Goal: Task Accomplishment & Management: Manage account settings

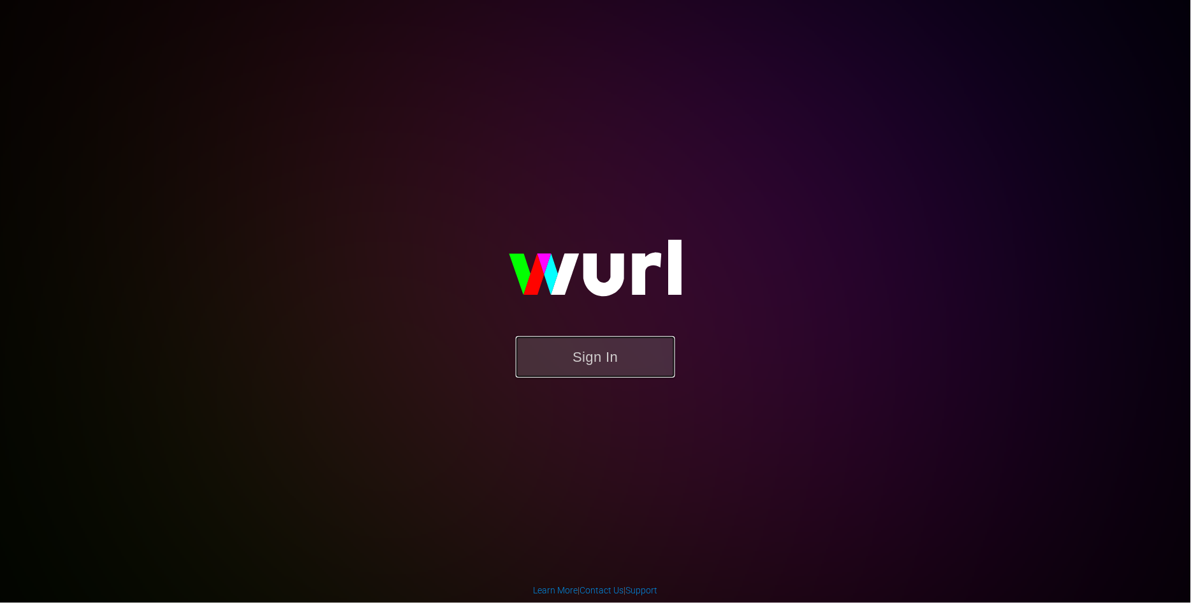
click at [589, 362] on button "Sign In" at bounding box center [595, 356] width 159 height 41
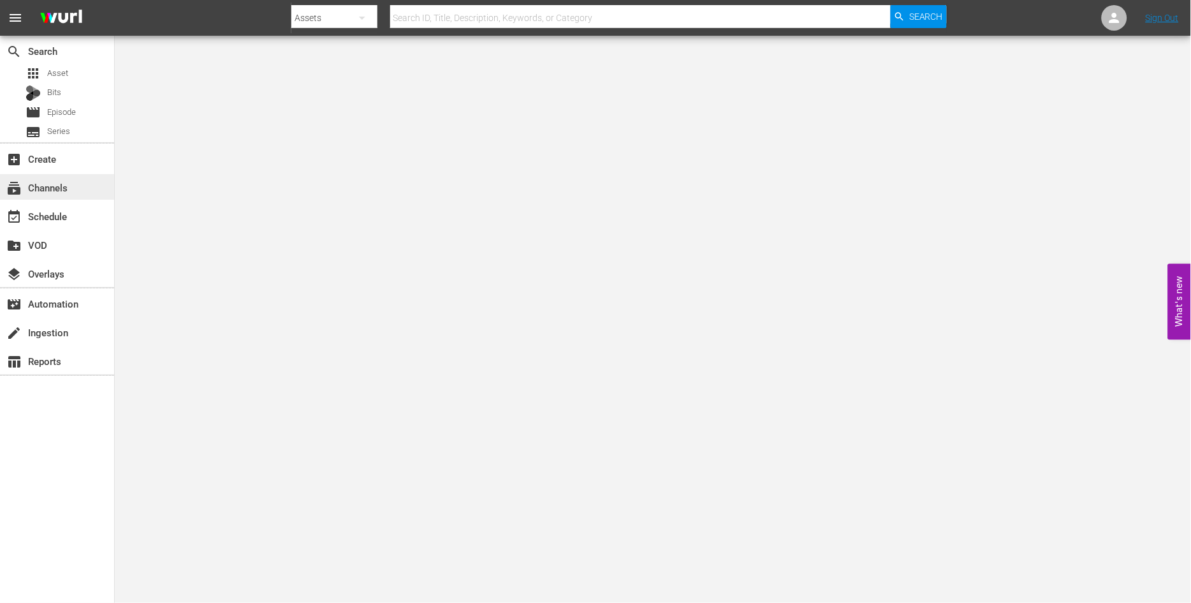
click at [62, 186] on div "subscriptions Channels" at bounding box center [35, 185] width 71 height 11
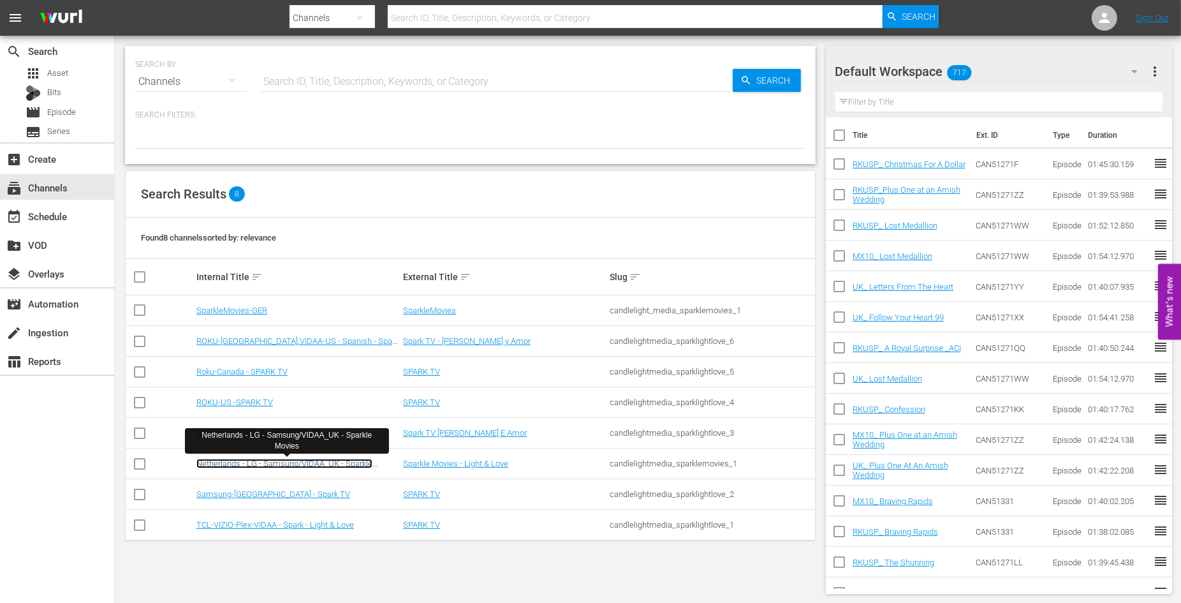
click at [277, 460] on link "Netherlands - LG - Samsung/VIDAA_UK - Sparkle Movies" at bounding box center [284, 467] width 176 height 19
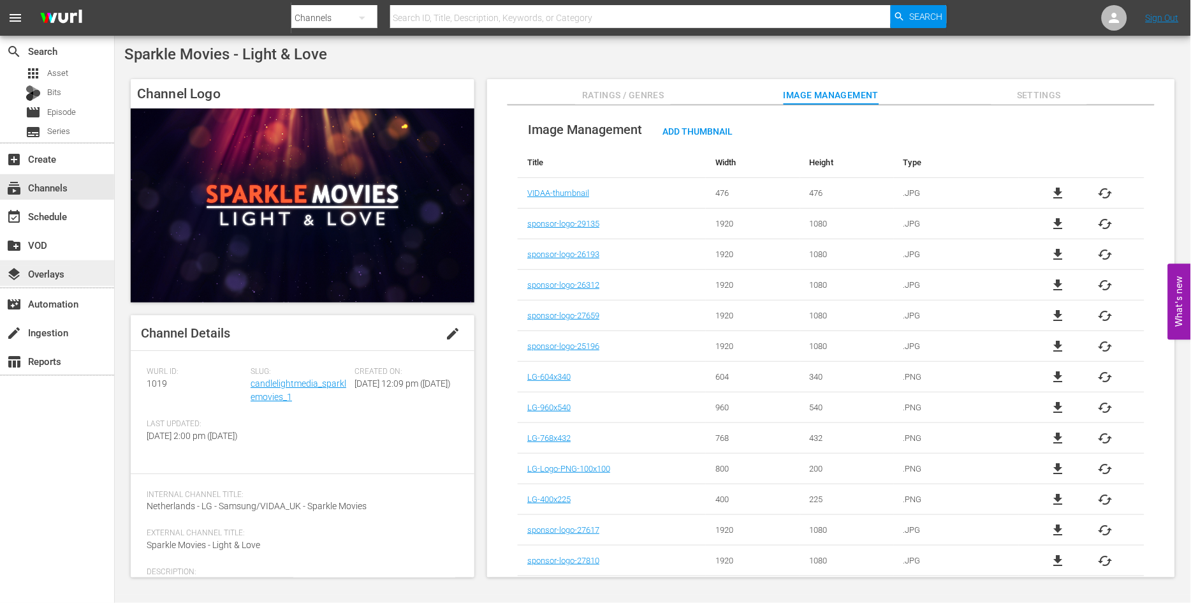
click at [62, 270] on div "layers Overlays" at bounding box center [35, 271] width 71 height 11
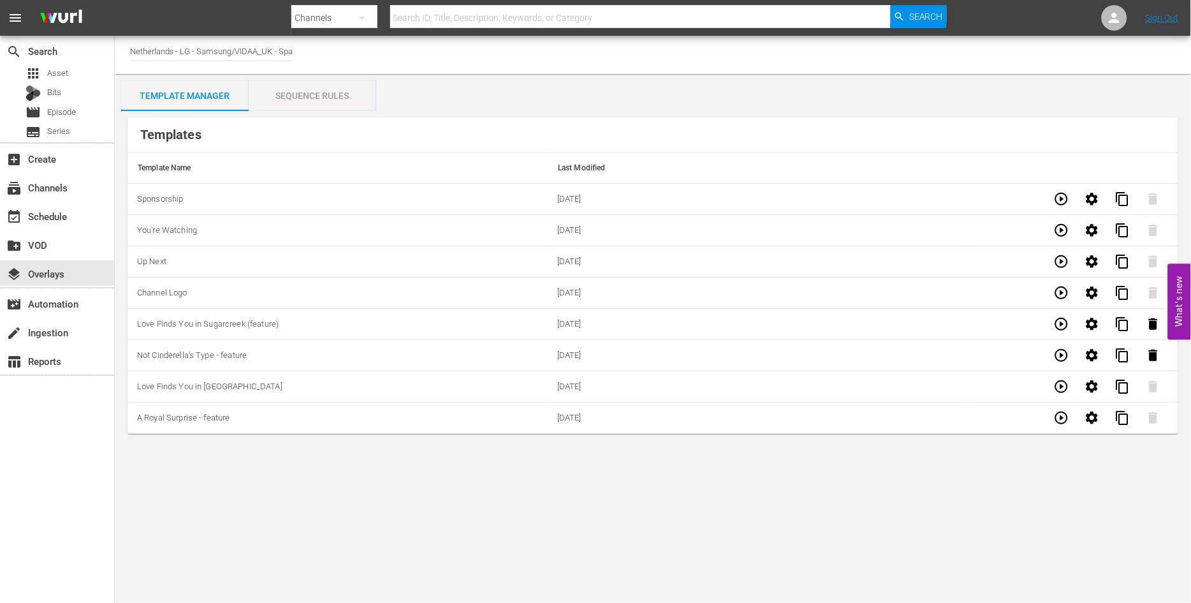
click at [315, 92] on div "Sequence Rules" at bounding box center [313, 95] width 128 height 31
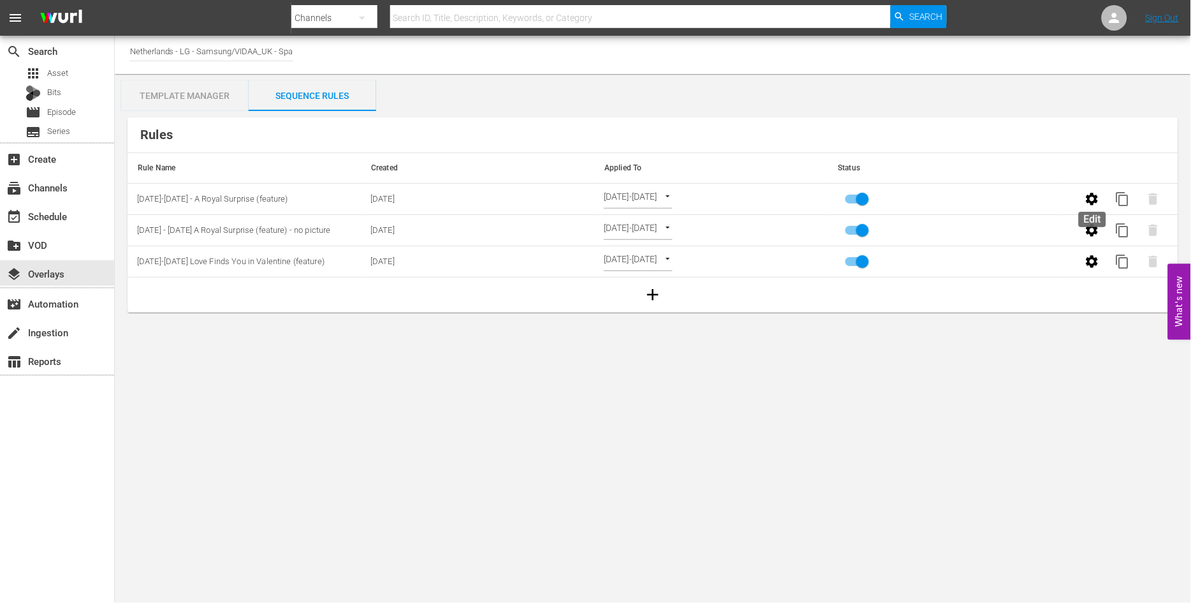
click at [1089, 200] on icon "button" at bounding box center [1092, 199] width 12 height 12
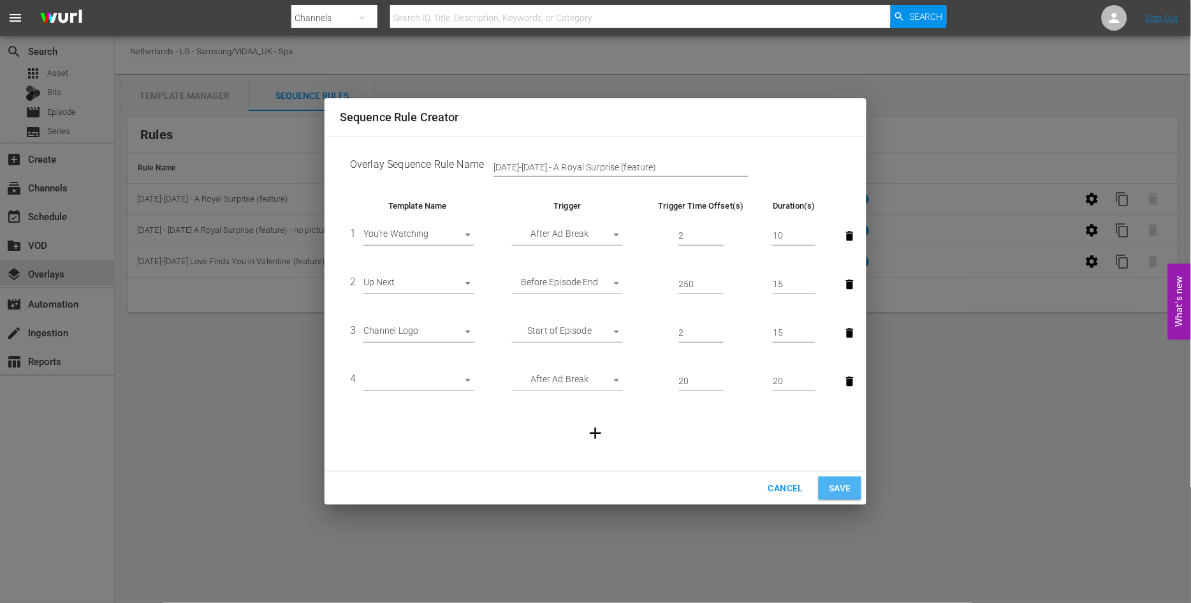
click at [835, 486] on span "Save" at bounding box center [840, 488] width 22 height 16
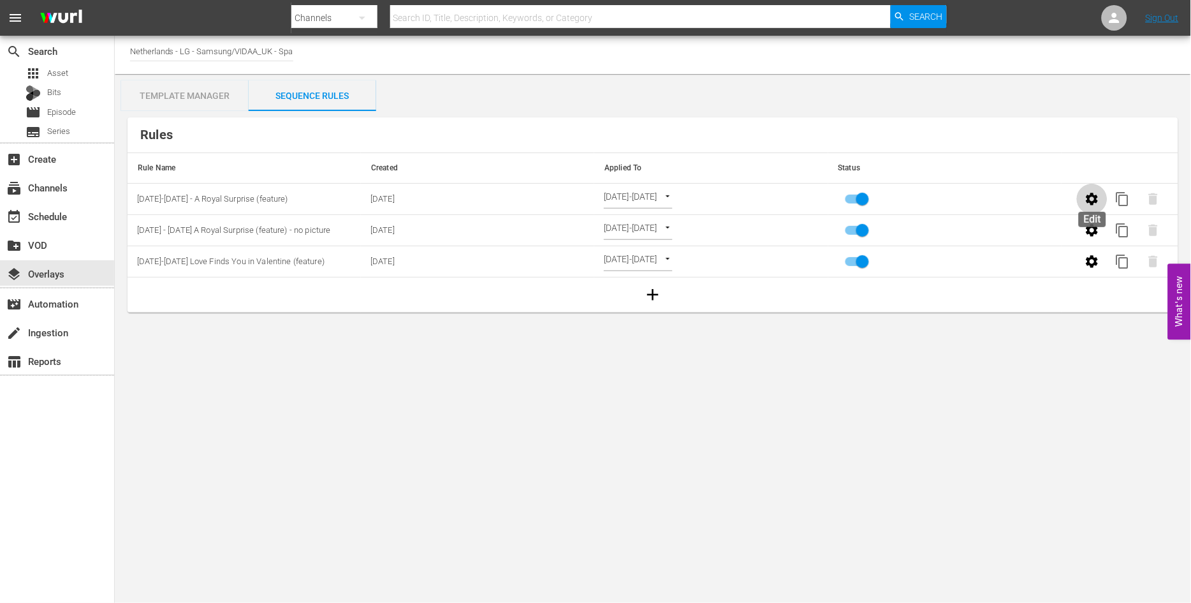
click at [1094, 198] on icon "button" at bounding box center [1092, 198] width 15 height 15
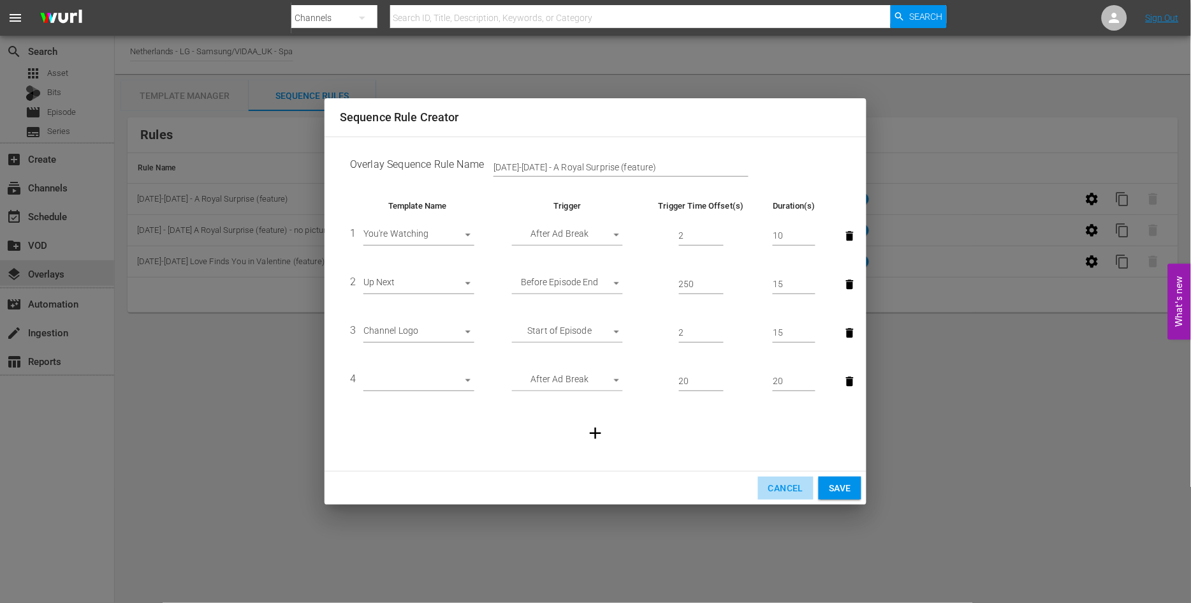
click at [786, 488] on span "Cancel" at bounding box center [785, 488] width 35 height 16
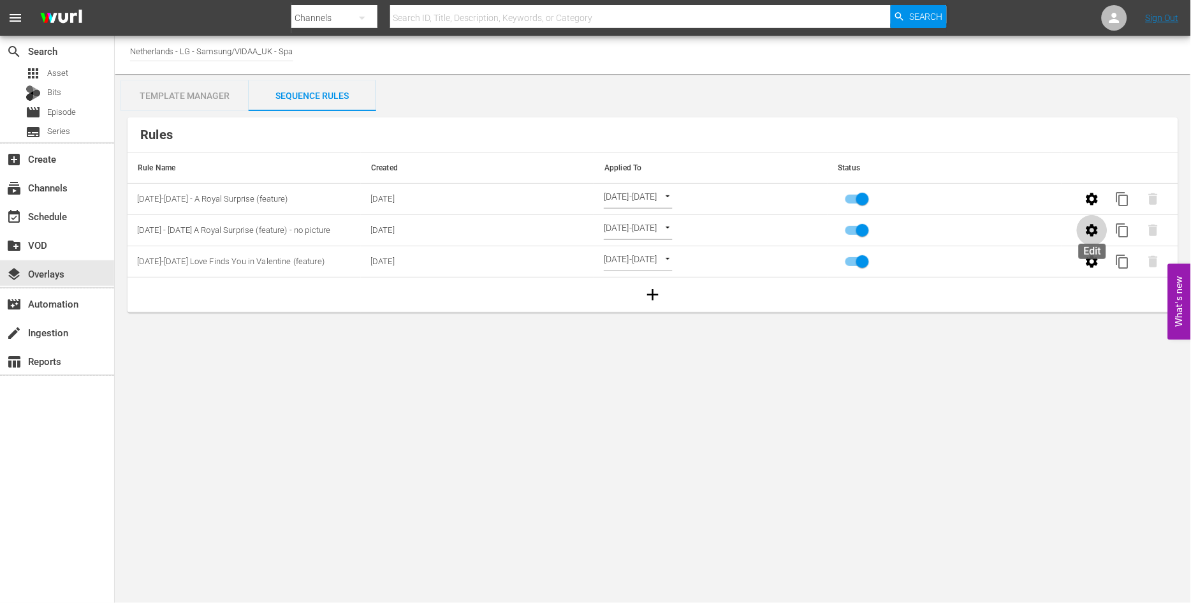
click at [1091, 230] on icon "button" at bounding box center [1092, 230] width 15 height 15
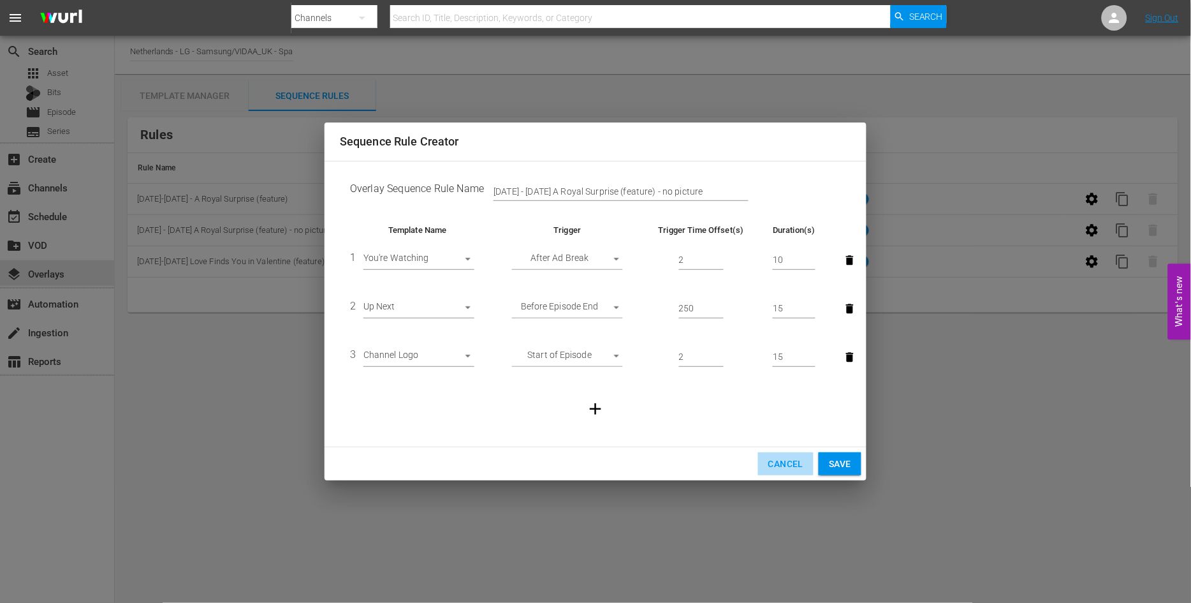
click at [781, 462] on span "Cancel" at bounding box center [785, 464] width 35 height 16
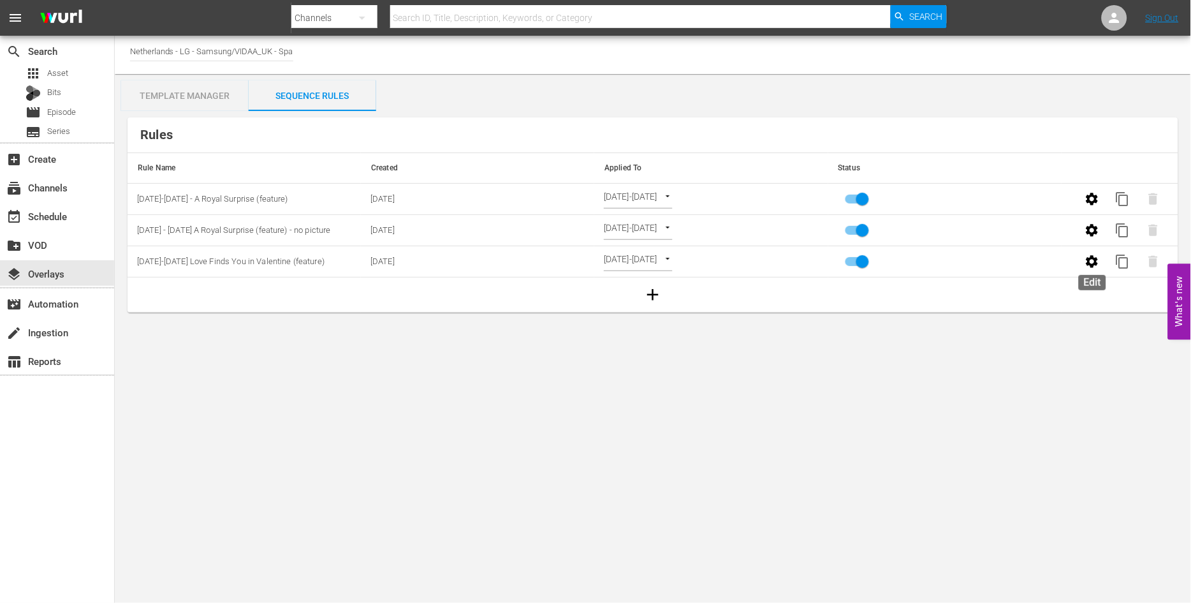
click at [1090, 260] on icon "button" at bounding box center [1092, 261] width 12 height 12
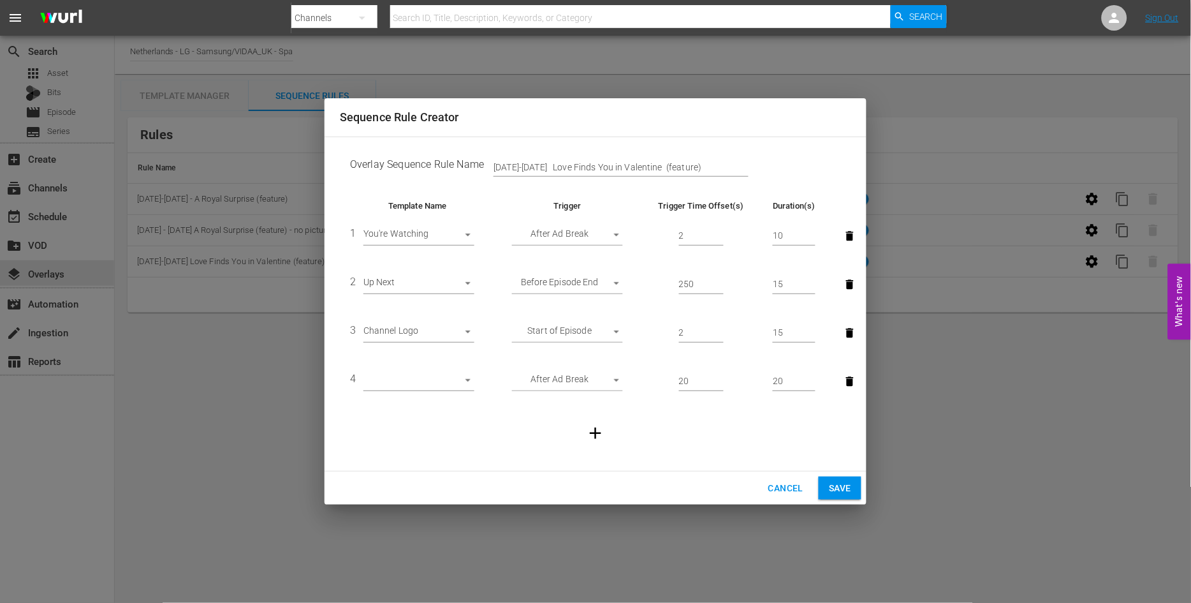
click at [1006, 444] on div "Sequence Rule Creator Overlay Sequence Rule Name Aug 4-10 Love Finds You in Val…" at bounding box center [595, 301] width 1191 height 603
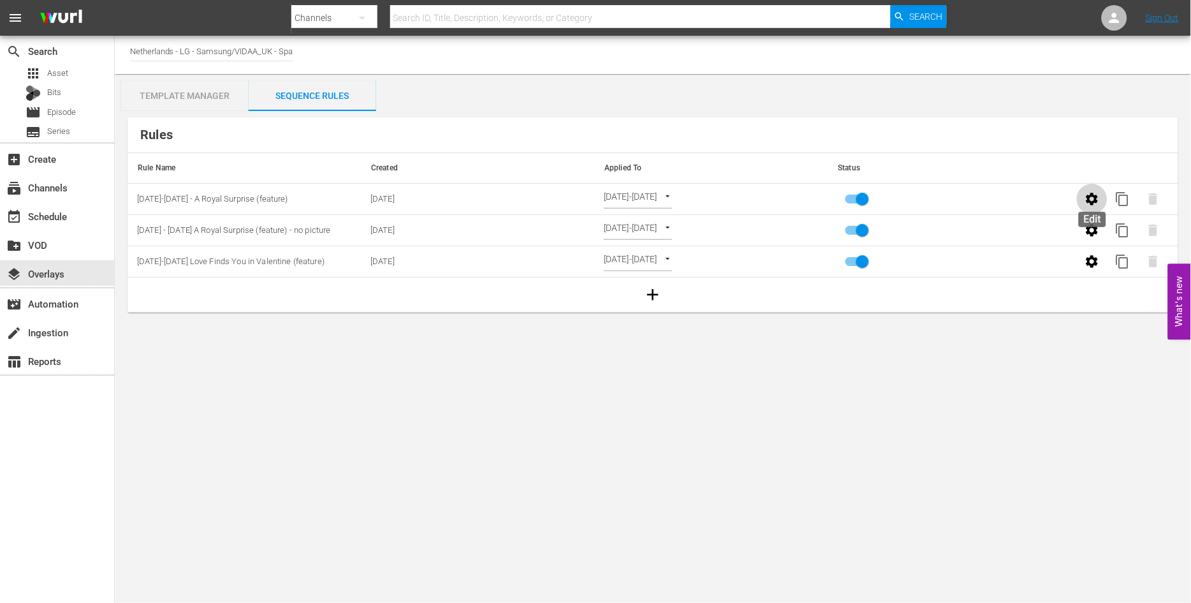
click at [1095, 196] on icon "button" at bounding box center [1092, 199] width 12 height 12
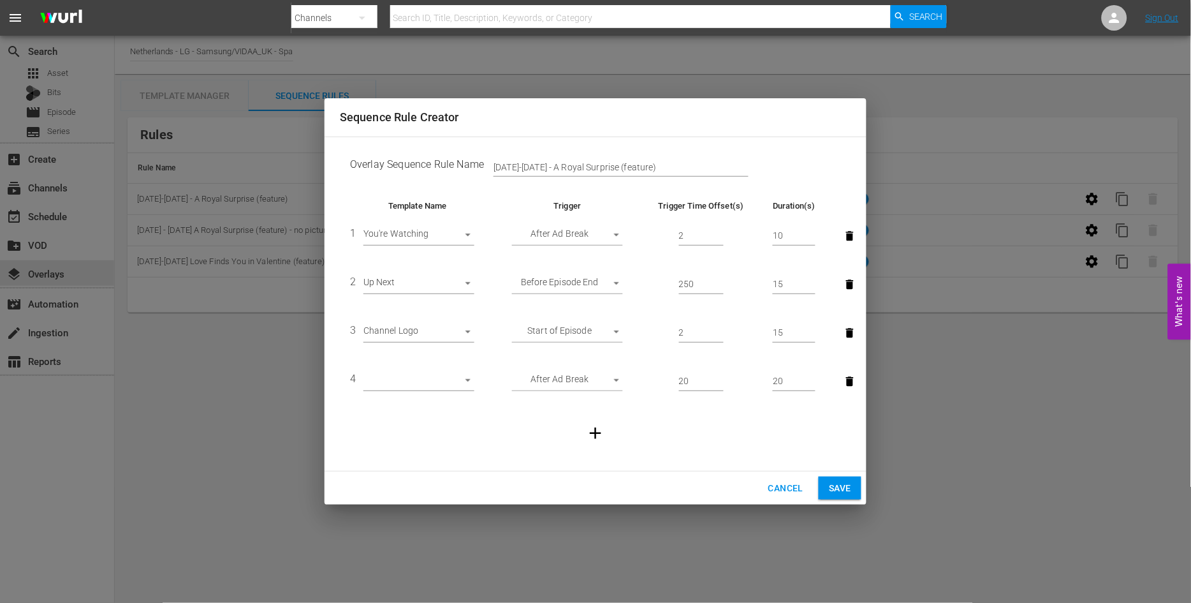
click at [471, 380] on body "menu Search By Channels Search ID, Title, Description, Keywords, or Category Se…" at bounding box center [595, 301] width 1191 height 603
click at [781, 493] on div at bounding box center [595, 301] width 1191 height 603
click at [792, 488] on span "Cancel" at bounding box center [785, 488] width 35 height 16
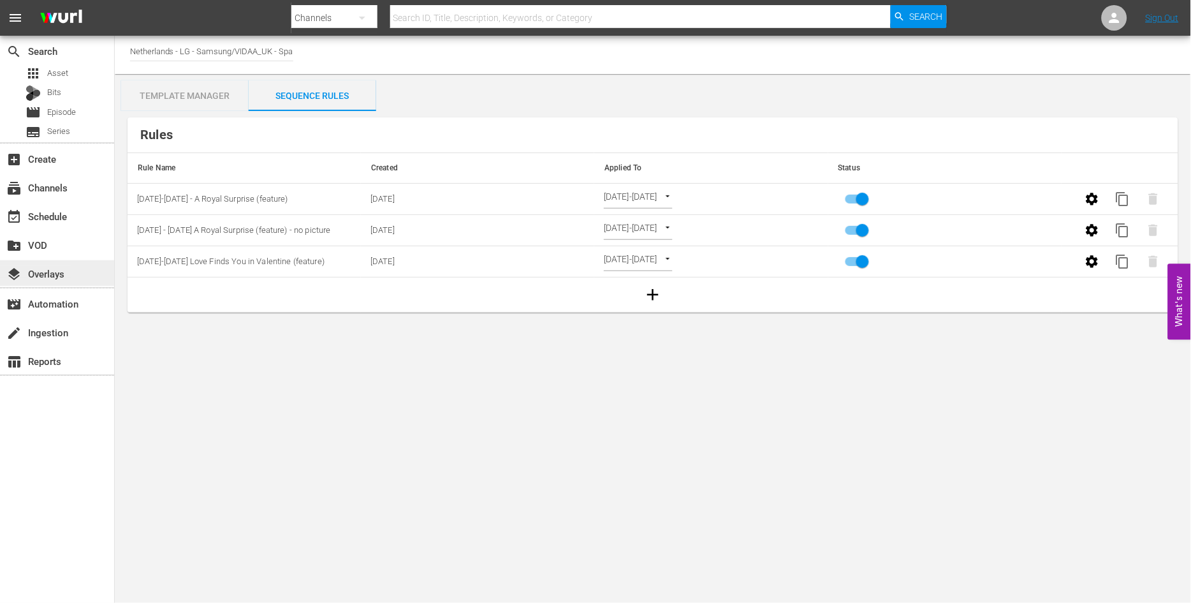
click at [54, 272] on div "layers Overlays" at bounding box center [35, 271] width 71 height 11
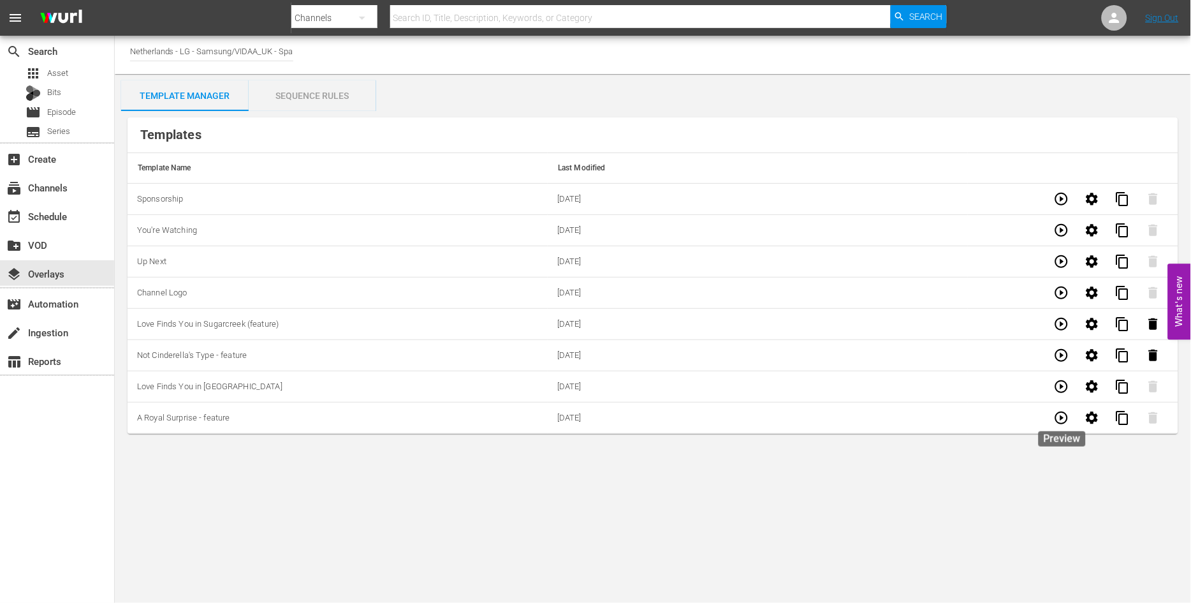
click at [1062, 416] on icon "button" at bounding box center [1061, 417] width 13 height 13
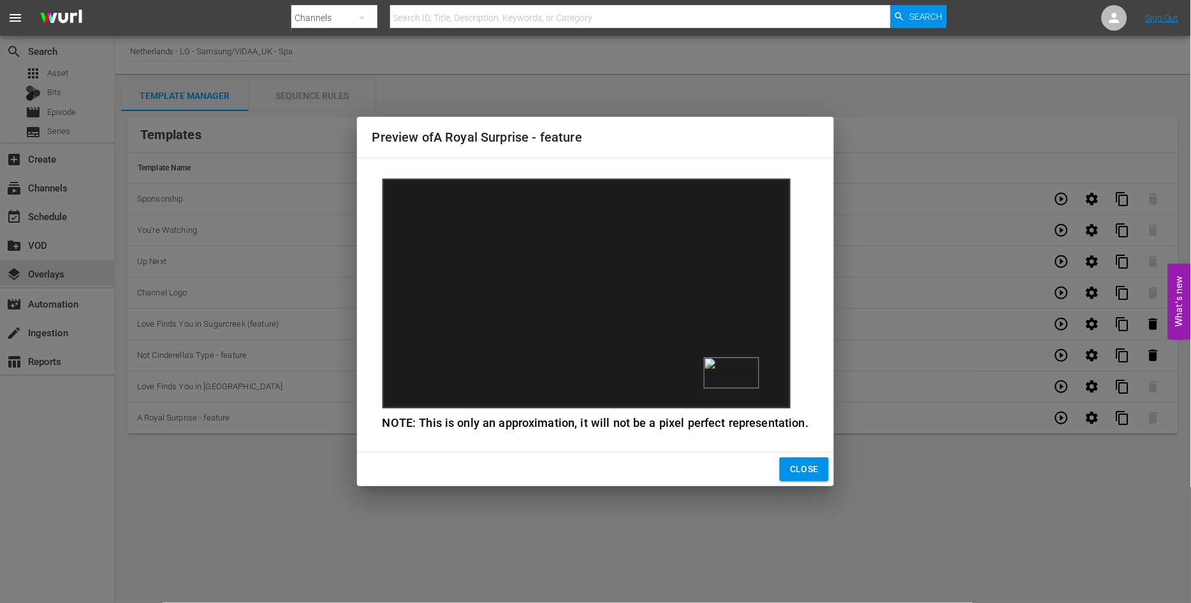
click at [715, 361] on img at bounding box center [731, 372] width 55 height 31
click at [803, 466] on span "Close" at bounding box center [804, 469] width 29 height 16
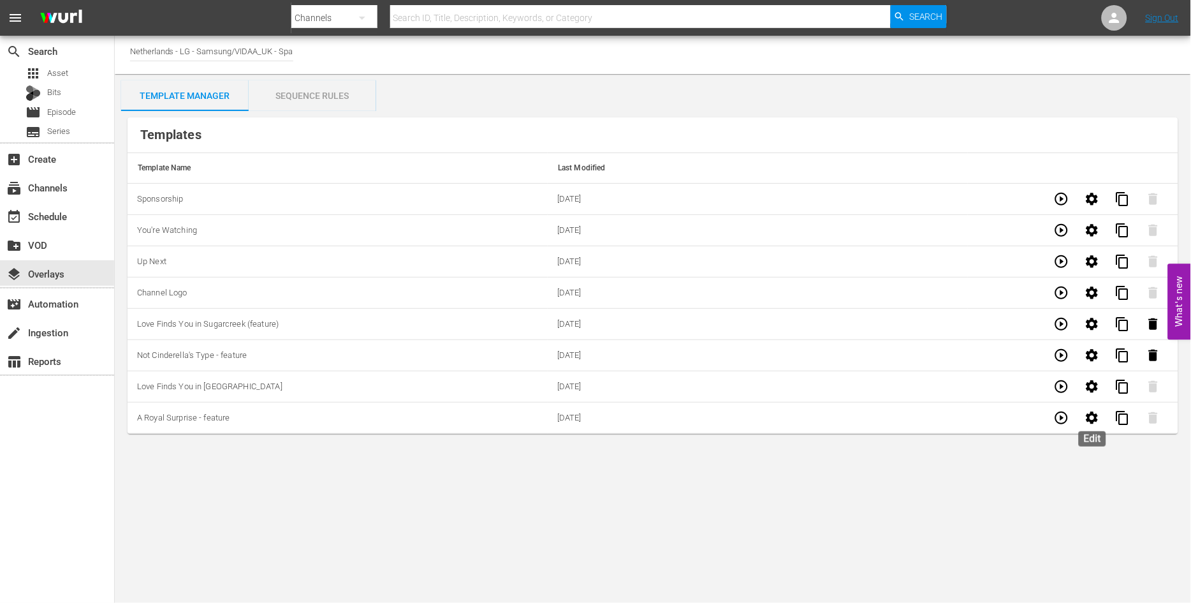
click at [1090, 418] on icon "button" at bounding box center [1092, 417] width 12 height 12
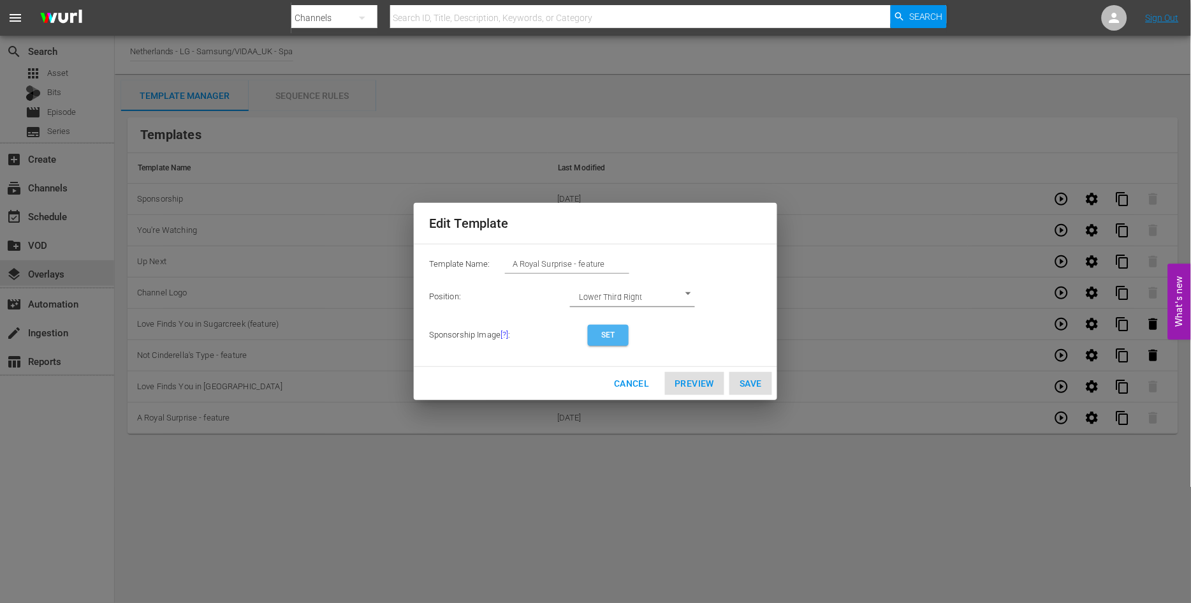
click at [607, 328] on span "Set" at bounding box center [608, 334] width 20 height 13
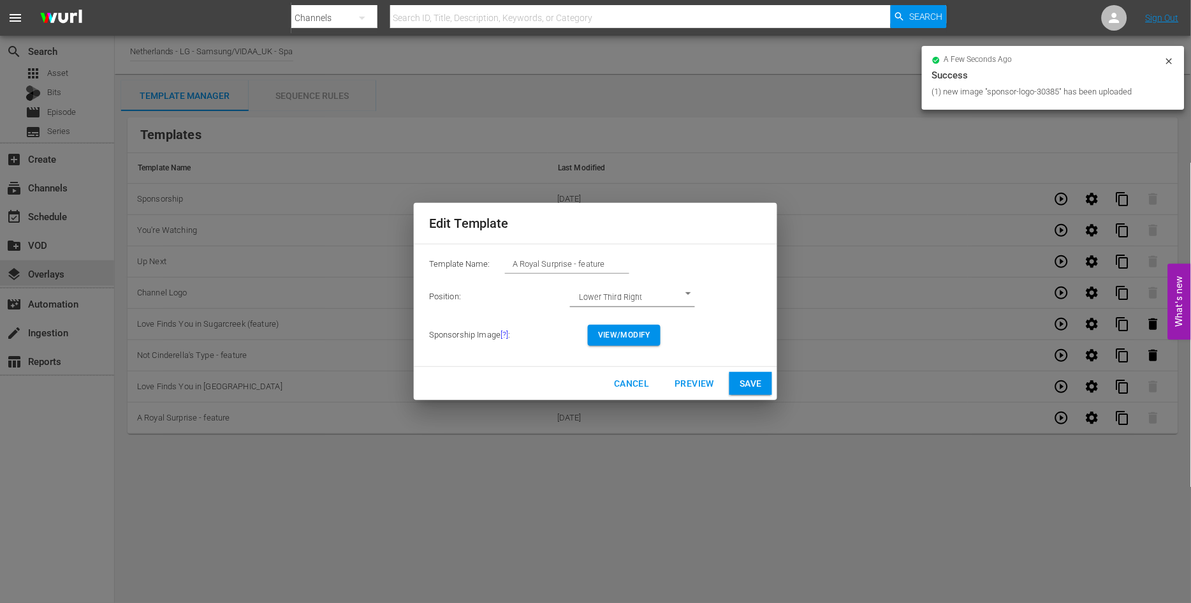
click at [622, 338] on span "View/Modify" at bounding box center [624, 334] width 52 height 13
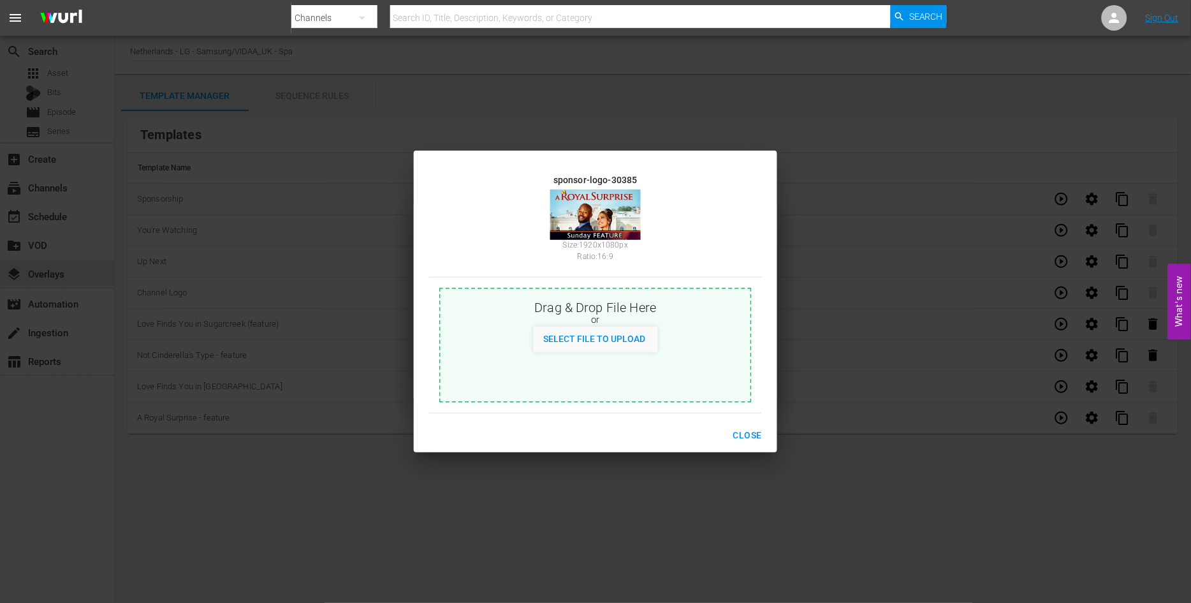
click at [750, 429] on span "Close" at bounding box center [747, 435] width 29 height 16
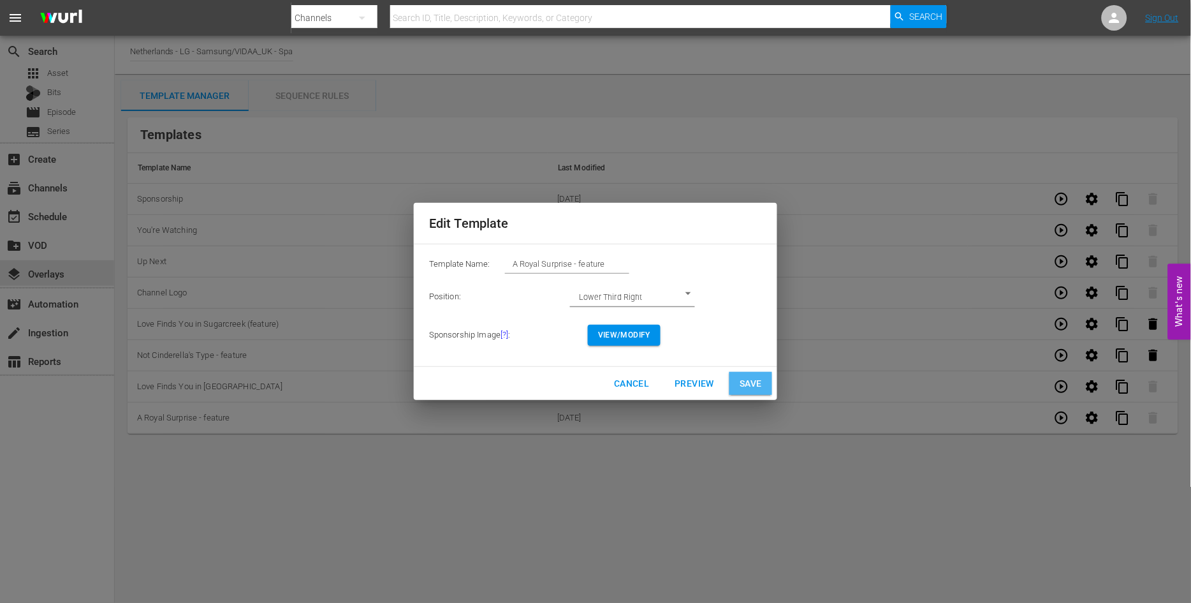
click at [755, 376] on span "Save" at bounding box center [751, 384] width 22 height 16
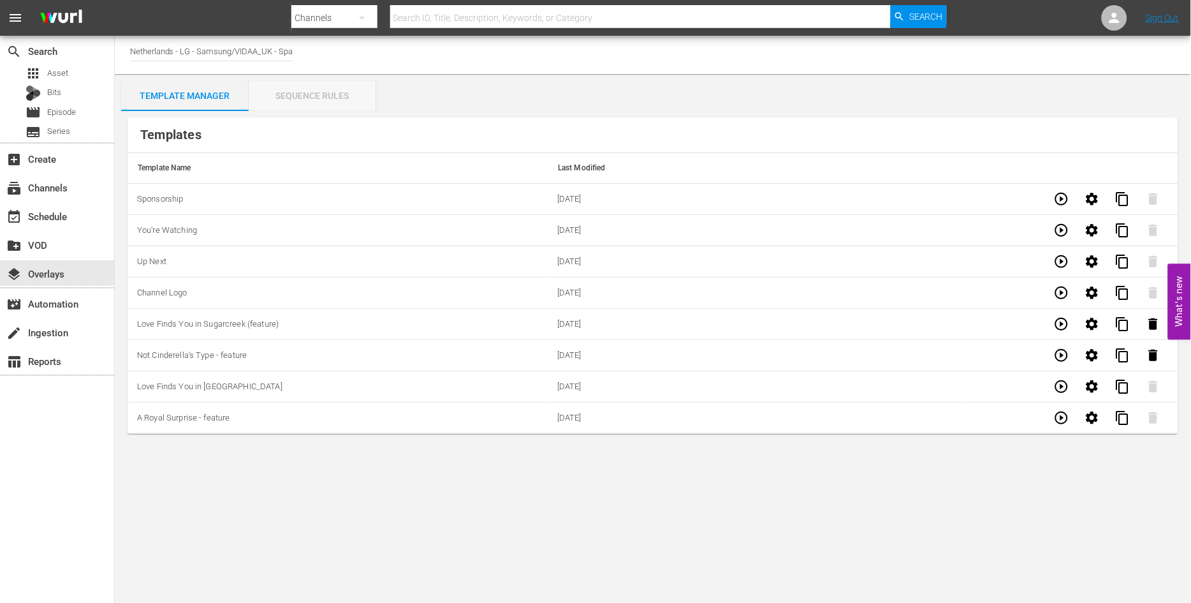
click at [303, 96] on div "Sequence Rules" at bounding box center [313, 95] width 128 height 31
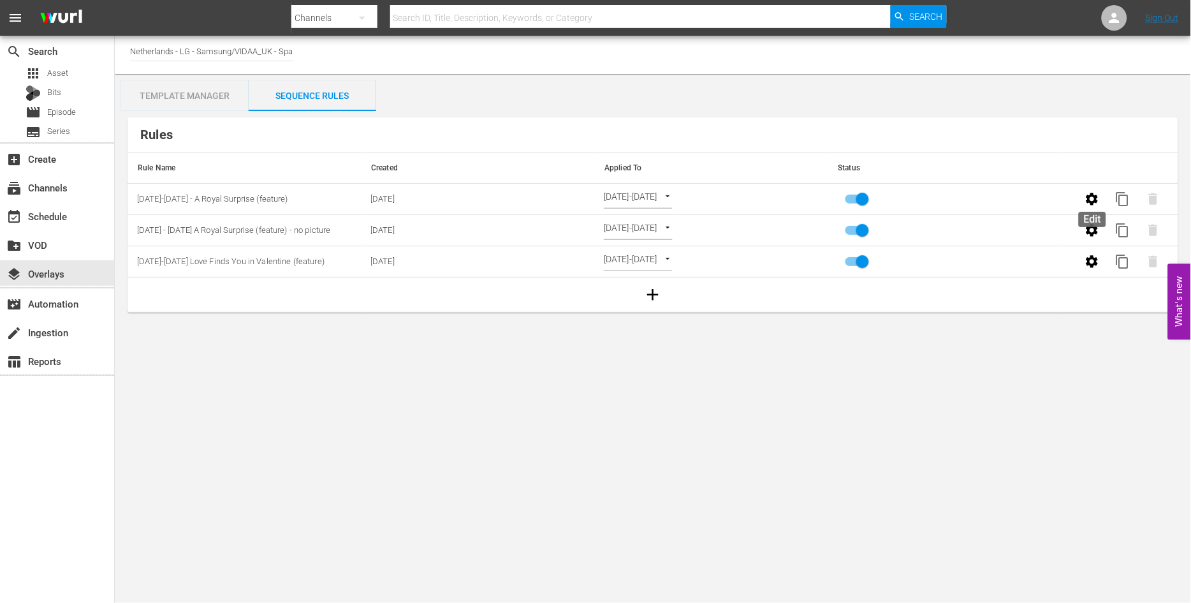
click at [1098, 200] on icon "button" at bounding box center [1092, 199] width 12 height 12
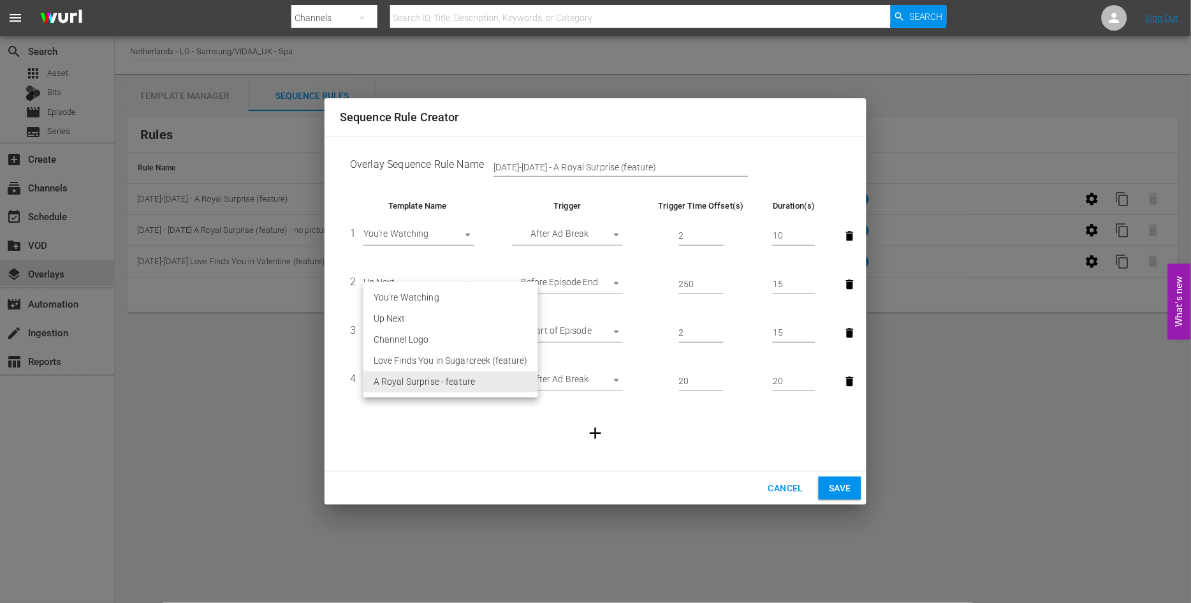
click at [393, 379] on body "menu Search By Channels Search ID, Title, Description, Keywords, or Category Se…" at bounding box center [595, 301] width 1191 height 603
click at [458, 431] on div at bounding box center [595, 301] width 1191 height 603
click at [413, 383] on body "menu Search By Channels Search ID, Title, Description, Keywords, or Category Se…" at bounding box center [595, 301] width 1191 height 603
click at [460, 448] on div at bounding box center [595, 301] width 1191 height 603
click at [845, 488] on span "Save" at bounding box center [840, 488] width 22 height 16
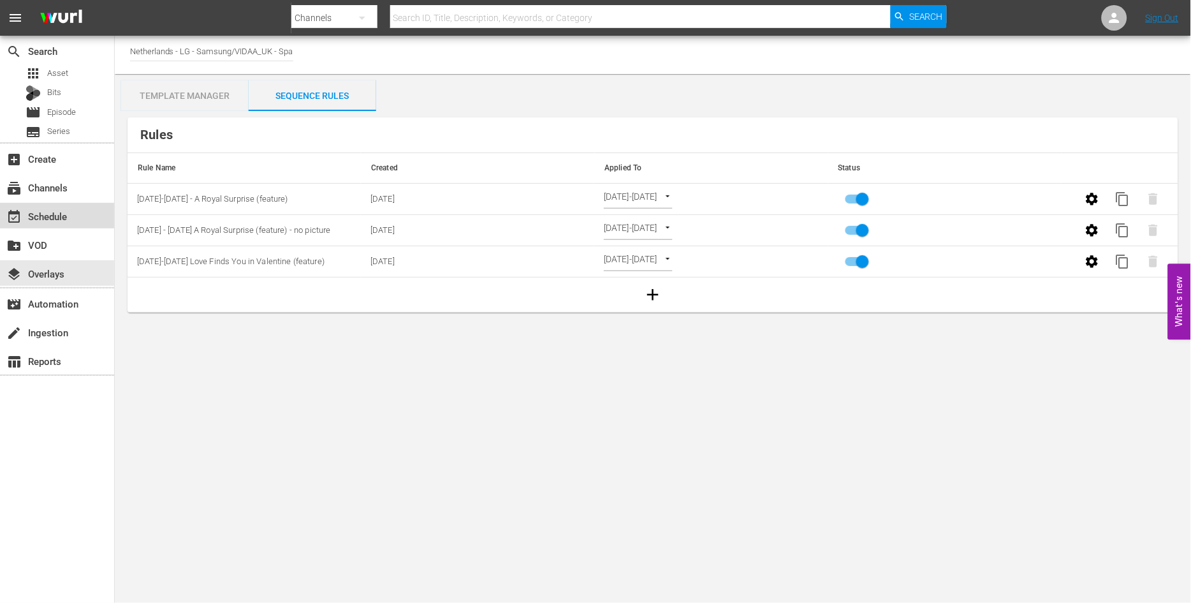
click at [54, 215] on div "event_available Schedule" at bounding box center [35, 213] width 71 height 11
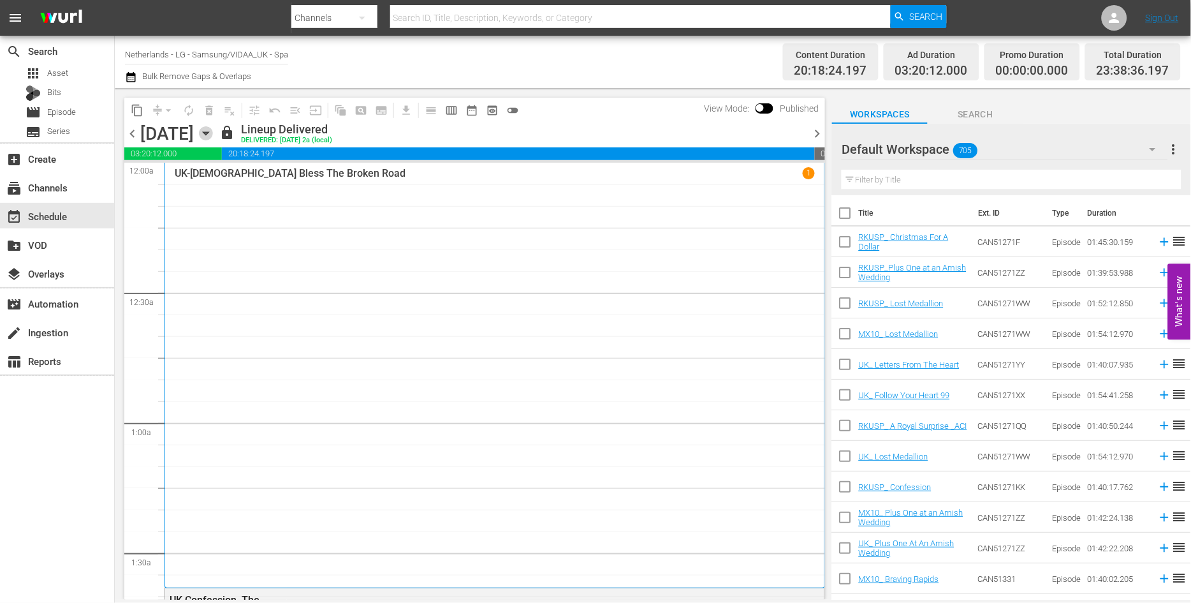
click at [213, 135] on icon "button" at bounding box center [206, 133] width 14 height 14
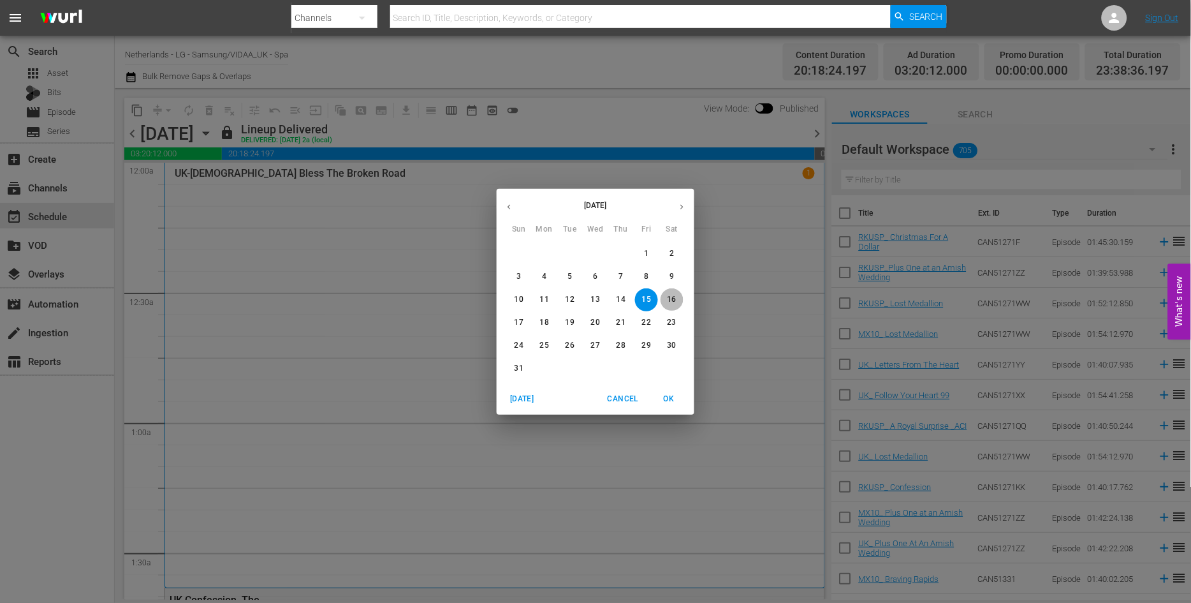
click at [674, 300] on p "16" at bounding box center [672, 299] width 9 height 11
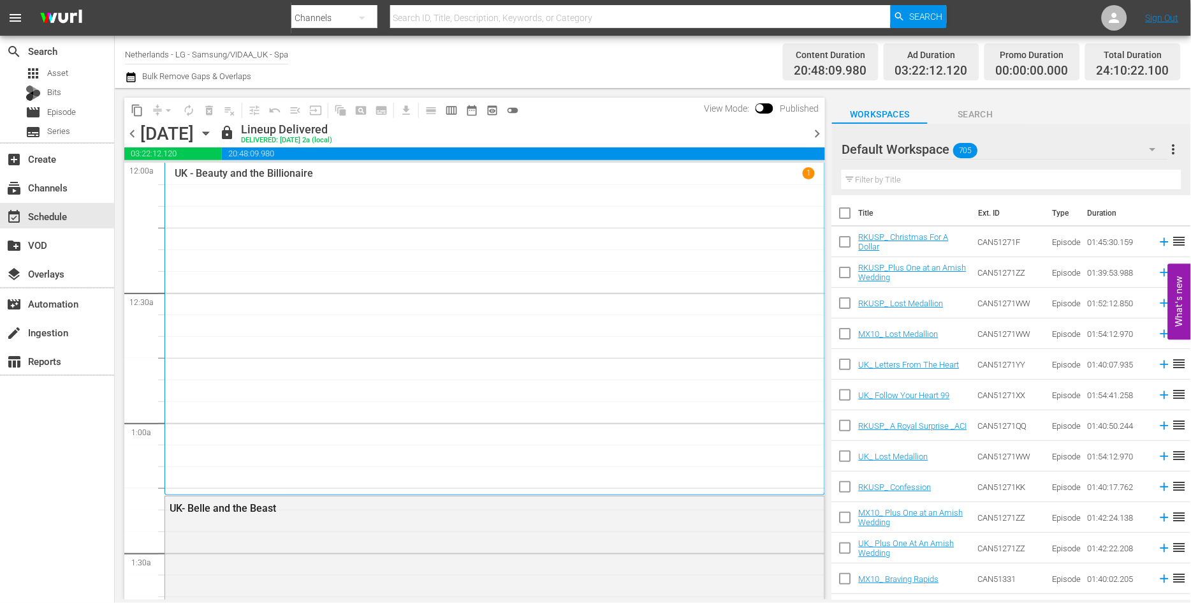
click at [213, 135] on icon "button" at bounding box center [206, 133] width 14 height 14
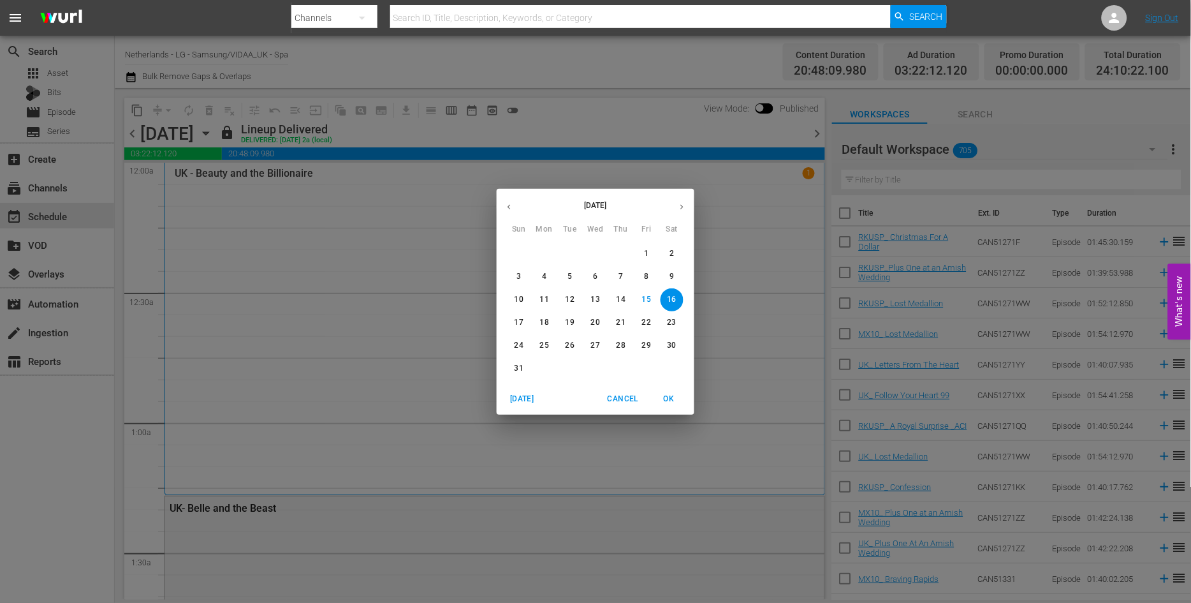
click at [521, 321] on p "17" at bounding box center [519, 322] width 9 height 11
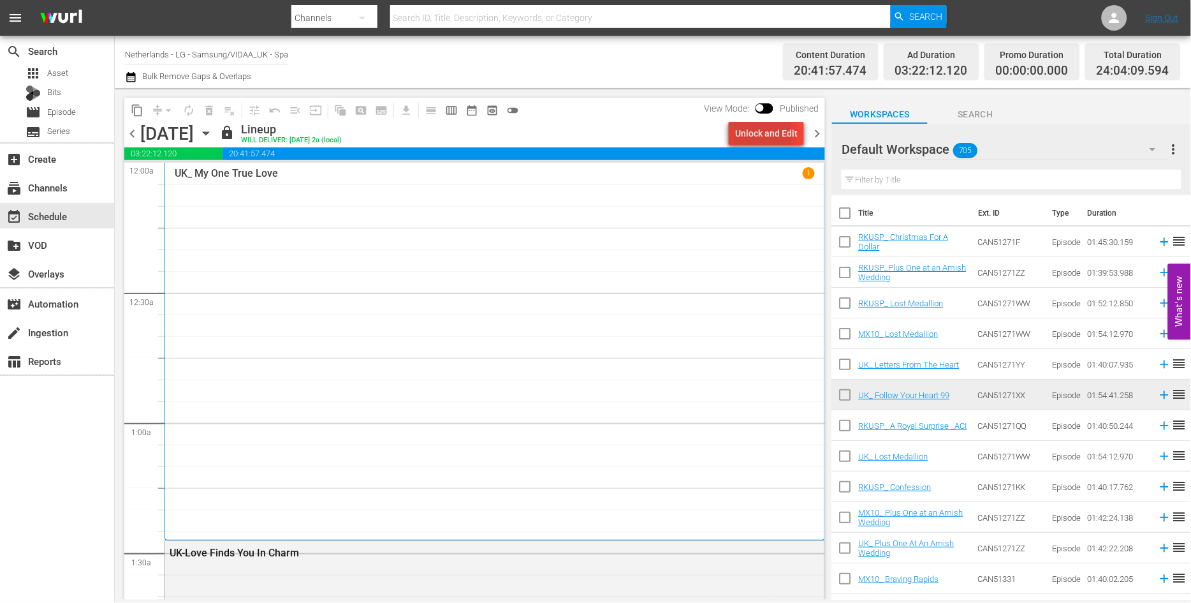
click at [741, 135] on div "Unlock and Edit" at bounding box center [766, 133] width 62 height 23
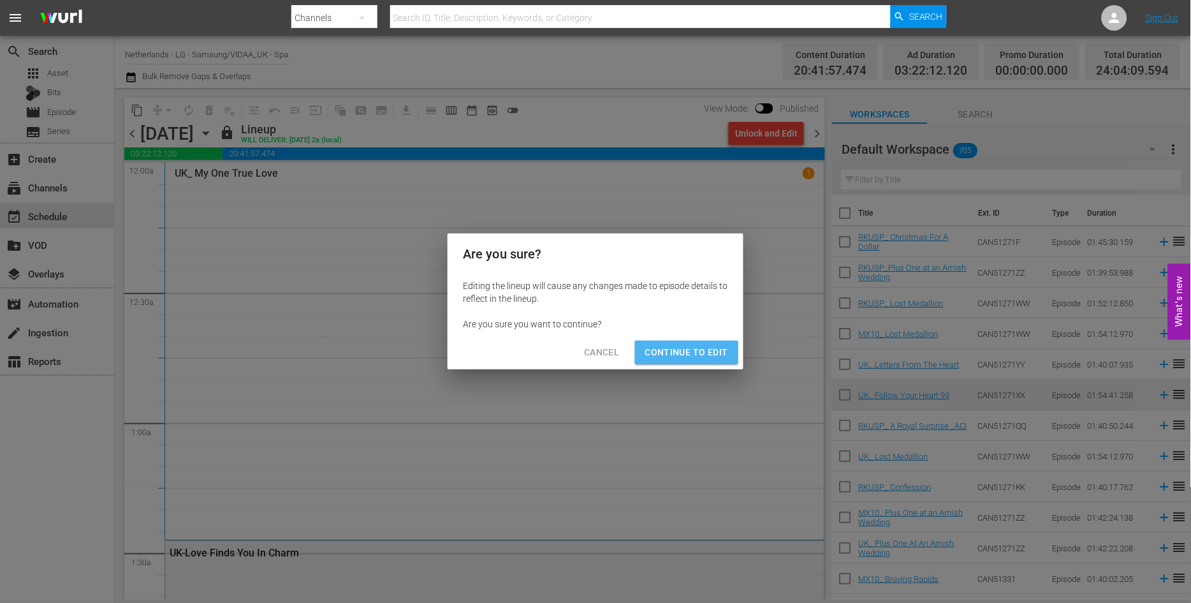
click at [675, 353] on span "Continue to Edit" at bounding box center [686, 352] width 83 height 16
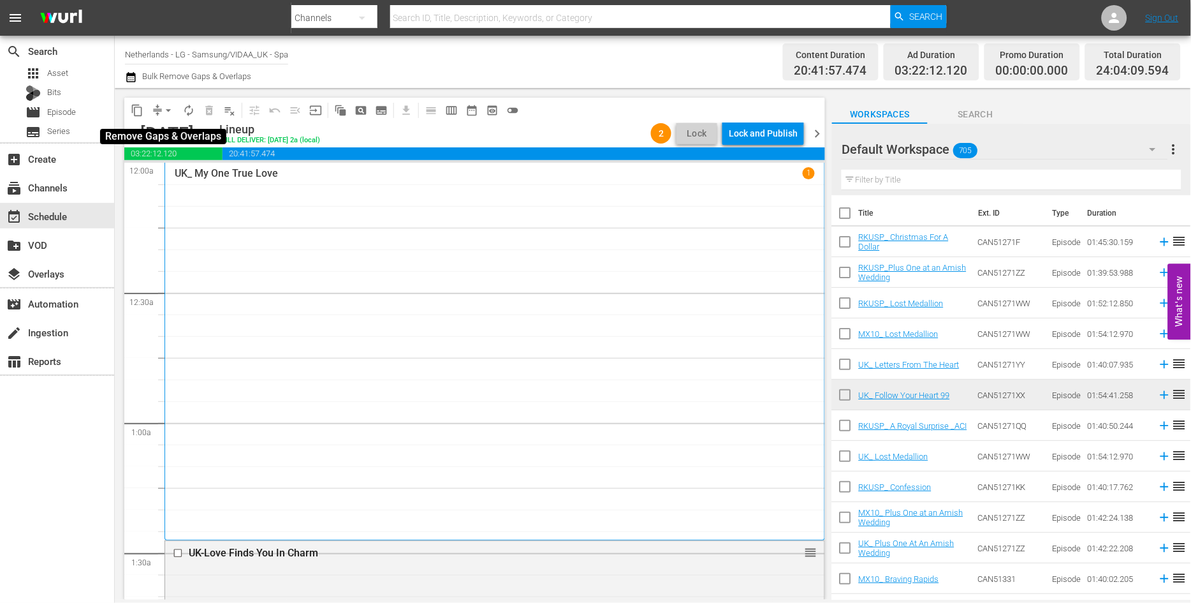
click at [169, 110] on span "arrow_drop_down" at bounding box center [168, 110] width 13 height 13
click at [185, 173] on li "Align to End of Previous Day" at bounding box center [169, 177] width 134 height 21
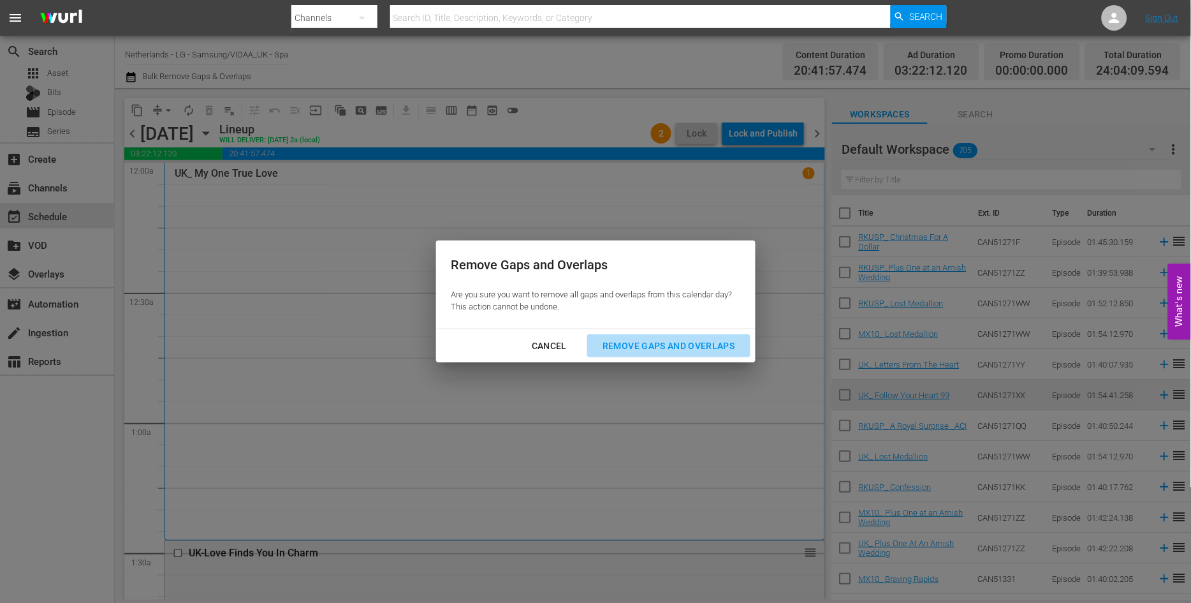
click at [712, 342] on div "Remove Gaps and Overlaps" at bounding box center [668, 346] width 152 height 16
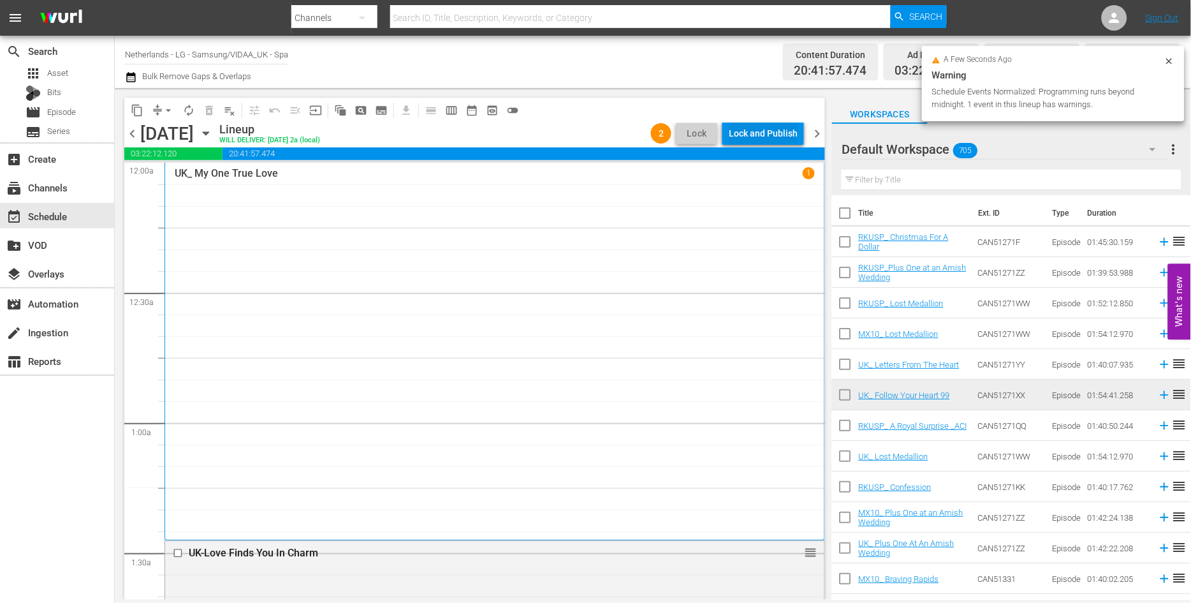
click at [750, 128] on div "Lock and Publish" at bounding box center [763, 133] width 69 height 23
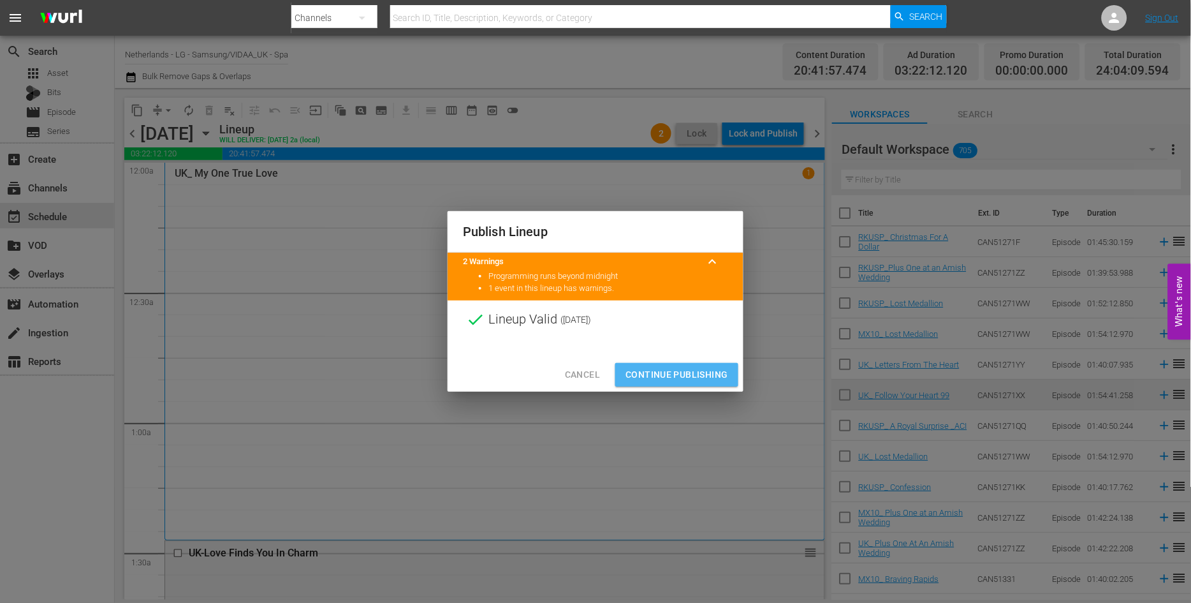
click at [678, 374] on span "Continue Publishing" at bounding box center [676, 375] width 103 height 16
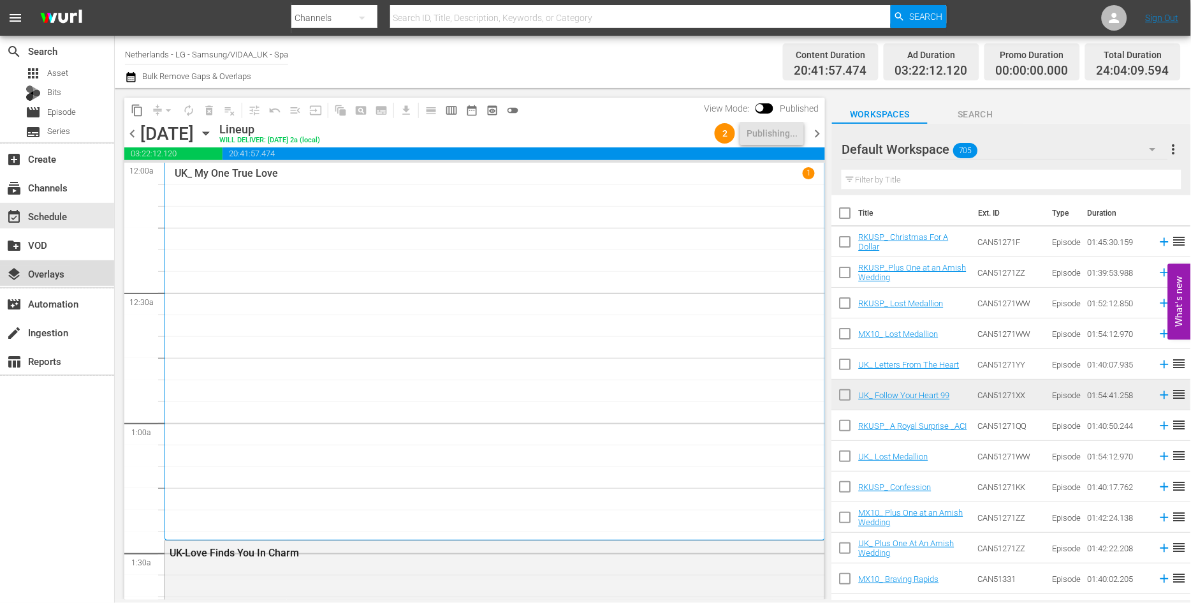
click at [66, 273] on div "layers Overlays" at bounding box center [35, 271] width 71 height 11
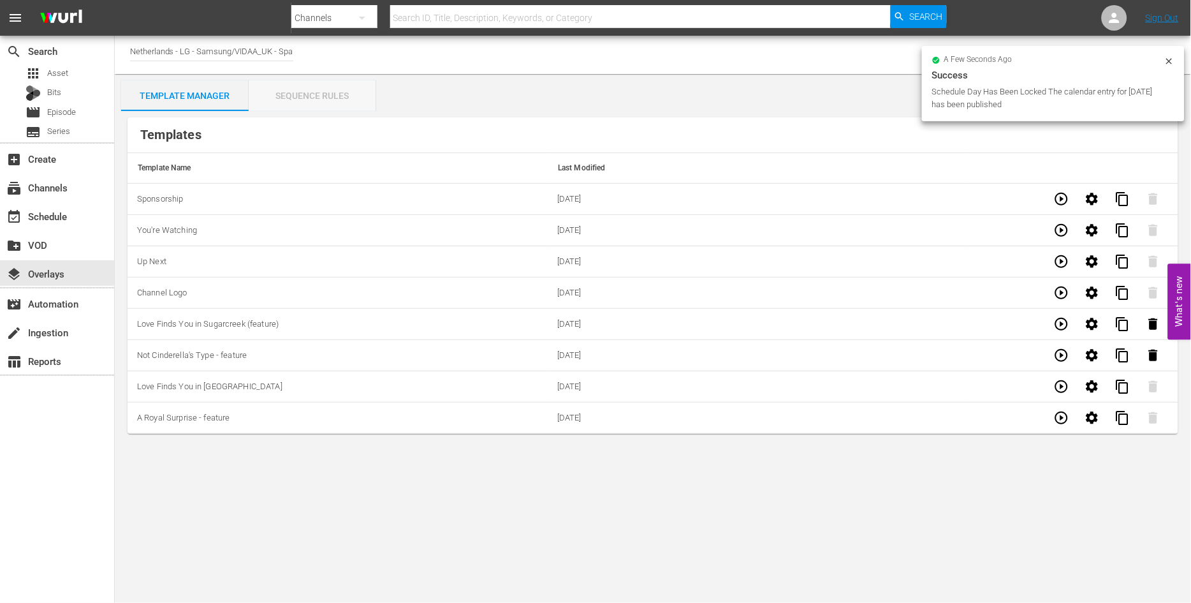
click at [314, 96] on div "Sequence Rules" at bounding box center [313, 95] width 128 height 31
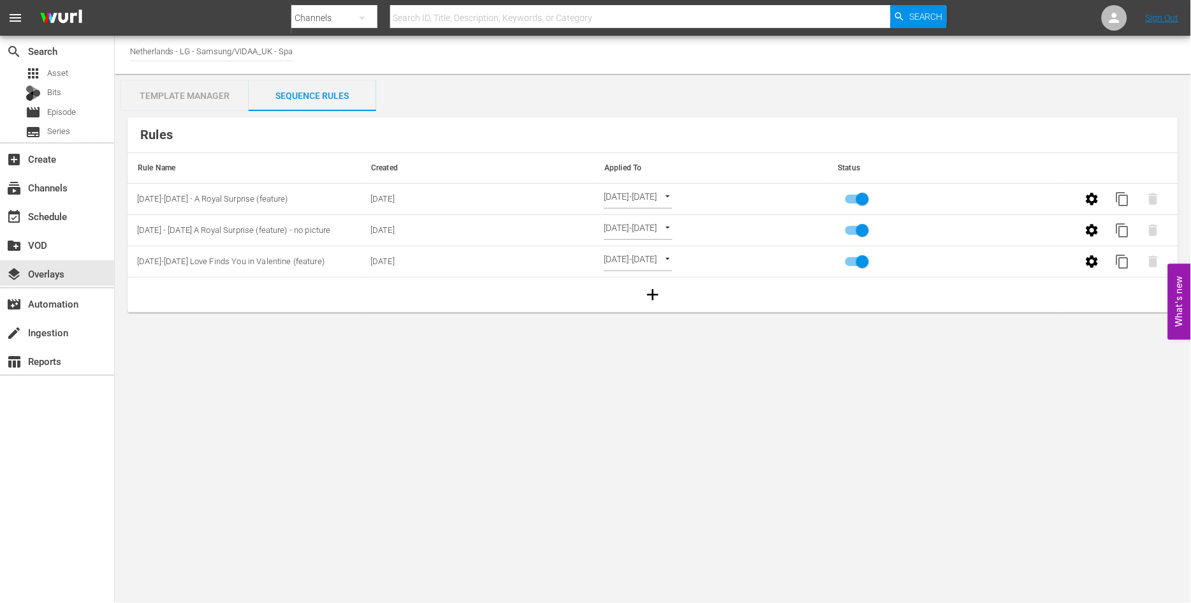
click at [861, 260] on input "primary checkbox" at bounding box center [862, 264] width 73 height 24
checkbox input "false"
click at [1153, 262] on icon "button" at bounding box center [1153, 261] width 9 height 11
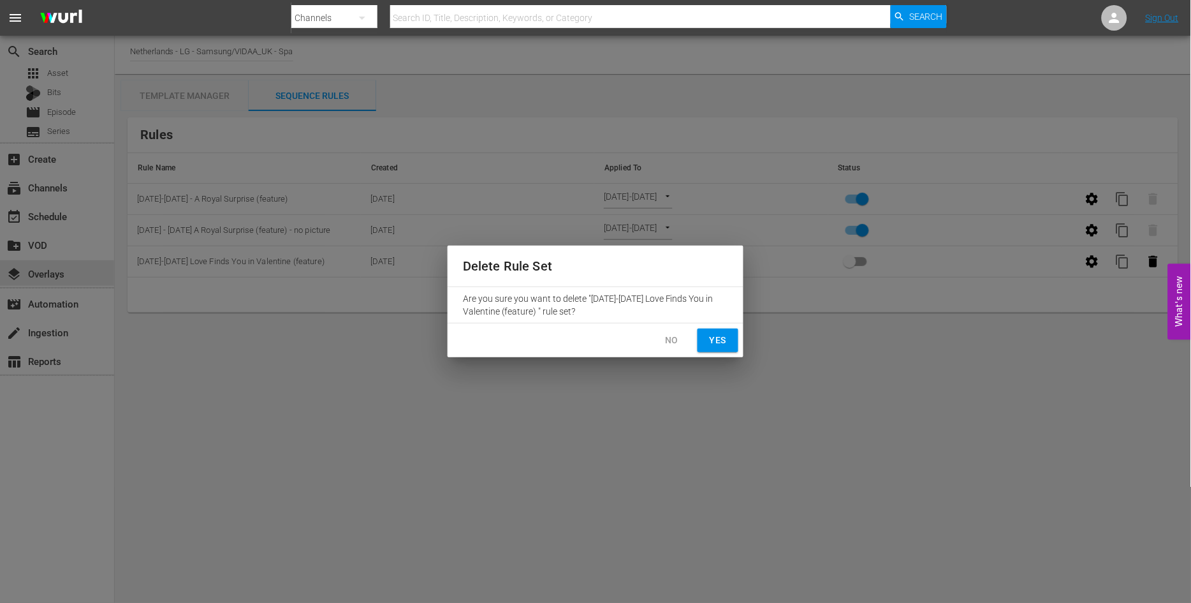
click at [722, 340] on span "Yes" at bounding box center [718, 340] width 20 height 16
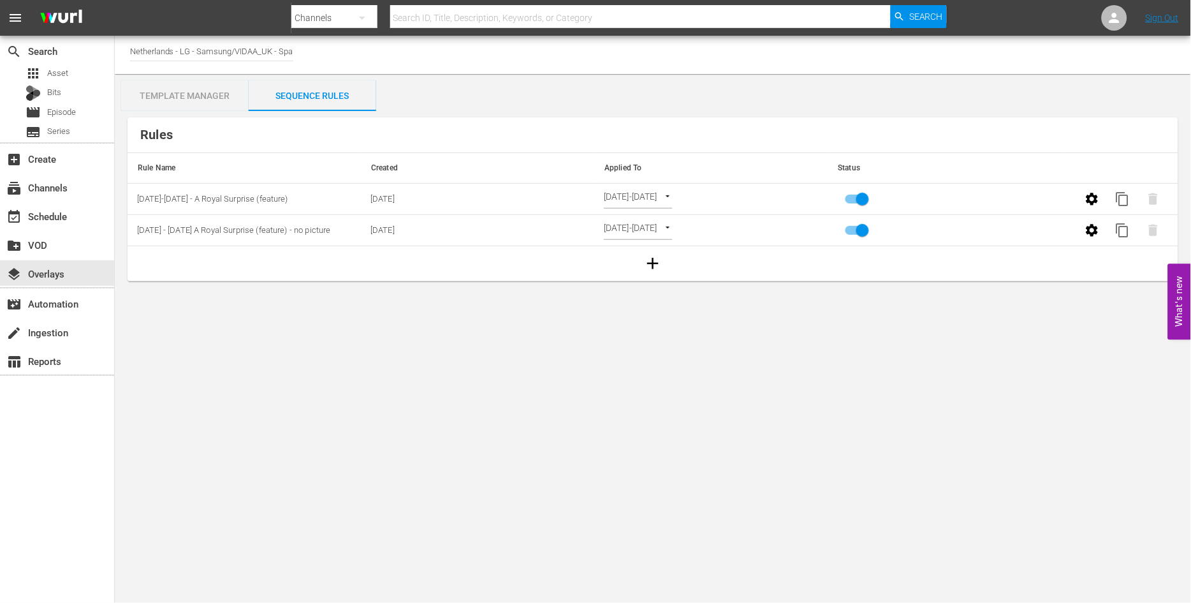
click at [217, 96] on div "Template Manager" at bounding box center [185, 95] width 128 height 31
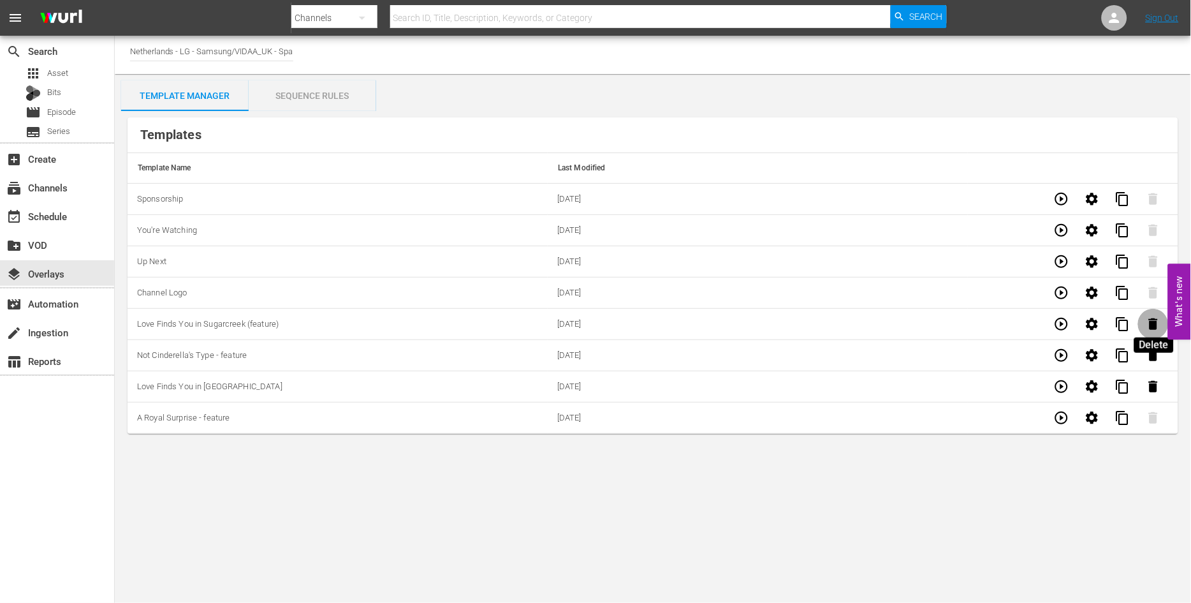
click at [1155, 326] on icon "button" at bounding box center [1153, 323] width 9 height 11
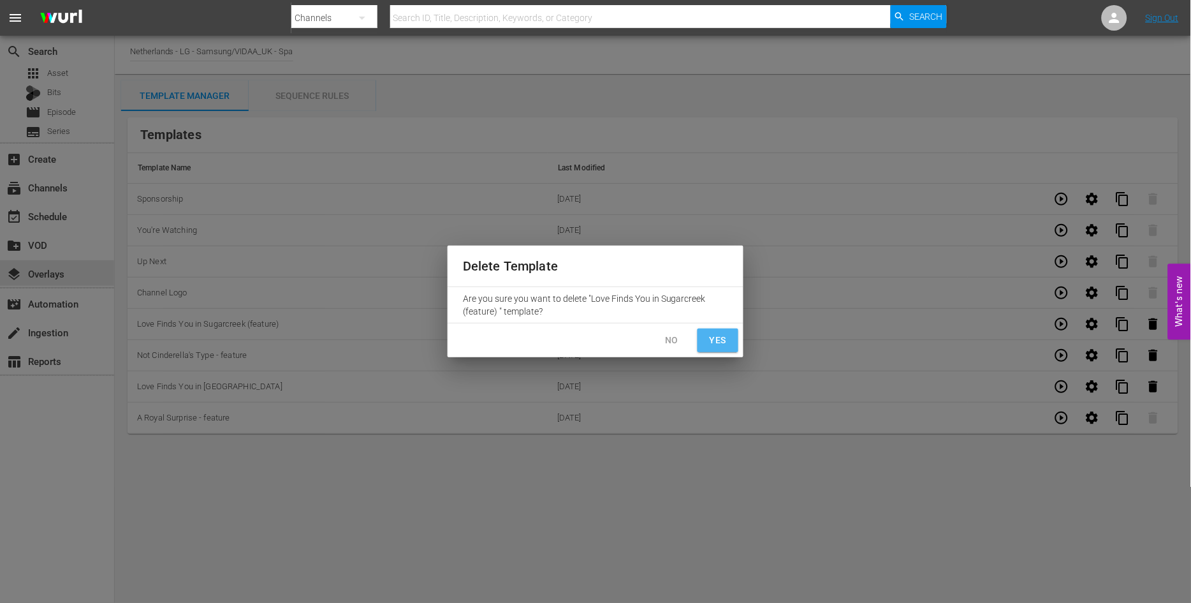
click at [723, 337] on span "Yes" at bounding box center [718, 340] width 20 height 16
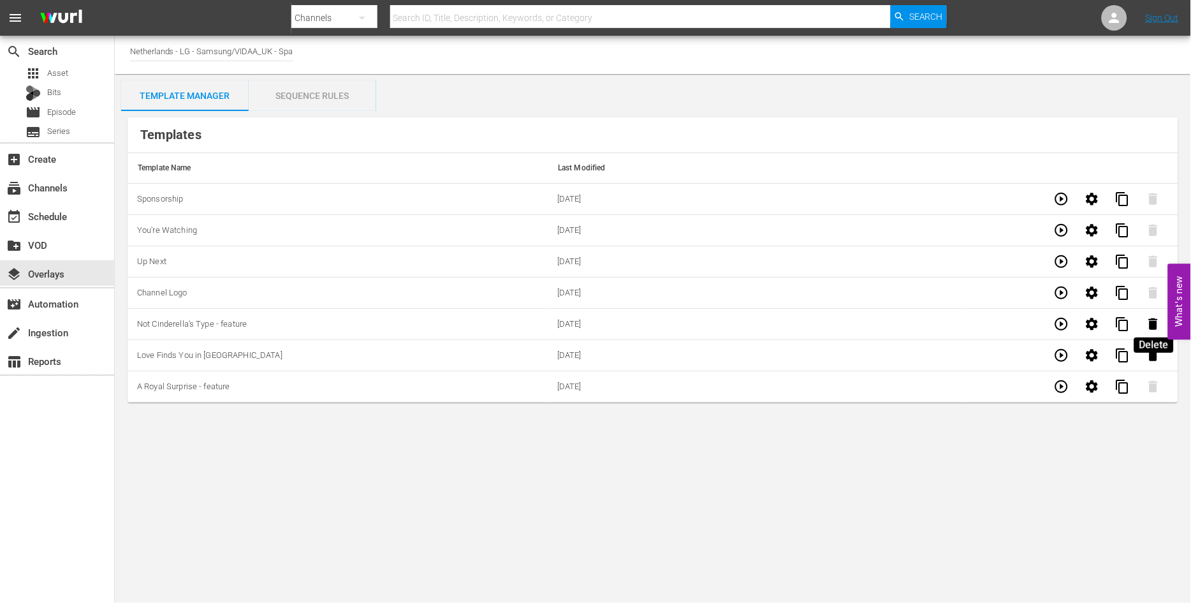
click at [1154, 328] on icon "button" at bounding box center [1153, 323] width 9 height 11
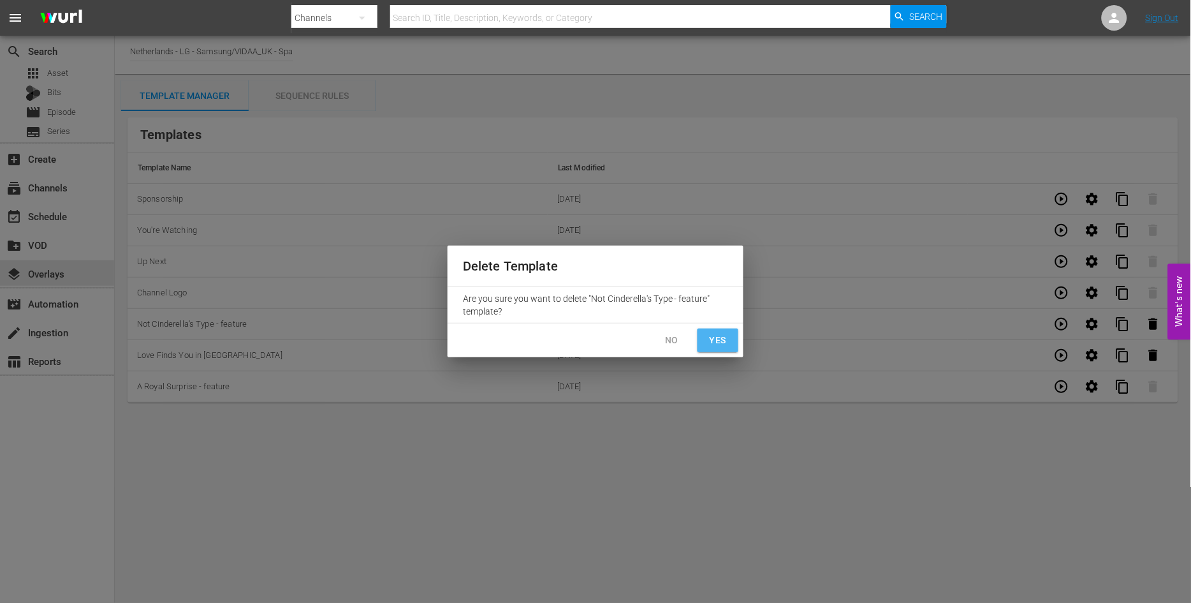
click at [727, 342] on span "Yes" at bounding box center [718, 340] width 20 height 16
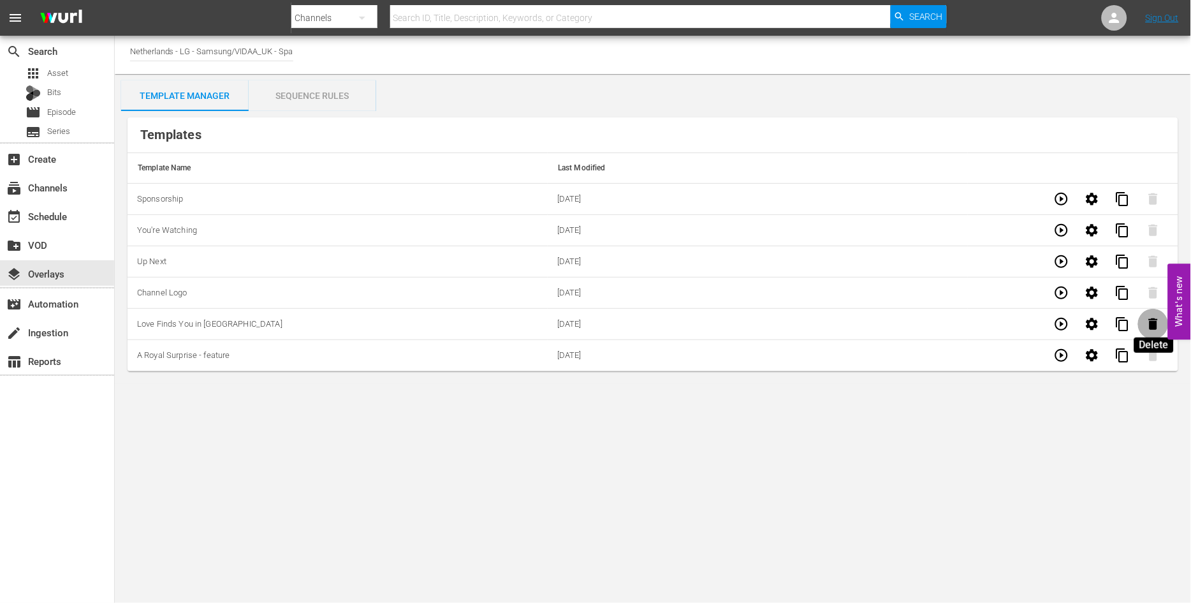
click at [1156, 324] on icon "button" at bounding box center [1153, 323] width 9 height 11
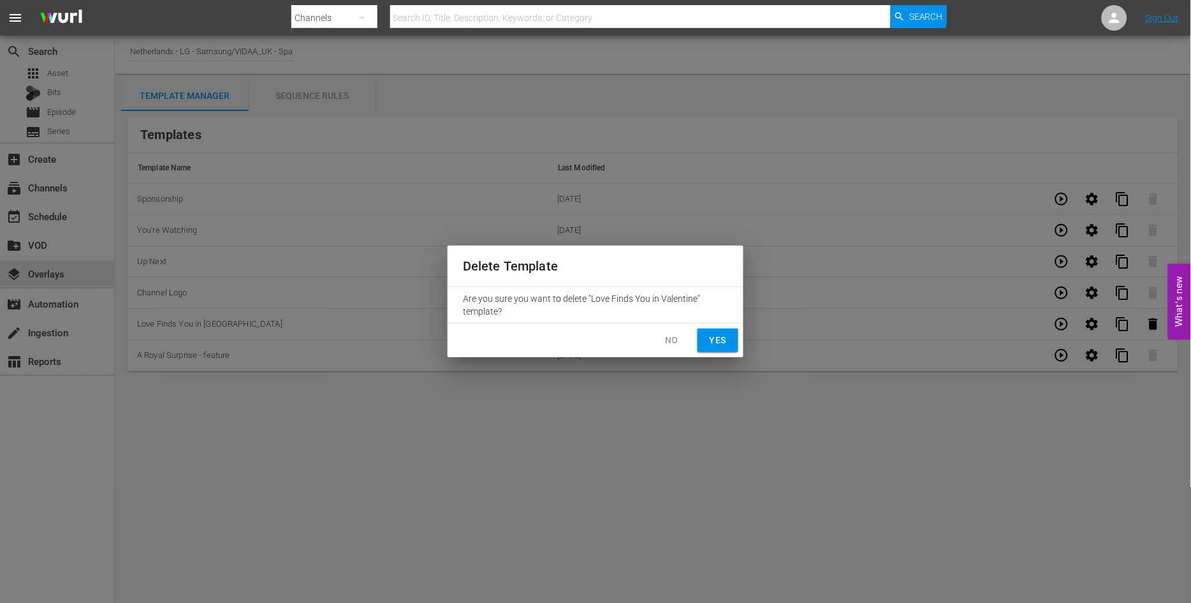
click at [725, 335] on span "Yes" at bounding box center [718, 340] width 20 height 16
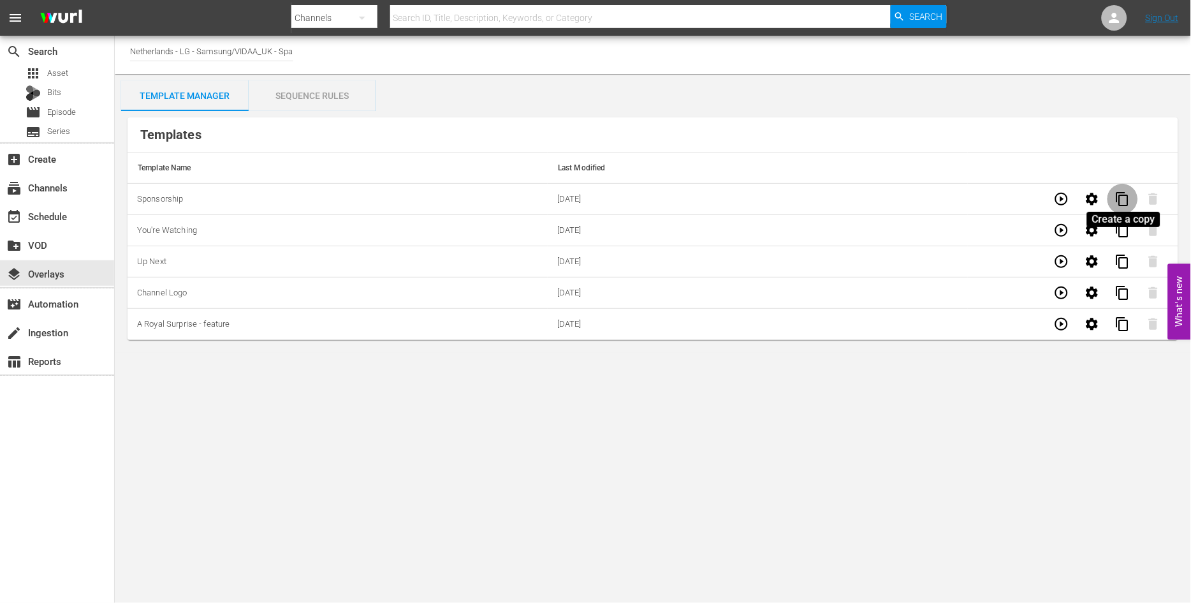
click at [1127, 199] on span "content_copy" at bounding box center [1122, 198] width 15 height 15
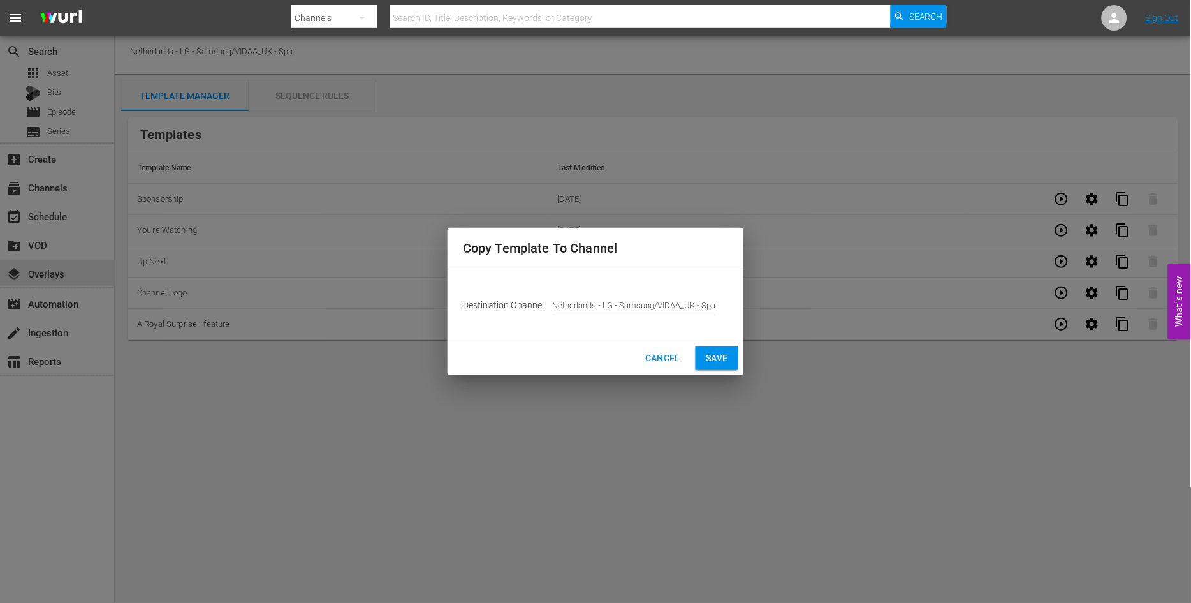
click at [709, 365] on span "Save" at bounding box center [717, 358] width 22 height 16
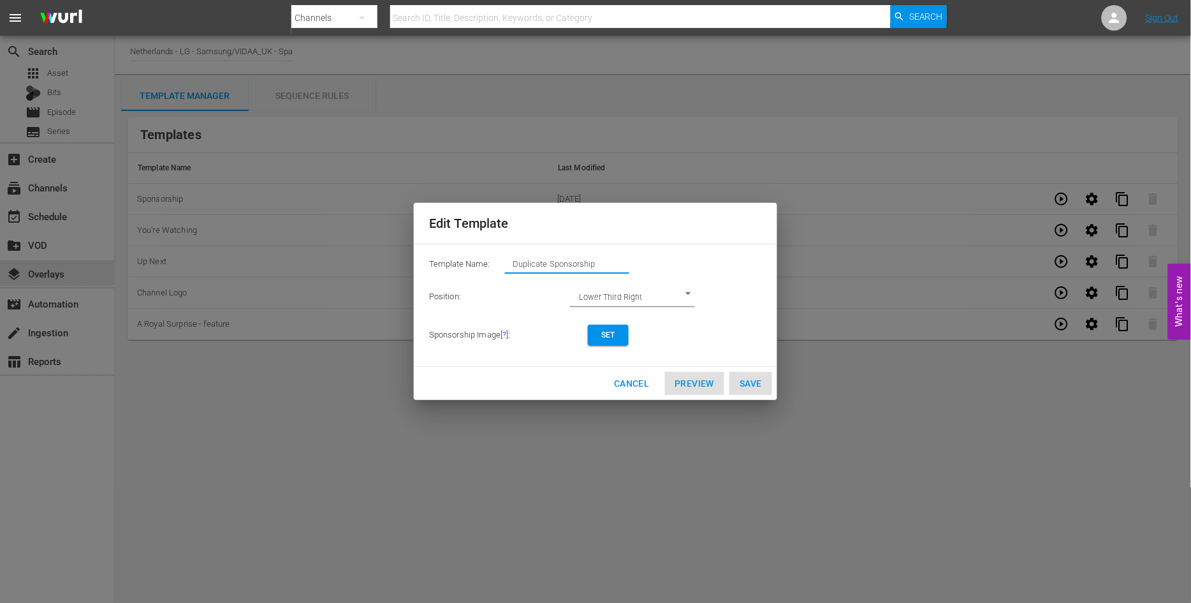
drag, startPoint x: 613, startPoint y: 263, endPoint x: 218, endPoint y: 238, distance: 396.1
click at [230, 238] on div "Edit Template Template Name: Duplicate Sponsorship Position: Lower Third Right …" at bounding box center [596, 301] width 1176 height 587
click at [614, 340] on span "Set" at bounding box center [608, 334] width 20 height 13
click at [621, 335] on span "View/Modify" at bounding box center [624, 334] width 52 height 13
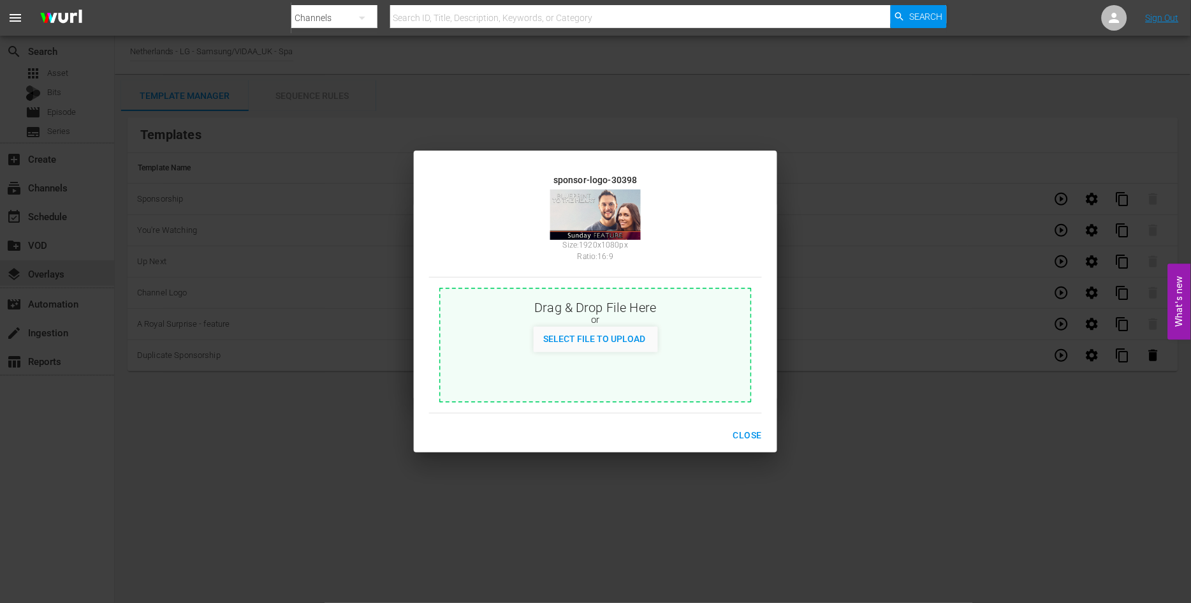
click at [741, 435] on span "Close" at bounding box center [747, 435] width 29 height 16
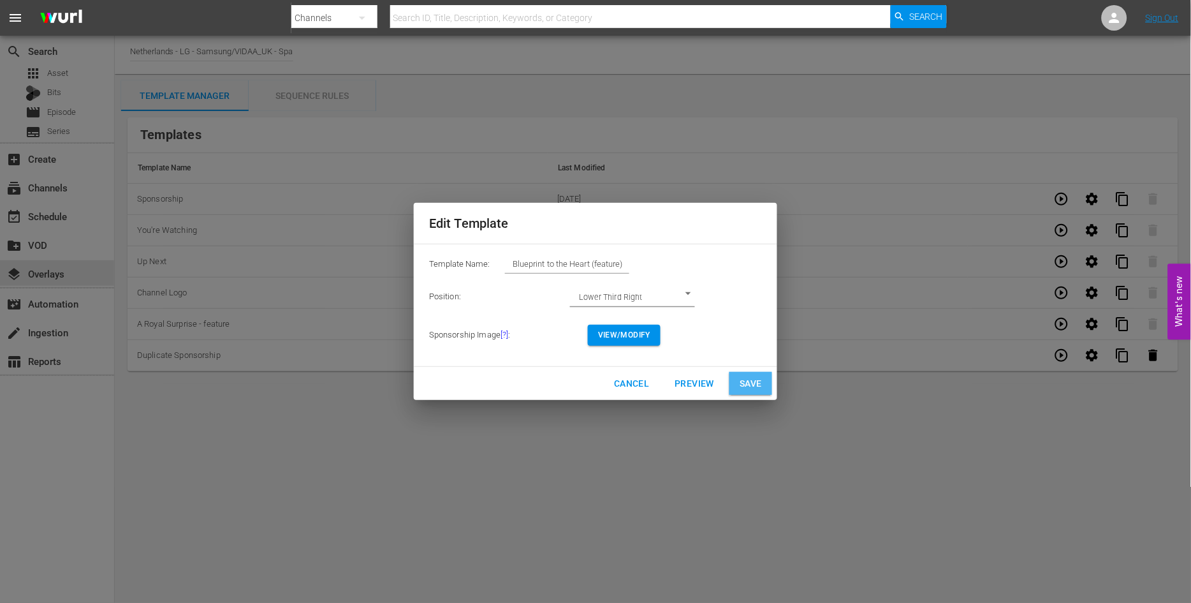
click at [749, 379] on span "Save" at bounding box center [751, 384] width 22 height 16
type input "Duplicate Sponsorship"
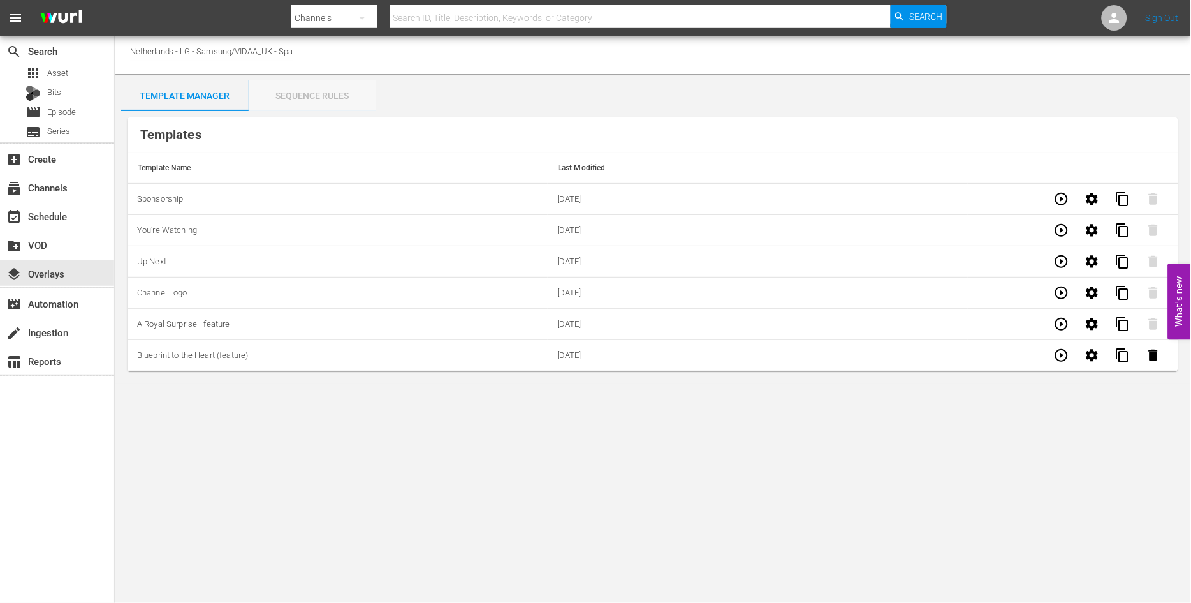
click at [310, 91] on div "Sequence Rules" at bounding box center [313, 95] width 128 height 31
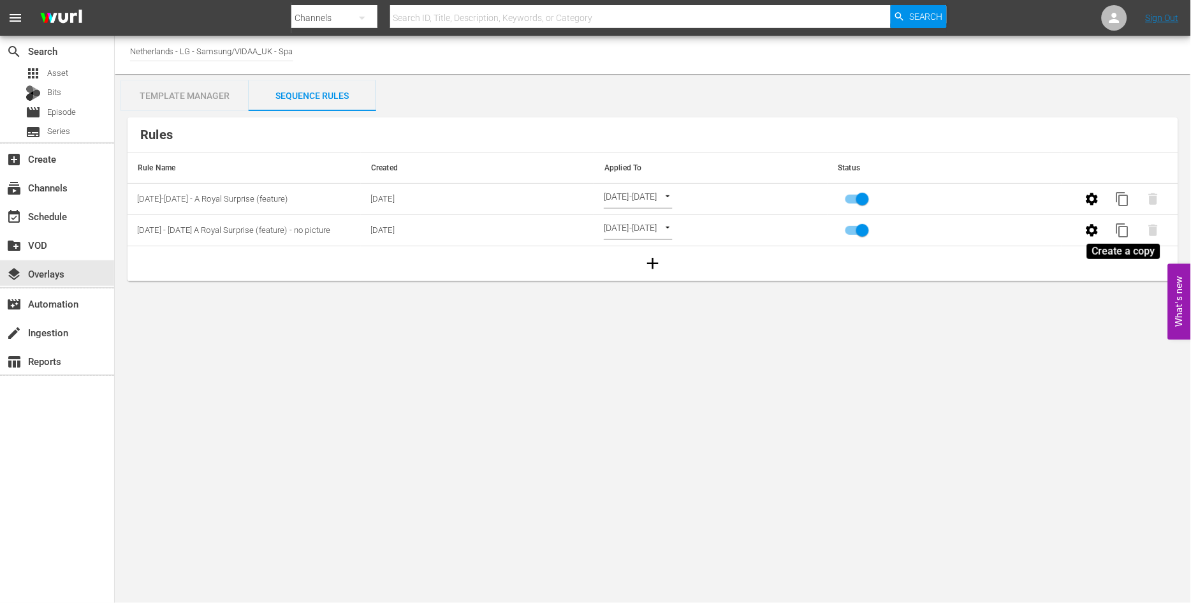
click at [1125, 228] on span "content_copy" at bounding box center [1122, 230] width 15 height 15
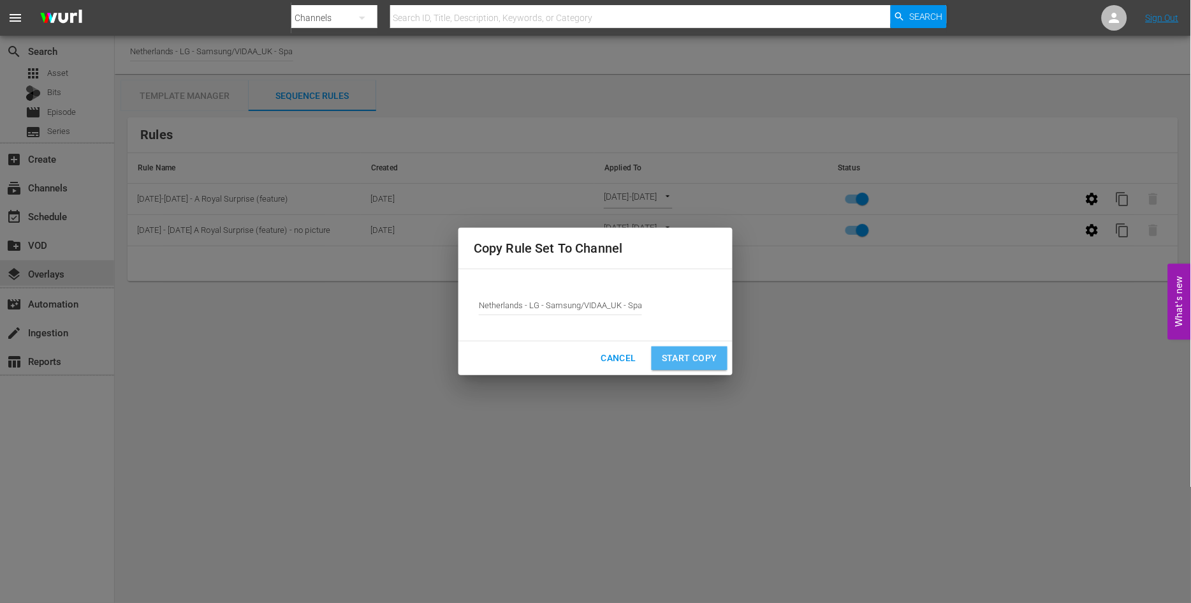
click at [687, 359] on span "Start Copy" at bounding box center [689, 358] width 55 height 16
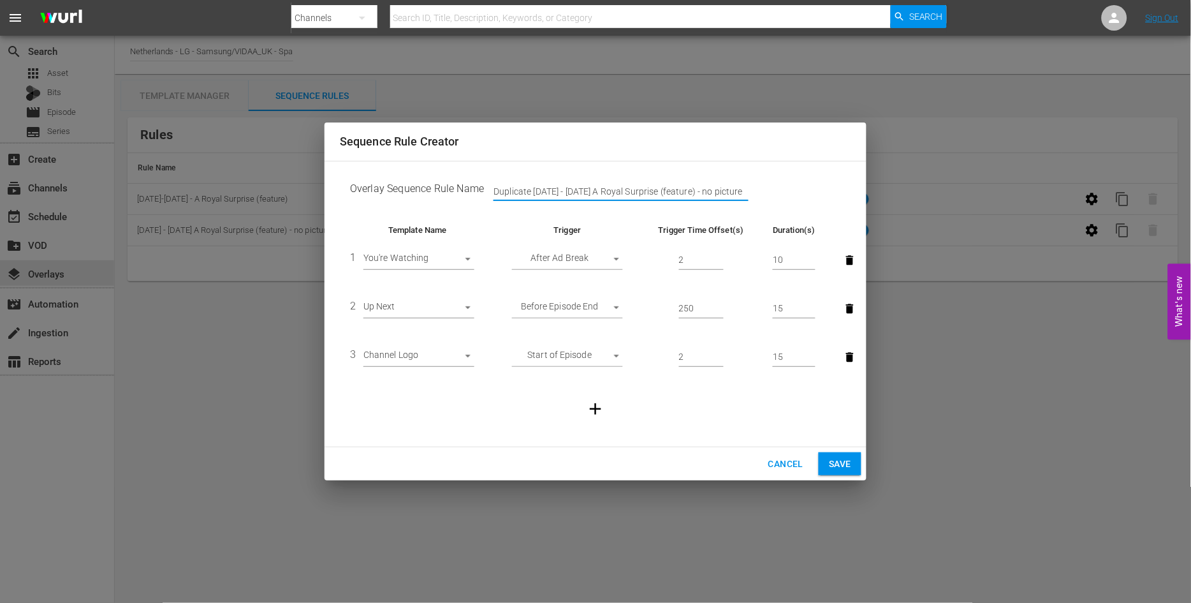
drag, startPoint x: 741, startPoint y: 192, endPoint x: 181, endPoint y: 135, distance: 563.4
click at [181, 135] on div "Sequence Rule Creator Overlay Sequence Rule Name Duplicate Aug 11 - 17 A Royal …" at bounding box center [595, 301] width 1191 height 603
click at [785, 465] on span "Cancel" at bounding box center [785, 464] width 35 height 16
type input "Duplicate Aug 11 - 17 A Royal Surprise (feature) - no picture"
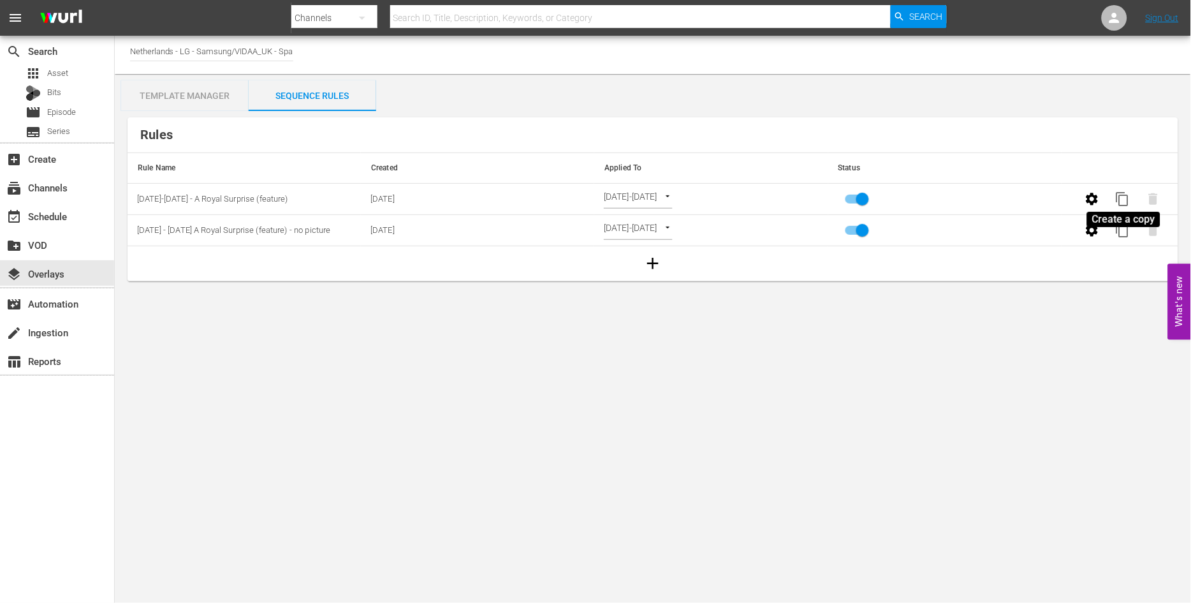
click at [1126, 199] on span "content_copy" at bounding box center [1122, 198] width 15 height 15
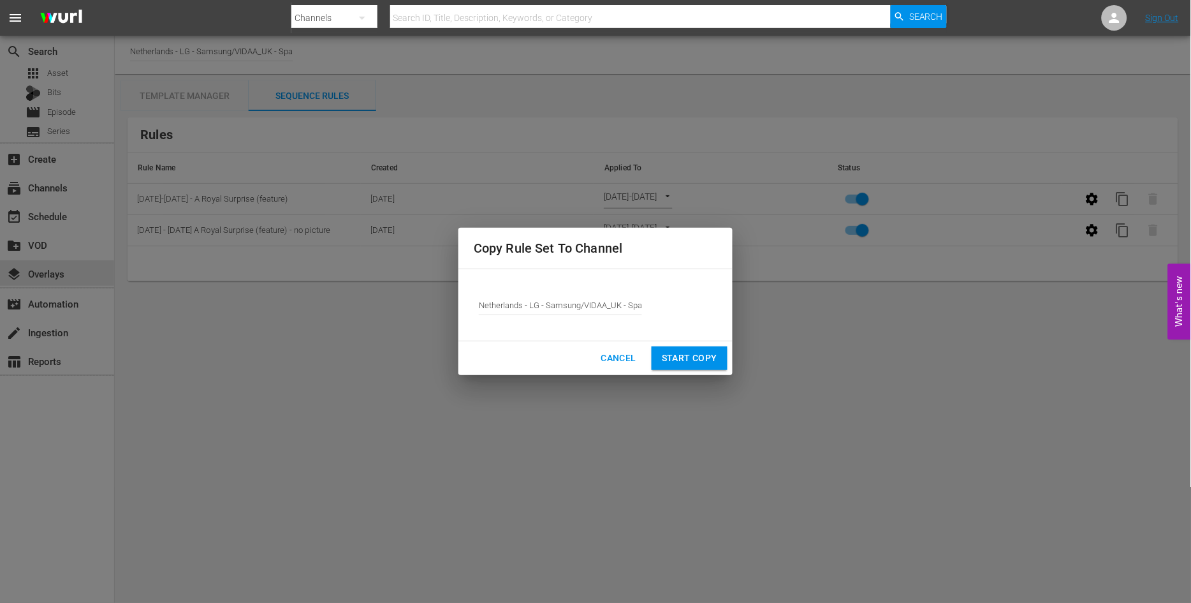
click at [694, 358] on span "Start Copy" at bounding box center [689, 358] width 55 height 16
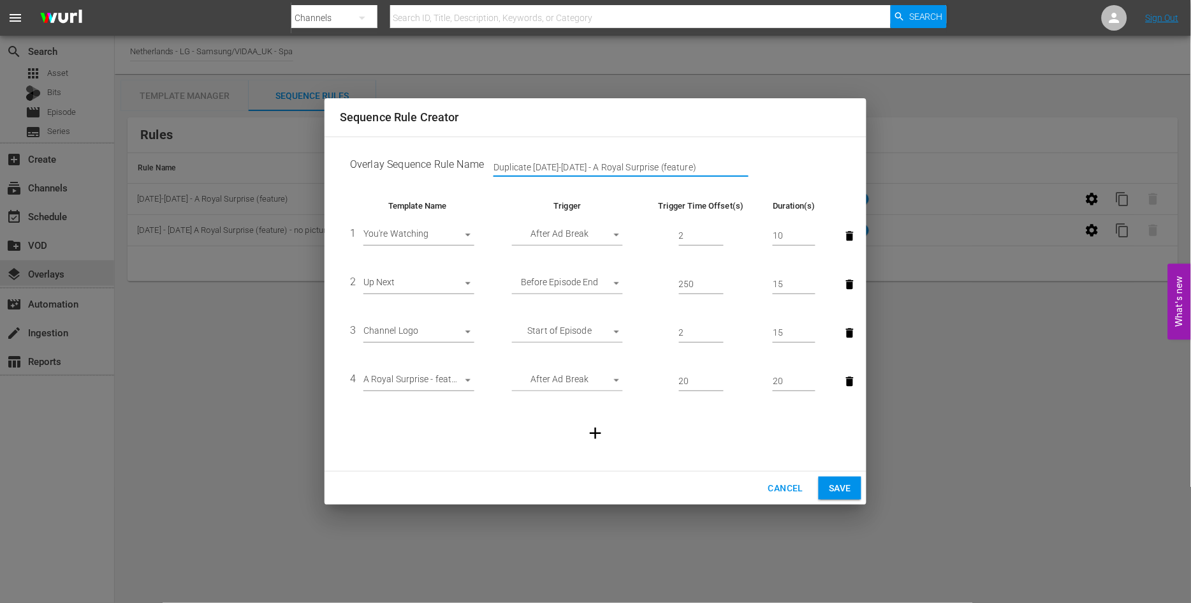
drag, startPoint x: 689, startPoint y: 168, endPoint x: 161, endPoint y: 149, distance: 528.9
click at [161, 149] on div "Sequence Rule Creator Overlay Sequence Rule Name Duplicate Aug 11-17 - A Royal …" at bounding box center [595, 301] width 1191 height 603
type input "Aug 18 - 24 Blueprint to the Heart (feature)"
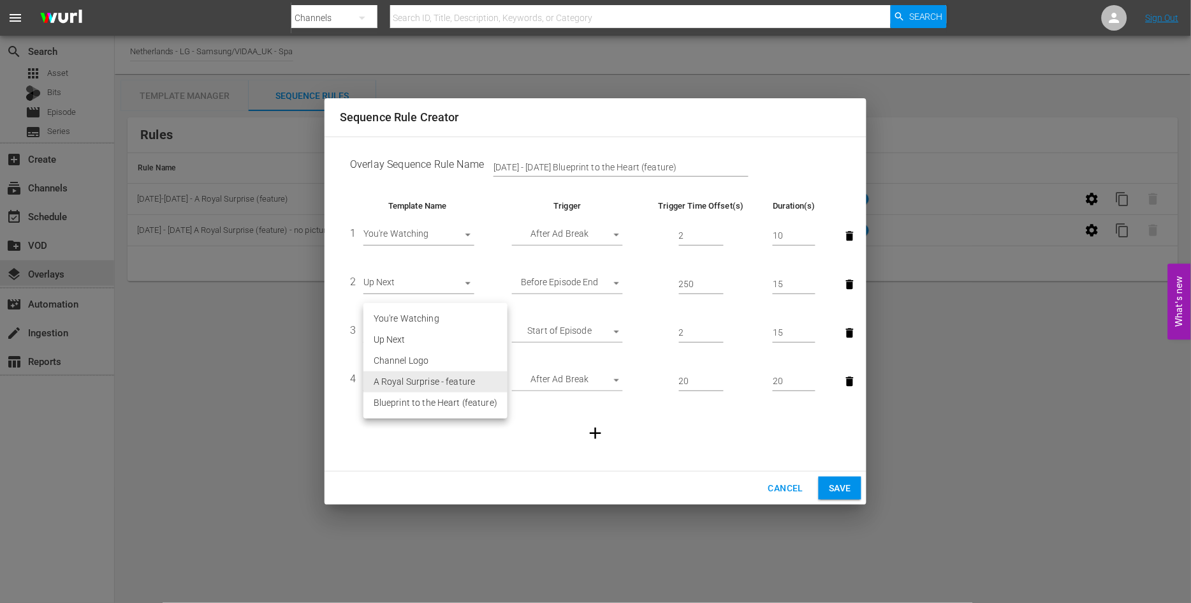
click at [464, 381] on body "menu Search By Channels Search ID, Title, Description, Keywords, or Category Se…" at bounding box center [595, 301] width 1191 height 603
click at [453, 404] on li "Blueprint to the Heart (feature)" at bounding box center [435, 402] width 144 height 21
type input "30398"
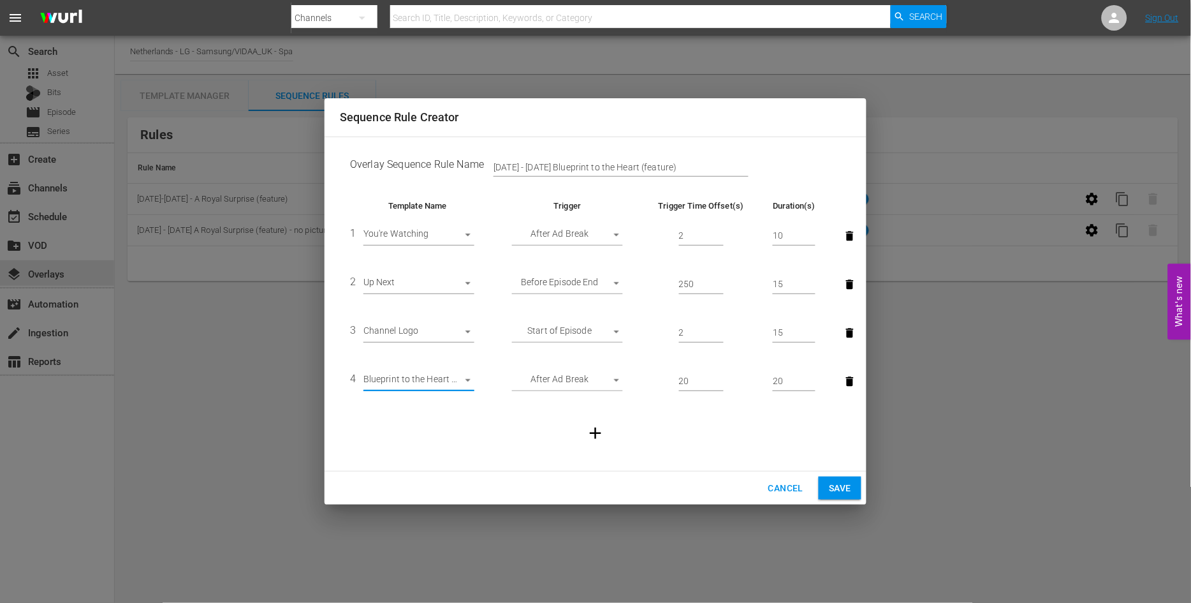
click at [831, 486] on span "Save" at bounding box center [840, 488] width 22 height 16
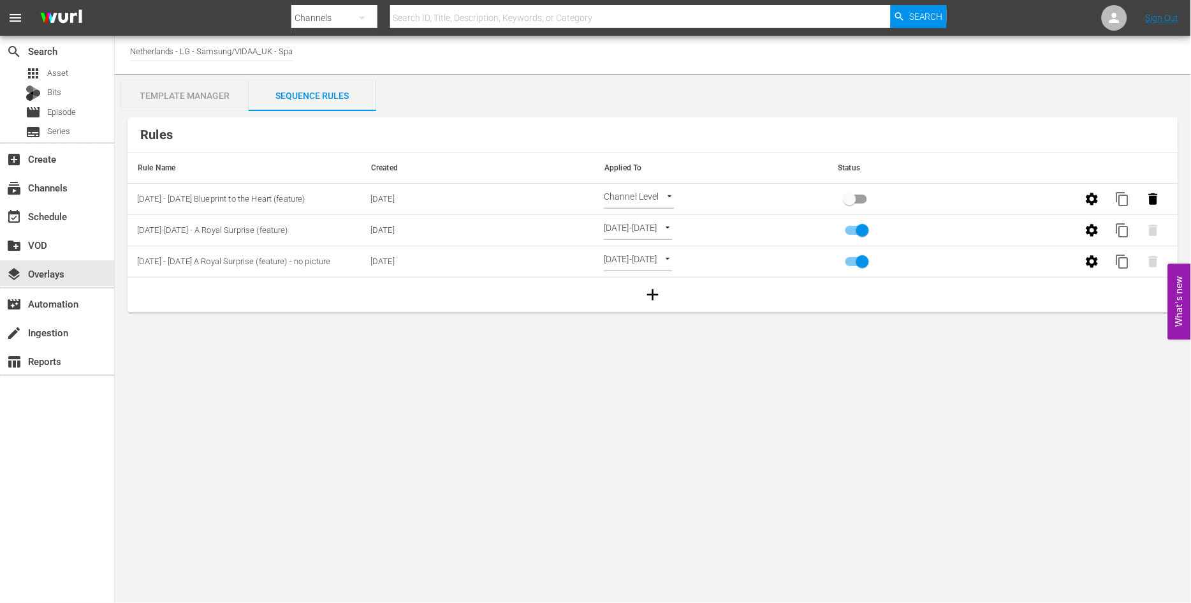
click at [671, 194] on body "menu Search By Channels Search ID, Title, Description, Keywords, or Category Se…" at bounding box center [595, 301] width 1191 height 603
click at [646, 219] on li "Select Date" at bounding box center [642, 220] width 76 height 21
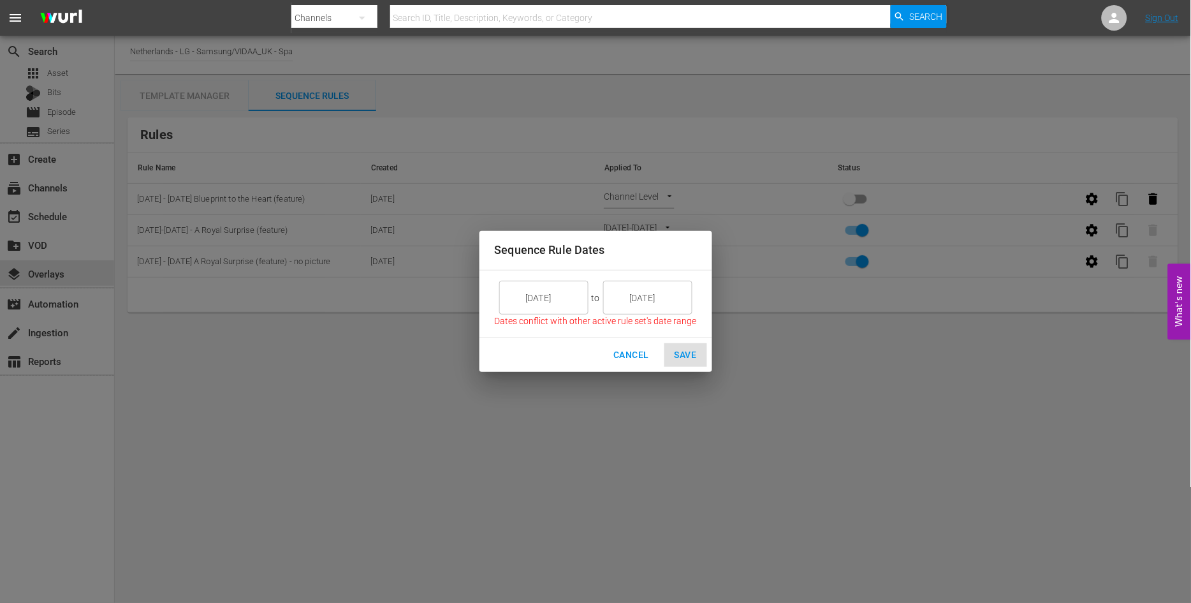
click at [563, 298] on input "8/15/25" at bounding box center [552, 298] width 71 height 34
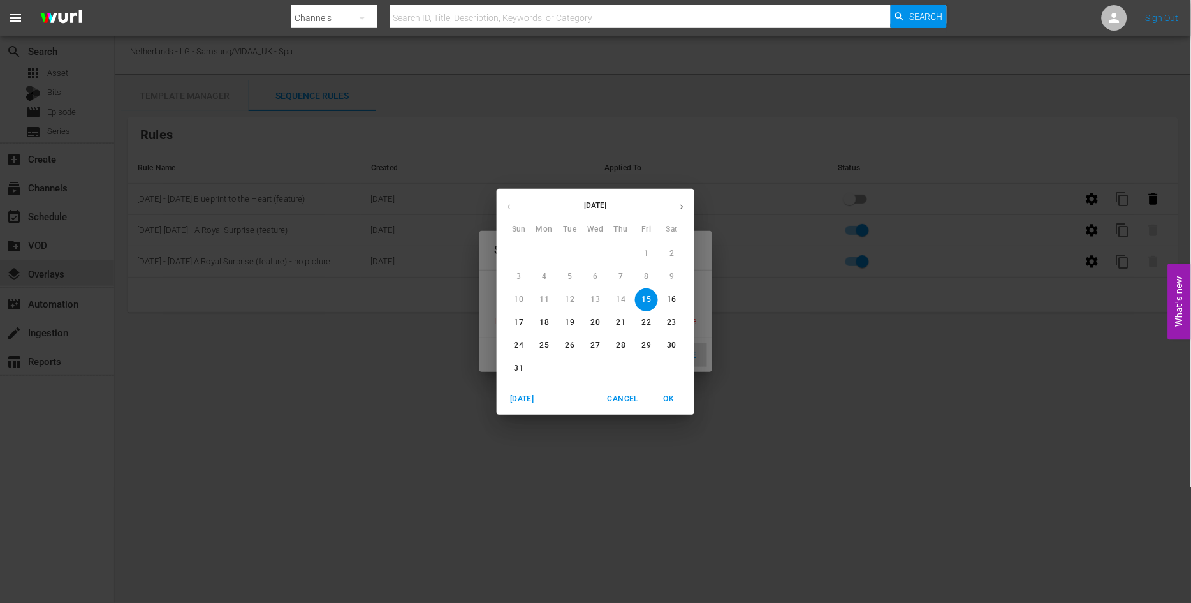
click at [546, 321] on p "18" at bounding box center [544, 322] width 9 height 11
type input "8/18/25"
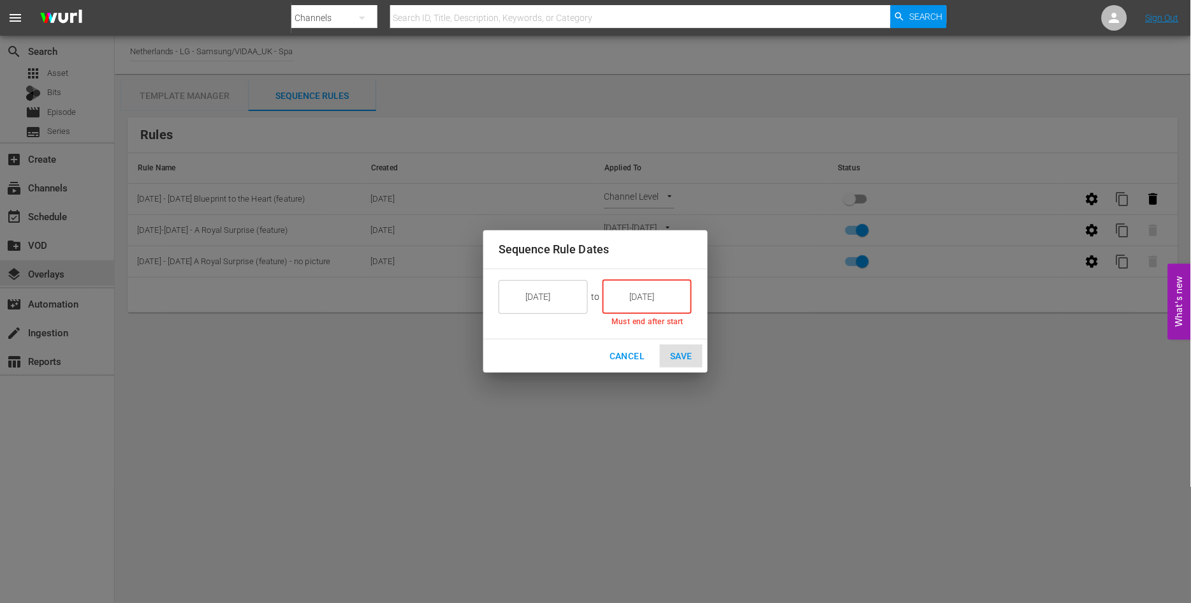
click at [634, 290] on input "8/15/25" at bounding box center [655, 296] width 71 height 34
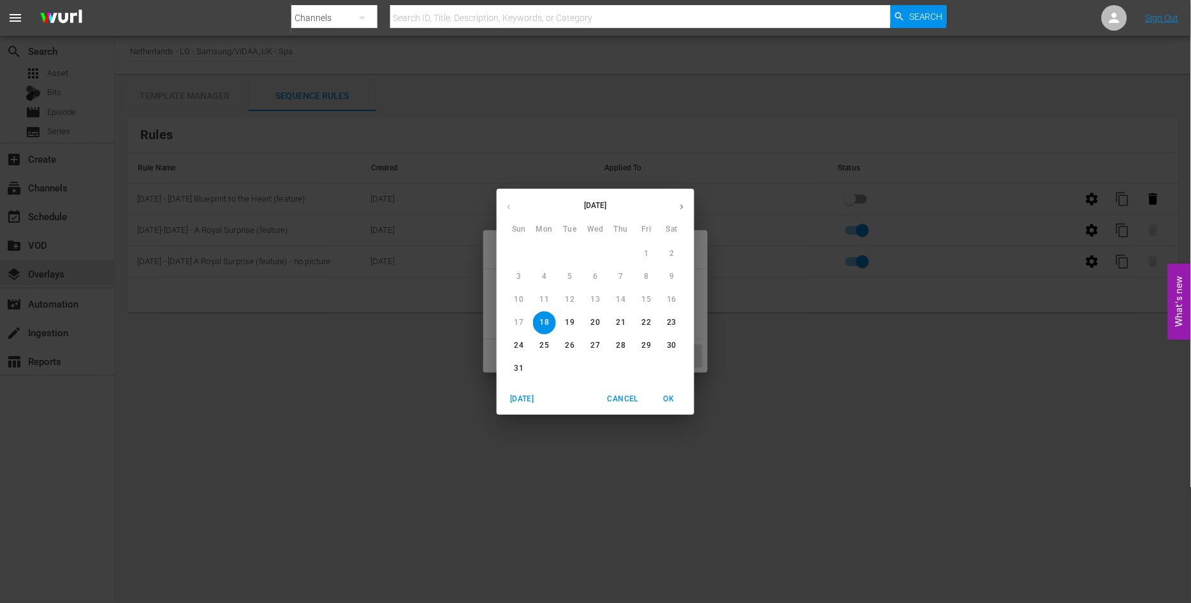
click at [518, 346] on p "24" at bounding box center [519, 345] width 9 height 11
type input "8/24/25"
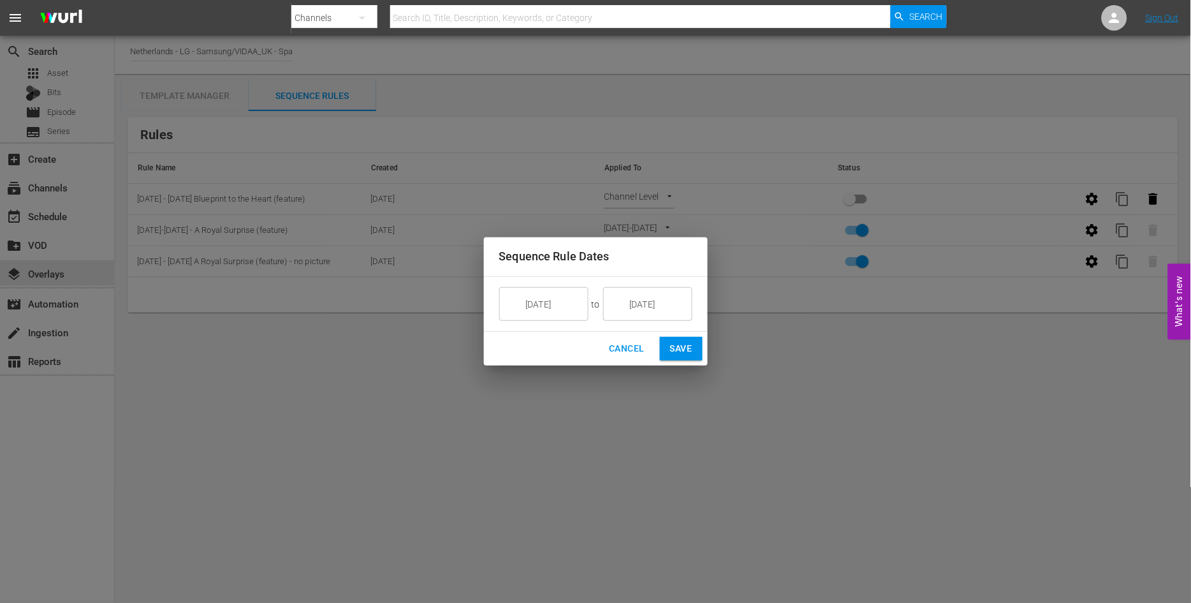
drag, startPoint x: 606, startPoint y: 413, endPoint x: 668, endPoint y: 398, distance: 64.3
click at [608, 413] on div "Sequence Rule Dates 8/18/25 ​ to 8/24/25 ​ Cancel Save" at bounding box center [595, 301] width 1191 height 603
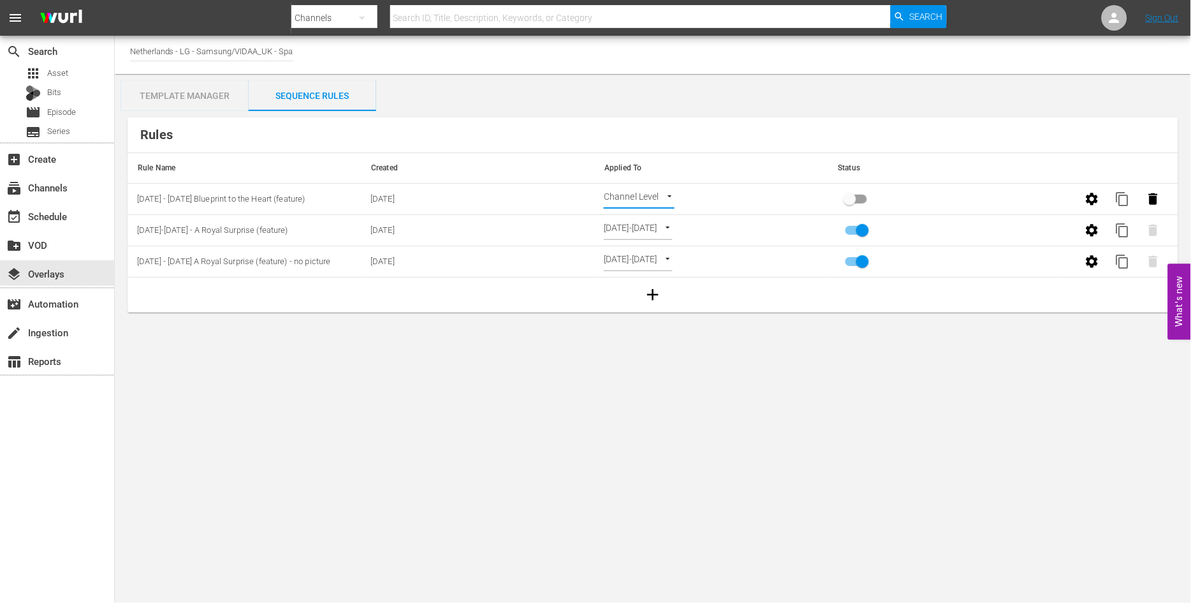
click at [668, 195] on body "menu Search By Channels Search ID, Title, Description, Keywords, or Category Se…" at bounding box center [595, 301] width 1191 height 603
click at [641, 218] on li "Select Date" at bounding box center [642, 220] width 76 height 21
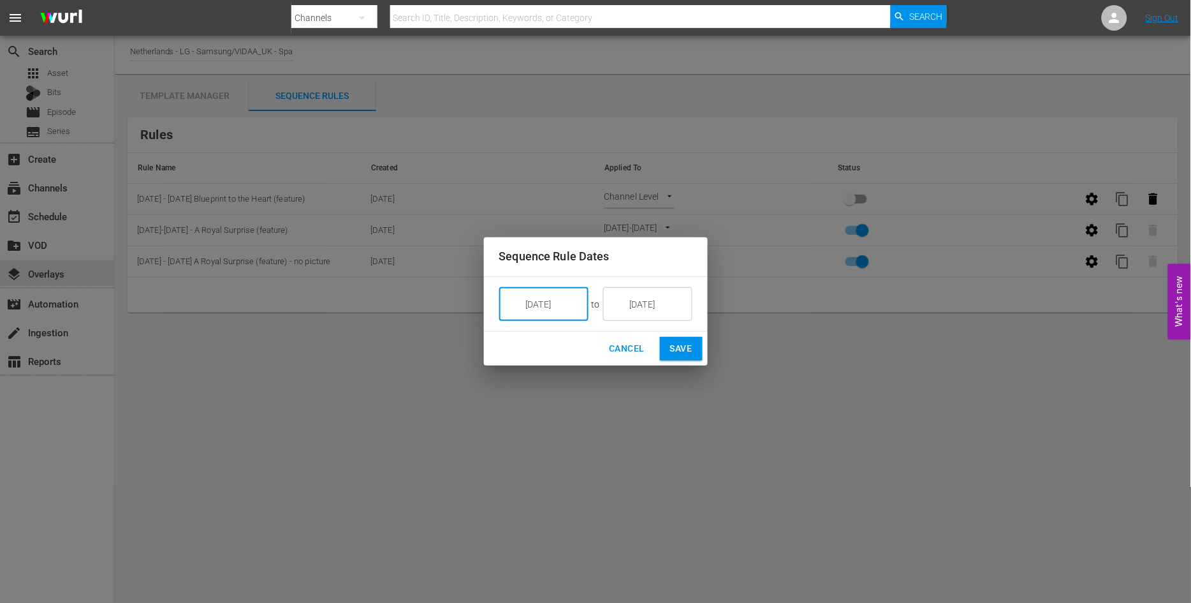
click at [566, 305] on input "8/18/25" at bounding box center [552, 304] width 71 height 34
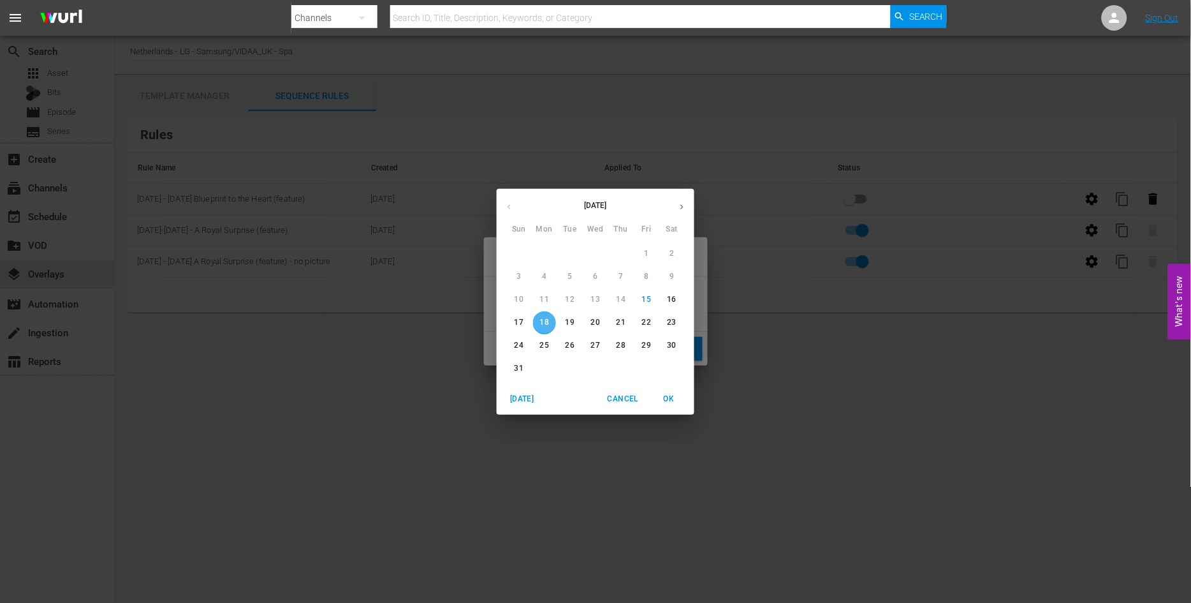
click at [543, 319] on p "18" at bounding box center [544, 322] width 9 height 11
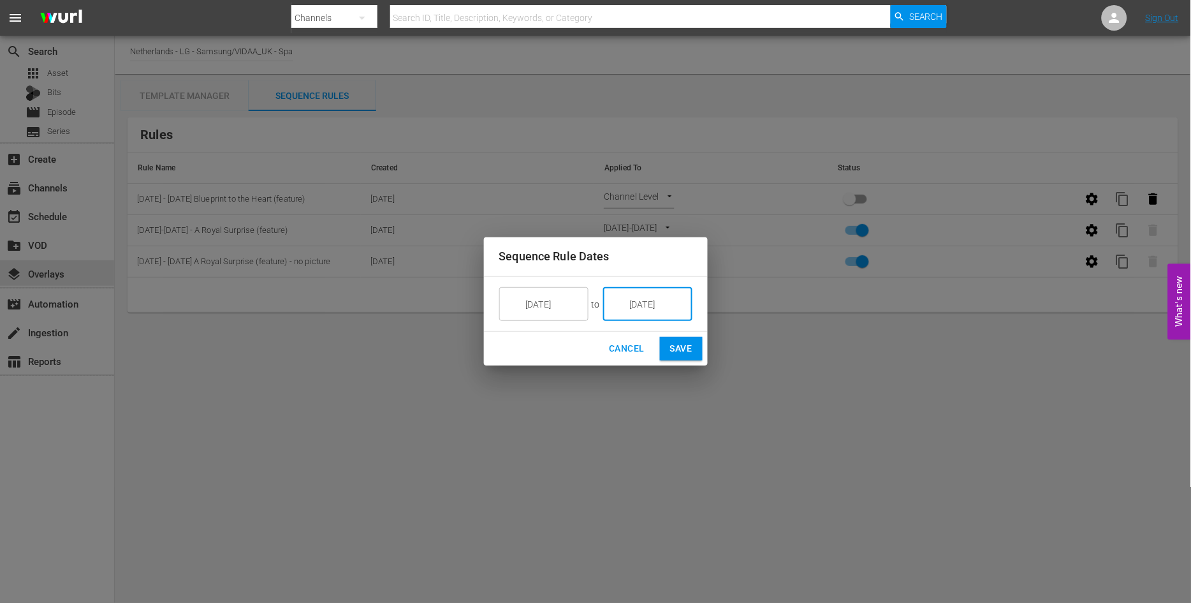
click at [664, 298] on input "8/24/25" at bounding box center [656, 304] width 71 height 34
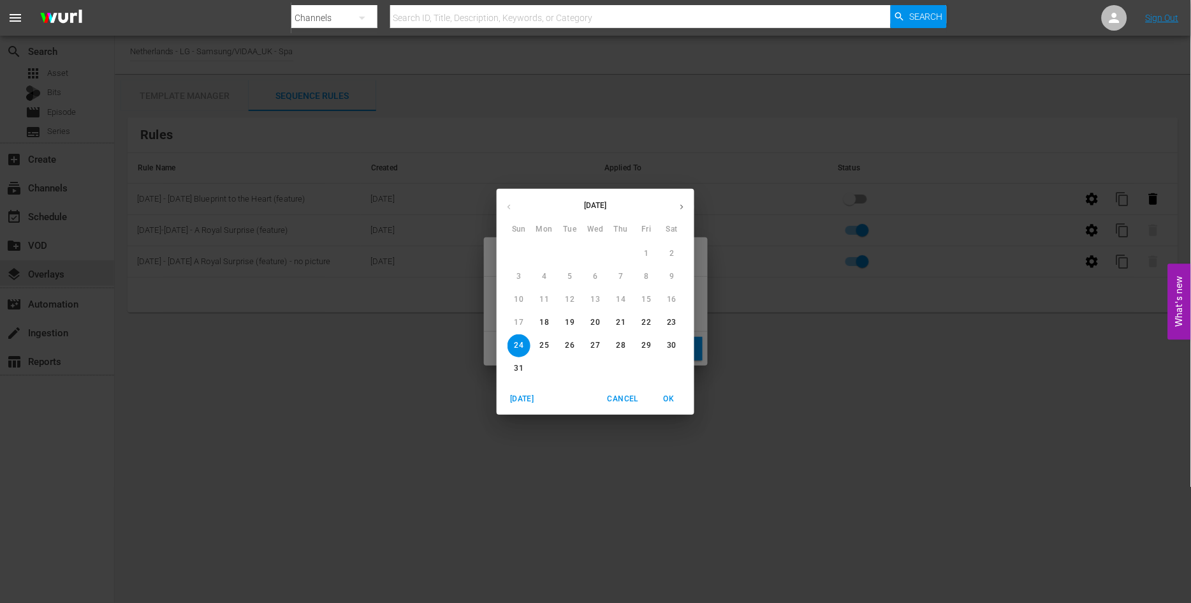
click at [521, 346] on p "24" at bounding box center [519, 345] width 9 height 11
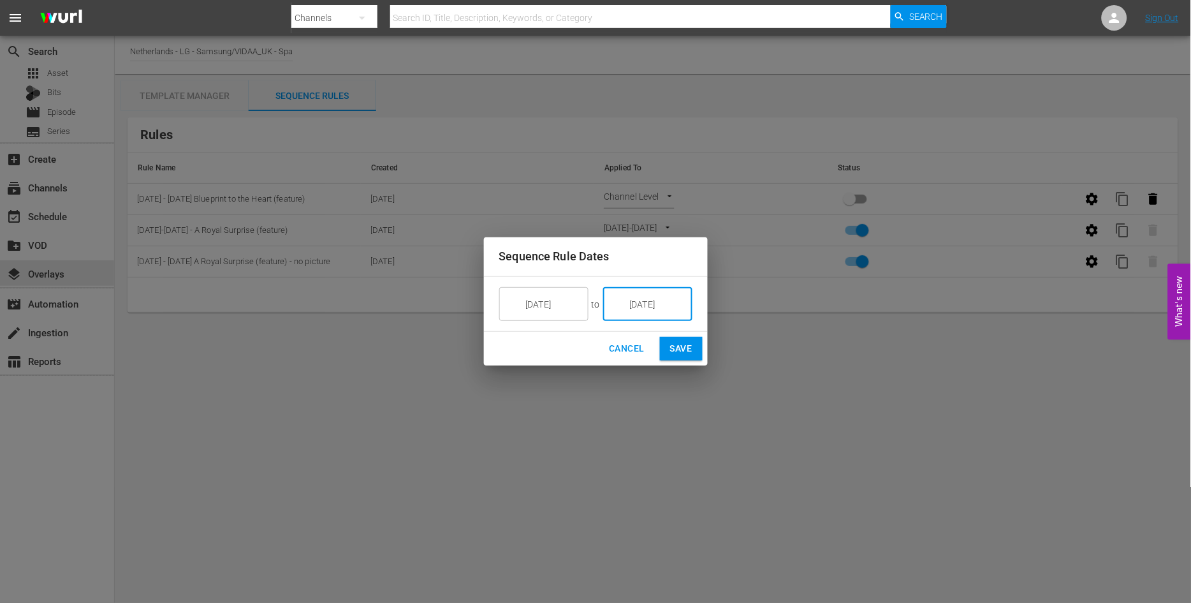
click at [673, 345] on span "Save" at bounding box center [681, 348] width 22 height 16
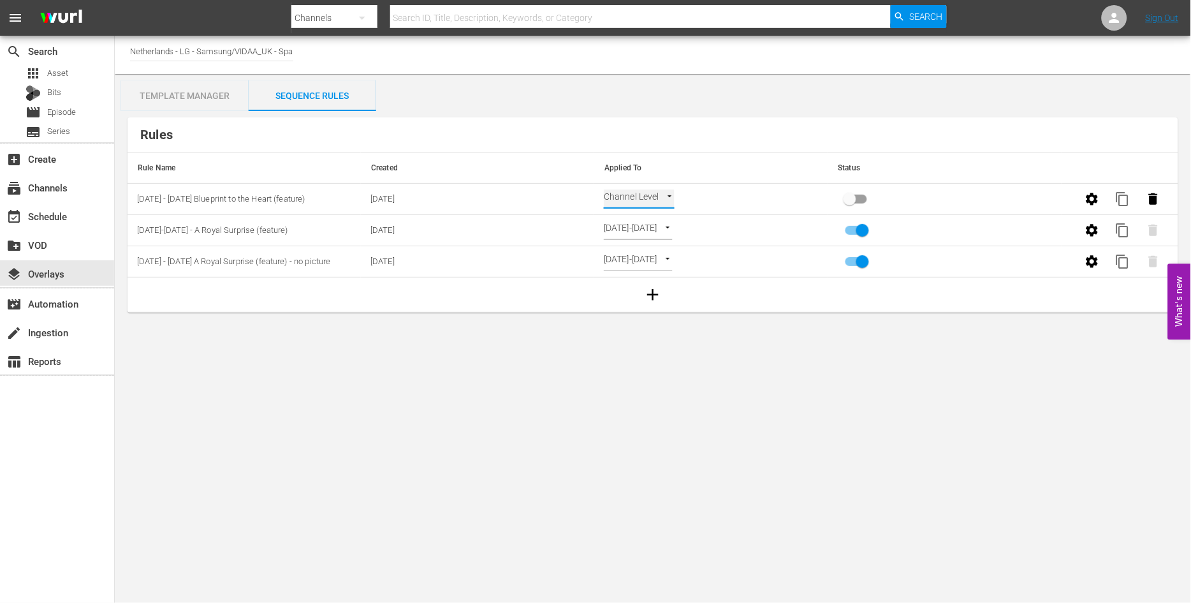
type input "SELECT_DATE"
click at [820, 409] on body "menu Search By Channels Search ID, Title, Description, Keywords, or Category Se…" at bounding box center [595, 301] width 1191 height 603
click at [853, 200] on input "primary checkbox" at bounding box center [850, 201] width 73 height 24
checkbox input "true"
click at [1094, 233] on icon "button" at bounding box center [1092, 230] width 12 height 12
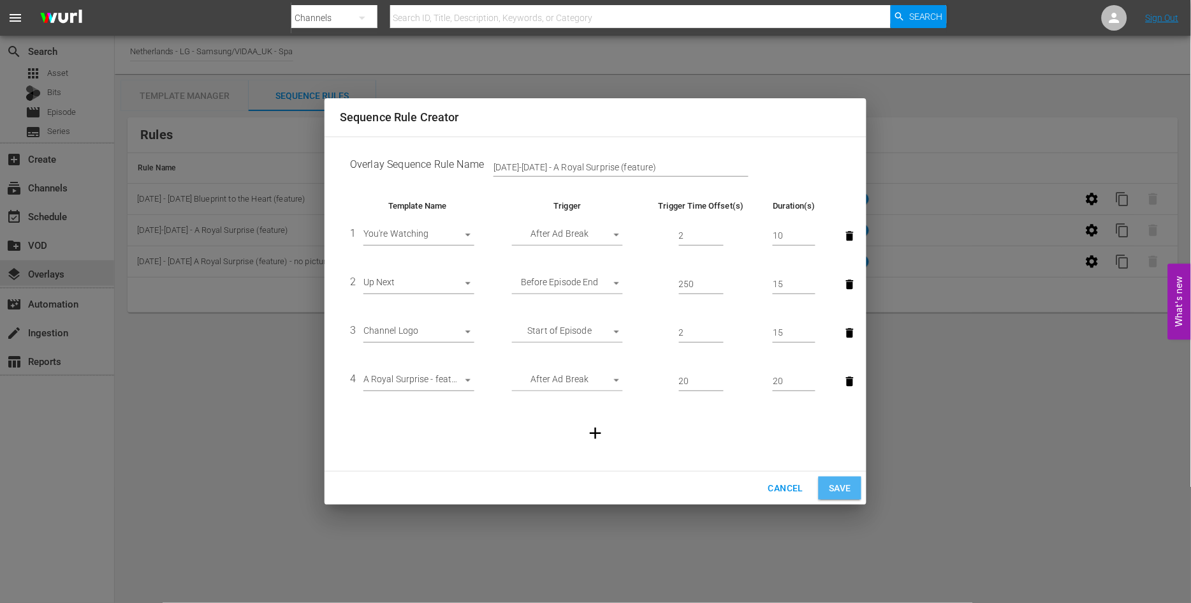
click at [840, 485] on span "Save" at bounding box center [840, 488] width 22 height 16
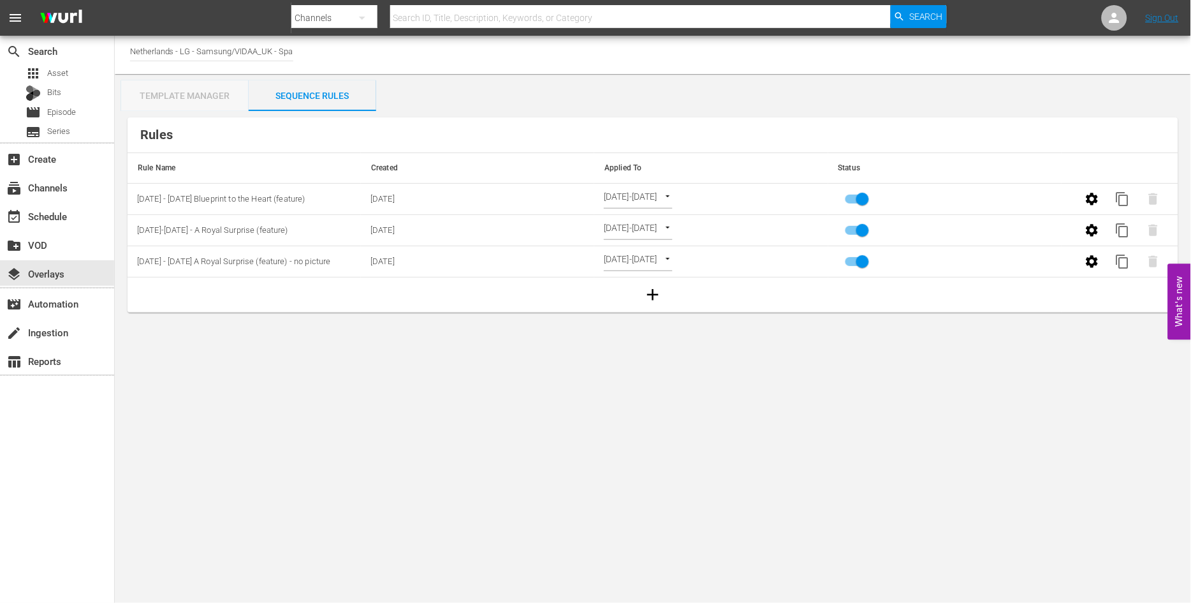
click at [187, 96] on div "Template Manager" at bounding box center [185, 95] width 128 height 31
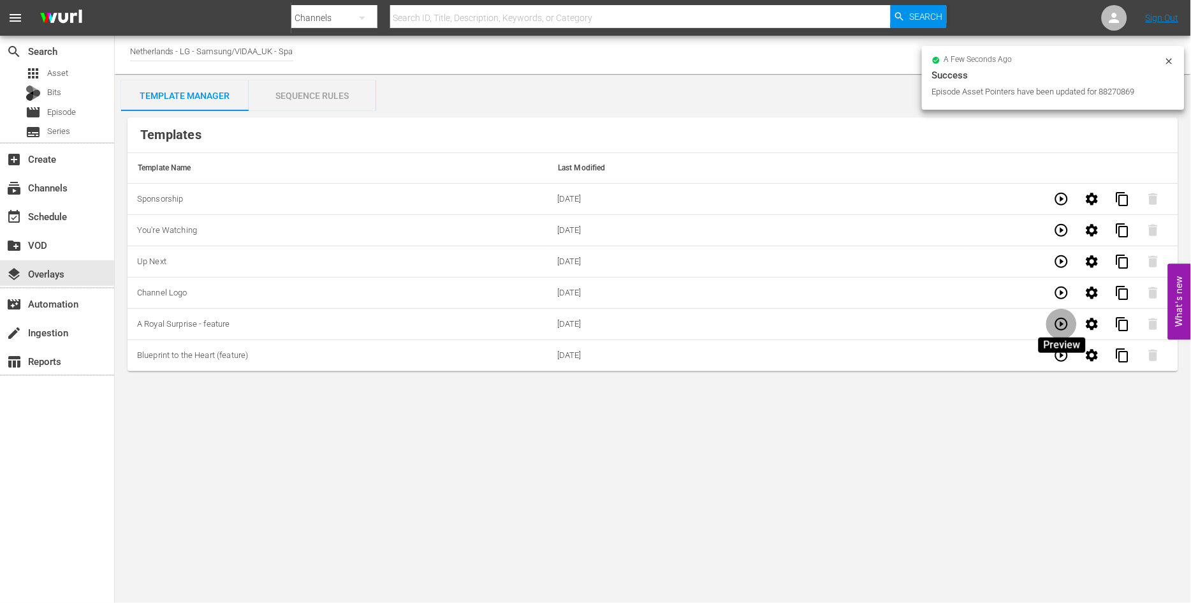
click at [1060, 321] on icon "button" at bounding box center [1061, 323] width 15 height 15
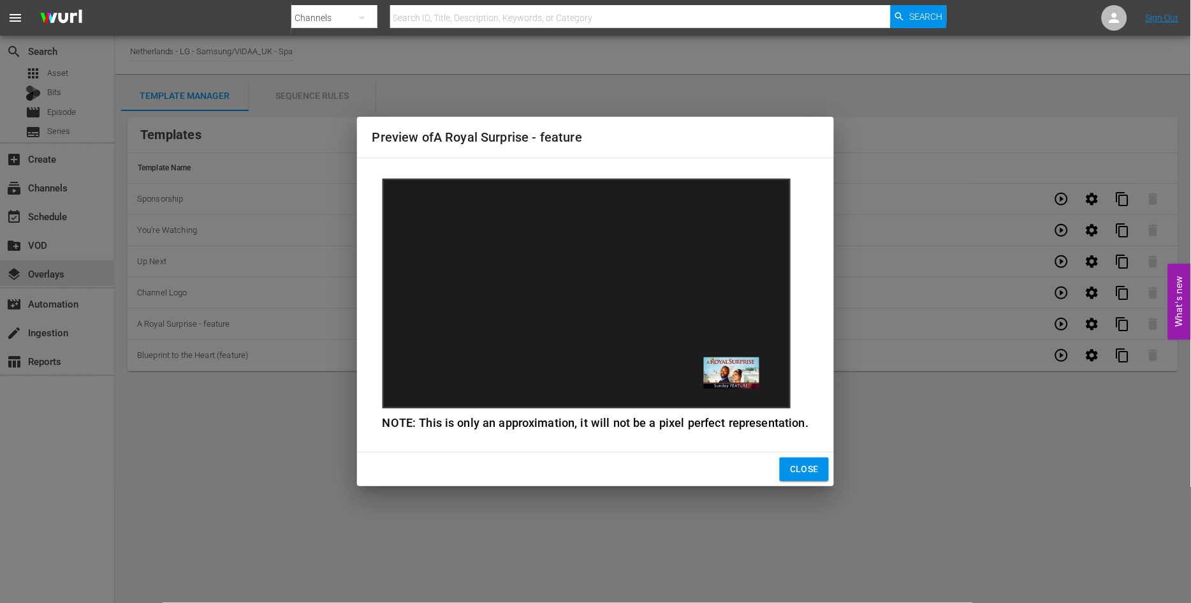
click at [802, 466] on span "Close" at bounding box center [804, 469] width 29 height 16
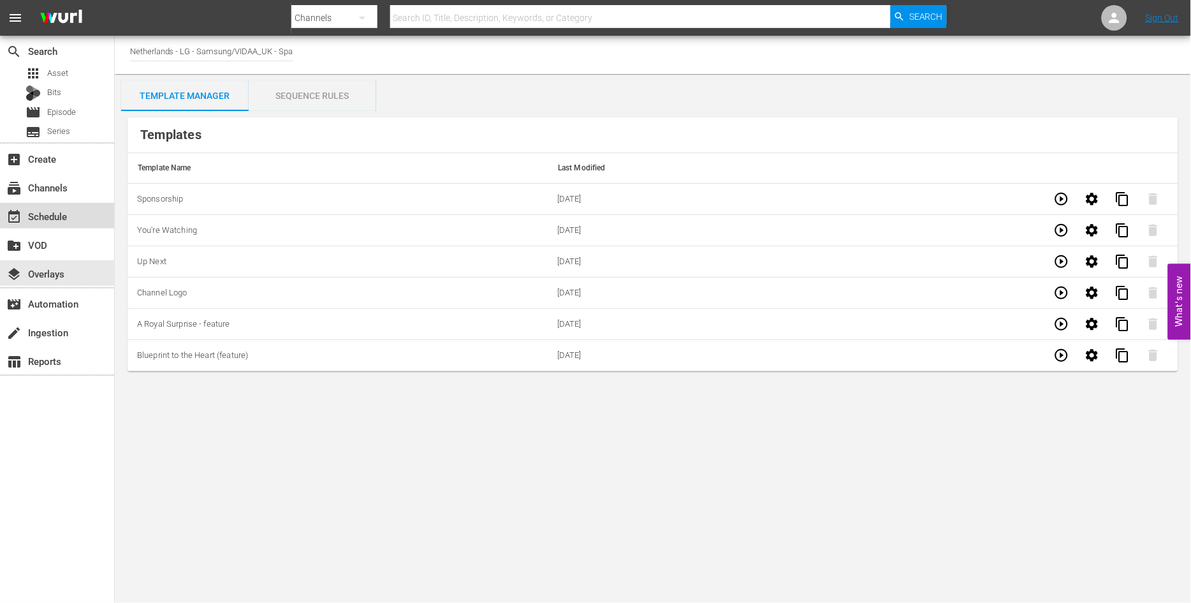
click at [54, 212] on div "event_available Schedule" at bounding box center [35, 213] width 71 height 11
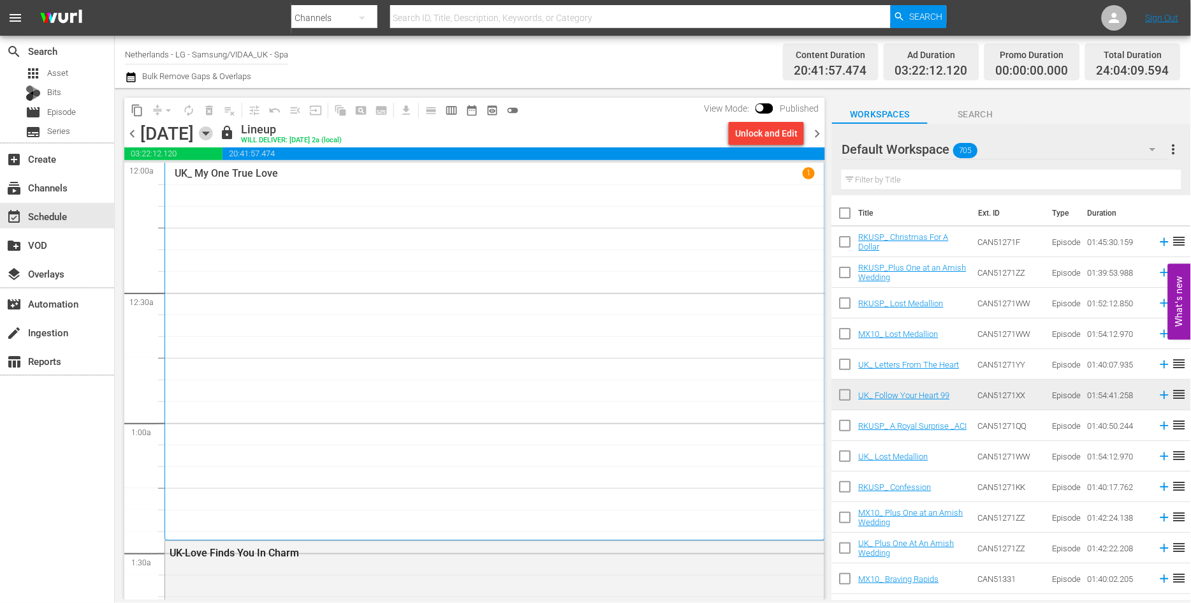
click at [213, 131] on icon "button" at bounding box center [206, 133] width 14 height 14
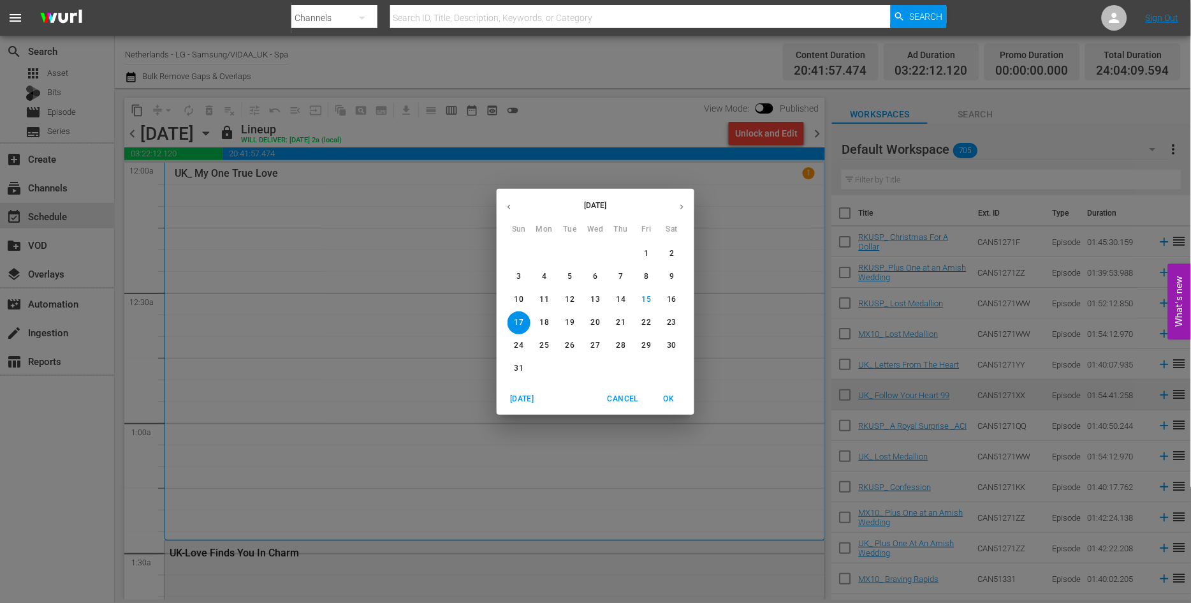
click at [552, 321] on span "18" at bounding box center [544, 322] width 23 height 11
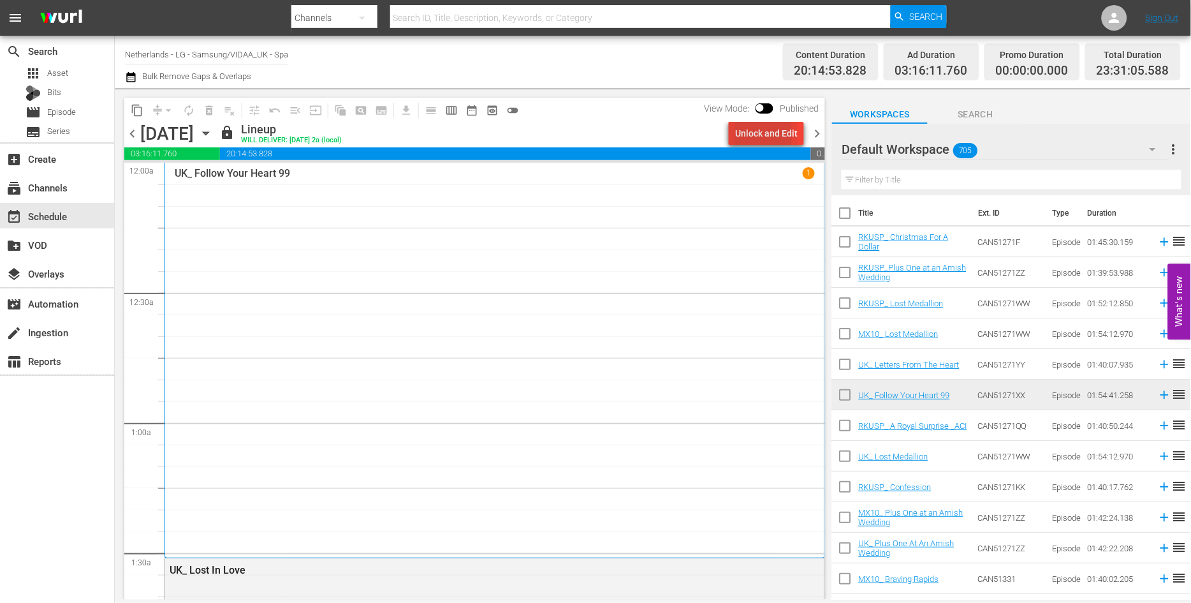
click at [755, 134] on div "Unlock and Edit" at bounding box center [766, 133] width 62 height 23
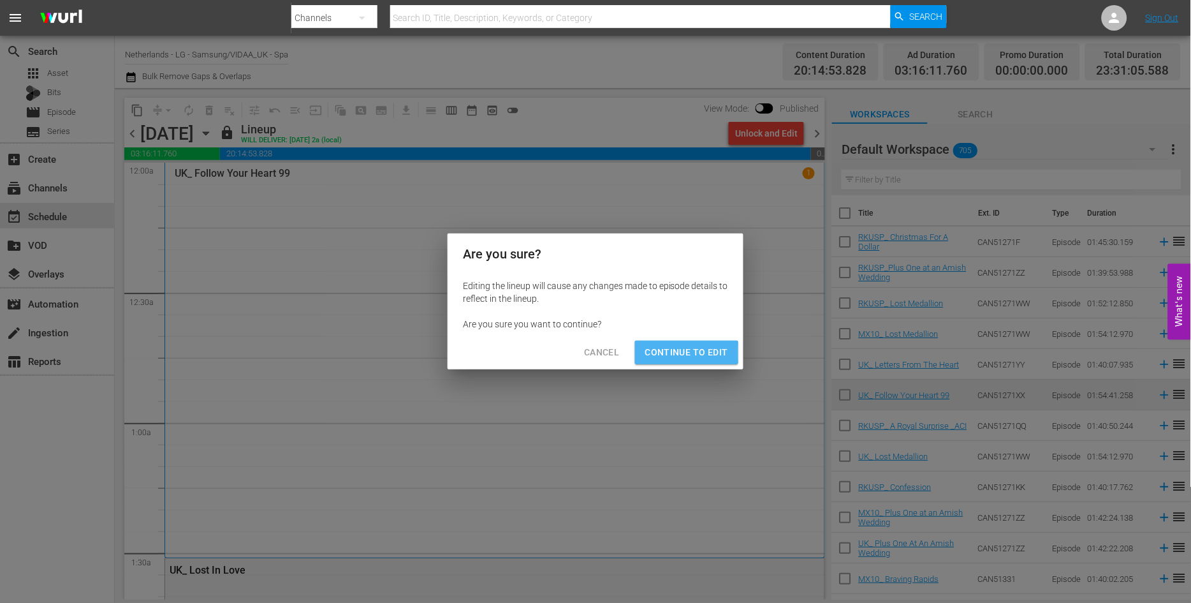
click at [685, 353] on span "Continue to Edit" at bounding box center [686, 352] width 83 height 16
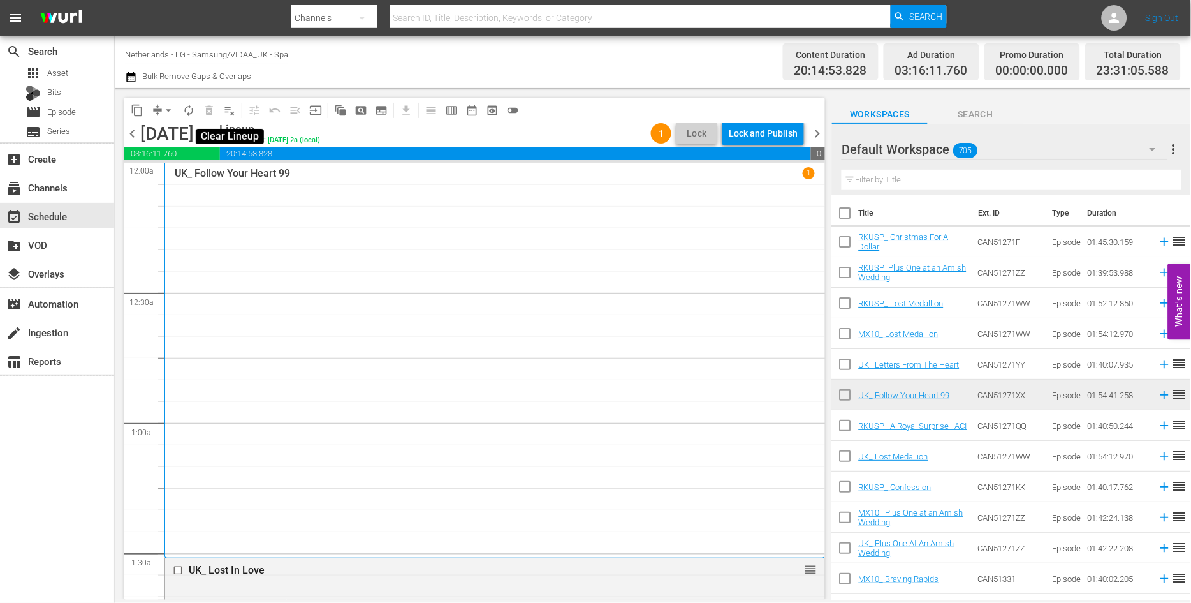
click at [225, 109] on span "playlist_remove_outlined" at bounding box center [229, 110] width 13 height 13
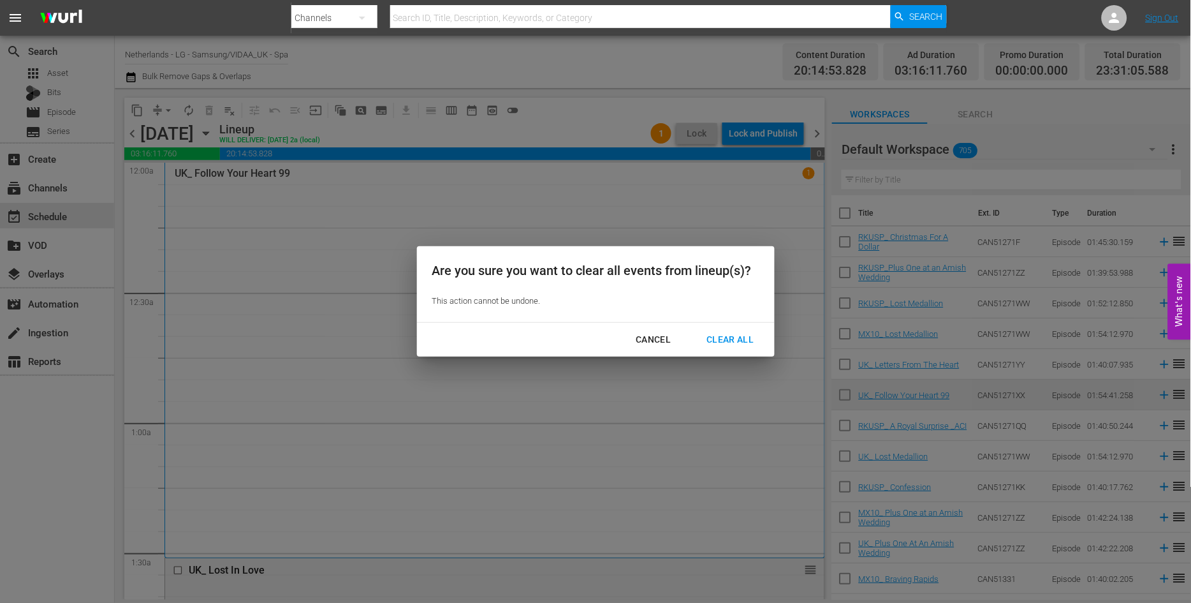
click at [728, 342] on div "Clear All" at bounding box center [730, 340] width 68 height 16
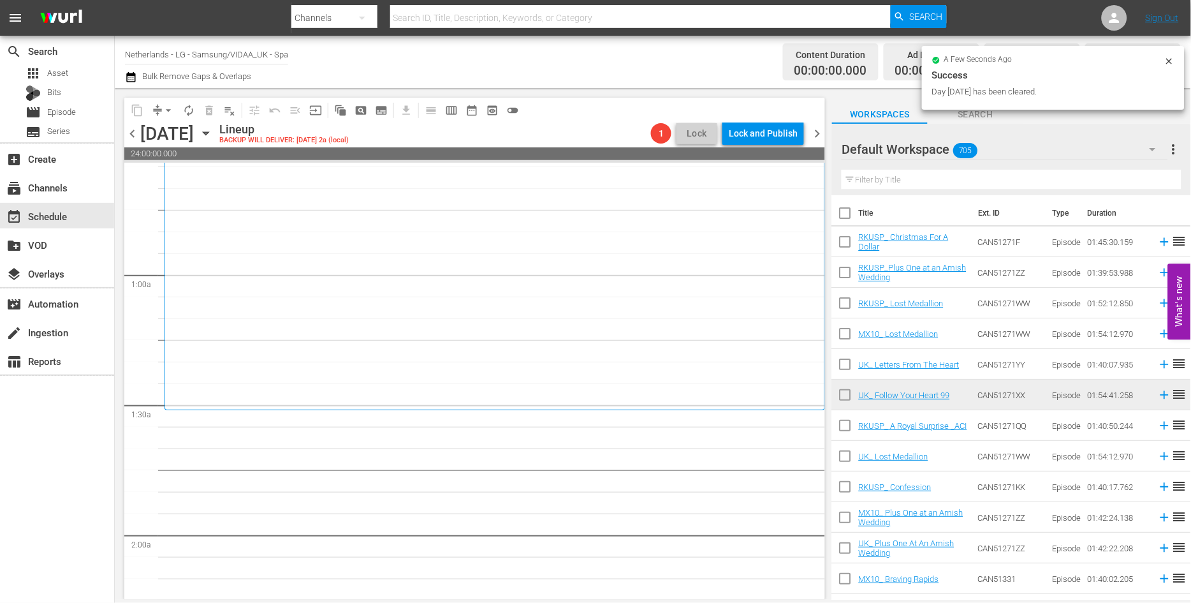
scroll to position [142, 0]
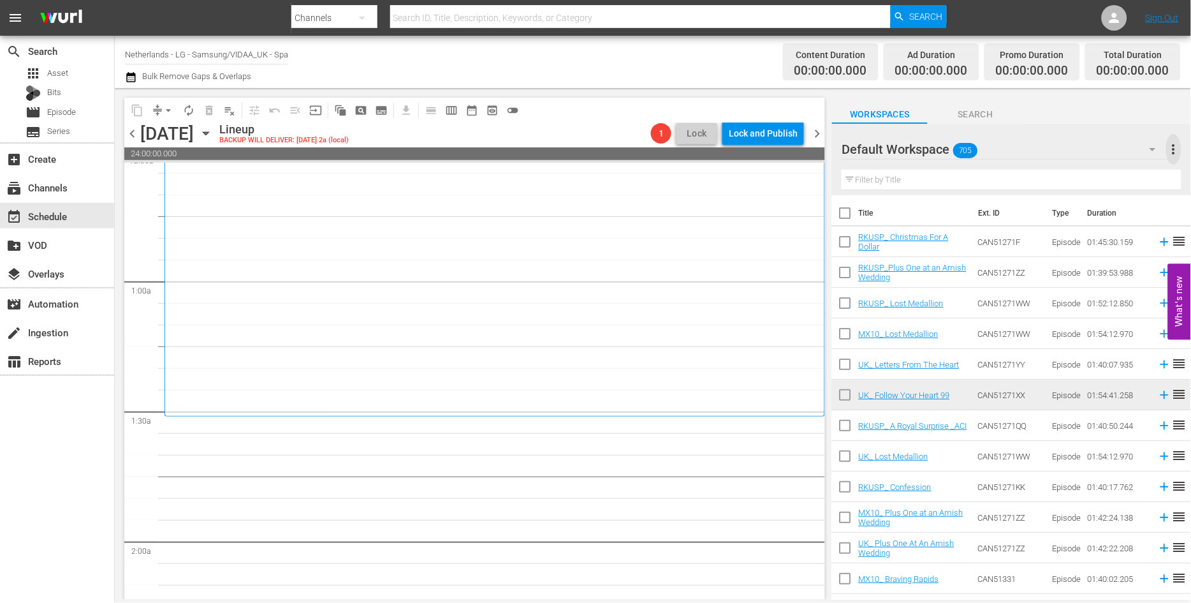
click at [1174, 150] on span "more_vert" at bounding box center [1173, 149] width 15 height 15
click at [984, 135] on div "Default Workspace 705" at bounding box center [1005, 149] width 326 height 36
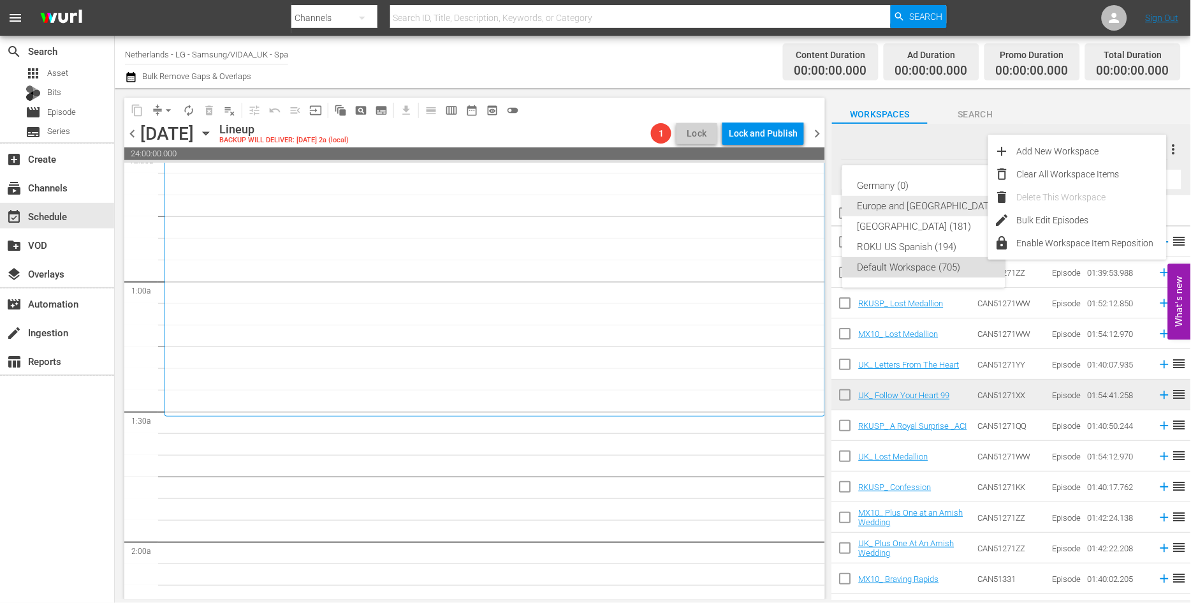
click at [880, 204] on div "Europe and Australia (196)" at bounding box center [940, 206] width 164 height 20
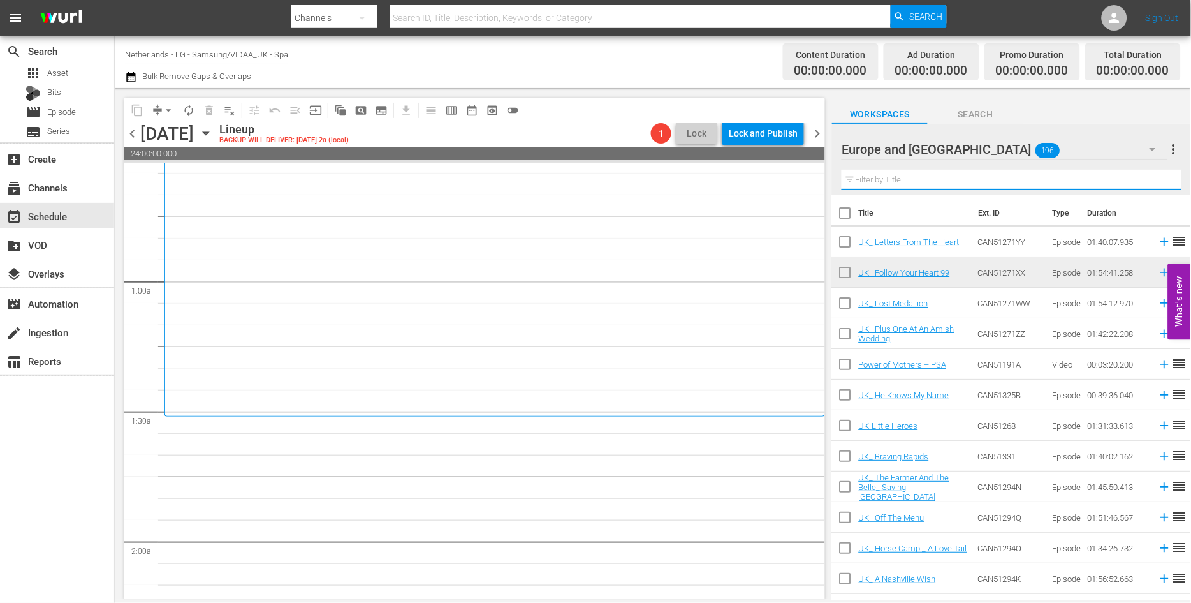
click at [868, 179] on input "text" at bounding box center [1012, 180] width 340 height 20
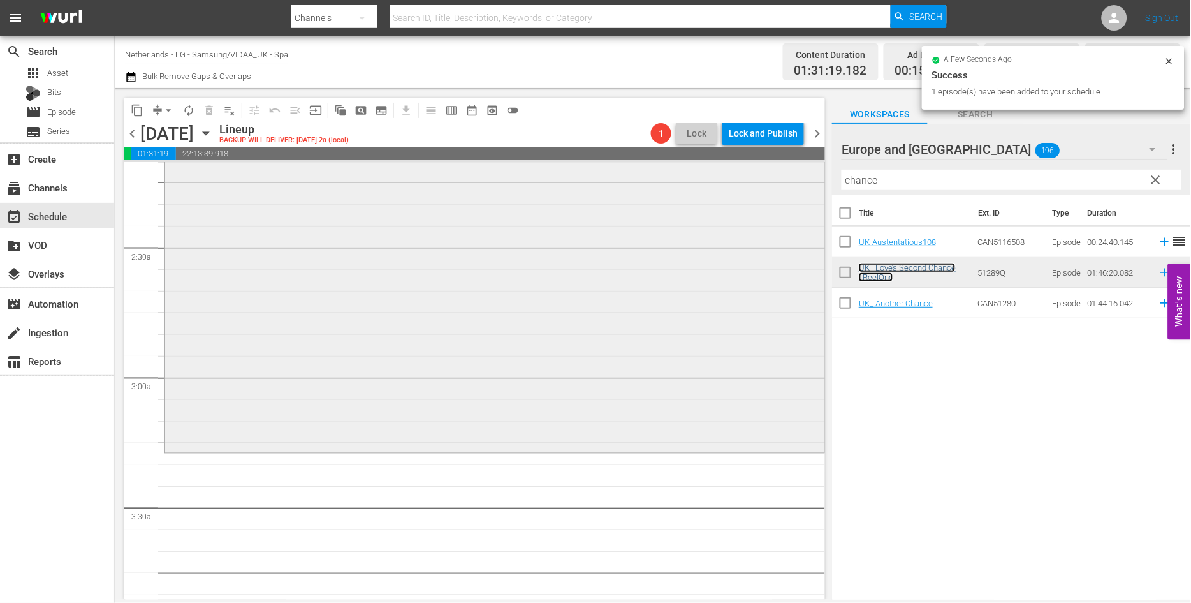
scroll to position [566, 0]
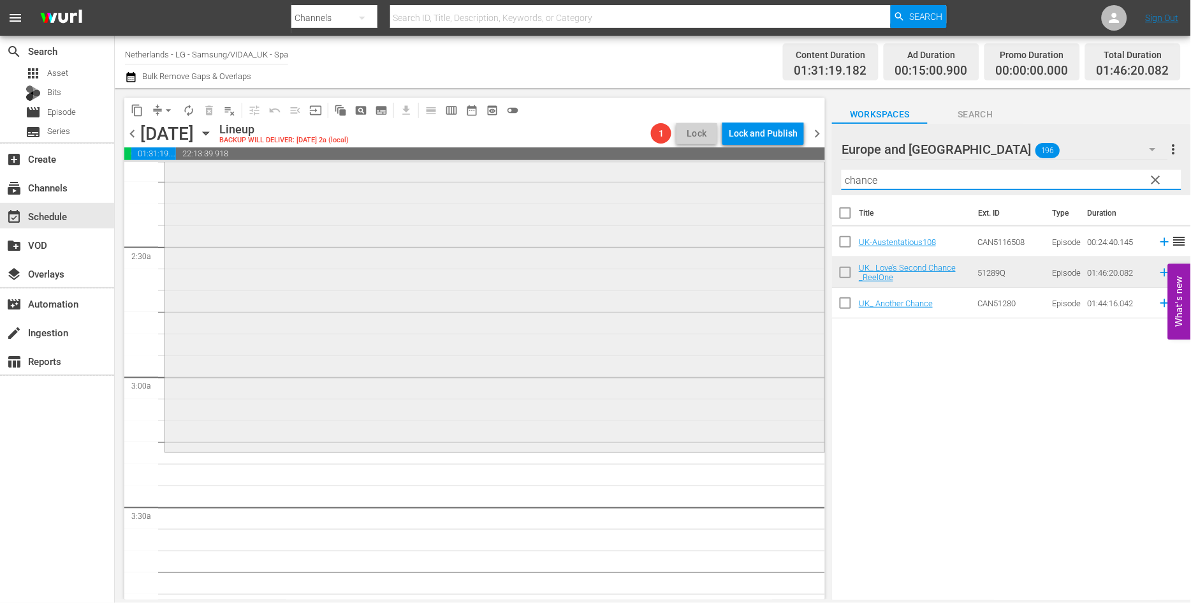
drag, startPoint x: 912, startPoint y: 186, endPoint x: 735, endPoint y: 176, distance: 176.9
click at [735, 176] on div "content_copy compress arrow_drop_down autorenew_outlined delete_forever_outline…" at bounding box center [653, 343] width 1076 height 511
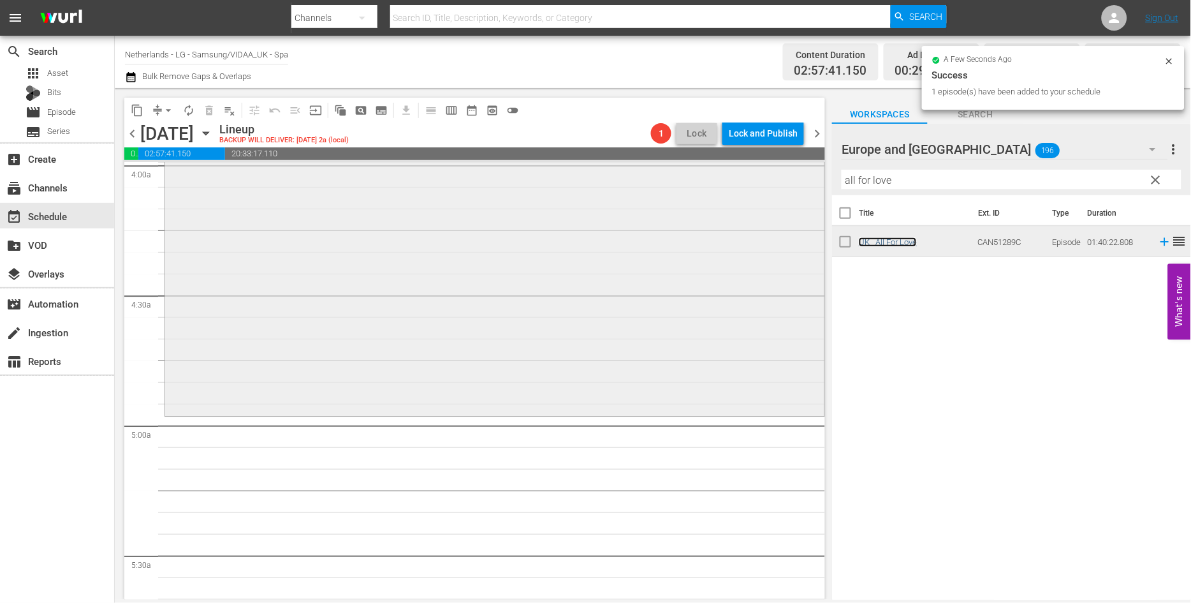
scroll to position [1062, 0]
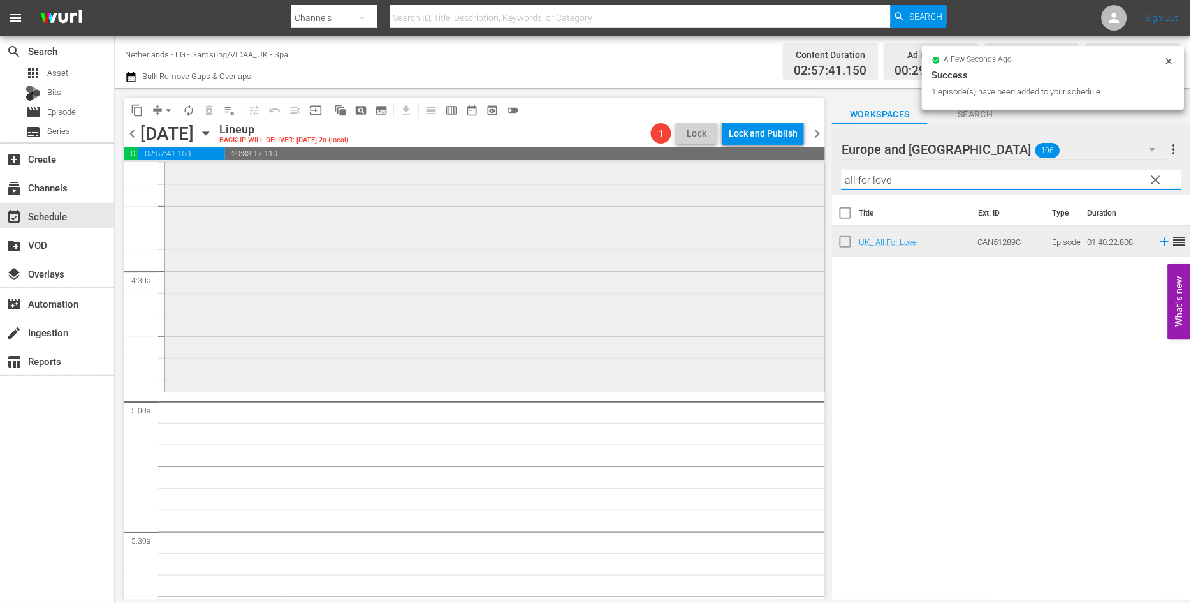
drag, startPoint x: 928, startPoint y: 177, endPoint x: 738, endPoint y: 186, distance: 190.2
click at [738, 186] on div "content_copy compress arrow_drop_down autorenew_outlined delete_forever_outline…" at bounding box center [653, 343] width 1076 height 511
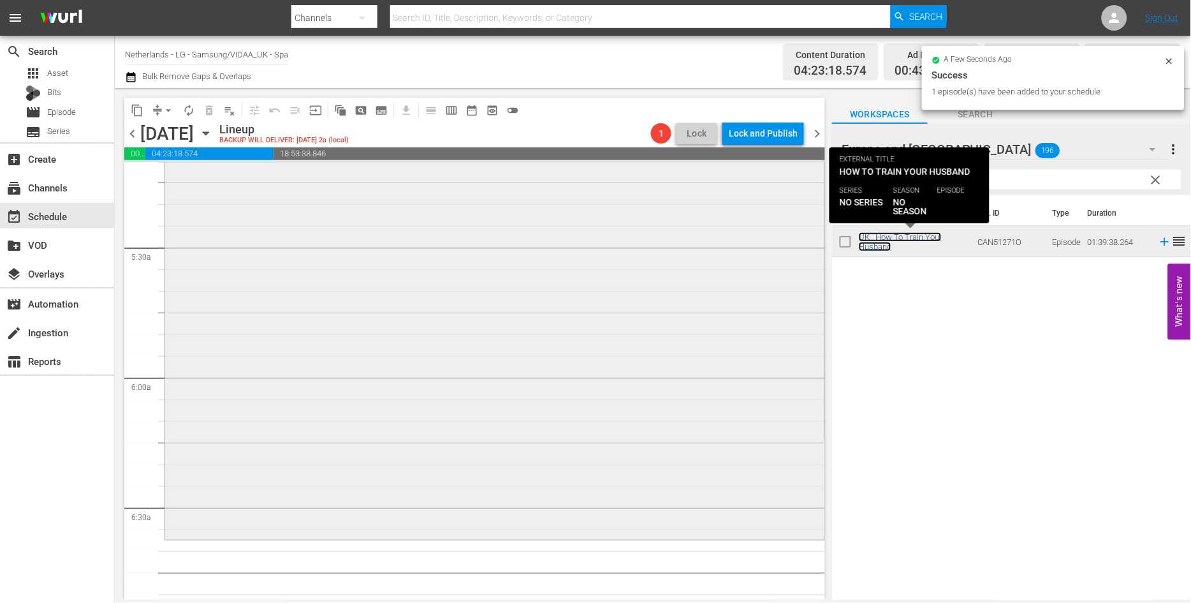
scroll to position [1558, 0]
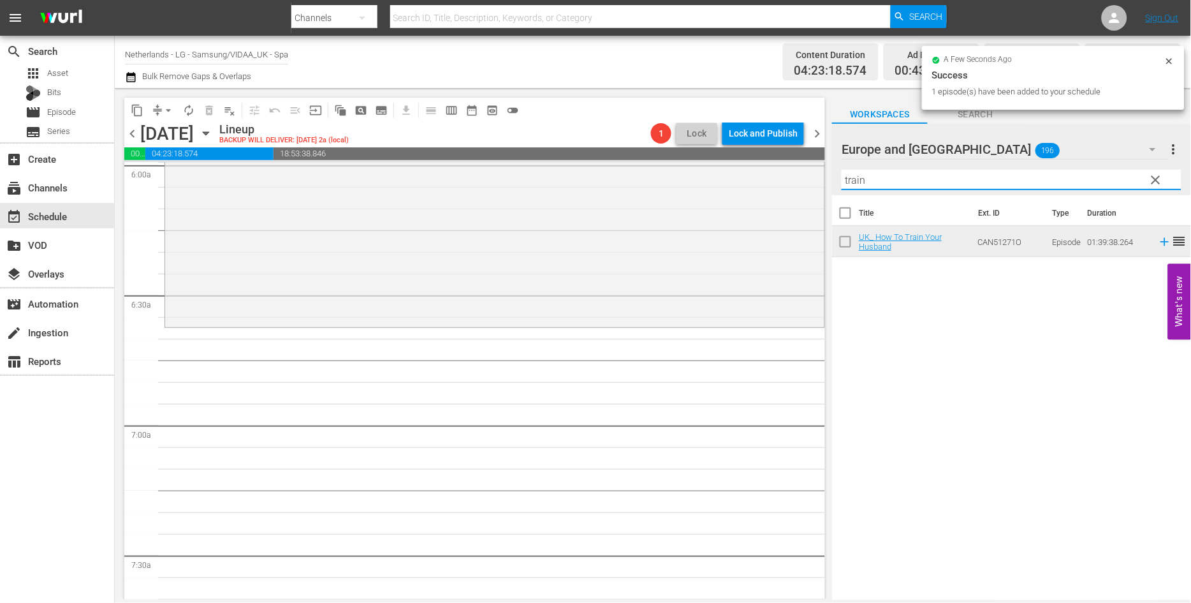
click at [769, 177] on div "content_copy compress arrow_drop_down autorenew_outlined delete_forever_outline…" at bounding box center [653, 343] width 1076 height 511
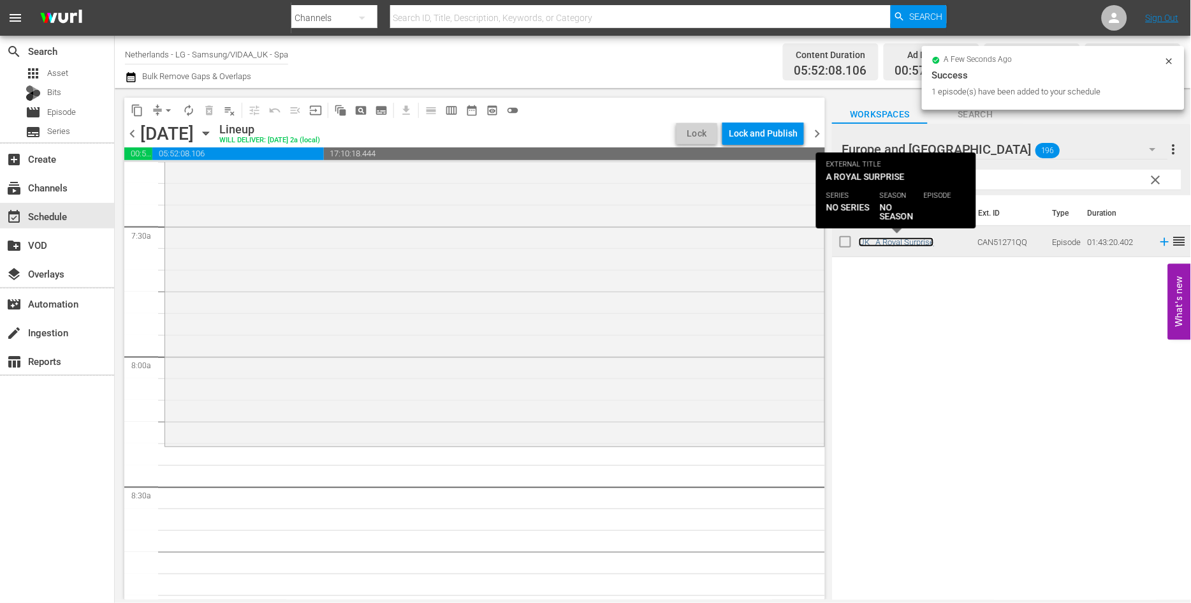
scroll to position [1913, 0]
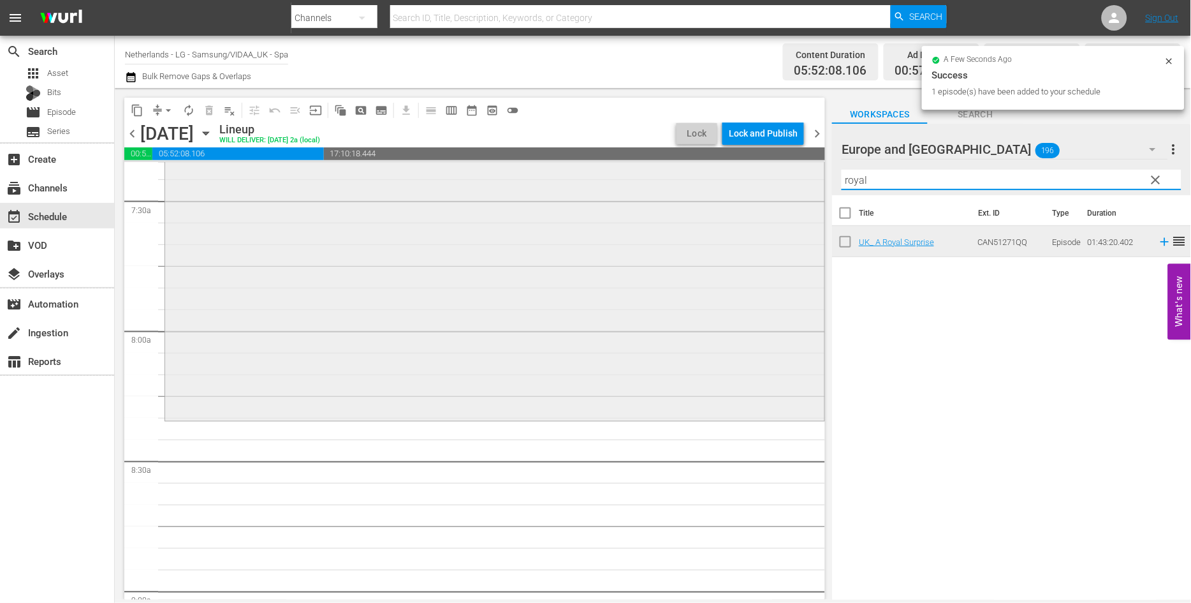
drag, startPoint x: 863, startPoint y: 183, endPoint x: 668, endPoint y: 194, distance: 194.8
click at [675, 194] on div "content_copy compress arrow_drop_down autorenew_outlined delete_forever_outline…" at bounding box center [653, 343] width 1076 height 511
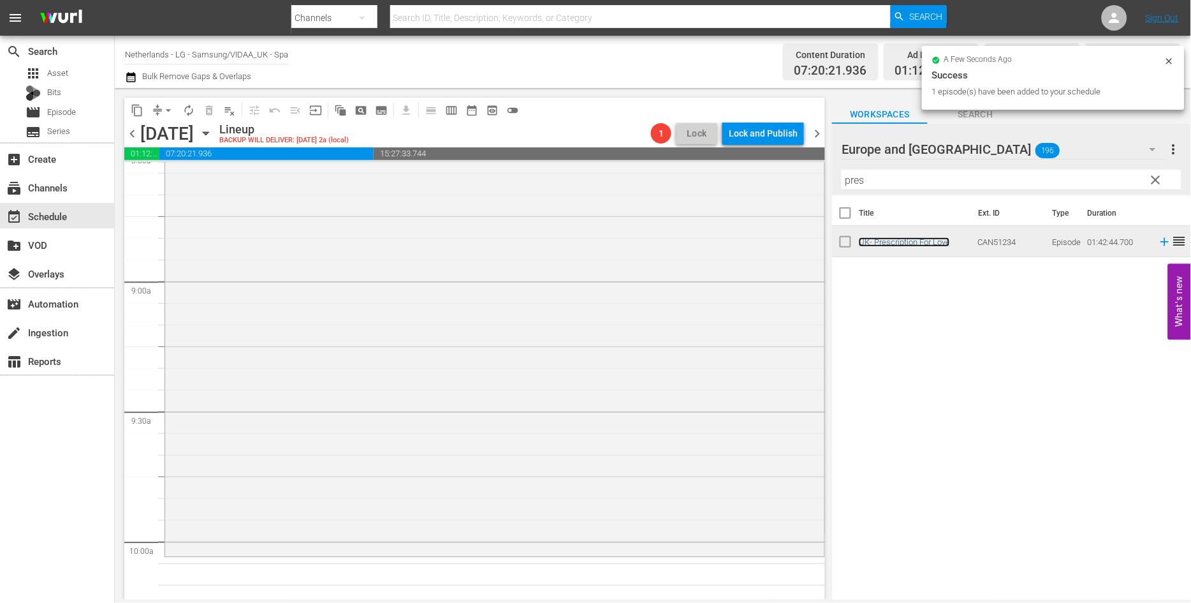
scroll to position [2267, 0]
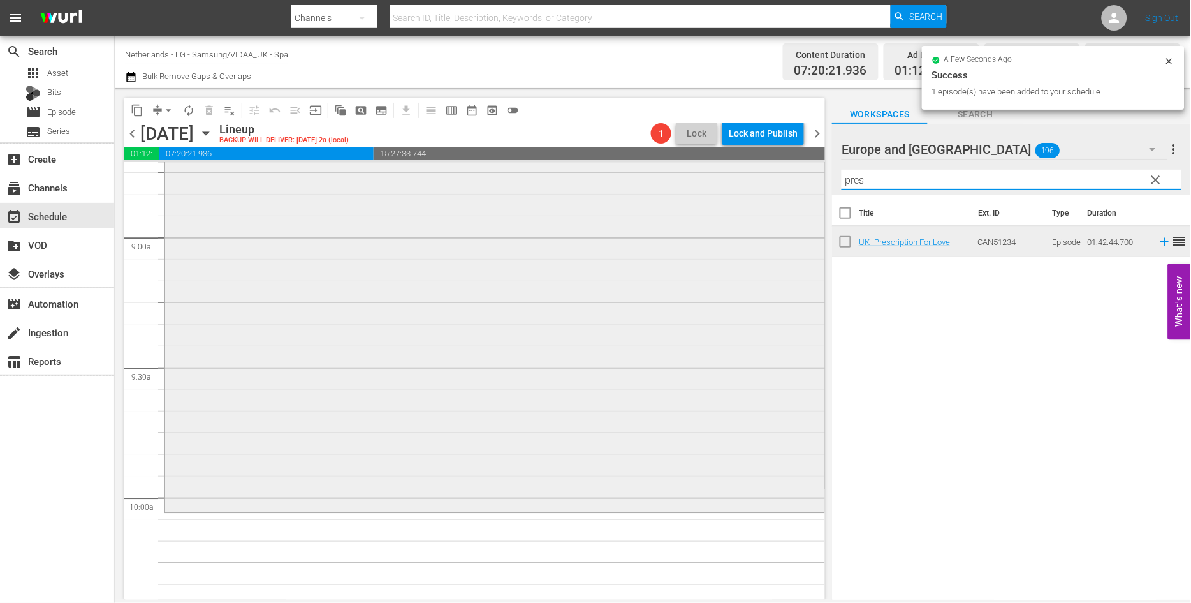
drag, startPoint x: 823, startPoint y: 186, endPoint x: 733, endPoint y: 179, distance: 90.1
click at [735, 179] on div "content_copy compress arrow_drop_down autorenew_outlined delete_forever_outline…" at bounding box center [653, 343] width 1076 height 511
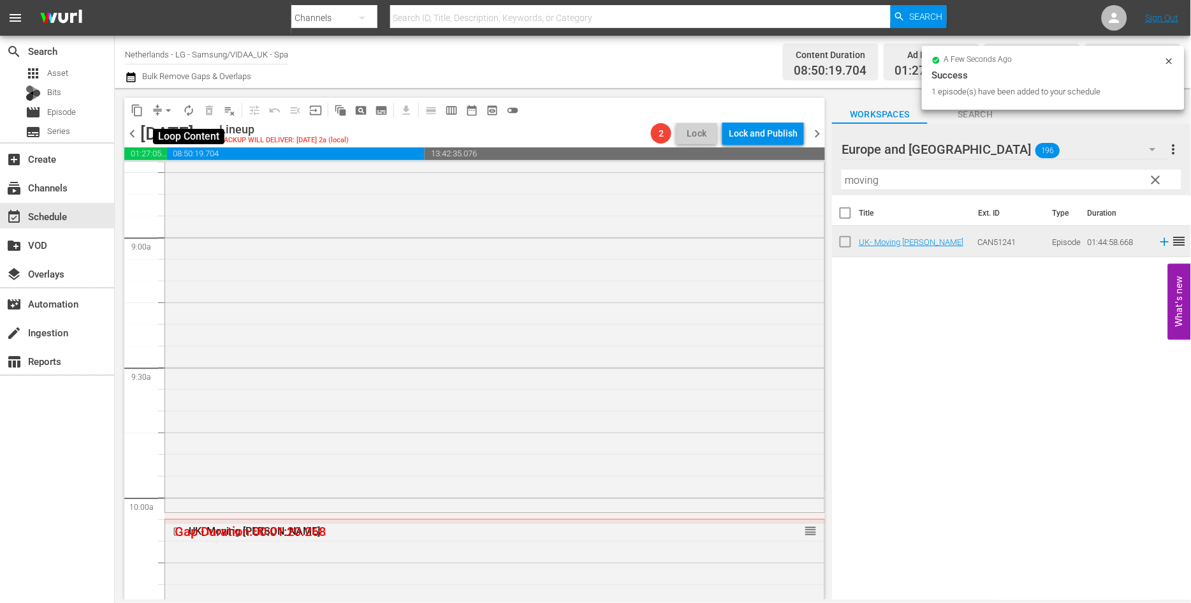
click at [186, 112] on span "autorenew_outlined" at bounding box center [188, 110] width 13 height 13
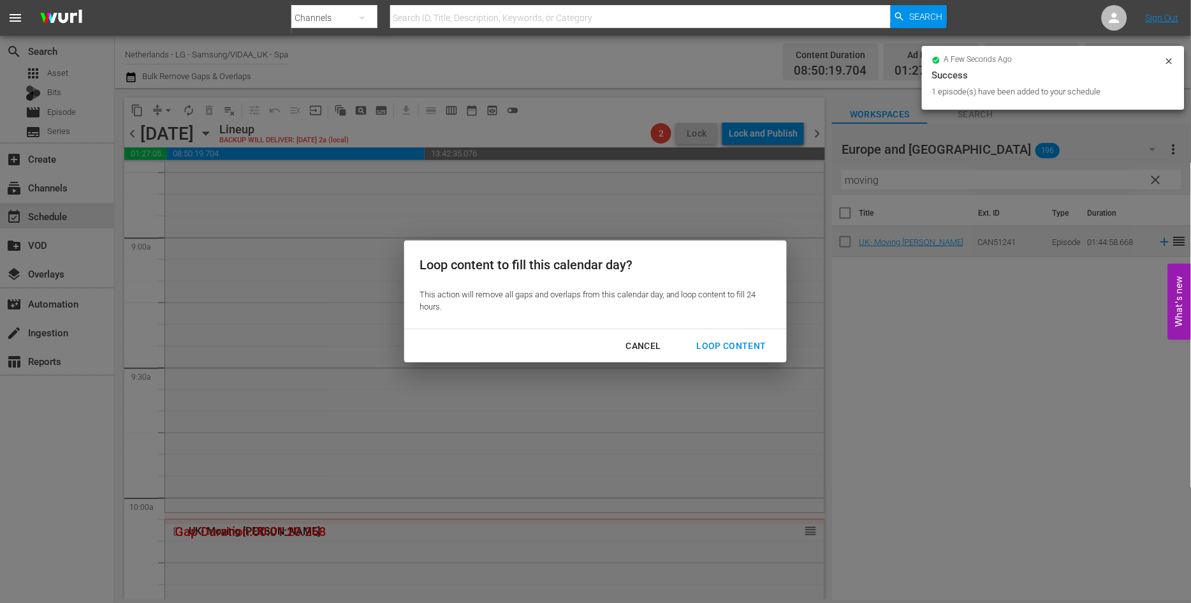
click at [727, 341] on div "Loop Content" at bounding box center [732, 346] width 90 height 16
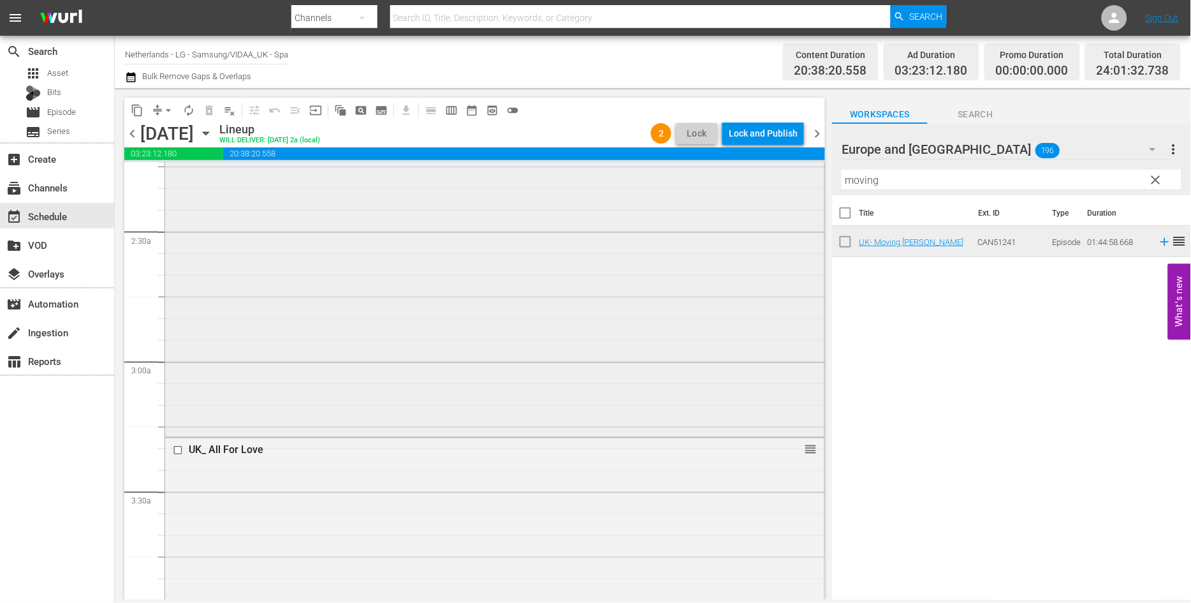
scroll to position [638, 0]
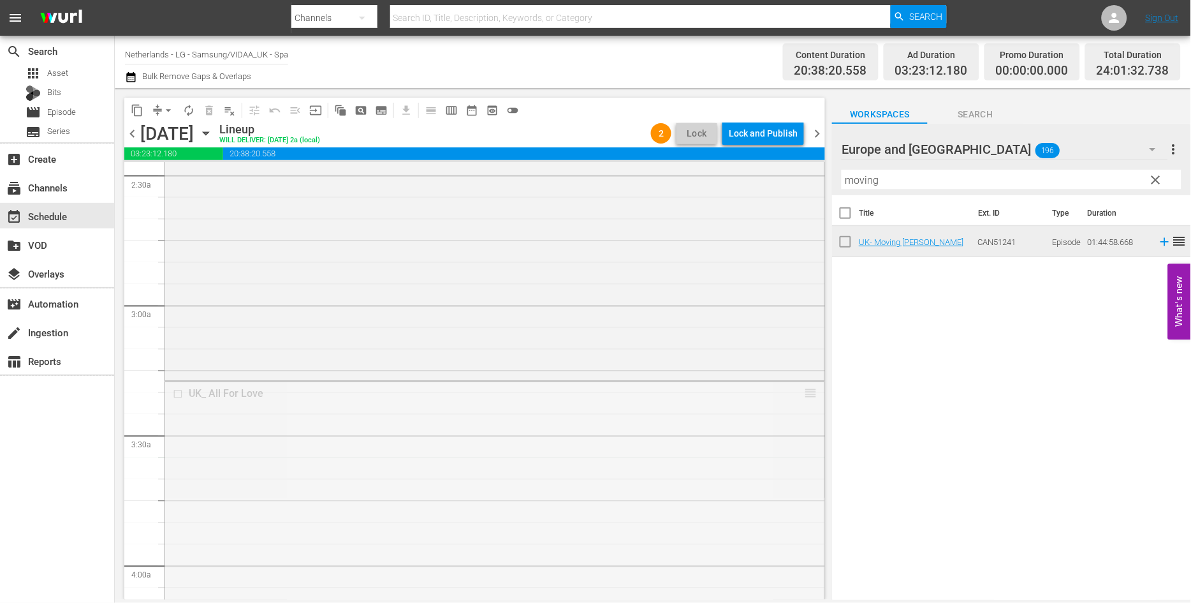
drag, startPoint x: 801, startPoint y: 391, endPoint x: 801, endPoint y: 461, distance: 69.5
click at [763, 181] on div "content_copy compress arrow_drop_down autorenew_outlined delete_forever_outline…" at bounding box center [653, 343] width 1076 height 511
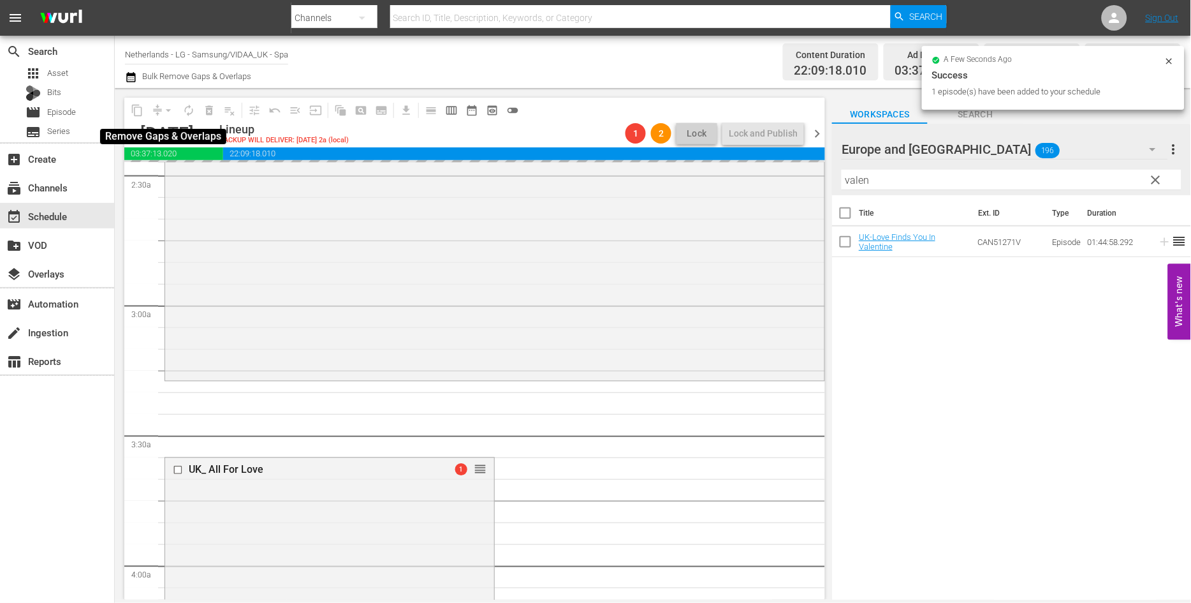
click at [166, 110] on span "arrow_drop_down" at bounding box center [168, 110] width 13 height 13
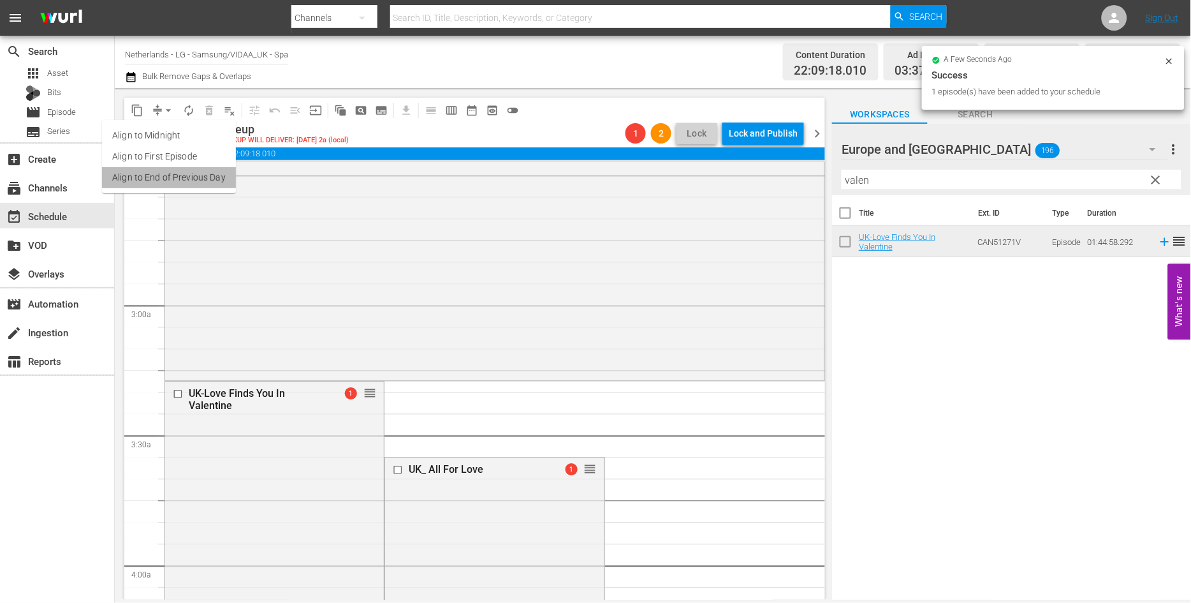
click at [194, 179] on li "Align to End of Previous Day" at bounding box center [169, 177] width 134 height 21
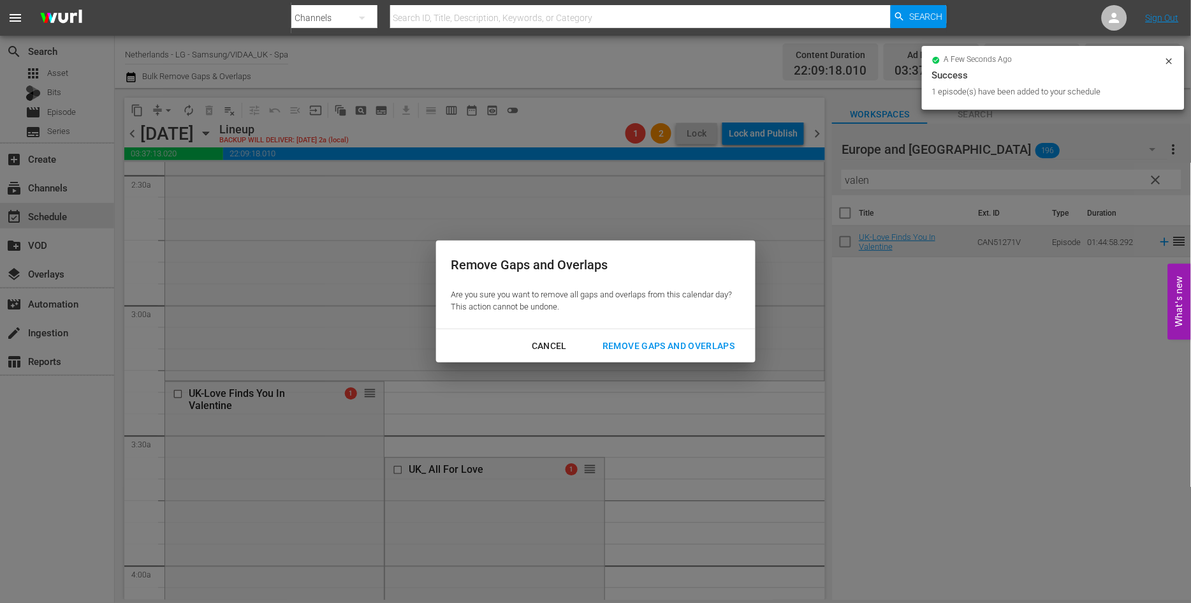
click at [685, 353] on div "Remove Gaps and Overlaps" at bounding box center [668, 346] width 152 height 16
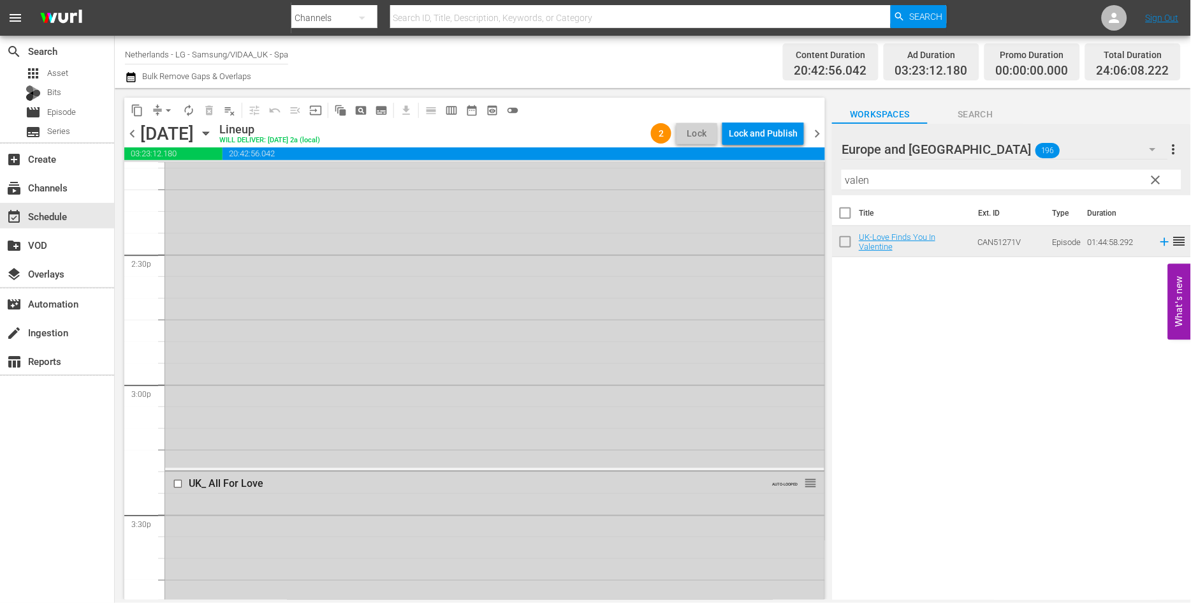
scroll to position [3683, 0]
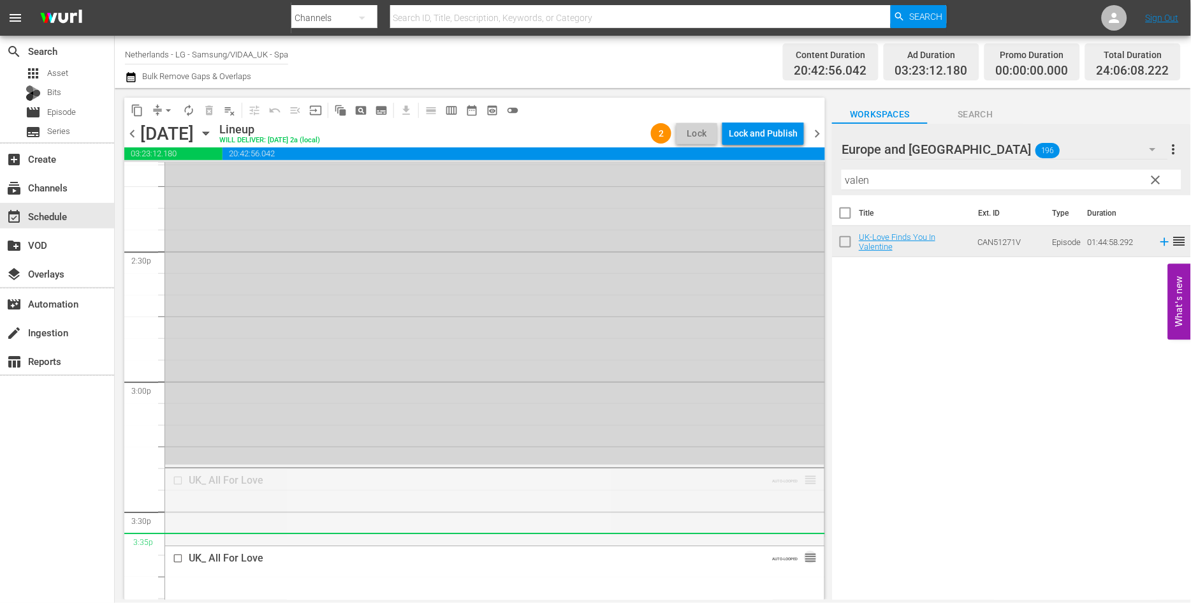
drag, startPoint x: 801, startPoint y: 477, endPoint x: 813, endPoint y: 557, distance: 80.6
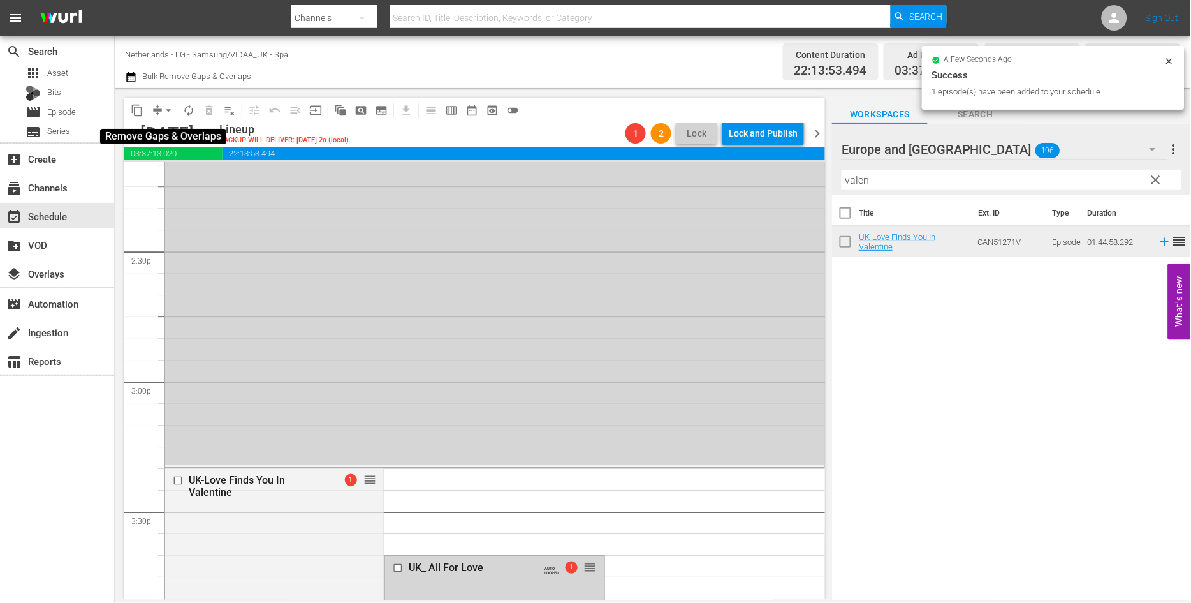
click at [168, 106] on span "arrow_drop_down" at bounding box center [168, 110] width 13 height 13
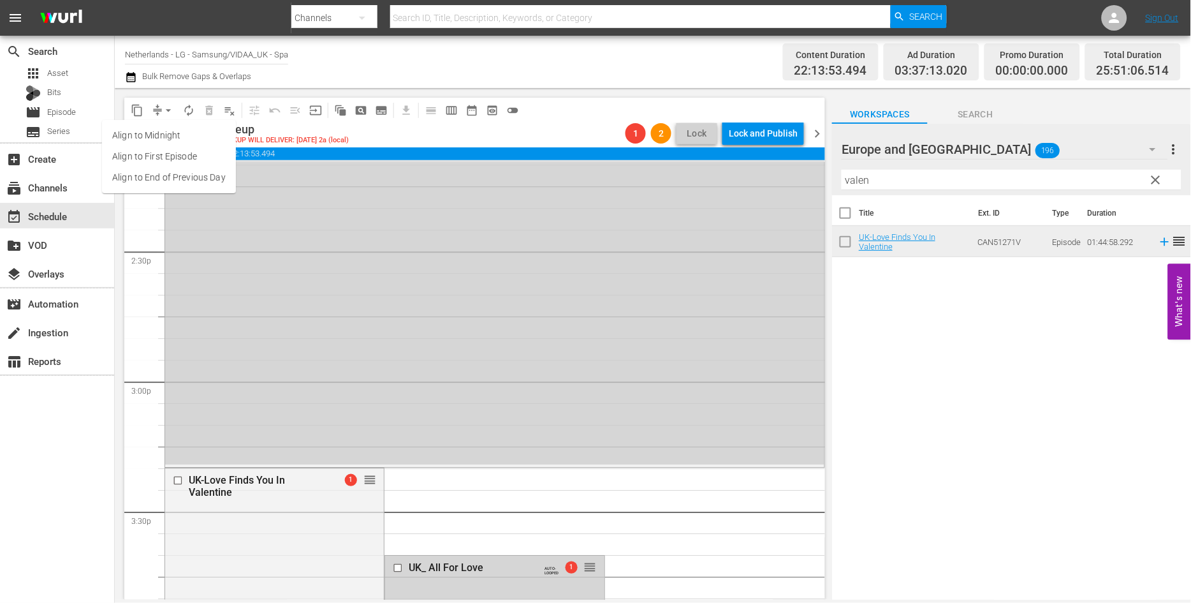
click at [198, 179] on li "Align to End of Previous Day" at bounding box center [169, 177] width 134 height 21
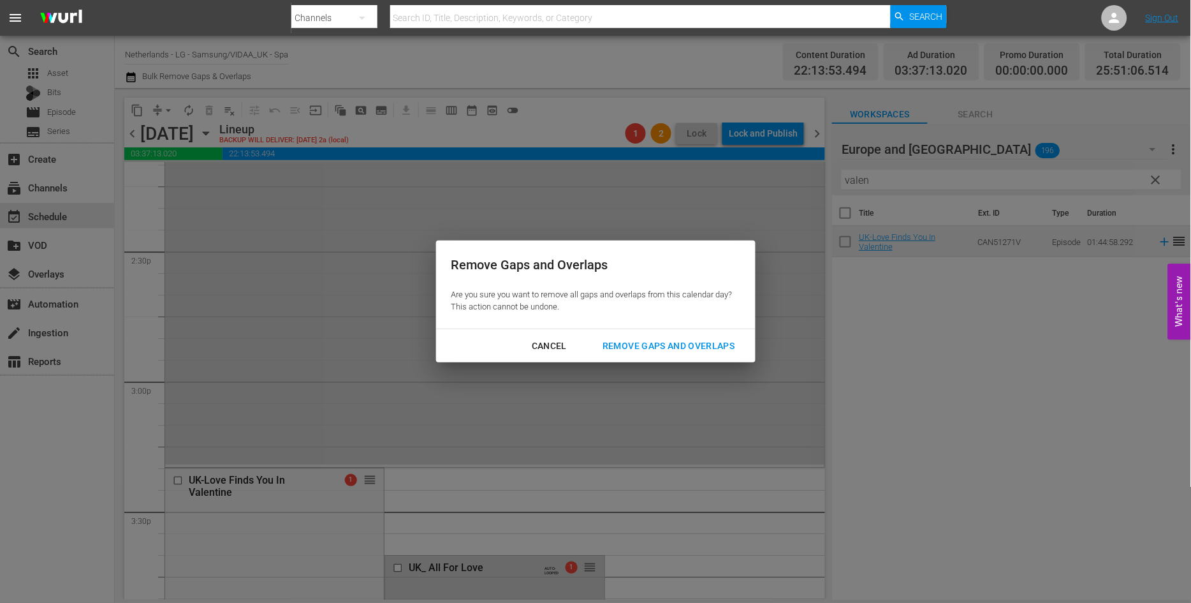
click at [705, 342] on div "Remove Gaps and Overlaps" at bounding box center [668, 346] width 152 height 16
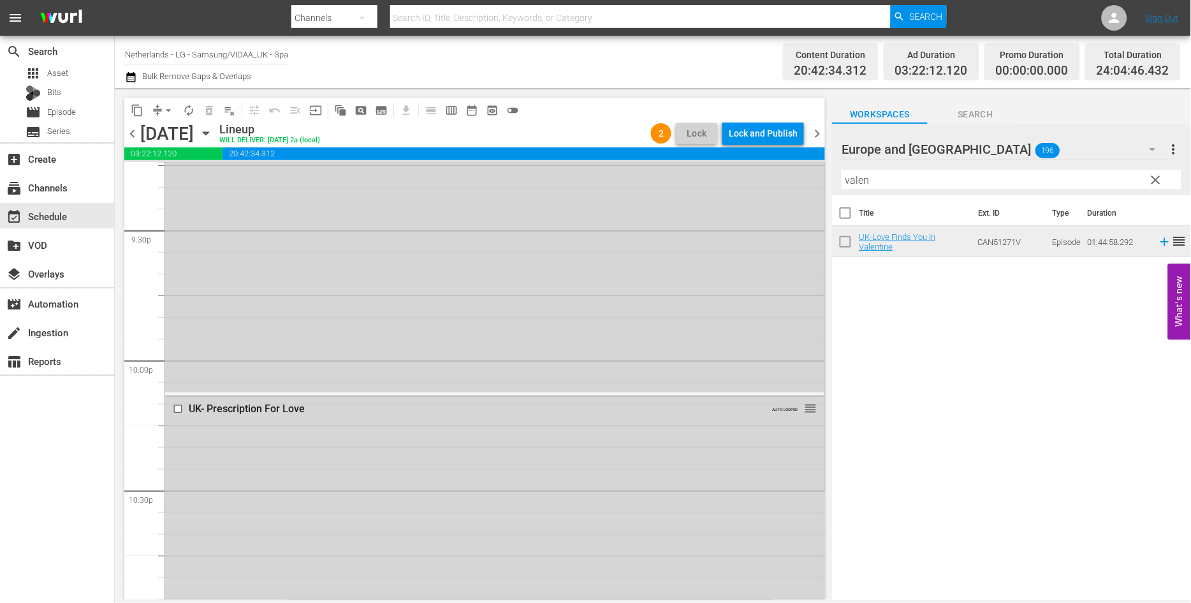
scroll to position [5950, 0]
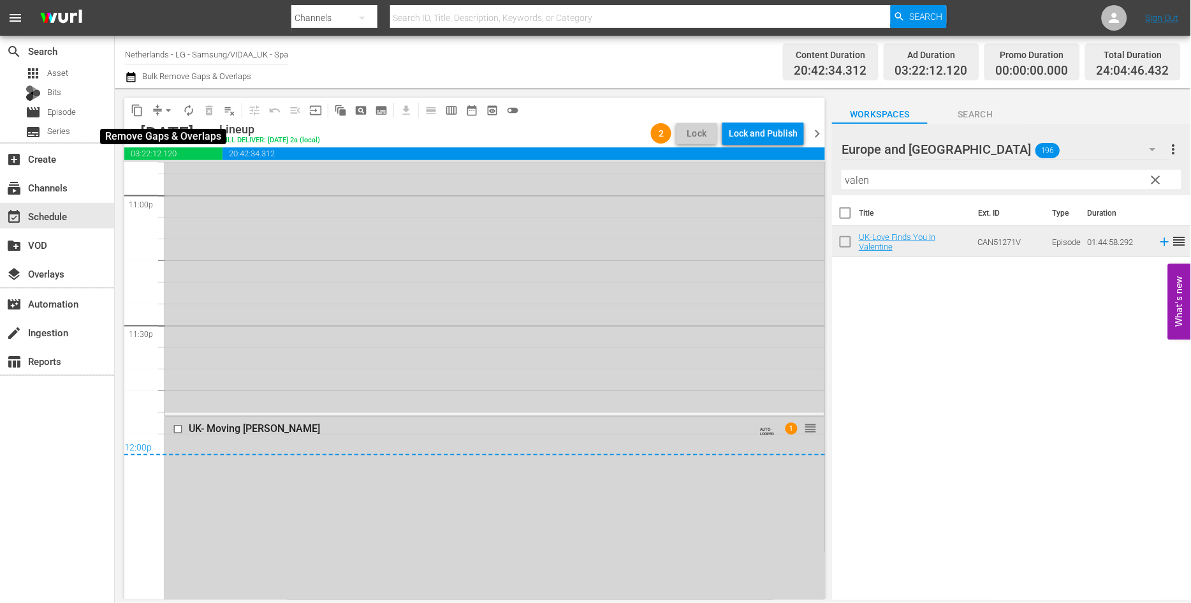
click at [164, 108] on span "arrow_drop_down" at bounding box center [168, 110] width 13 height 13
click at [189, 182] on li "Align to End of Previous Day" at bounding box center [169, 177] width 134 height 21
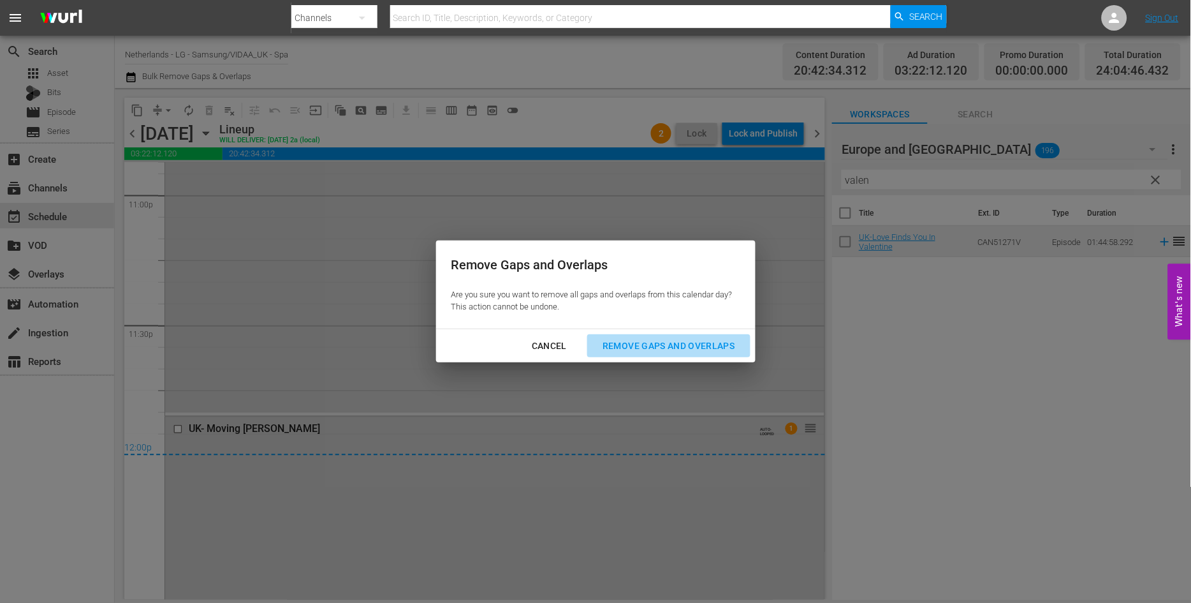
click at [716, 344] on div "Remove Gaps and Overlaps" at bounding box center [668, 346] width 152 height 16
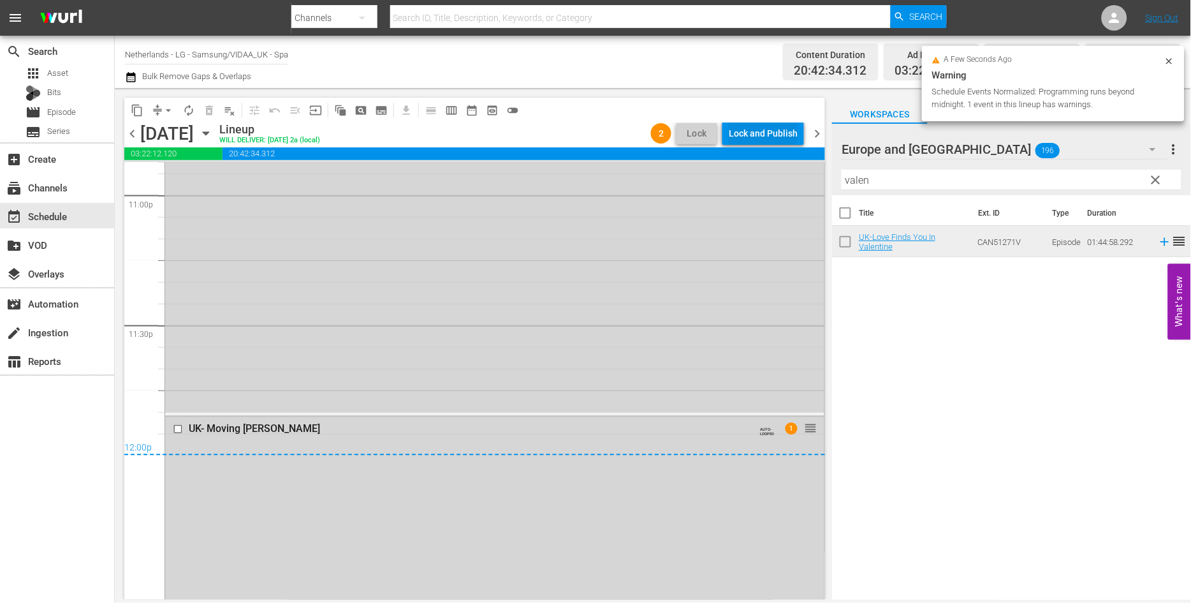
click at [767, 135] on div "Lock and Publish" at bounding box center [763, 133] width 69 height 23
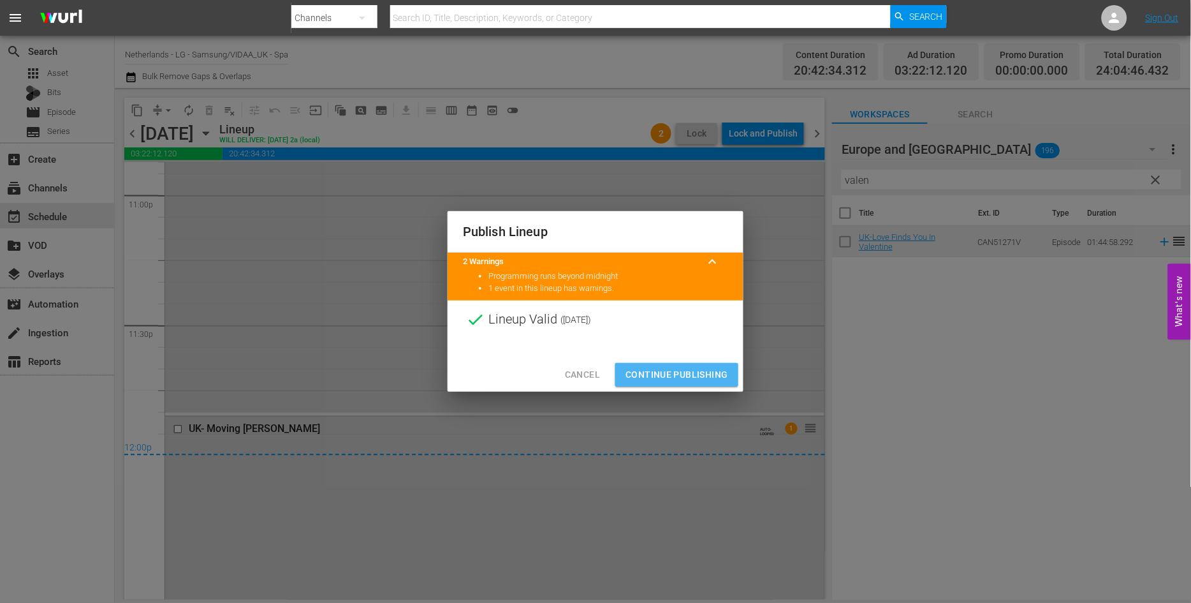
click at [675, 373] on span "Continue Publishing" at bounding box center [676, 375] width 103 height 16
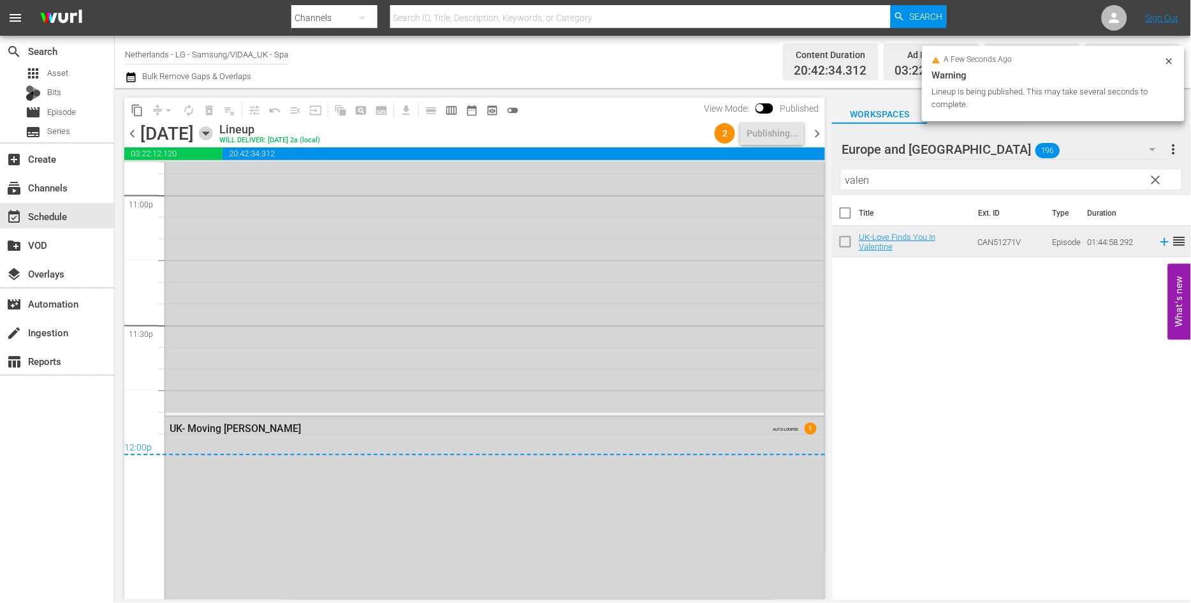
click at [208, 135] on icon "button" at bounding box center [206, 133] width 6 height 3
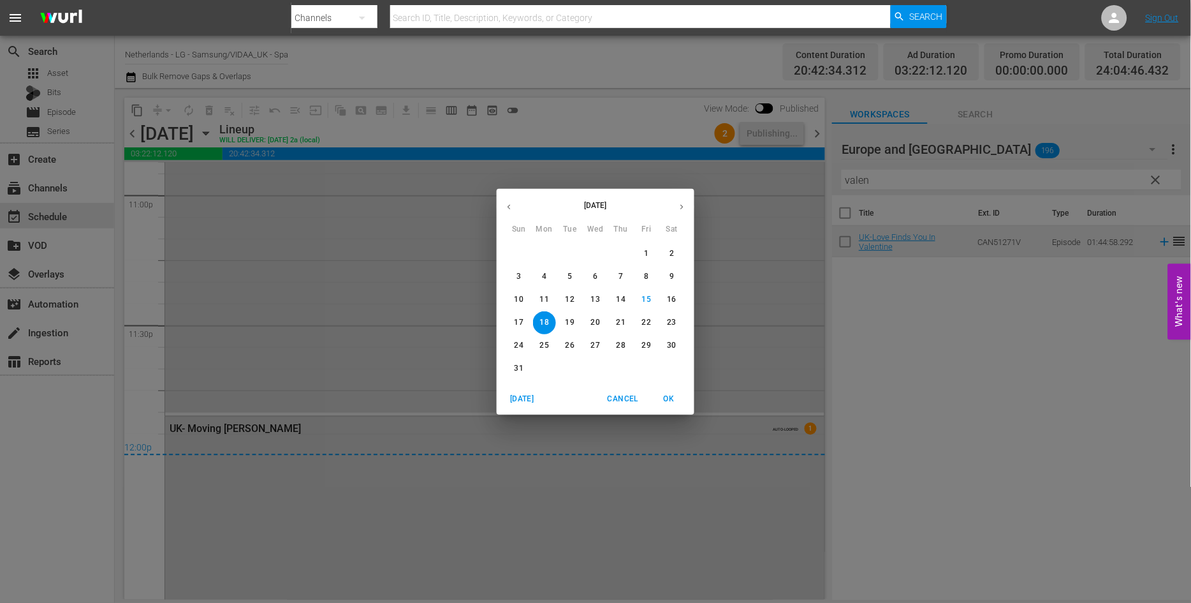
click at [574, 327] on p "19" at bounding box center [570, 322] width 9 height 11
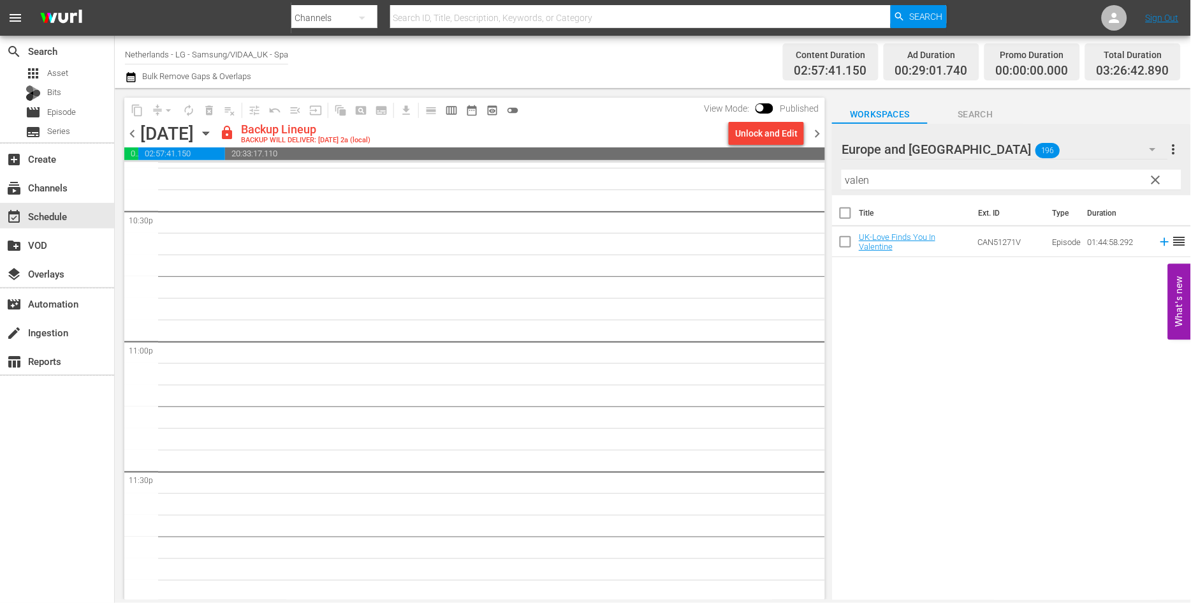
scroll to position [5806, 0]
click at [753, 133] on div "Unlock and Edit" at bounding box center [766, 133] width 62 height 23
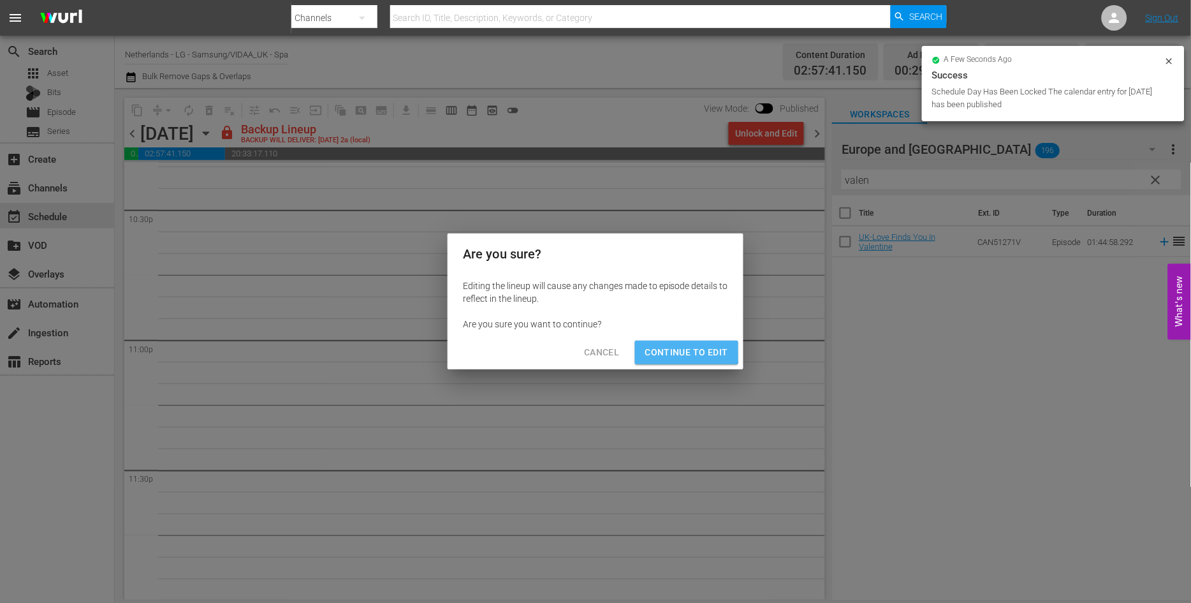
click at [687, 351] on span "Continue to Edit" at bounding box center [686, 352] width 83 height 16
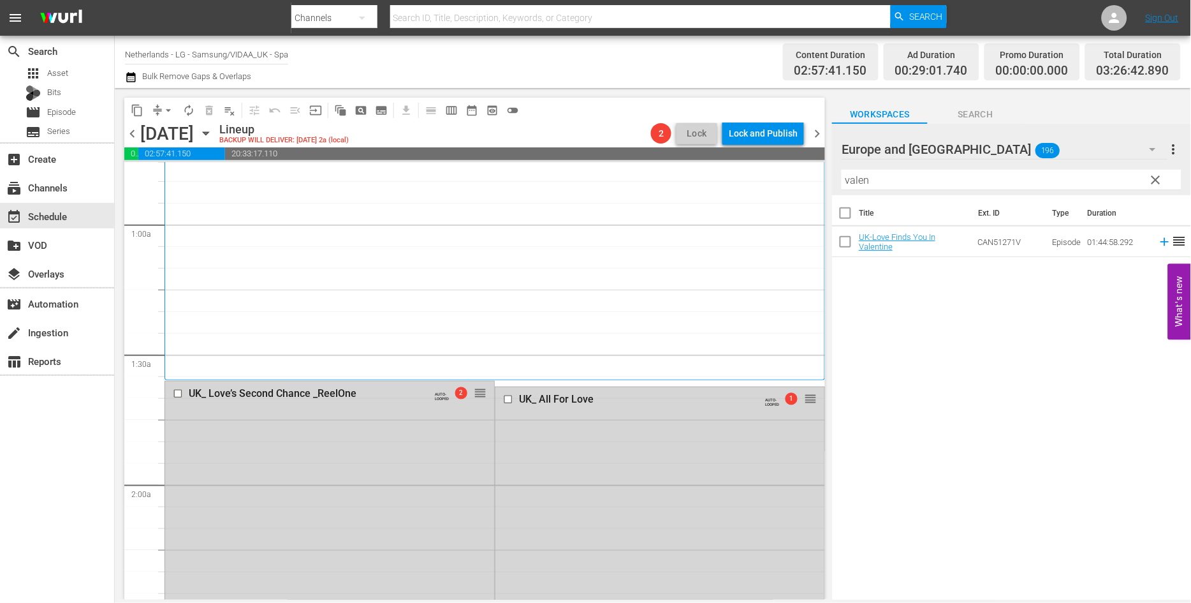
scroll to position [212, 0]
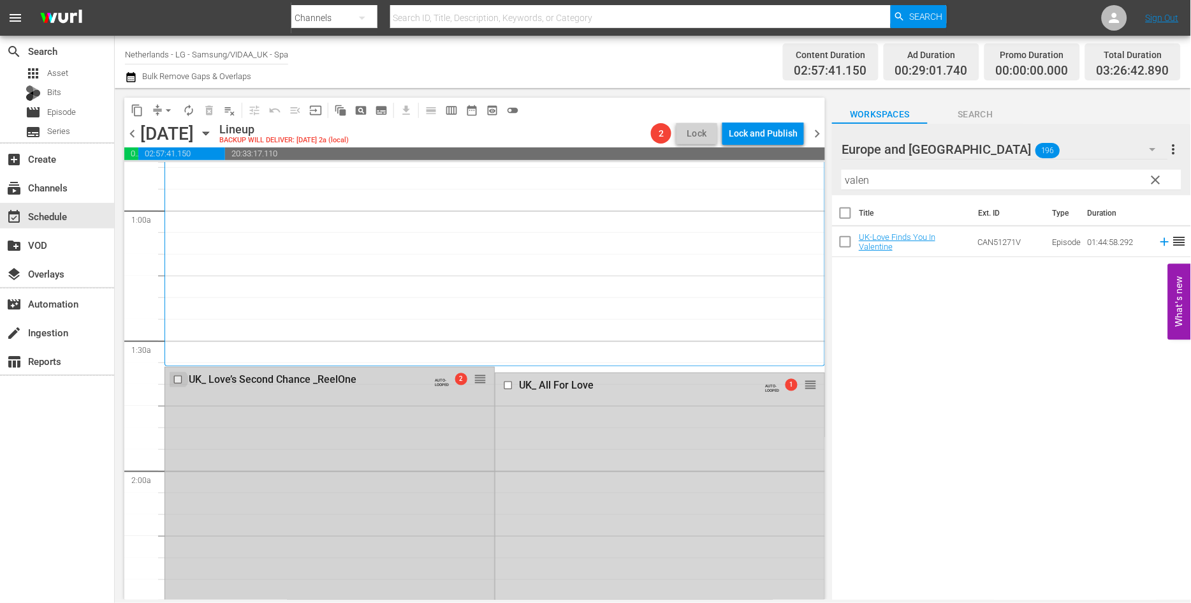
click at [173, 377] on input "checkbox" at bounding box center [179, 379] width 13 height 11
click at [503, 384] on input "checkbox" at bounding box center [509, 384] width 13 height 11
click at [209, 110] on span "delete_forever_outlined" at bounding box center [209, 110] width 13 height 13
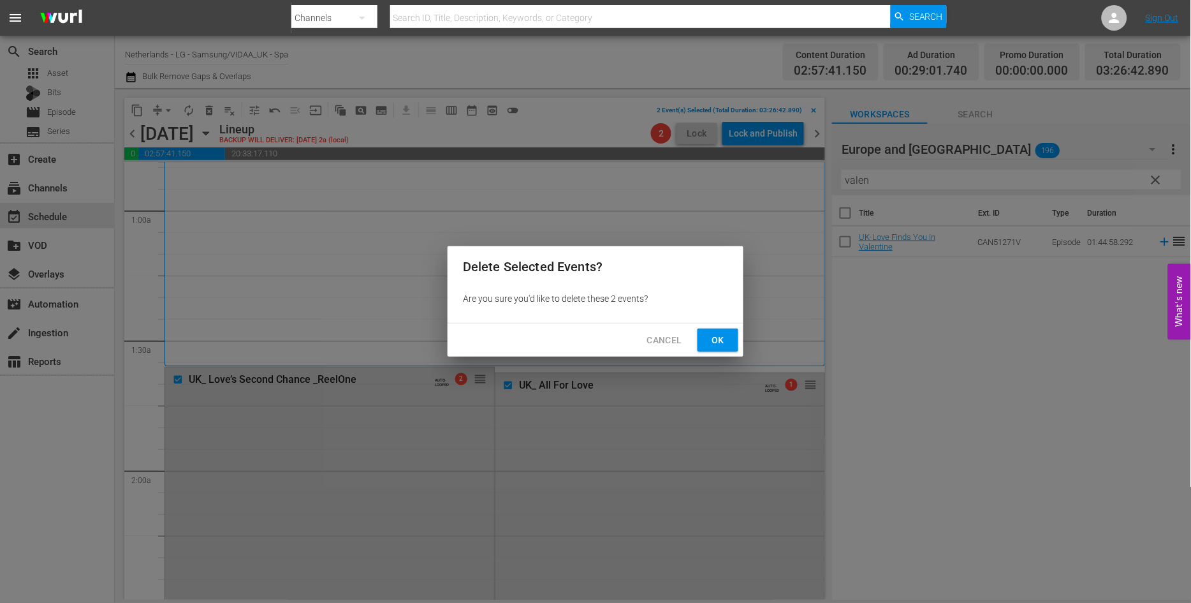
click at [724, 337] on span "Ok" at bounding box center [718, 340] width 20 height 16
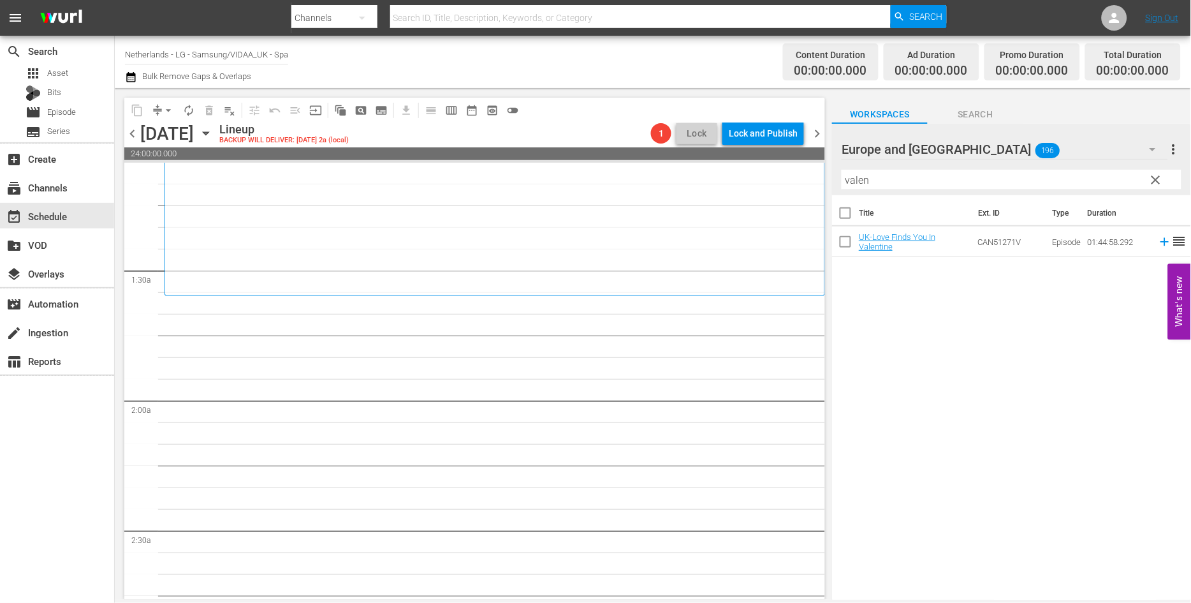
scroll to position [283, 0]
drag, startPoint x: 891, startPoint y: 173, endPoint x: 713, endPoint y: 177, distance: 178.5
click at [713, 177] on div "content_copy compress arrow_drop_down autorenew_outlined delete_forever_outline…" at bounding box center [653, 343] width 1076 height 511
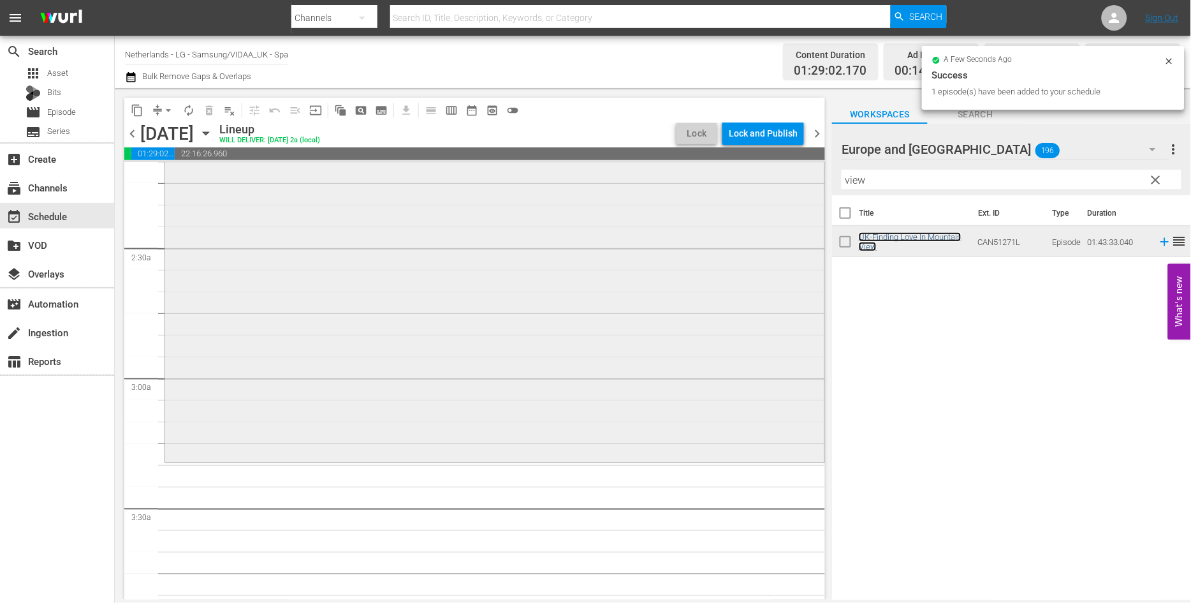
scroll to position [566, 0]
click at [740, 173] on div "content_copy compress arrow_drop_down autorenew_outlined delete_forever_outline…" at bounding box center [653, 343] width 1076 height 511
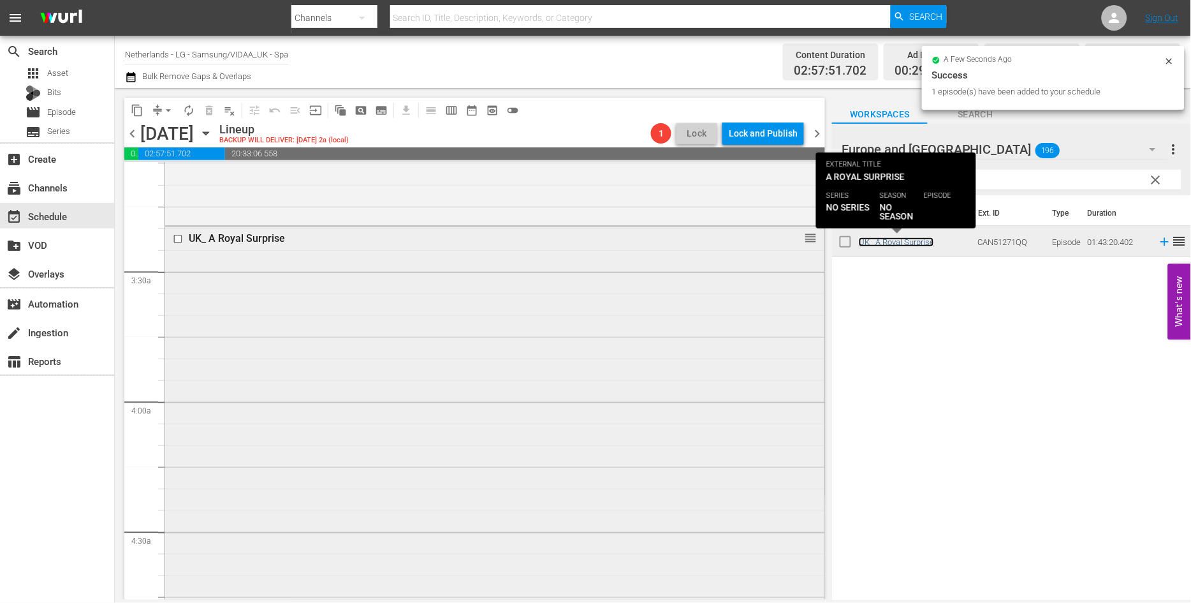
scroll to position [921, 0]
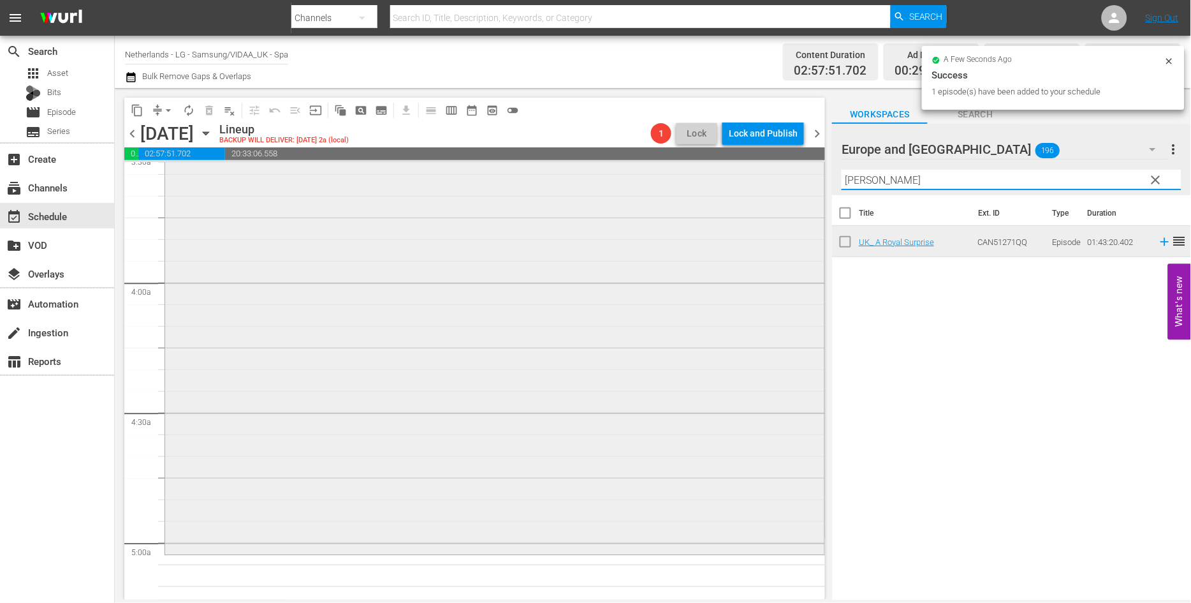
drag, startPoint x: 870, startPoint y: 186, endPoint x: 766, endPoint y: 186, distance: 103.3
click at [766, 186] on div "content_copy compress arrow_drop_down autorenew_outlined delete_forever_outline…" at bounding box center [653, 343] width 1076 height 511
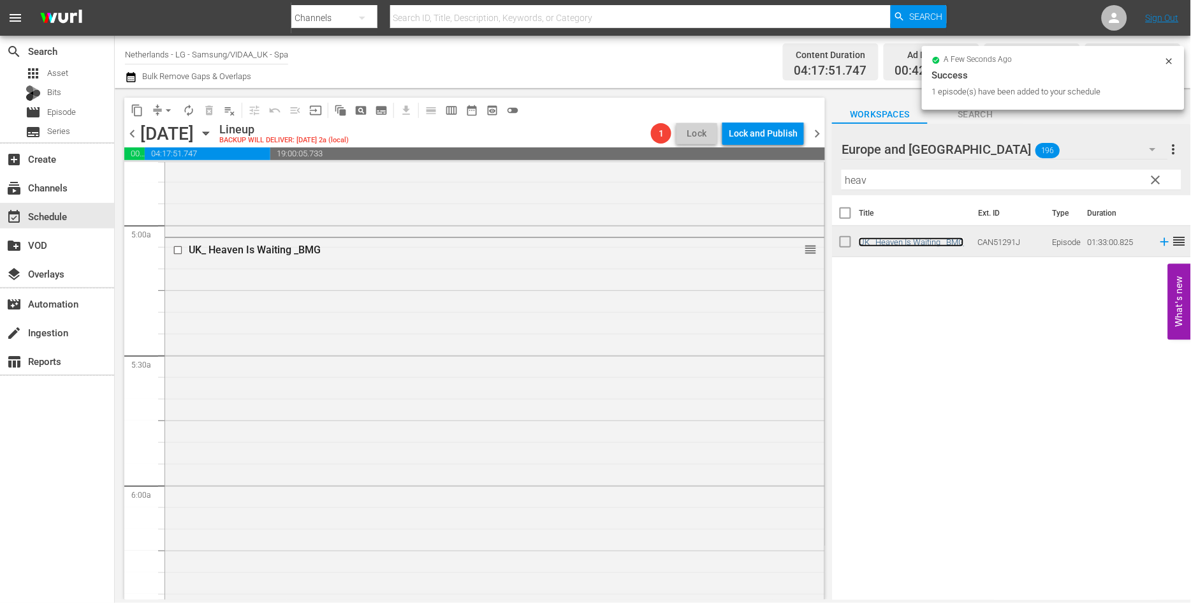
scroll to position [1487, 0]
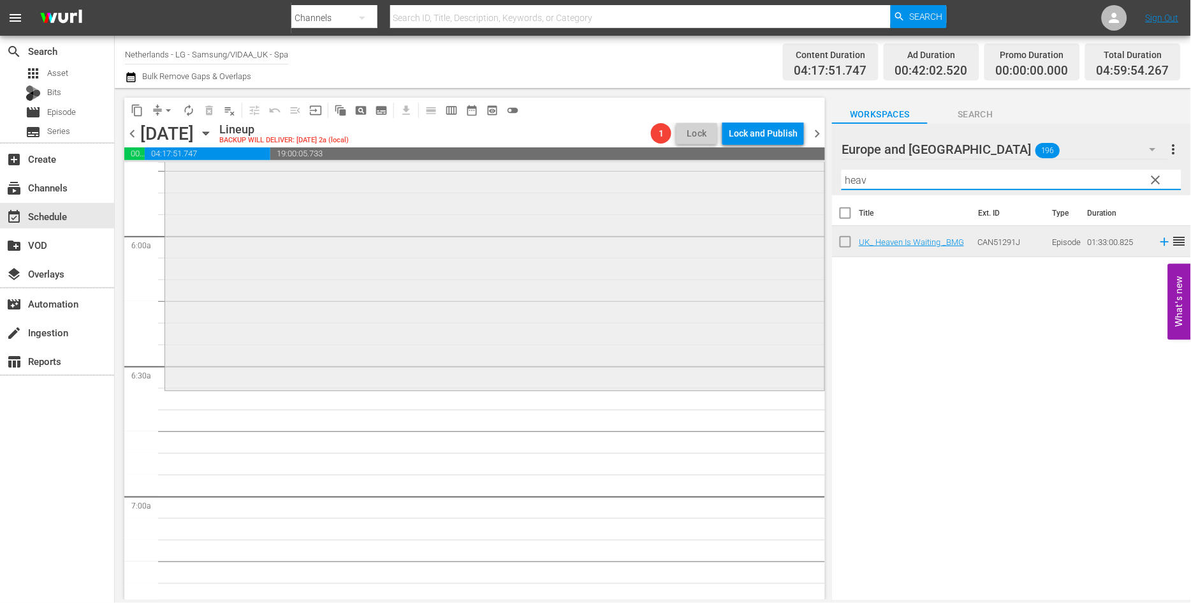
drag, startPoint x: 885, startPoint y: 180, endPoint x: 685, endPoint y: 179, distance: 199.6
click at [685, 179] on div "content_copy compress arrow_drop_down autorenew_outlined delete_forever_outline…" at bounding box center [653, 343] width 1076 height 511
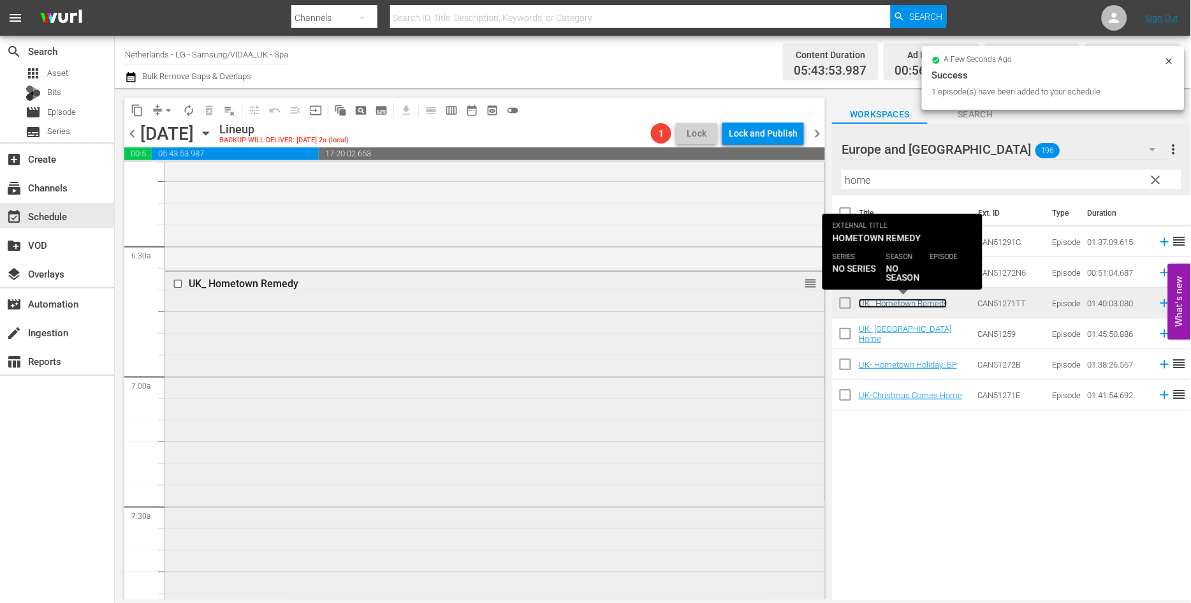
scroll to position [1913, 0]
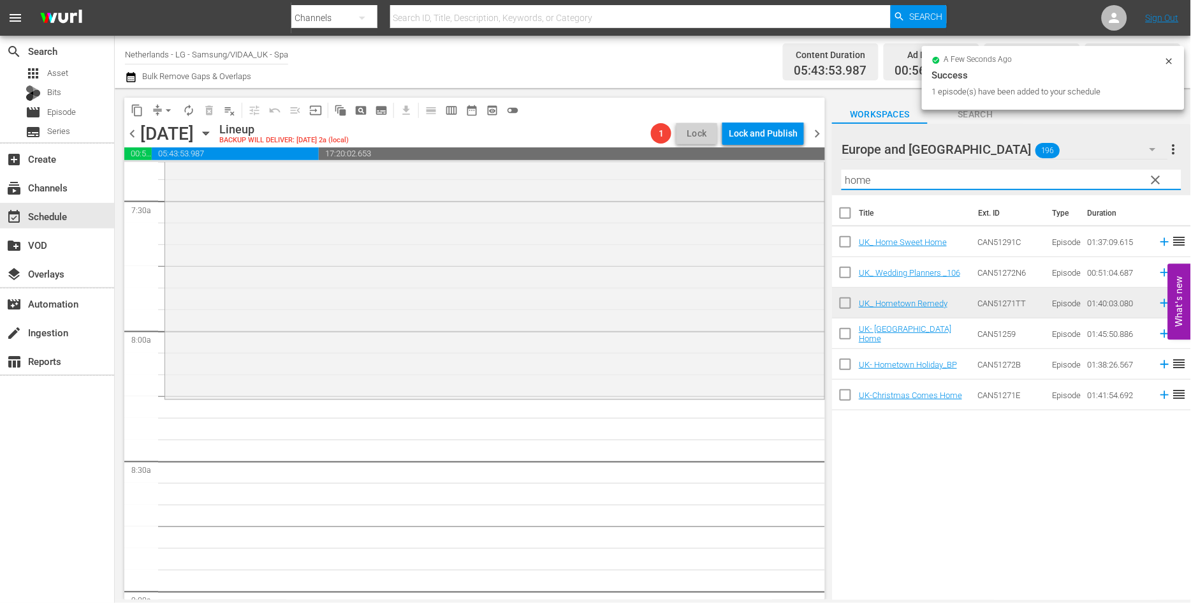
click at [710, 180] on div "content_copy compress arrow_drop_down autorenew_outlined delete_forever_outline…" at bounding box center [653, 343] width 1076 height 511
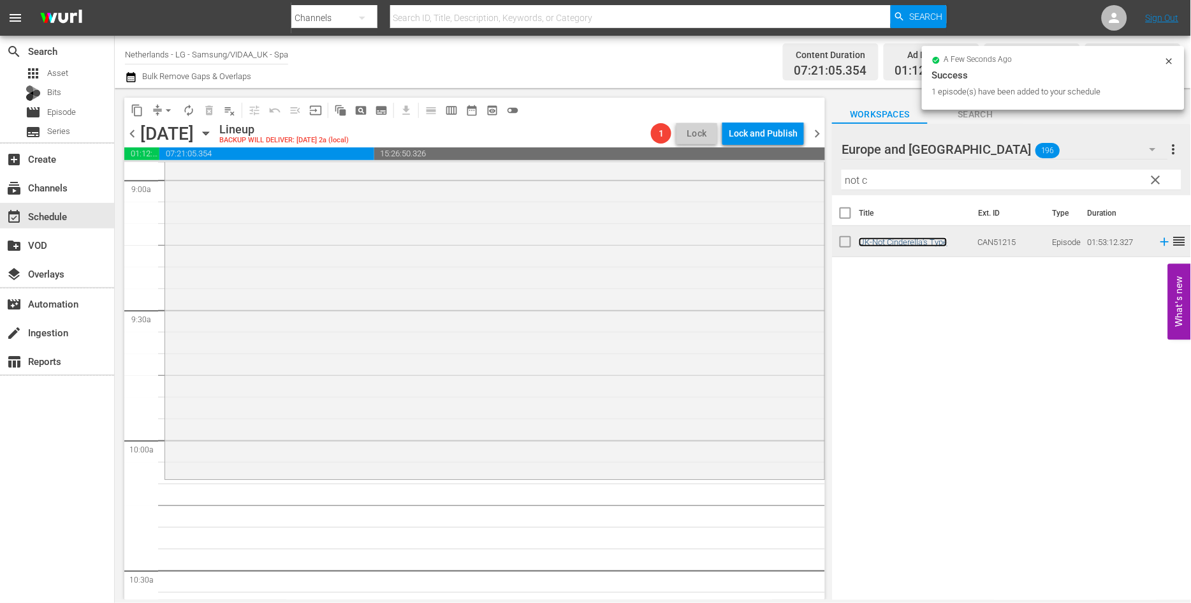
scroll to position [2337, 0]
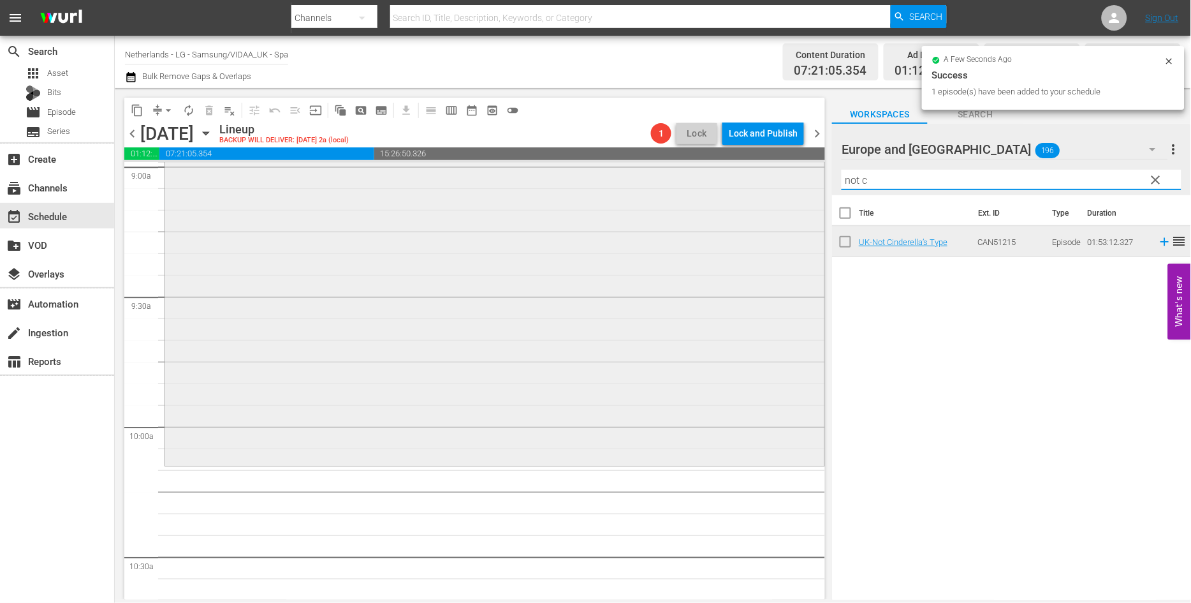
drag, startPoint x: 890, startPoint y: 185, endPoint x: 715, endPoint y: 182, distance: 175.3
click at [725, 183] on div "content_copy compress arrow_drop_down autorenew_outlined delete_forever_outline…" at bounding box center [653, 343] width 1076 height 511
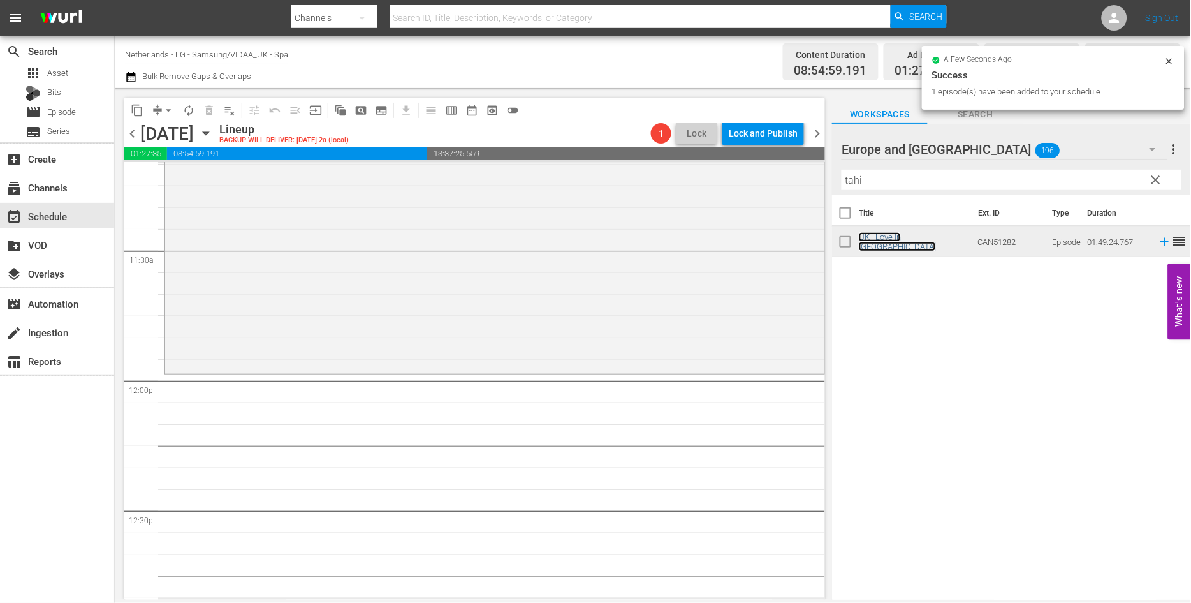
scroll to position [2904, 0]
drag, startPoint x: 829, startPoint y: 180, endPoint x: 805, endPoint y: 177, distance: 24.4
click at [805, 177] on div "content_copy compress arrow_drop_down autorenew_outlined delete_forever_outline…" at bounding box center [653, 343] width 1076 height 511
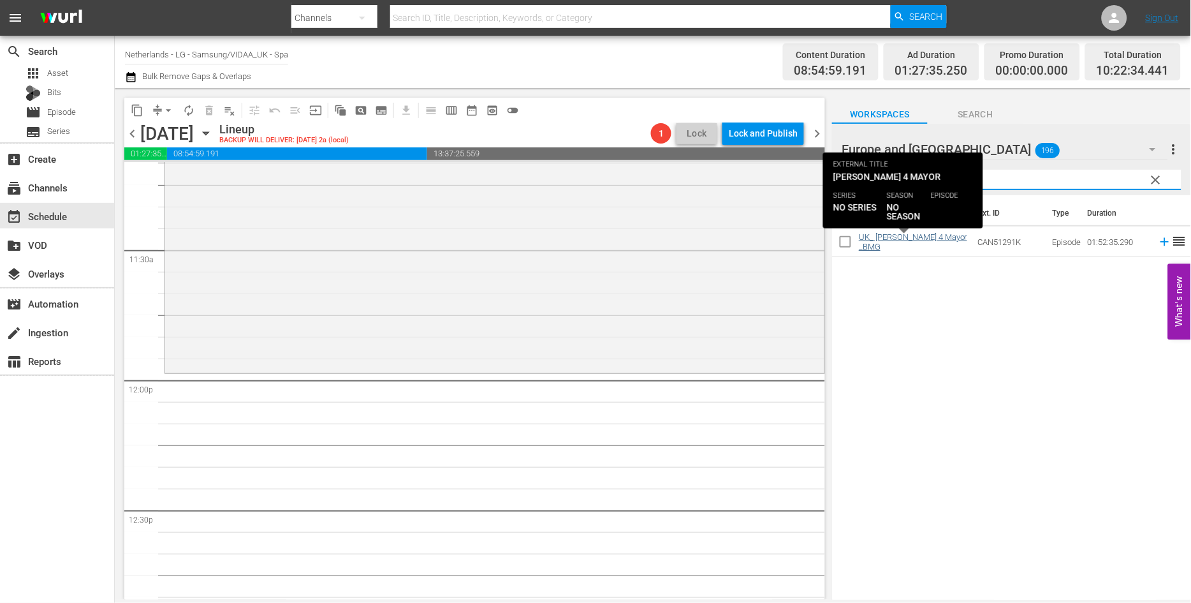
type input "mary"
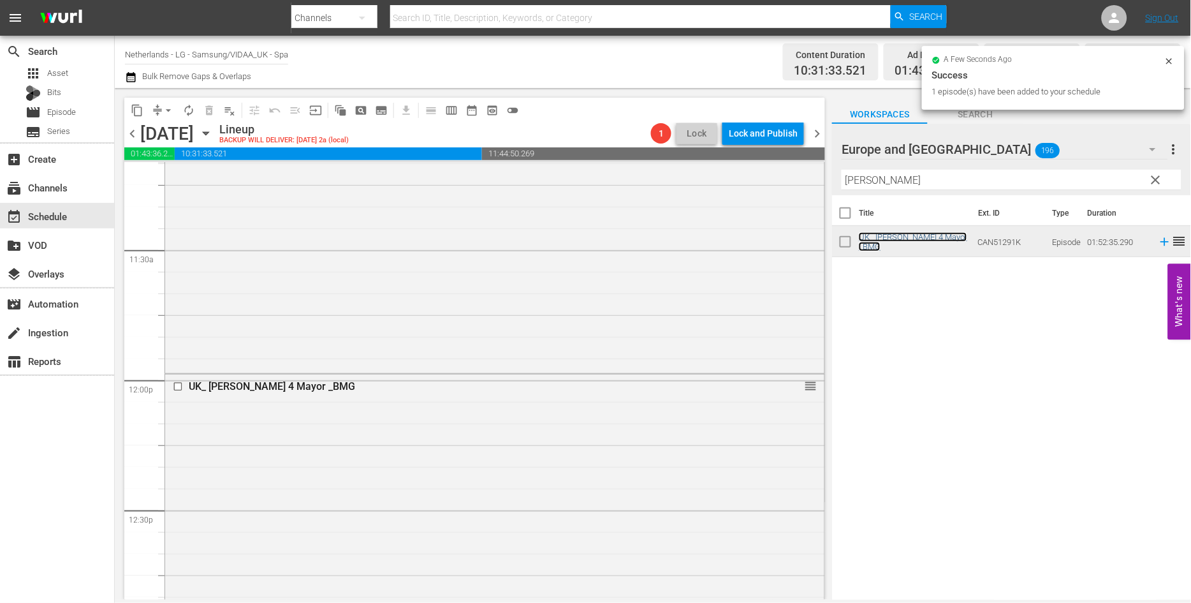
scroll to position [3188, 0]
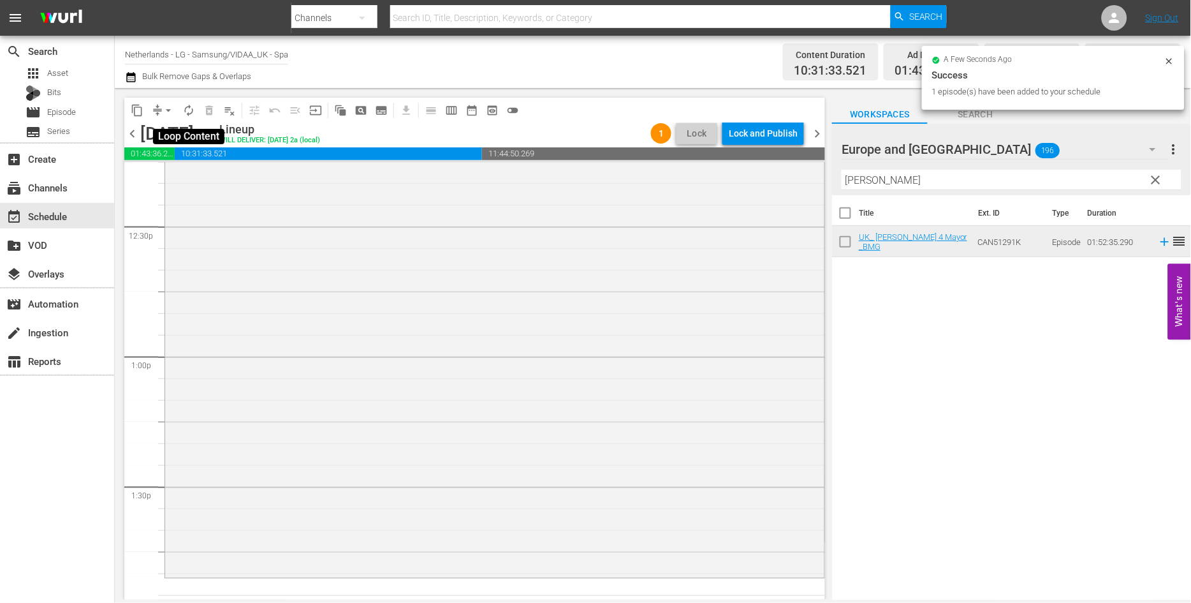
click at [193, 110] on span "autorenew_outlined" at bounding box center [188, 110] width 13 height 13
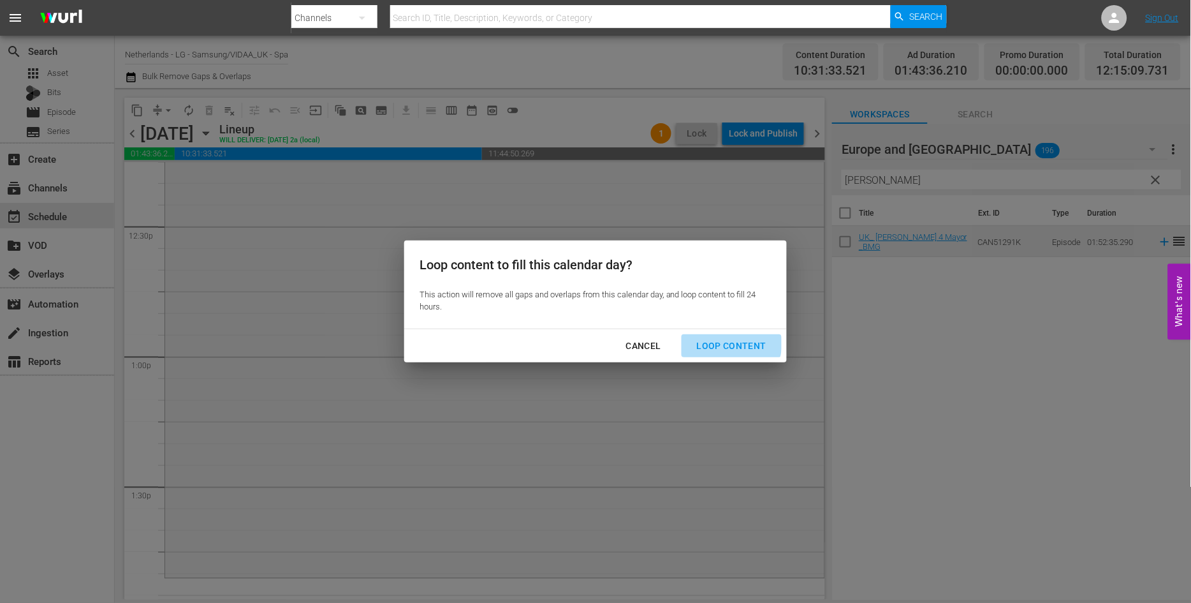
drag, startPoint x: 728, startPoint y: 343, endPoint x: 824, endPoint y: 405, distance: 114.2
click at [729, 343] on div "Loop Content" at bounding box center [732, 346] width 90 height 16
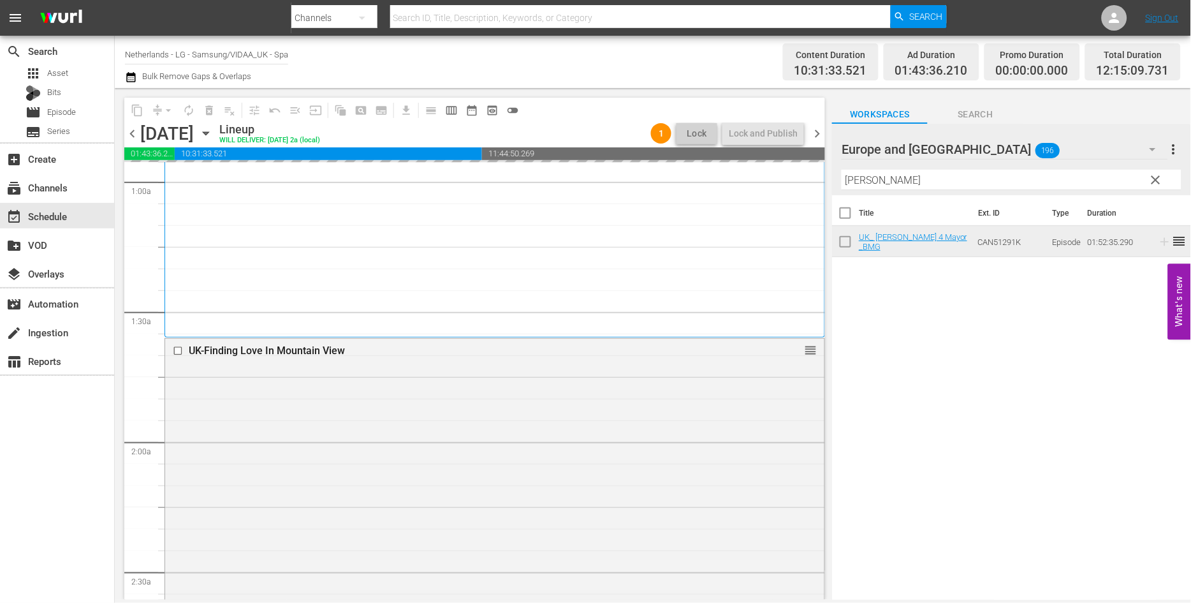
scroll to position [0, 0]
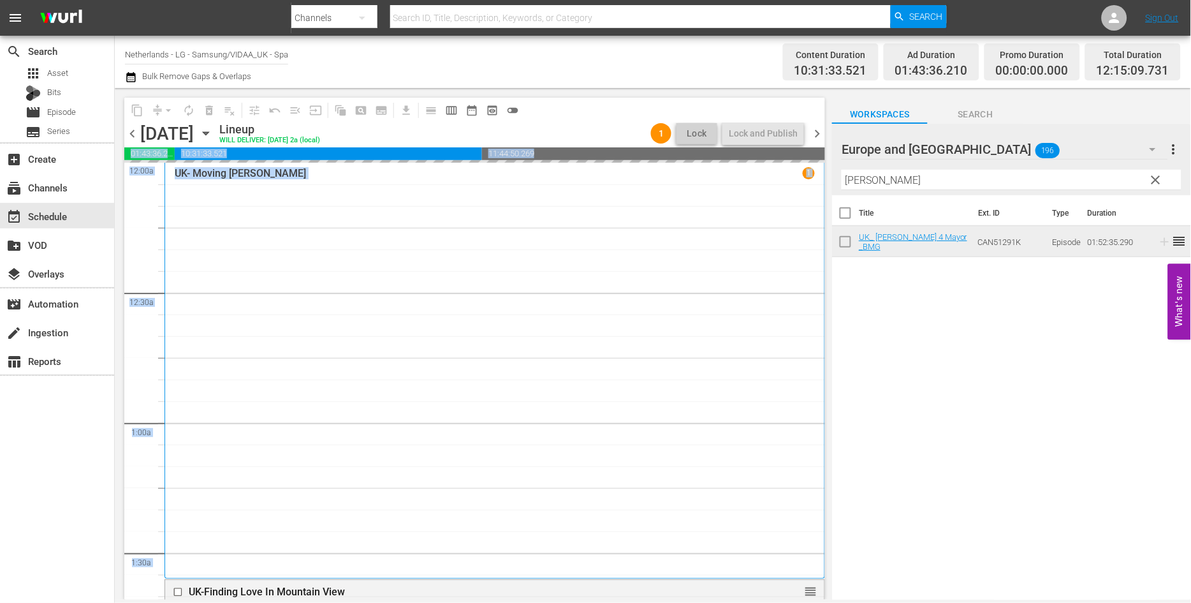
drag, startPoint x: 824, startPoint y: 405, endPoint x: 815, endPoint y: 112, distance: 292.8
click at [819, 120] on div "content_copy compress arrow_drop_down autorenew_outlined delete_forever_outline…" at bounding box center [474, 349] width 701 height 502
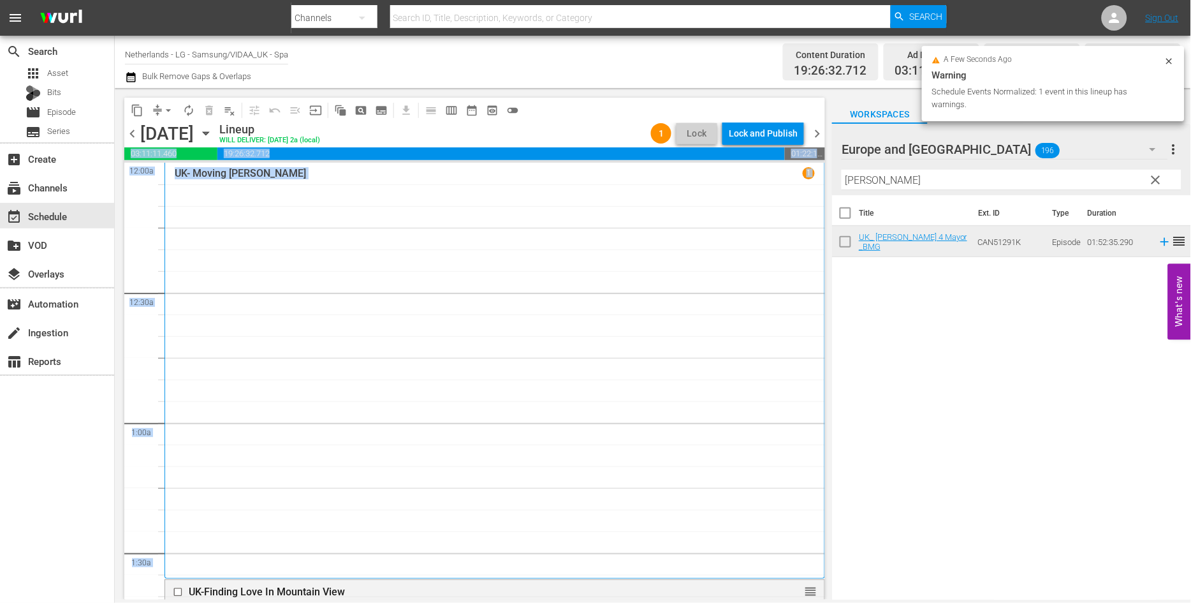
click at [738, 316] on div "UK- Moving McAllister 1" at bounding box center [495, 370] width 640 height 407
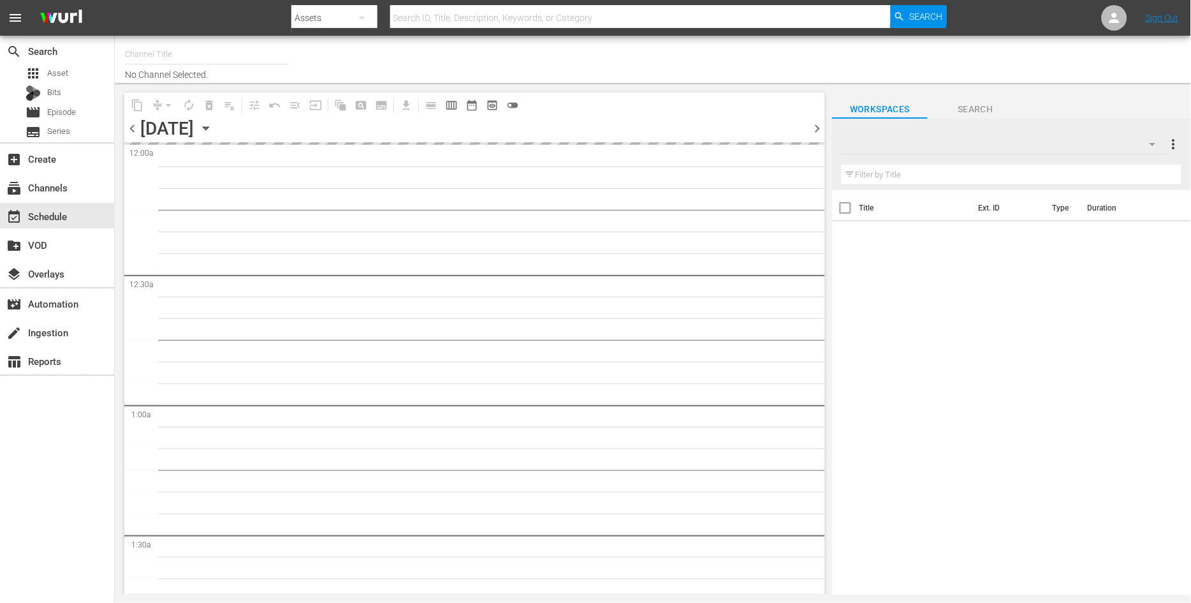
type input "Netherlands - LG - Samsung/VIDAA_UK - Sparkle Movies (1019)"
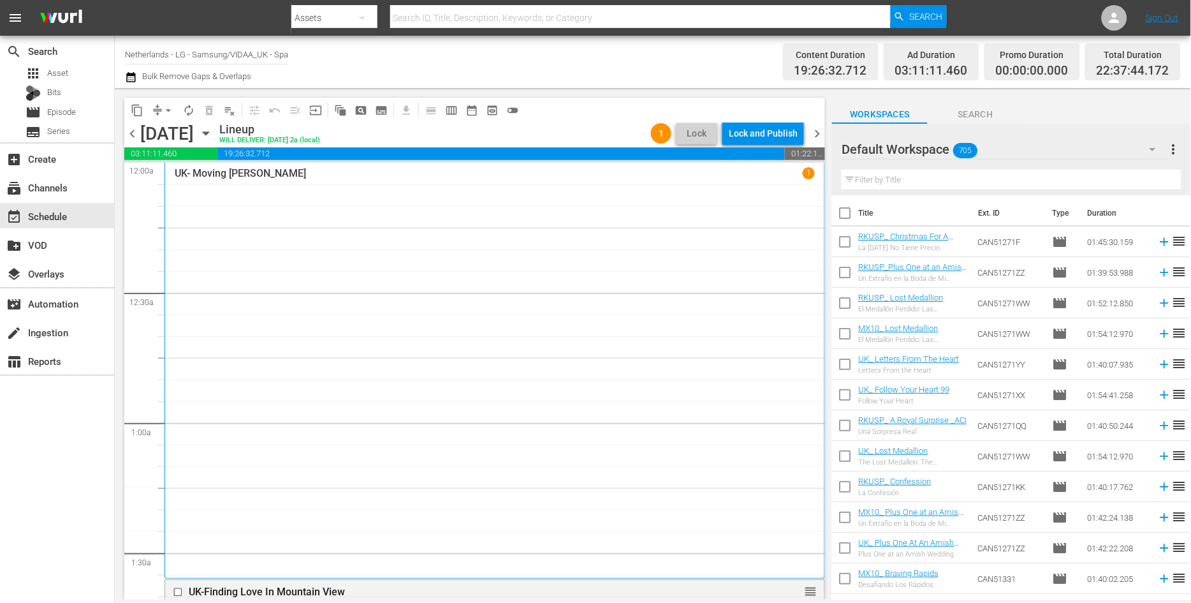
click at [1151, 147] on icon "button" at bounding box center [1152, 149] width 15 height 15
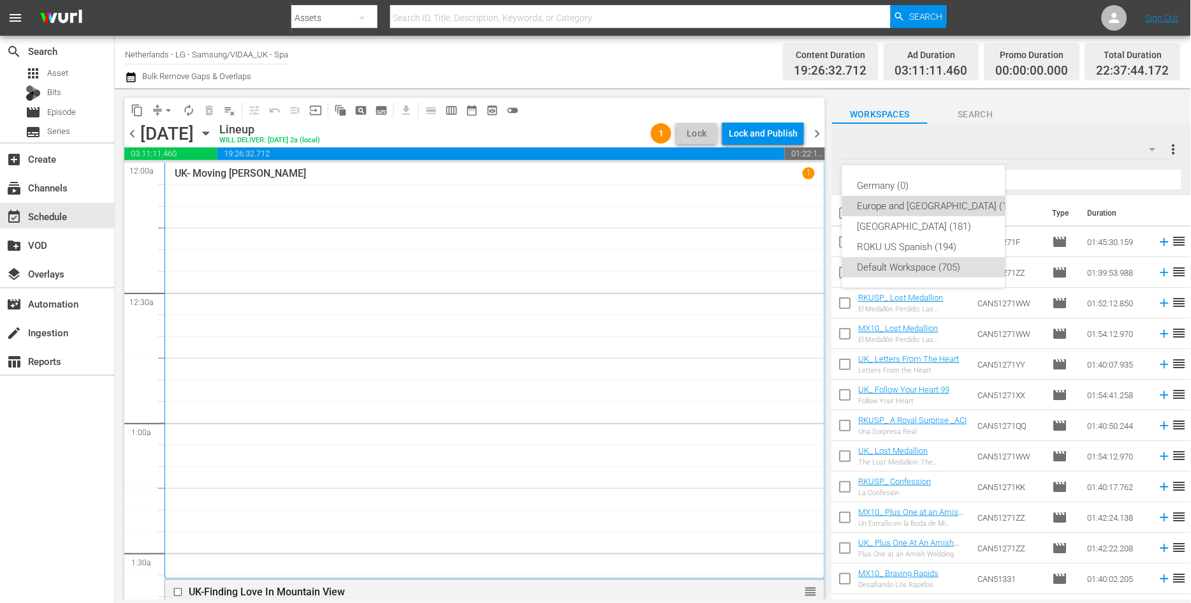
click at [909, 204] on div "Europe and Australia (196)" at bounding box center [940, 206] width 164 height 20
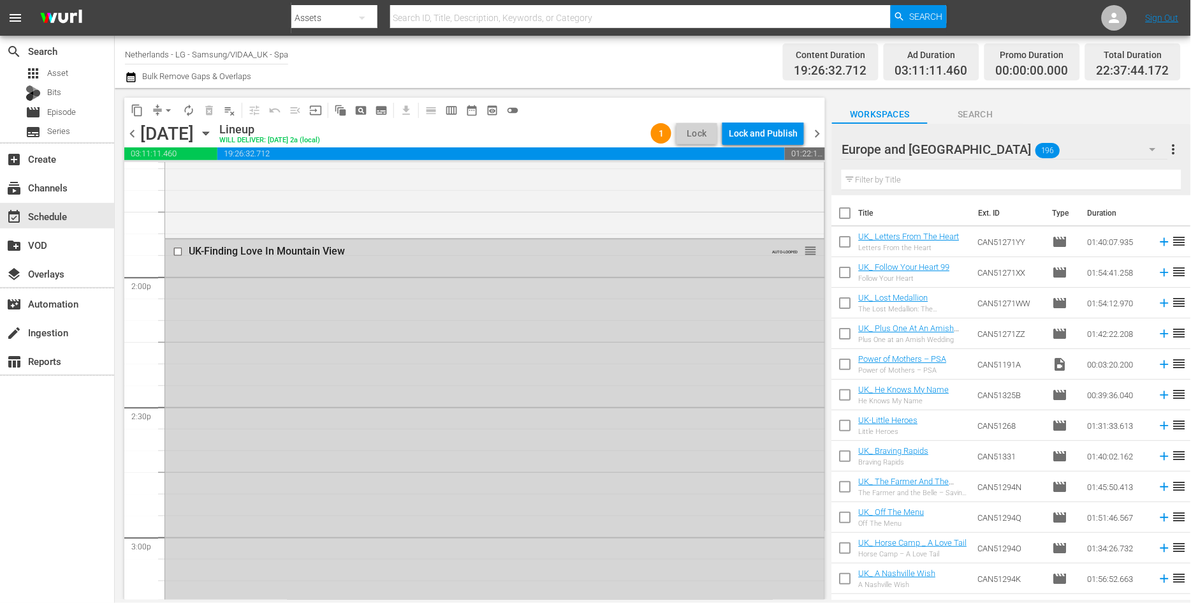
scroll to position [3598, 0]
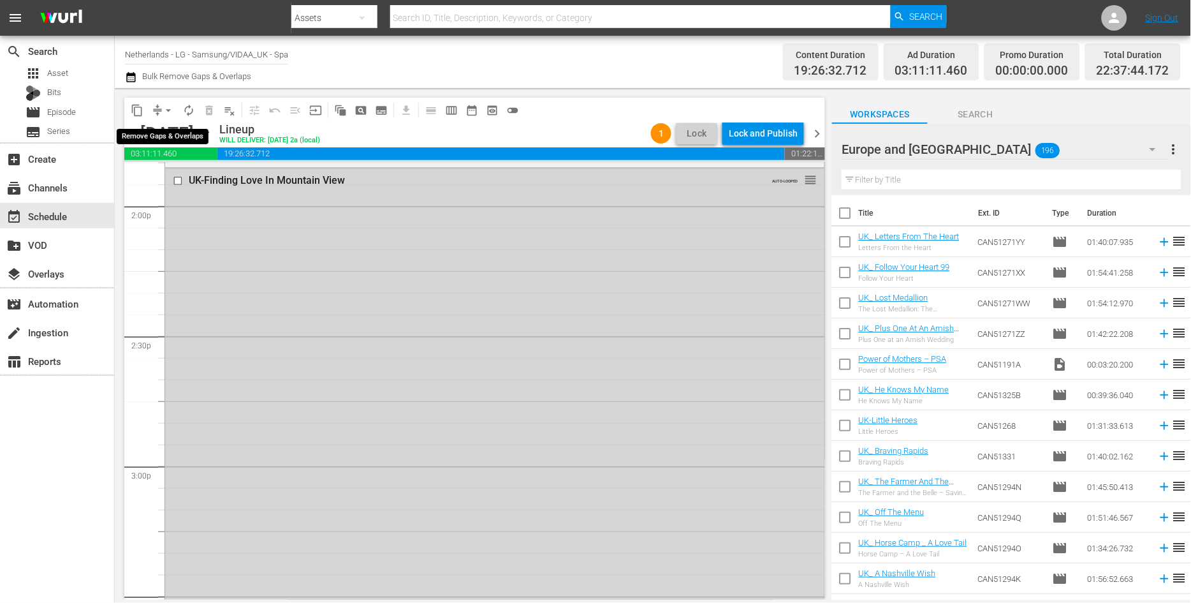
click at [168, 112] on span "arrow_drop_down" at bounding box center [168, 110] width 13 height 13
click at [198, 181] on li "Align to End of Previous Day" at bounding box center [169, 177] width 134 height 21
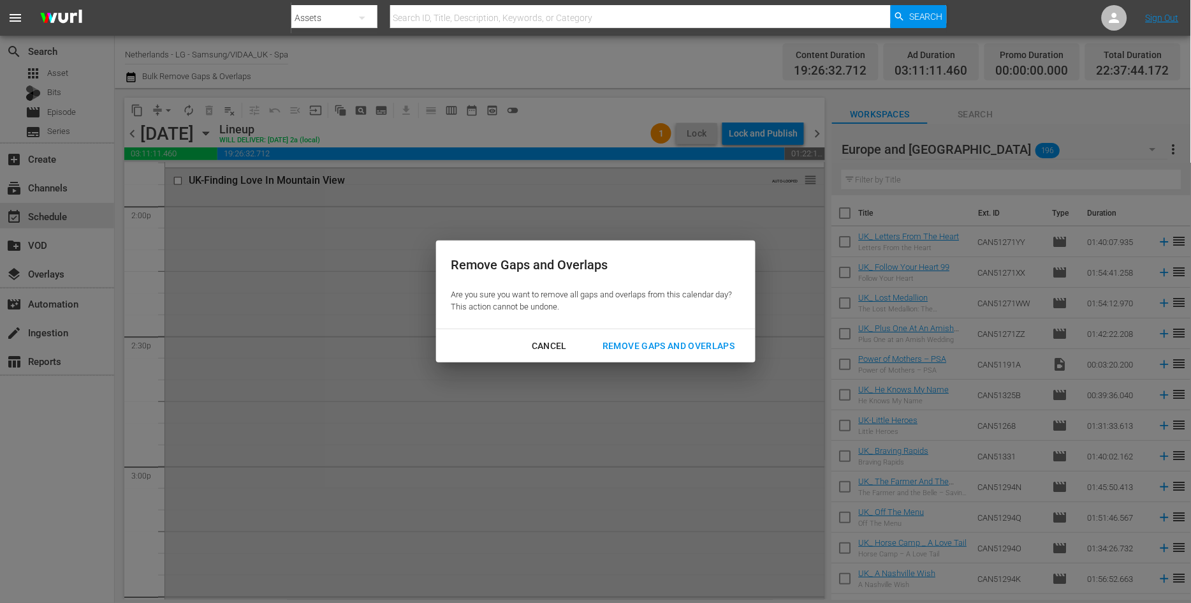
click at [706, 346] on div "Remove Gaps and Overlaps" at bounding box center [668, 346] width 152 height 16
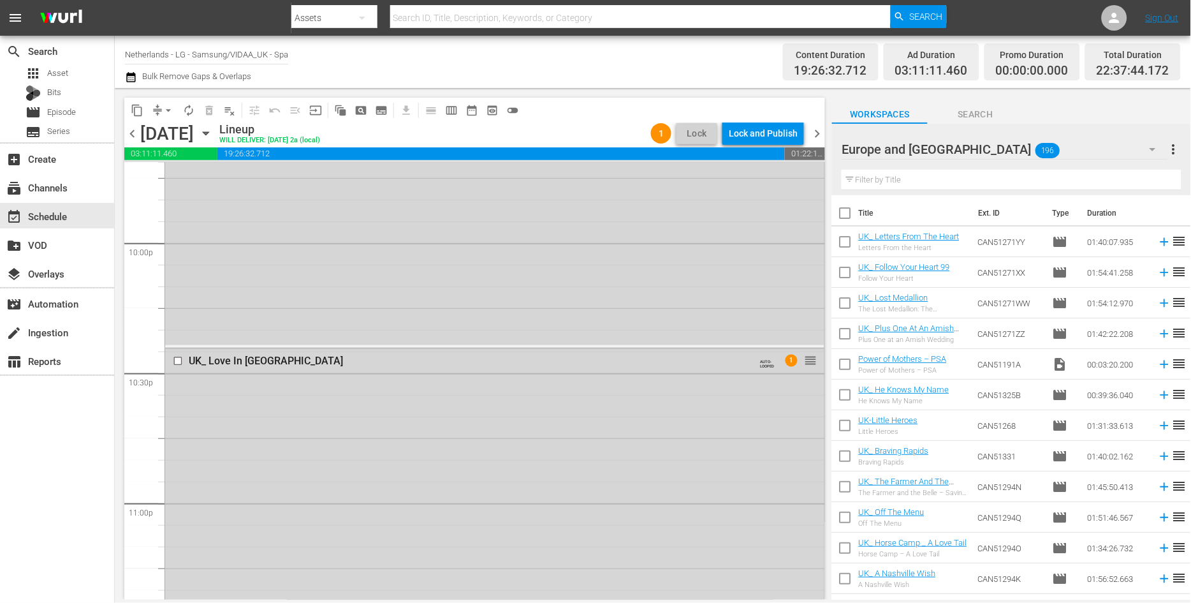
scroll to position [5440, 0]
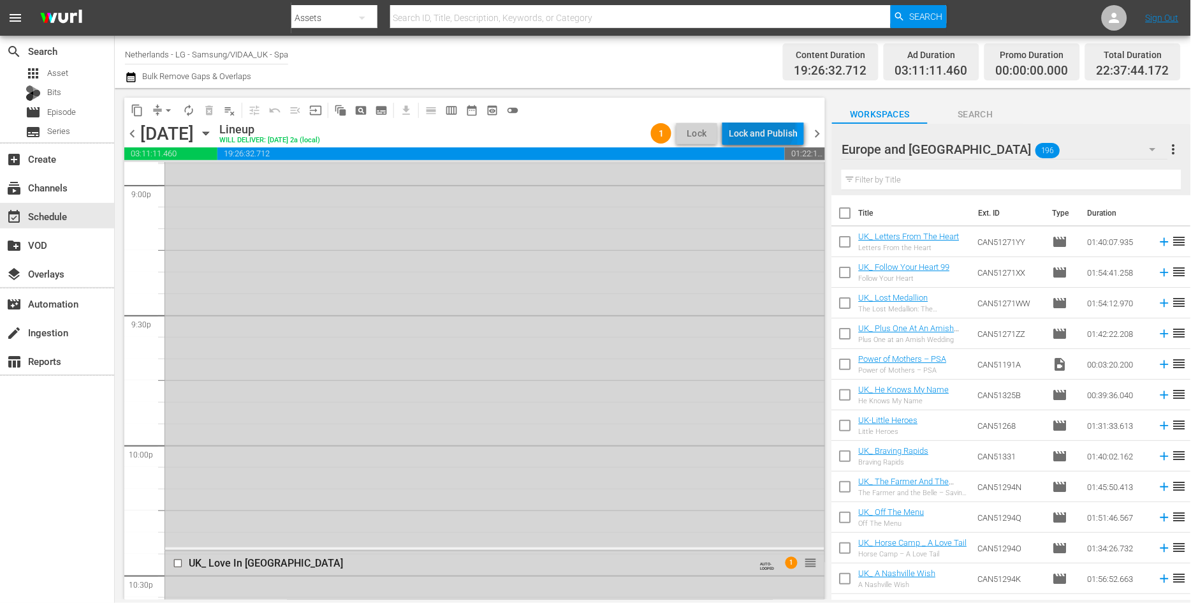
click at [761, 124] on div "Lock and Publish" at bounding box center [763, 133] width 69 height 23
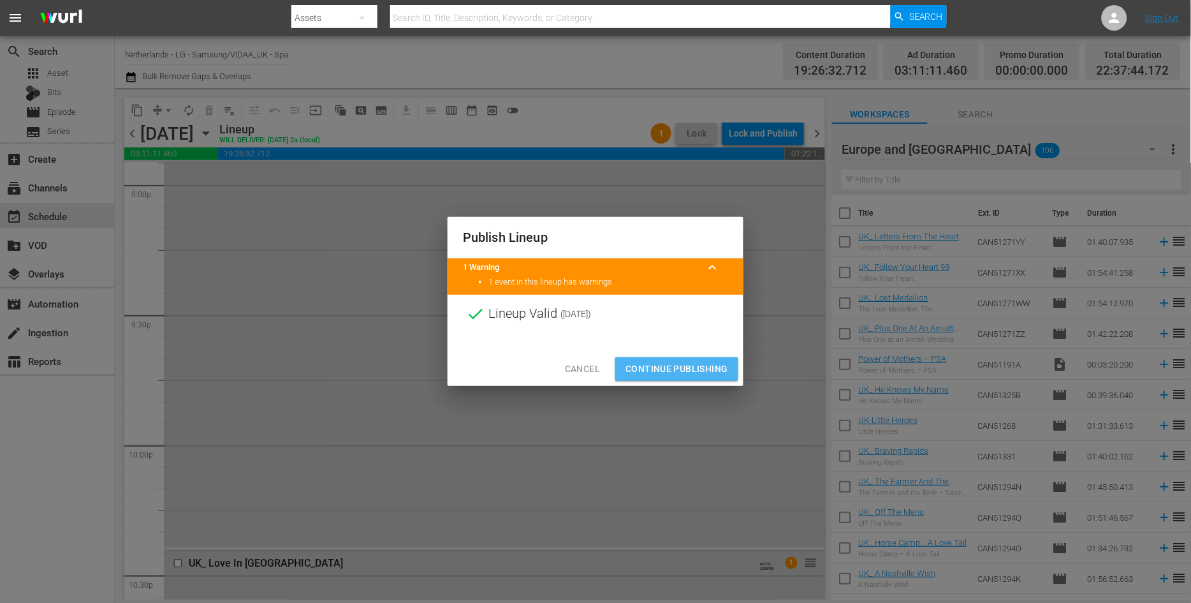
click at [671, 366] on span "Continue Publishing" at bounding box center [676, 369] width 103 height 16
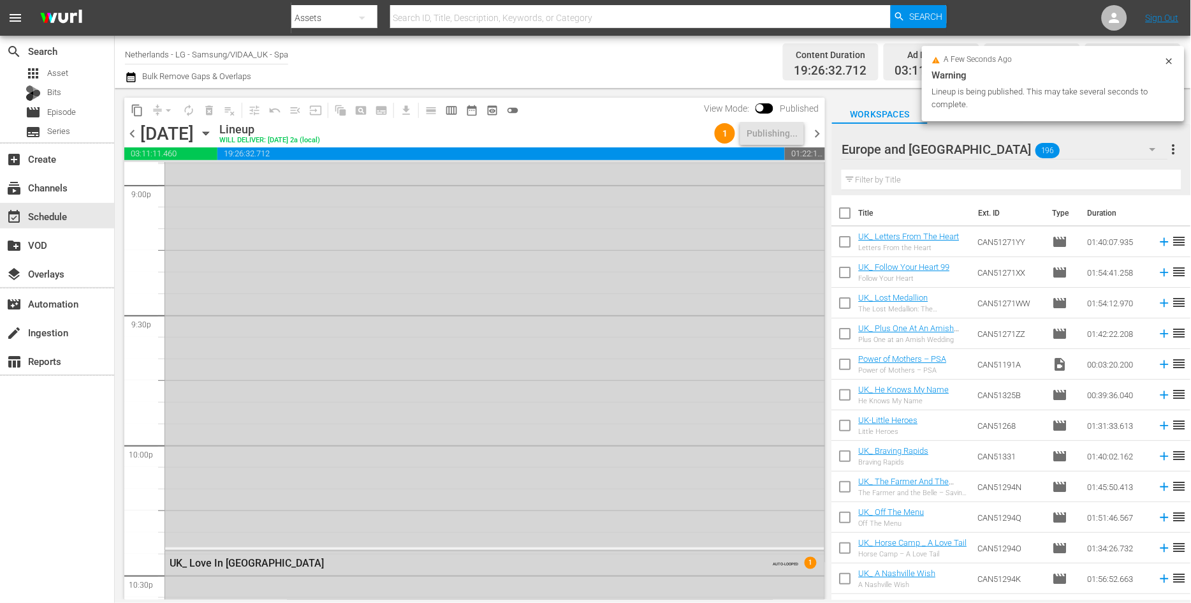
click at [213, 131] on icon "button" at bounding box center [206, 133] width 14 height 14
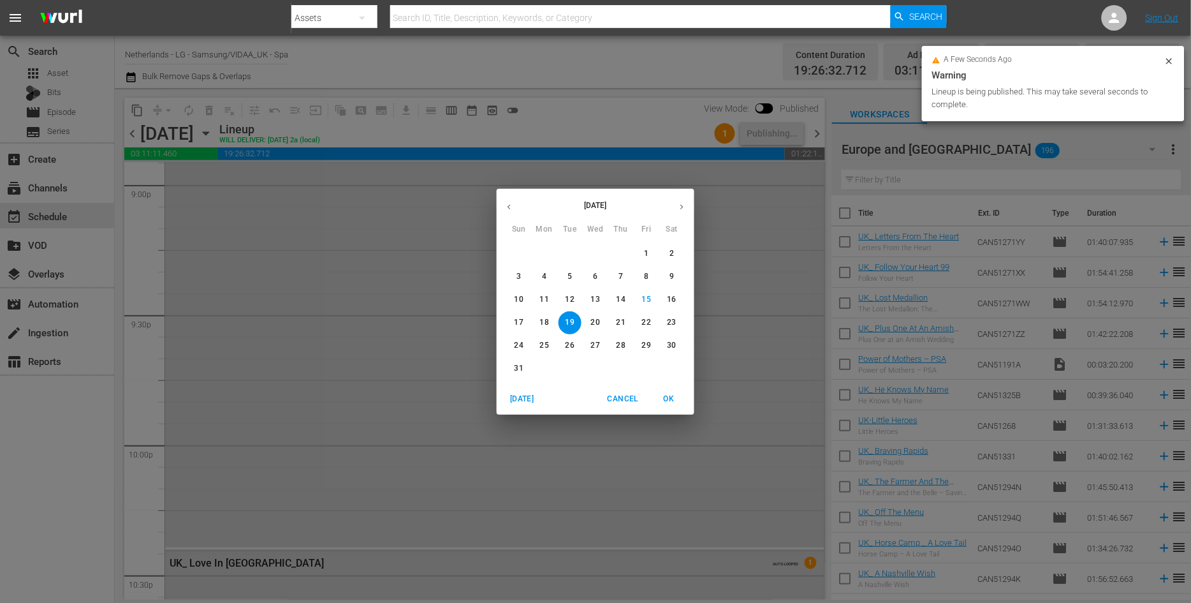
click at [597, 319] on p "20" at bounding box center [595, 322] width 9 height 11
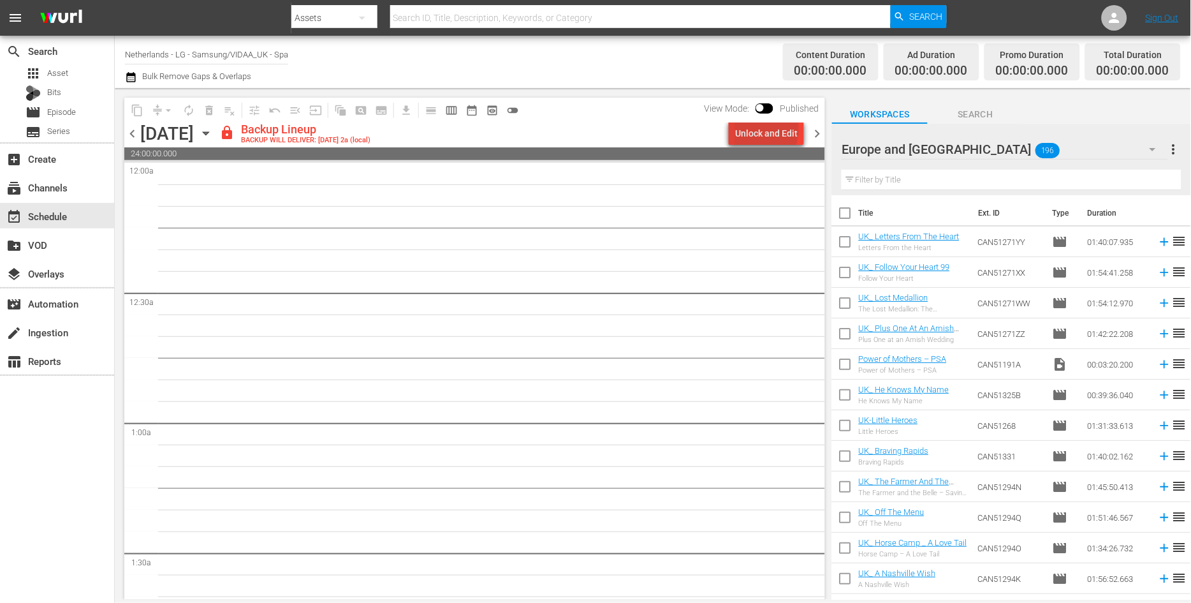
click at [770, 129] on div "Unlock and Edit" at bounding box center [766, 133] width 62 height 23
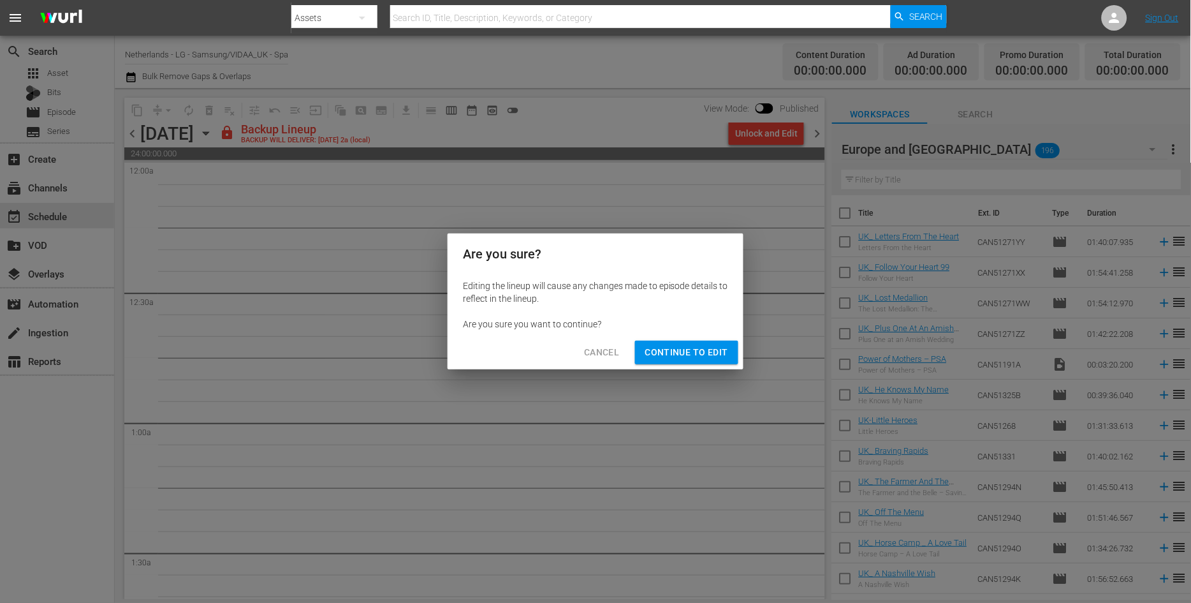
click at [701, 355] on span "Continue to Edit" at bounding box center [686, 352] width 83 height 16
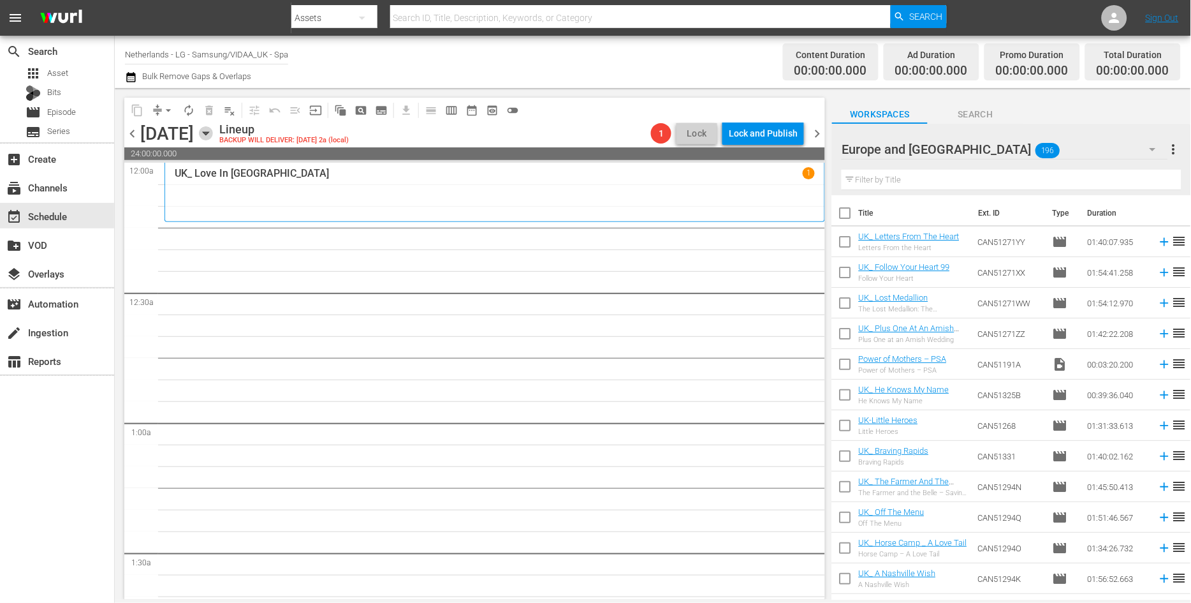
click at [213, 135] on icon "button" at bounding box center [206, 133] width 14 height 14
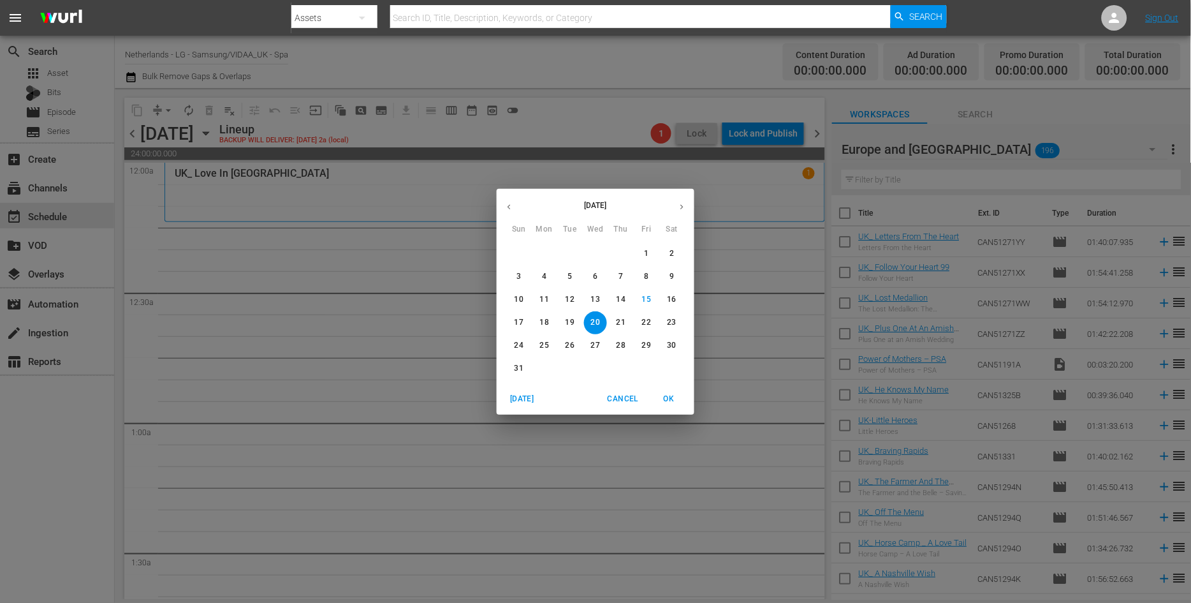
click at [303, 298] on div "August 2025 Sun Mon Tue Wed Thu Fri Sat 27 28 29 30 31 1 2 3 4 5 6 7 8 9 10 11 …" at bounding box center [595, 301] width 1191 height 603
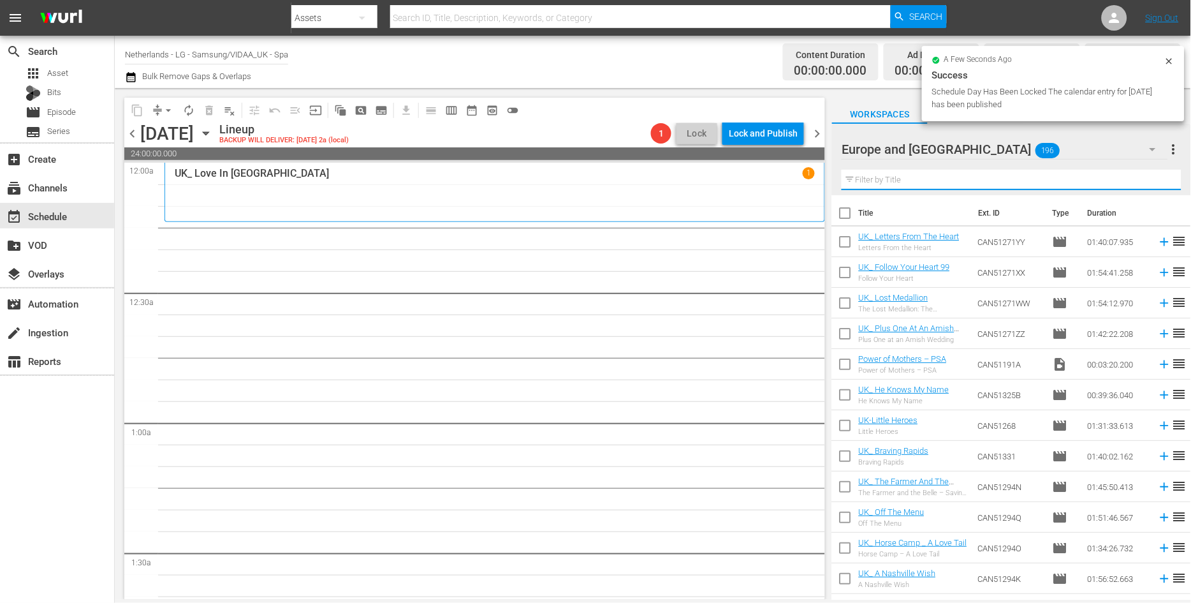
drag, startPoint x: 918, startPoint y: 181, endPoint x: 613, endPoint y: 161, distance: 306.0
click at [613, 161] on div "content_copy compress arrow_drop_down autorenew_outlined delete_forever_outline…" at bounding box center [653, 343] width 1076 height 511
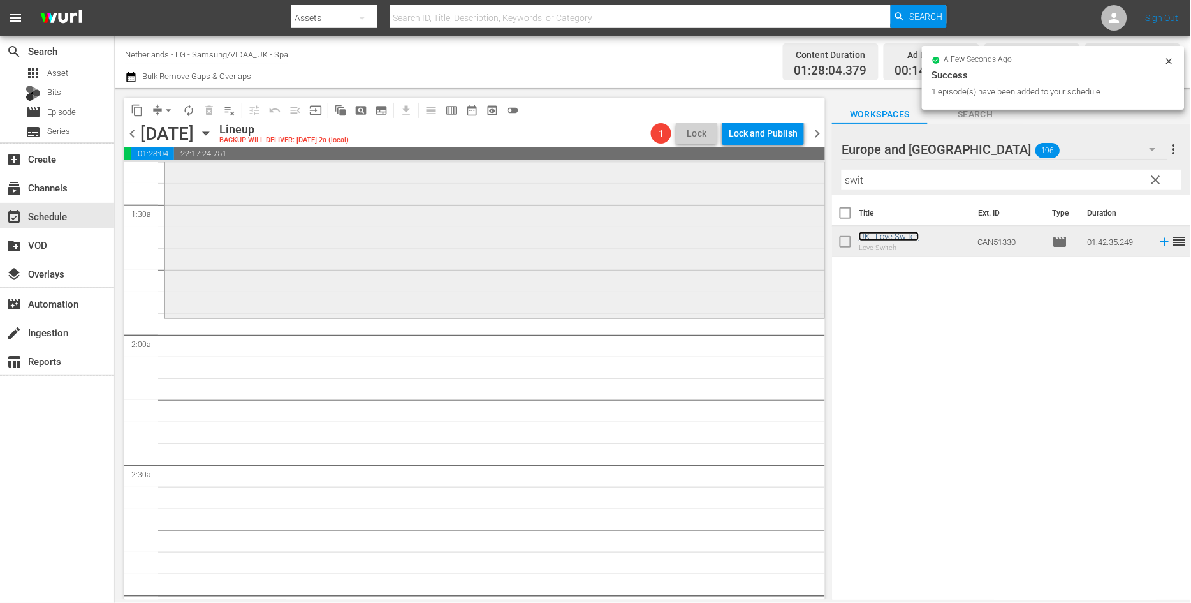
scroll to position [354, 0]
drag, startPoint x: 884, startPoint y: 177, endPoint x: 755, endPoint y: 177, distance: 128.8
click at [755, 177] on div "content_copy compress arrow_drop_down autorenew_outlined delete_forever_outline…" at bounding box center [653, 343] width 1076 height 511
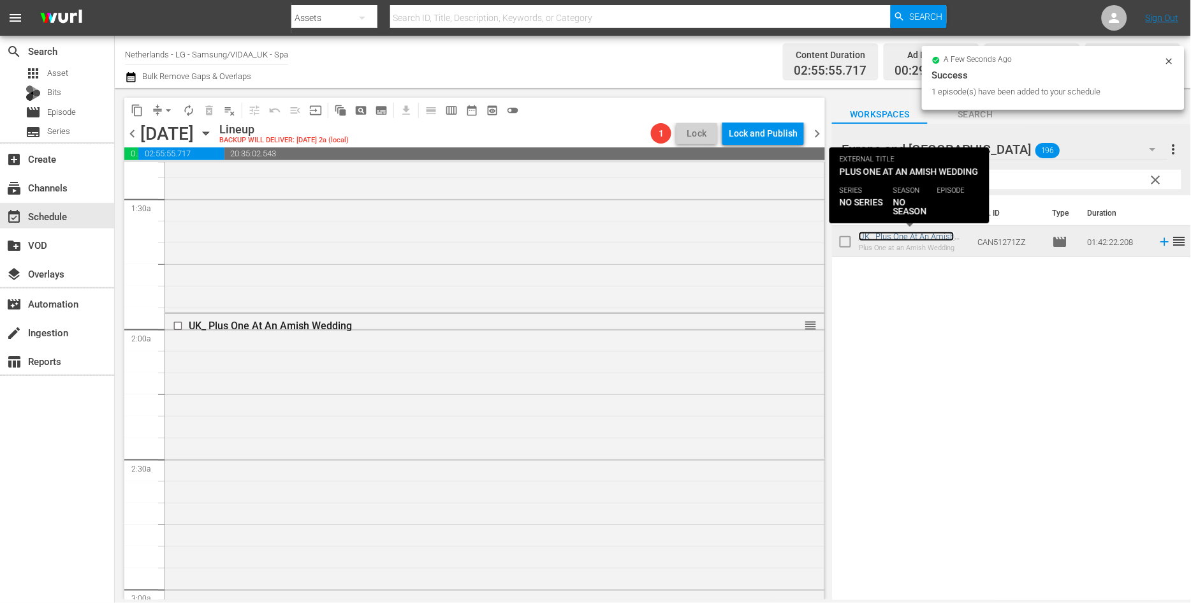
scroll to position [708, 0]
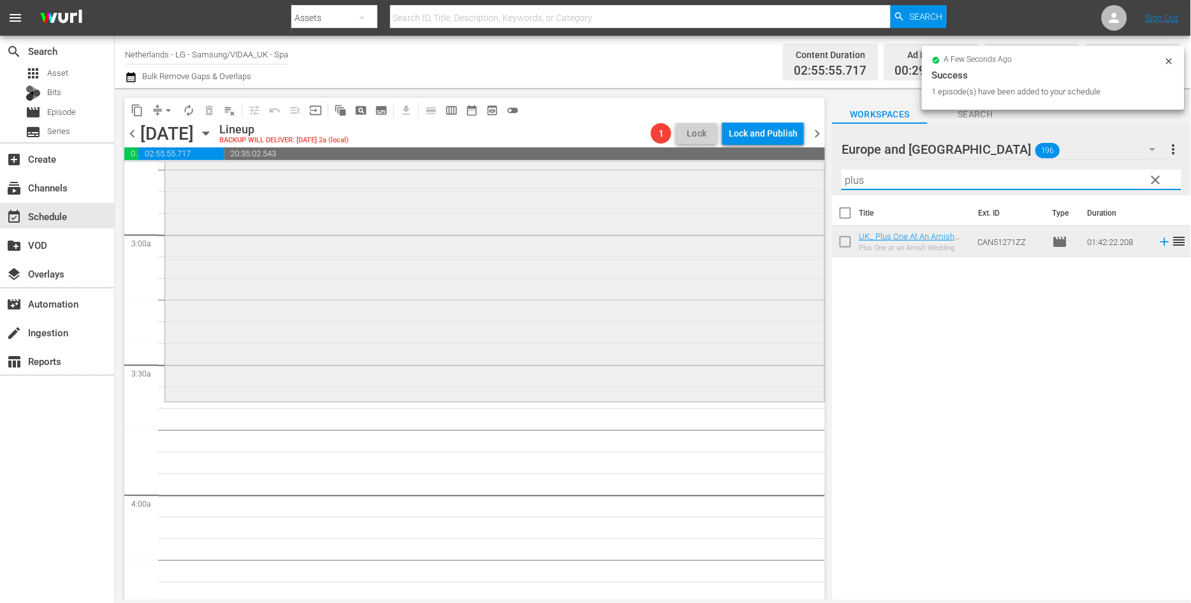
drag, startPoint x: 877, startPoint y: 183, endPoint x: 742, endPoint y: 179, distance: 135.2
click at [742, 179] on div "content_copy compress arrow_drop_down autorenew_outlined delete_forever_outline…" at bounding box center [653, 343] width 1076 height 511
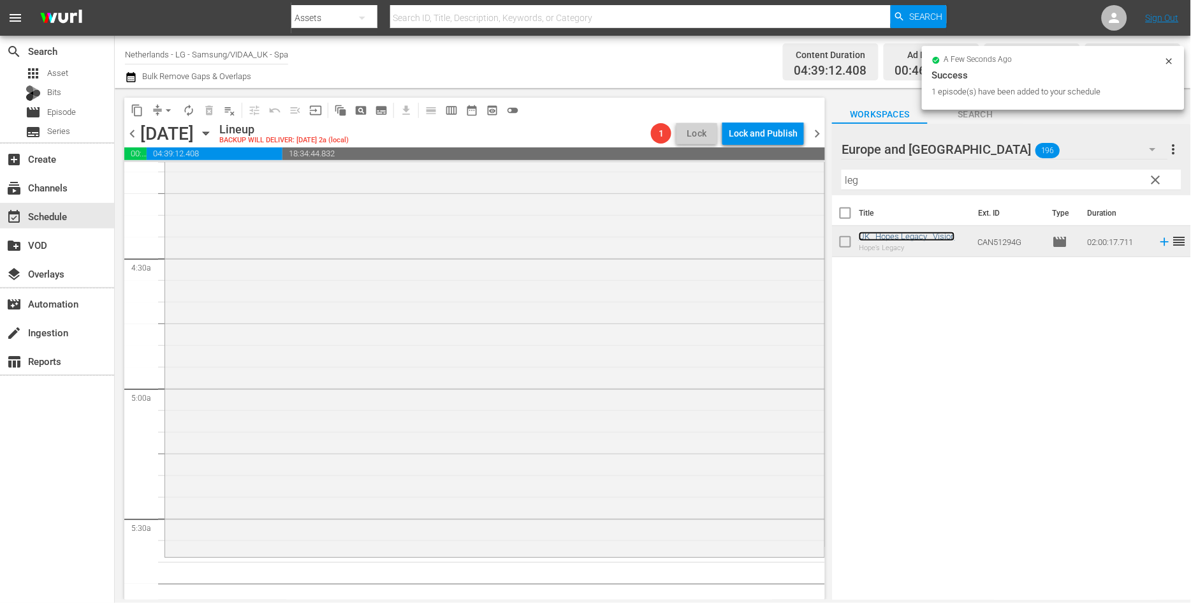
scroll to position [1133, 0]
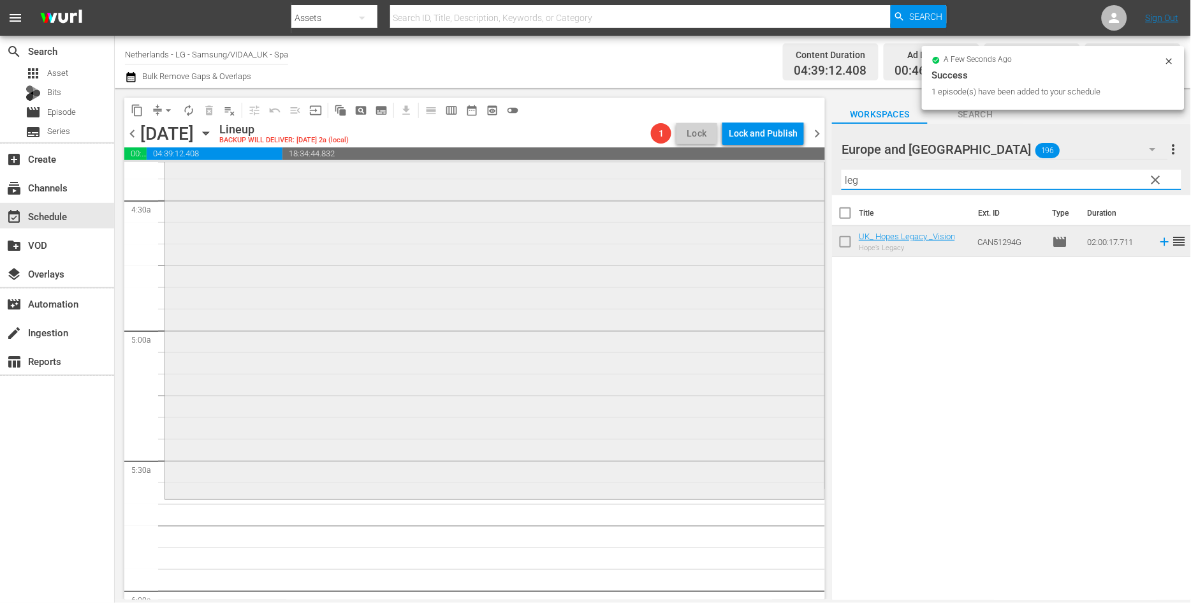
drag, startPoint x: 877, startPoint y: 183, endPoint x: 775, endPoint y: 179, distance: 102.1
click at [775, 179] on div "content_copy compress arrow_drop_down autorenew_outlined delete_forever_outline…" at bounding box center [653, 343] width 1076 height 511
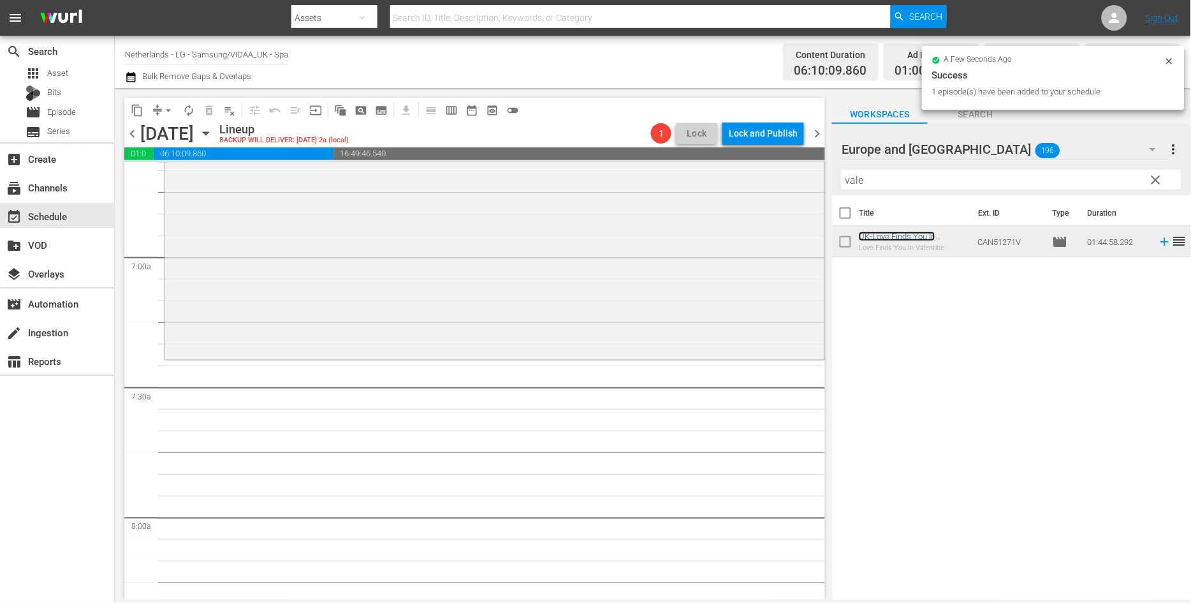
scroll to position [1771, 0]
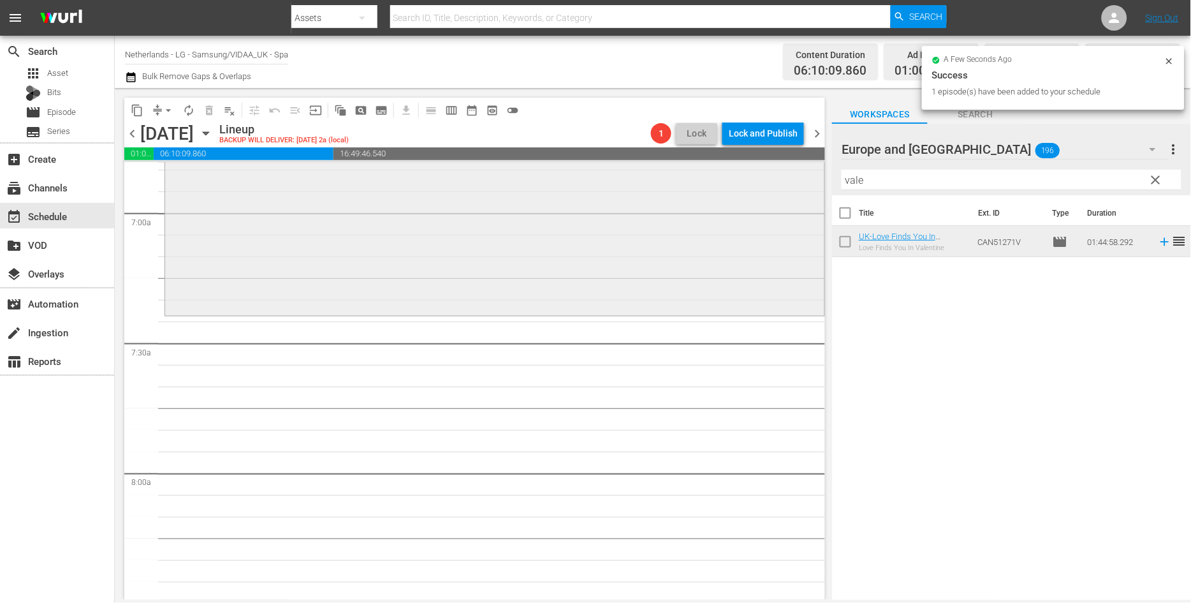
drag, startPoint x: 770, startPoint y: 175, endPoint x: 734, endPoint y: 180, distance: 36.0
click at [736, 179] on div "content_copy compress arrow_drop_down autorenew_outlined delete_forever_outline…" at bounding box center [653, 343] width 1076 height 511
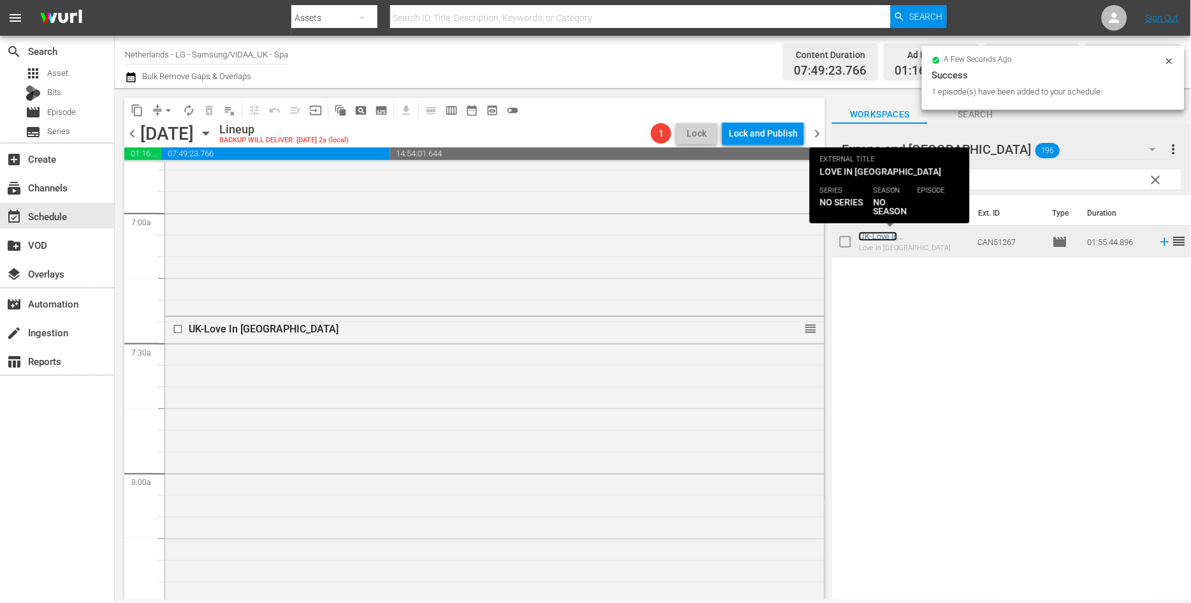
scroll to position [2125, 0]
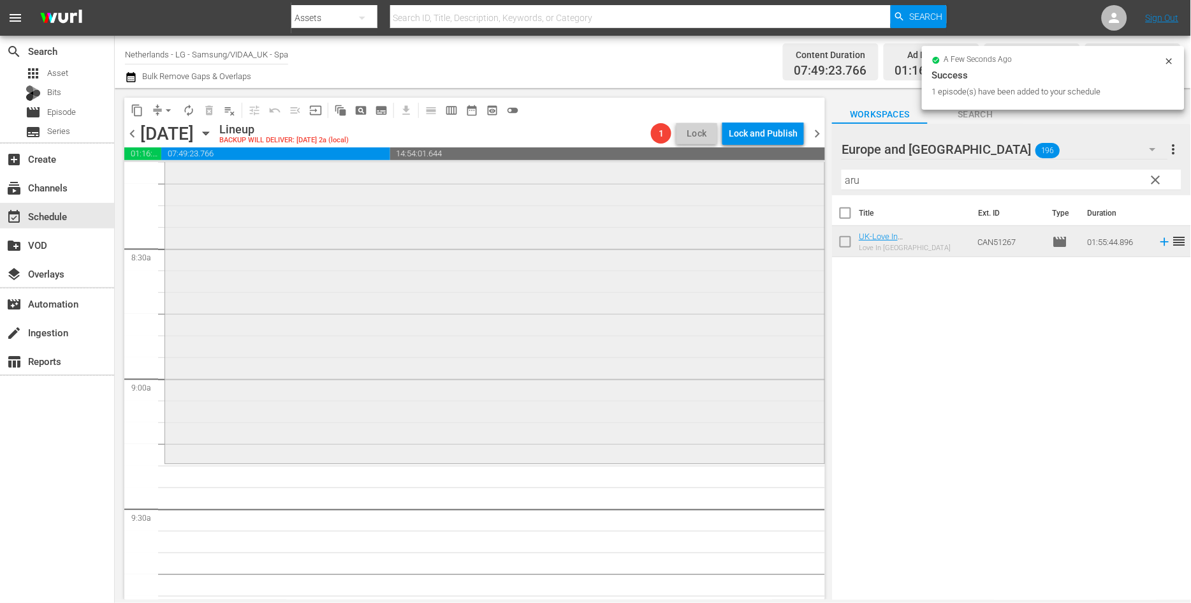
drag, startPoint x: 818, startPoint y: 180, endPoint x: 712, endPoint y: 181, distance: 106.5
click at [710, 181] on div "content_copy compress arrow_drop_down autorenew_outlined delete_forever_outline…" at bounding box center [653, 343] width 1076 height 511
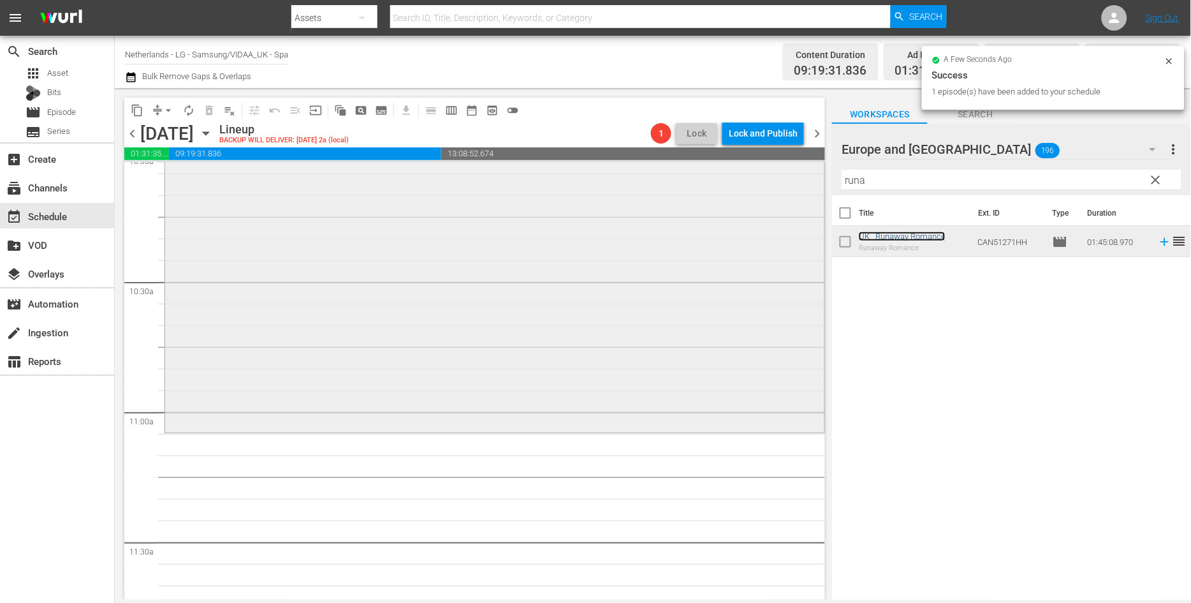
scroll to position [2621, 0]
drag, startPoint x: 880, startPoint y: 180, endPoint x: 714, endPoint y: 170, distance: 166.1
click at [714, 170] on div "content_copy compress arrow_drop_down autorenew_outlined delete_forever_outline…" at bounding box center [653, 343] width 1076 height 511
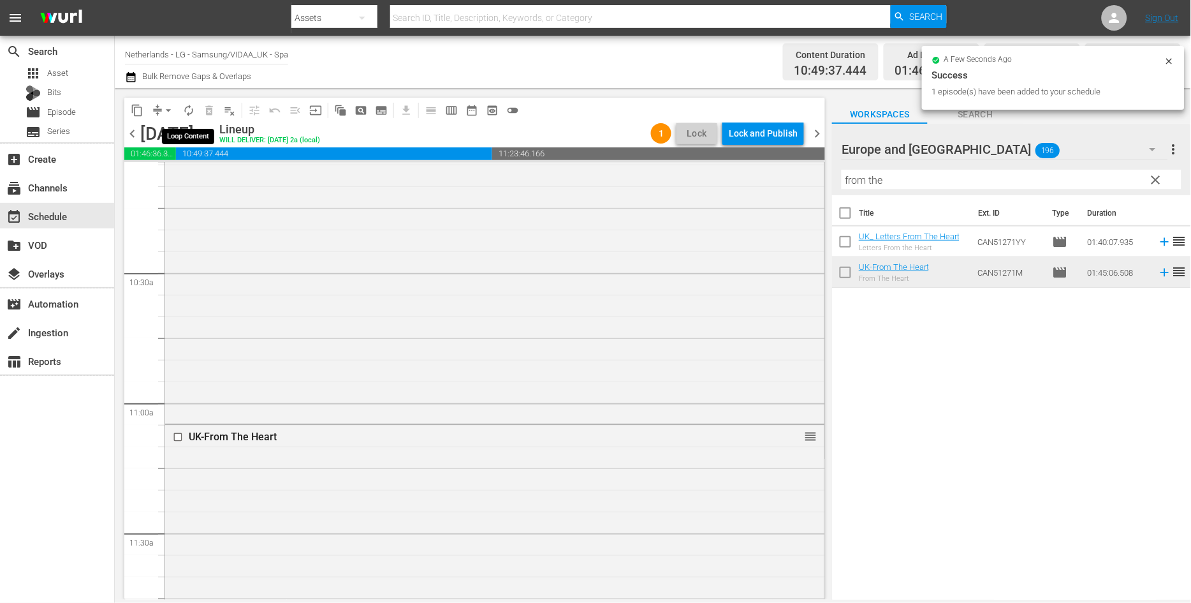
click at [186, 108] on span "autorenew_outlined" at bounding box center [188, 110] width 13 height 13
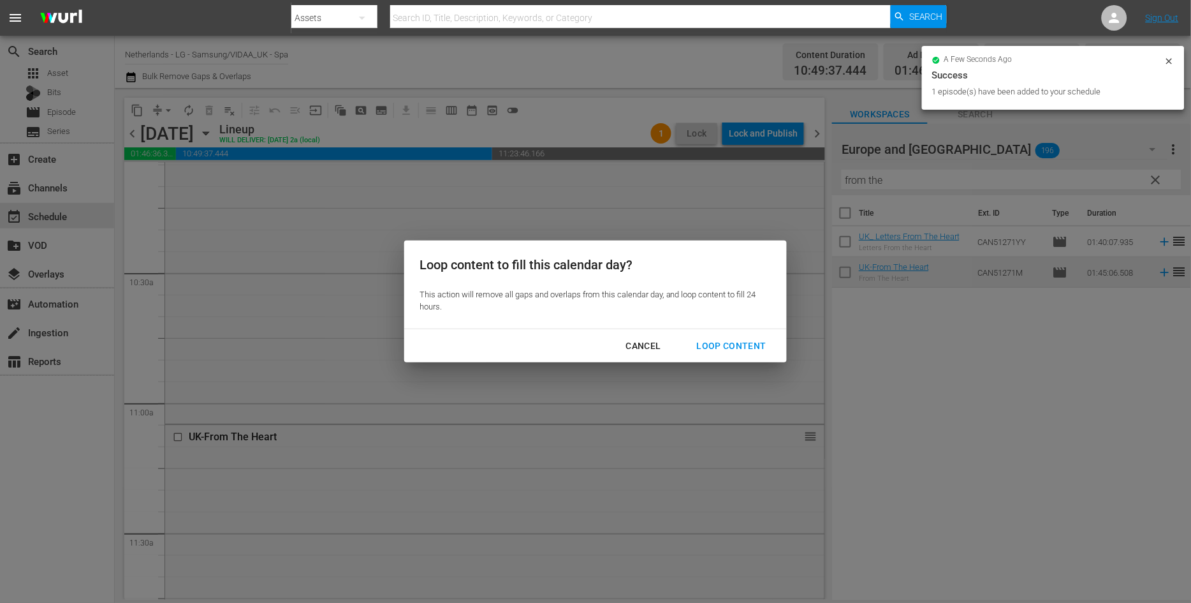
drag, startPoint x: 727, startPoint y: 343, endPoint x: 743, endPoint y: 347, distance: 16.6
click at [727, 342] on div "Loop Content" at bounding box center [732, 346] width 90 height 16
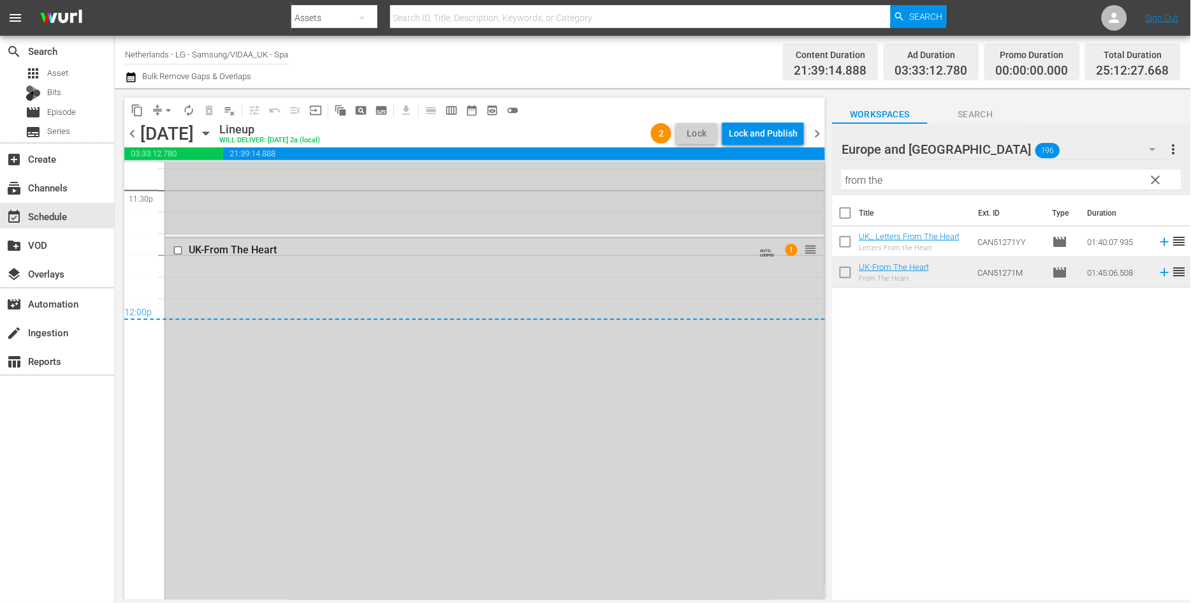
scroll to position [5896, 0]
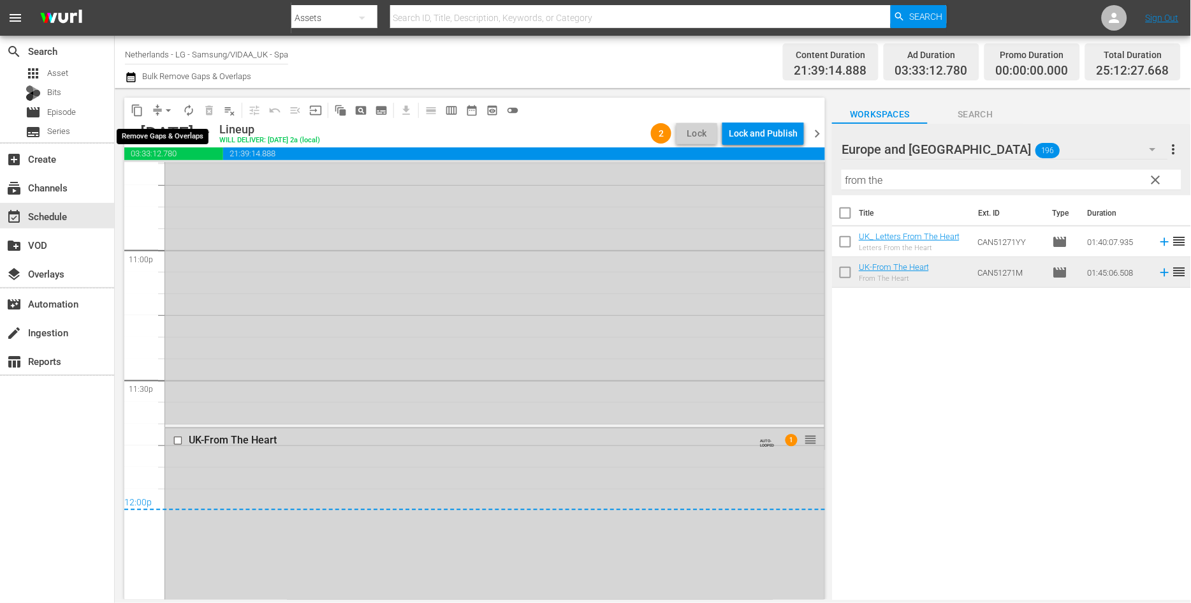
click at [169, 108] on span "arrow_drop_down" at bounding box center [168, 110] width 13 height 13
click at [200, 180] on li "Align to End of Previous Day" at bounding box center [169, 177] width 134 height 21
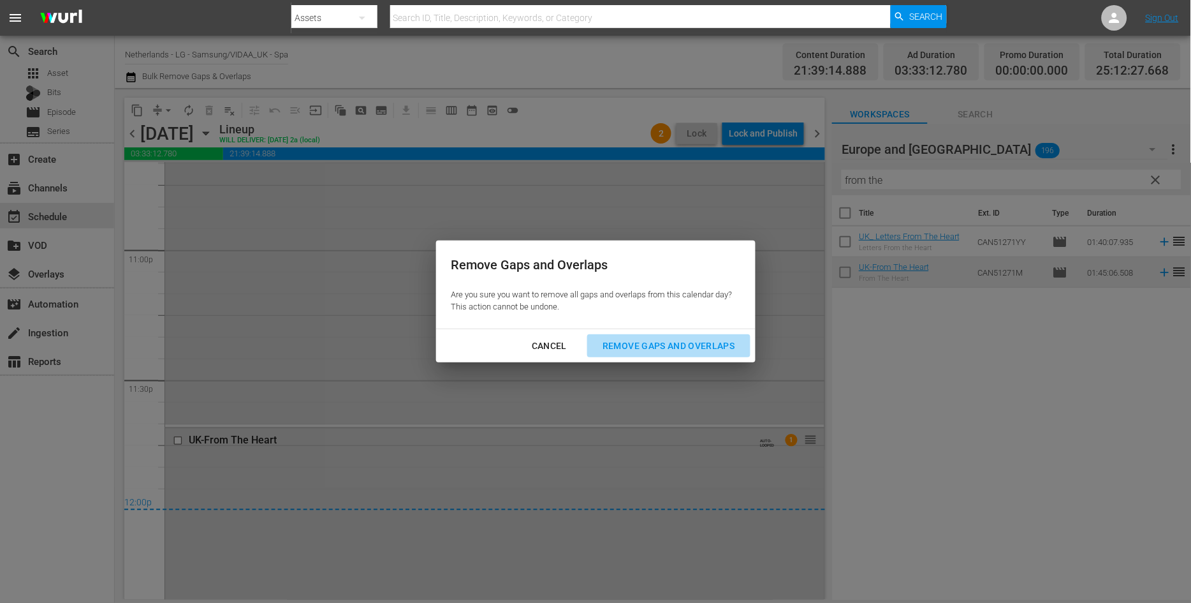
click at [666, 347] on div "Remove Gaps and Overlaps" at bounding box center [668, 346] width 152 height 16
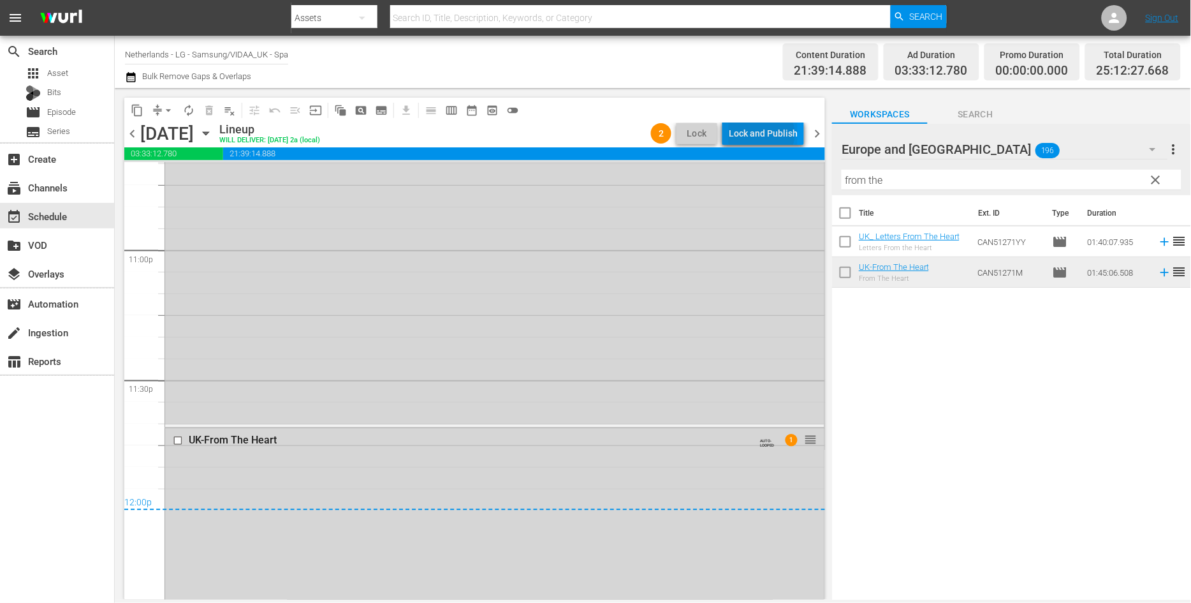
click at [765, 134] on div "Lock and Publish" at bounding box center [763, 133] width 69 height 23
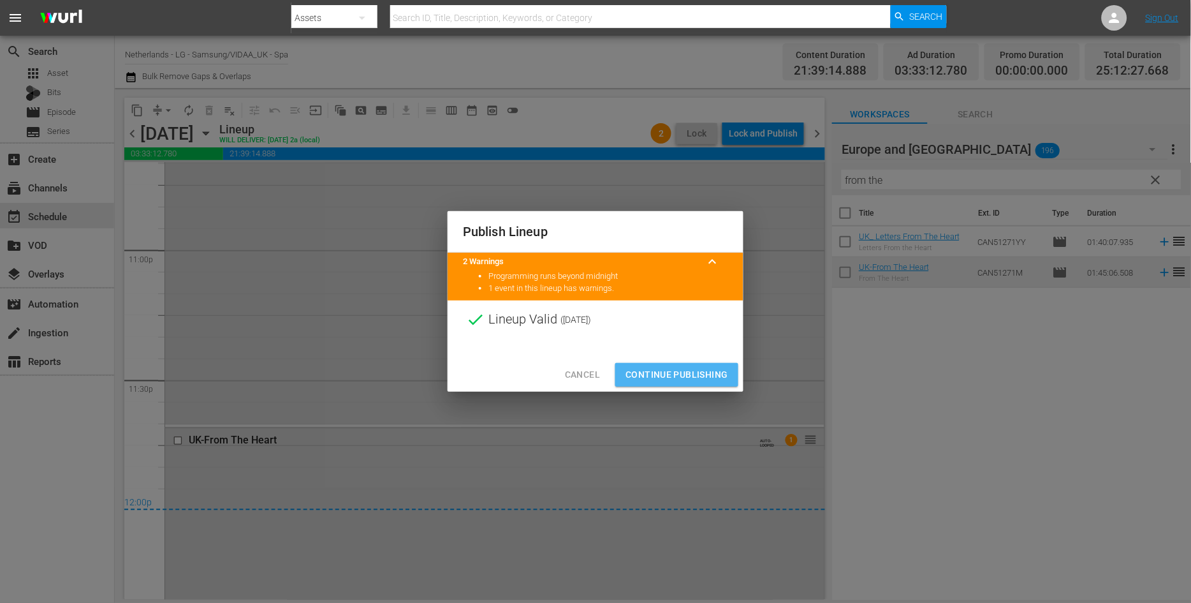
click at [678, 369] on span "Continue Publishing" at bounding box center [676, 375] width 103 height 16
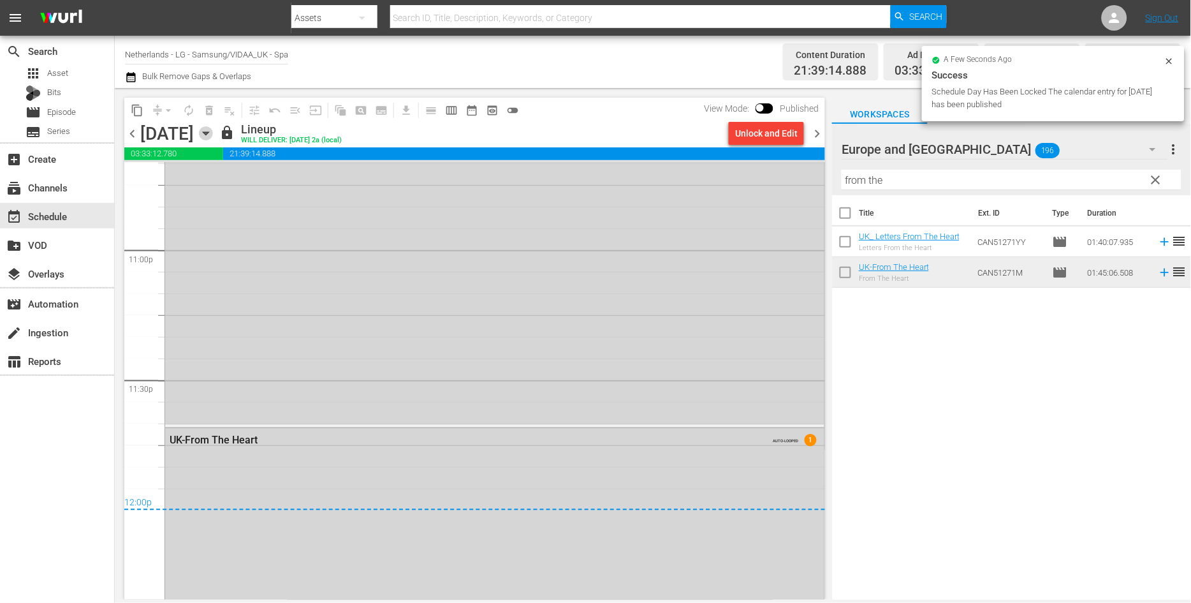
click at [208, 132] on icon "button" at bounding box center [206, 133] width 6 height 3
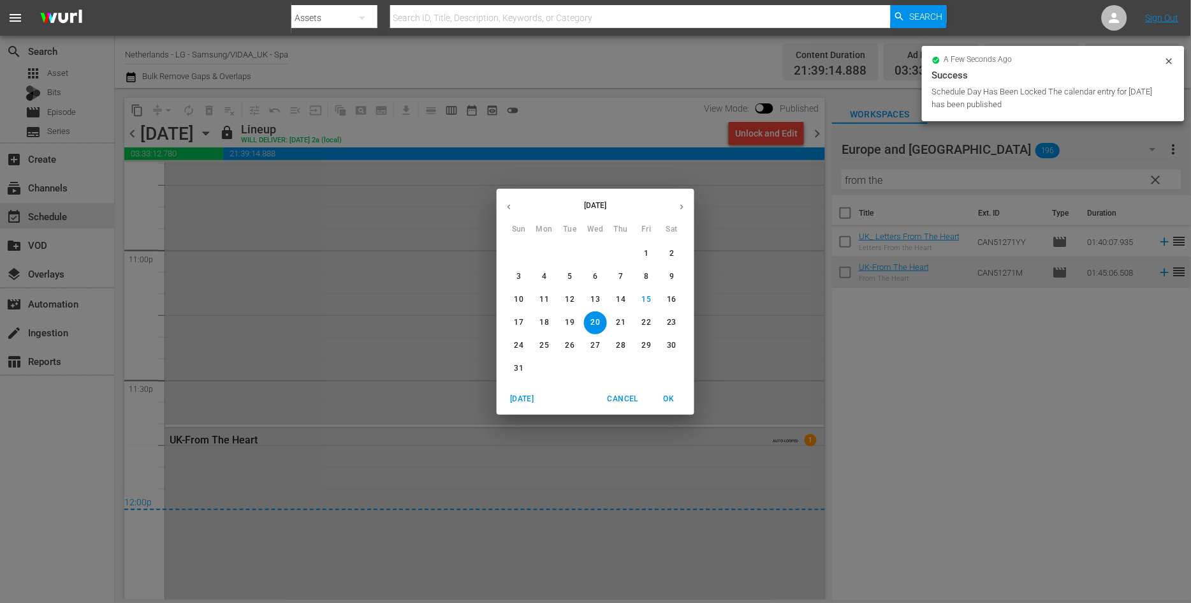
click at [621, 321] on p "21" at bounding box center [621, 322] width 9 height 11
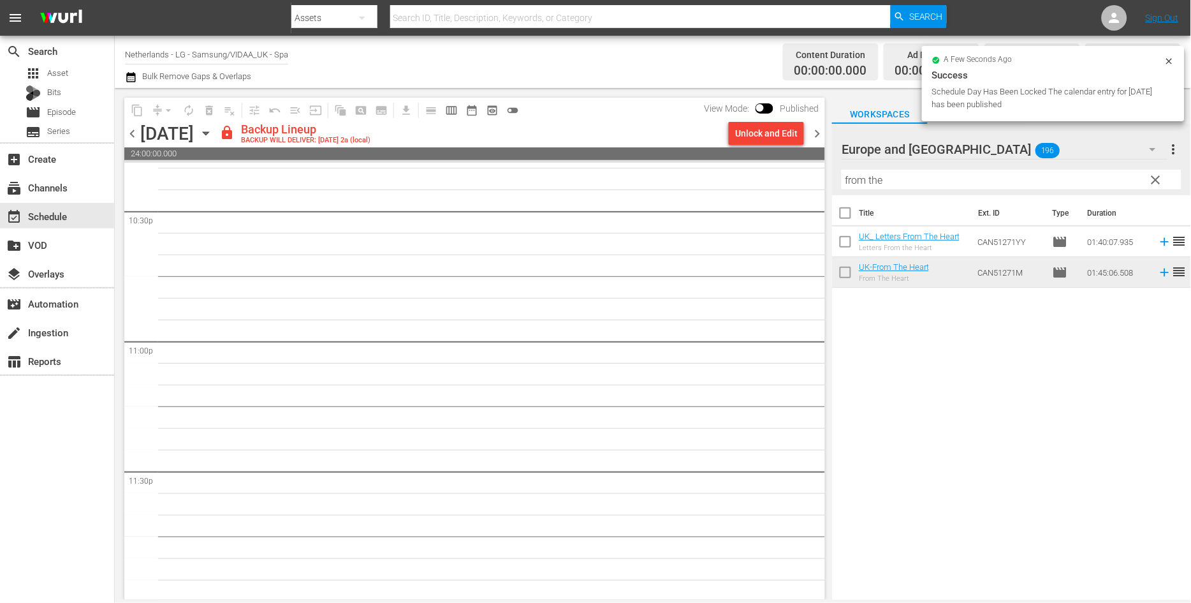
scroll to position [5806, 0]
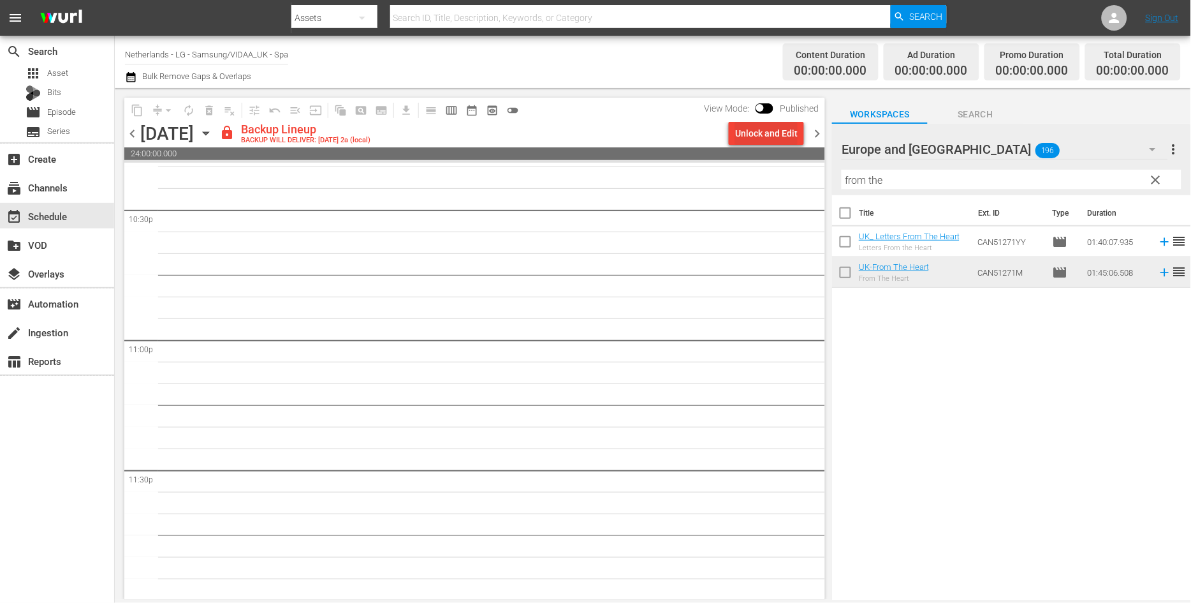
click at [761, 130] on div "Unlock and Edit" at bounding box center [766, 133] width 62 height 23
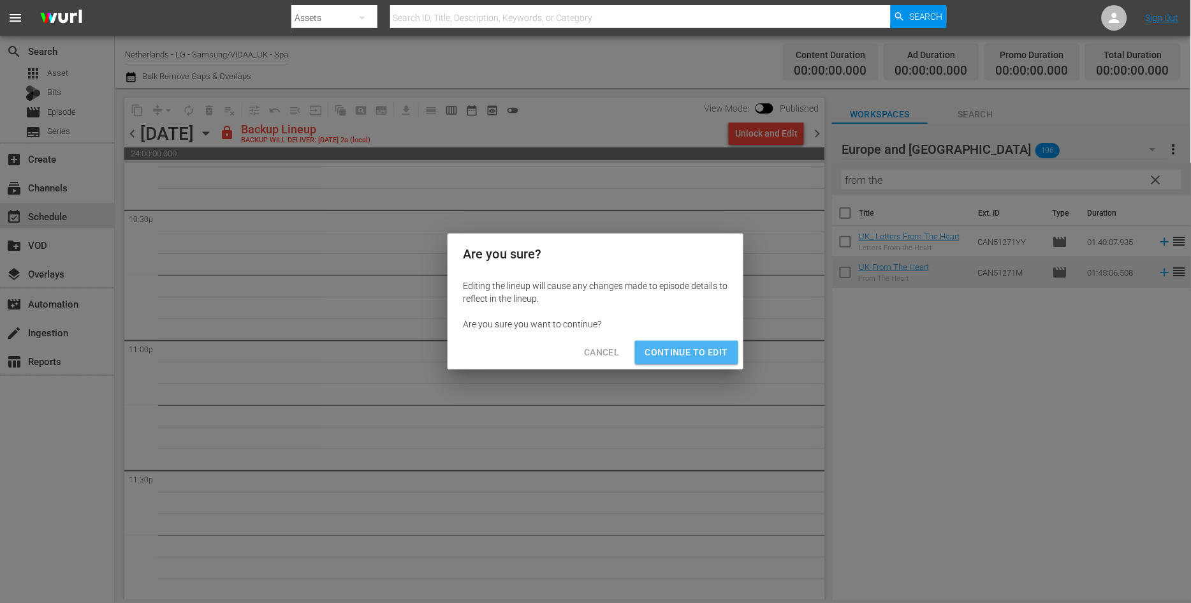
drag, startPoint x: 696, startPoint y: 347, endPoint x: 863, endPoint y: 562, distance: 271.3
click at [697, 347] on span "Continue to Edit" at bounding box center [686, 352] width 83 height 16
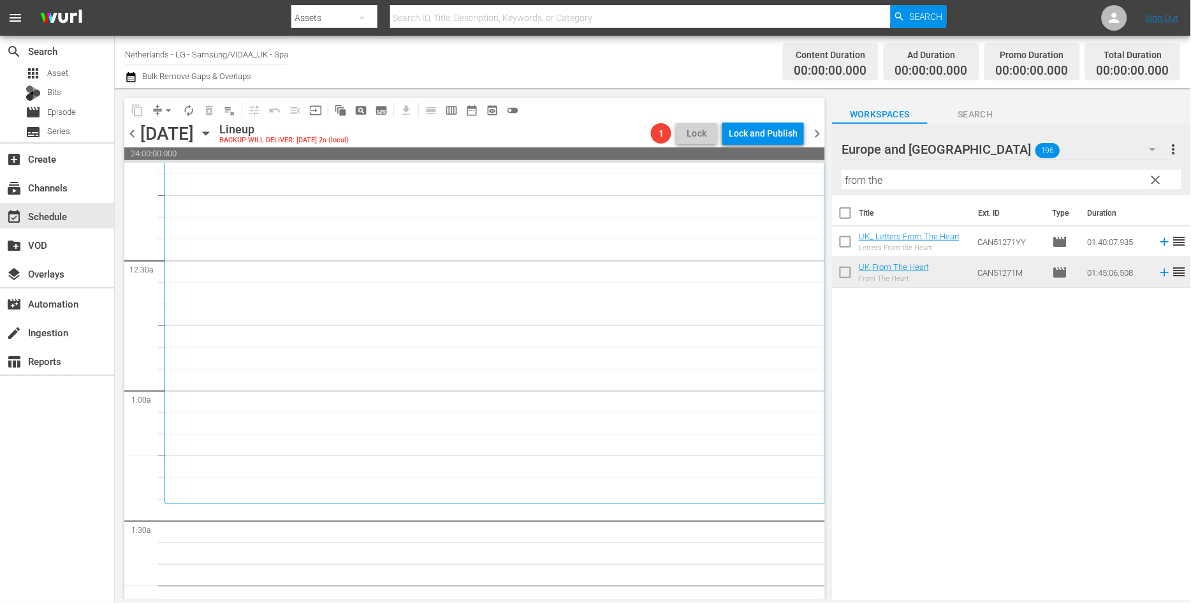
scroll to position [0, 0]
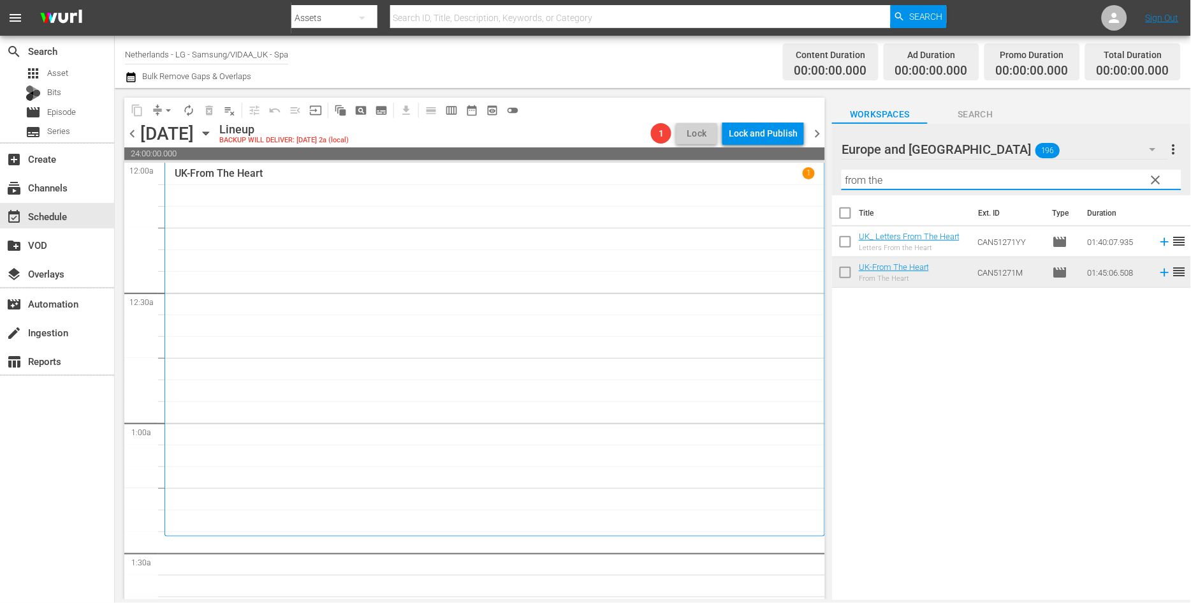
drag, startPoint x: 912, startPoint y: 172, endPoint x: 709, endPoint y: 166, distance: 203.5
click at [709, 167] on div "content_copy compress arrow_drop_down autorenew_outlined delete_forever_outline…" at bounding box center [653, 343] width 1076 height 511
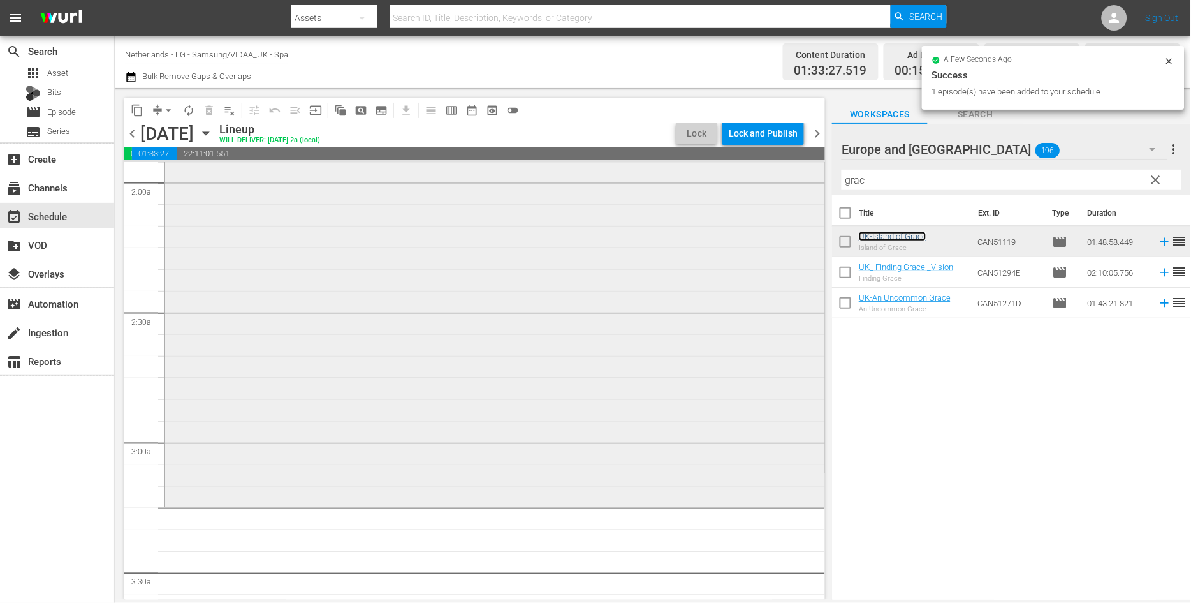
scroll to position [638, 0]
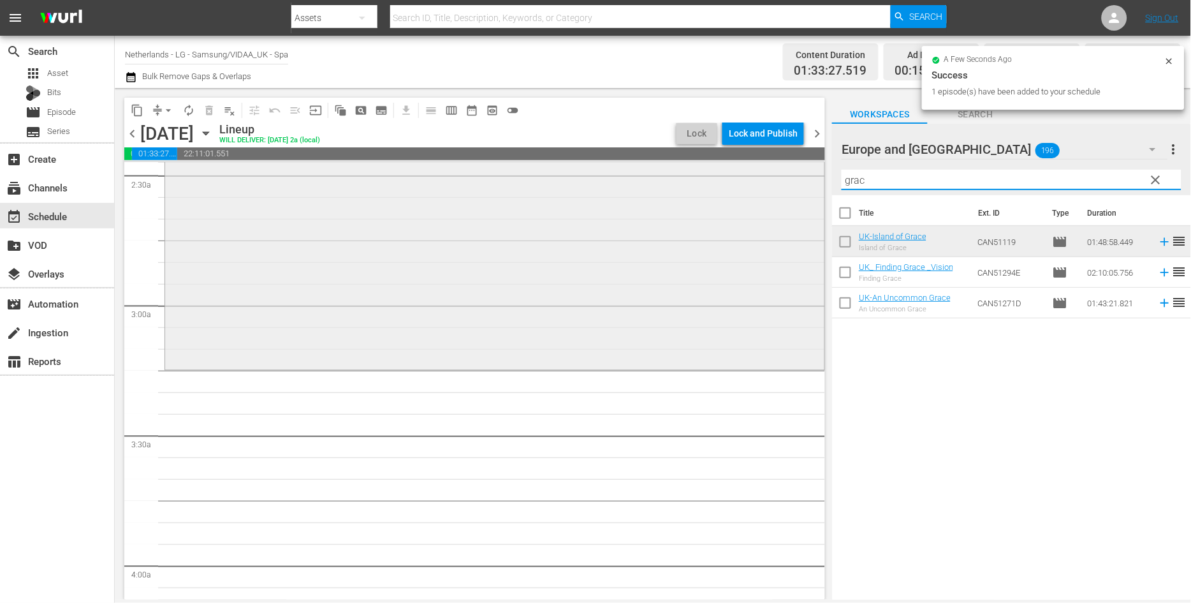
drag, startPoint x: 874, startPoint y: 182, endPoint x: 784, endPoint y: 180, distance: 89.9
click at [784, 180] on div "content_copy compress arrow_drop_down autorenew_outlined delete_forever_outline…" at bounding box center [653, 343] width 1076 height 511
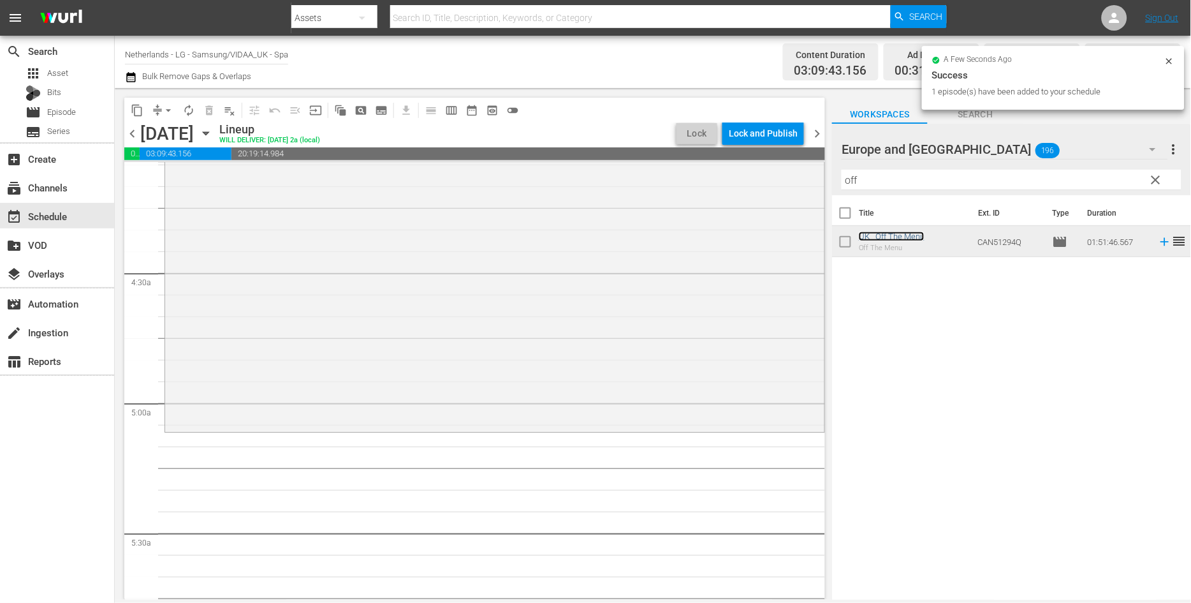
scroll to position [1133, 0]
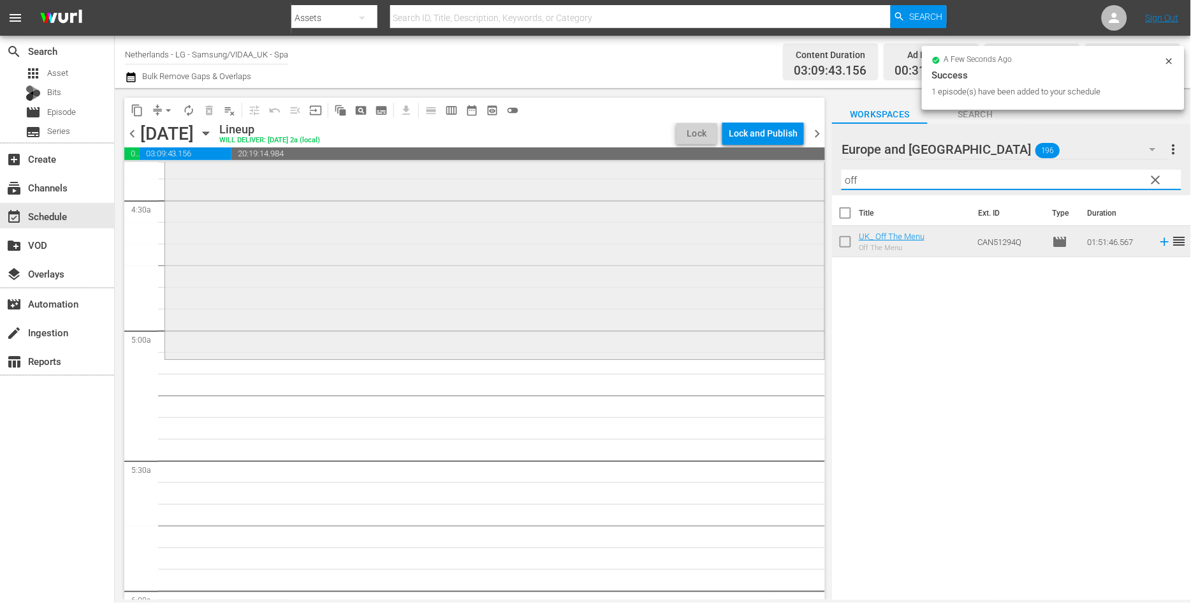
drag, startPoint x: 871, startPoint y: 177, endPoint x: 713, endPoint y: 174, distance: 158.1
click at [715, 175] on div "content_copy compress arrow_drop_down autorenew_outlined delete_forever_outline…" at bounding box center [653, 343] width 1076 height 511
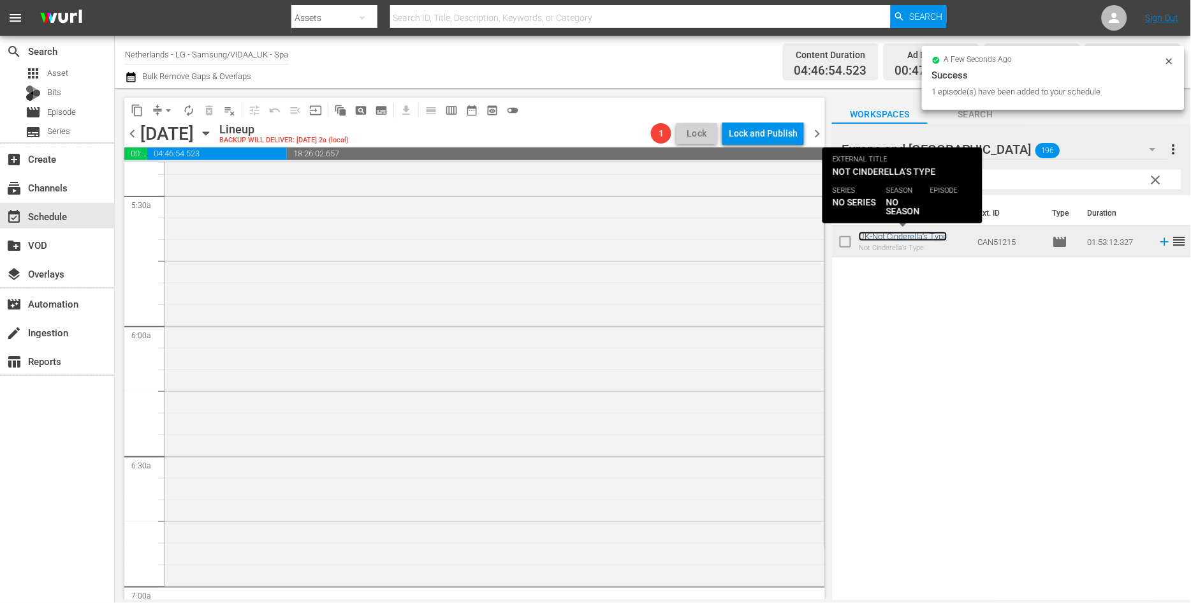
scroll to position [1487, 0]
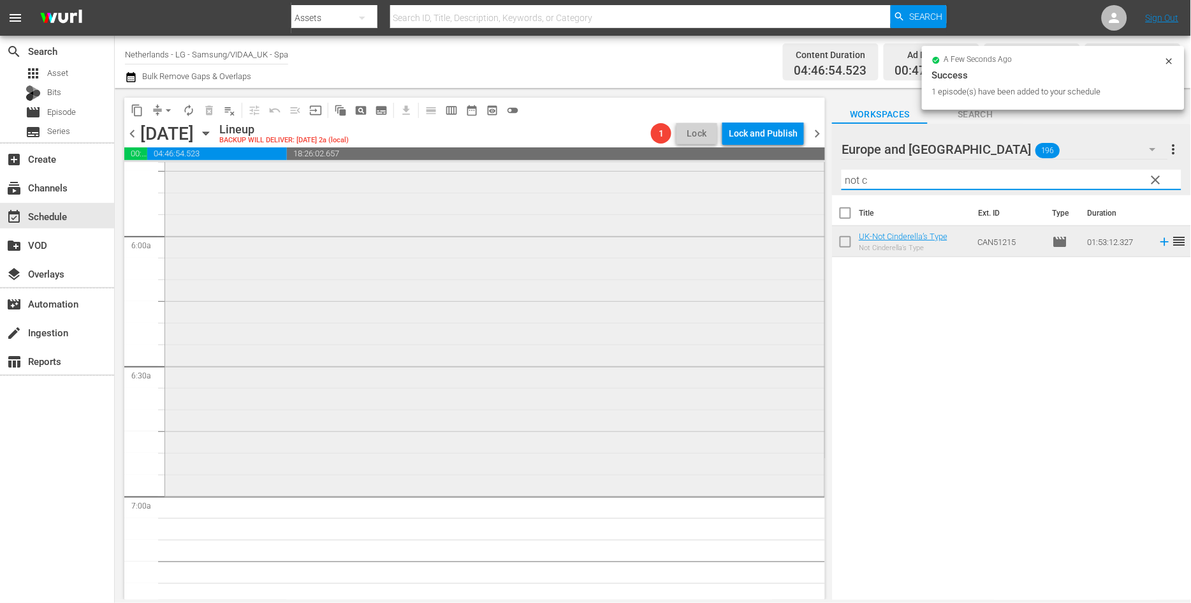
drag, startPoint x: 824, startPoint y: 185, endPoint x: 665, endPoint y: 205, distance: 160.1
click at [684, 200] on div "content_copy compress arrow_drop_down autorenew_outlined delete_forever_outline…" at bounding box center [653, 343] width 1076 height 511
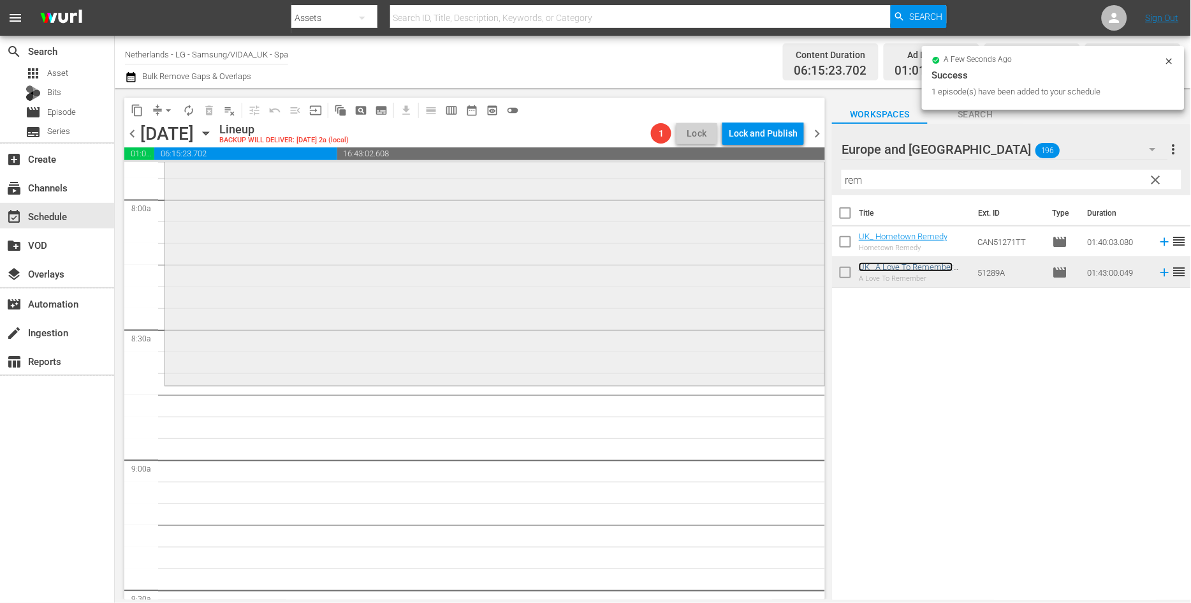
scroll to position [2054, 0]
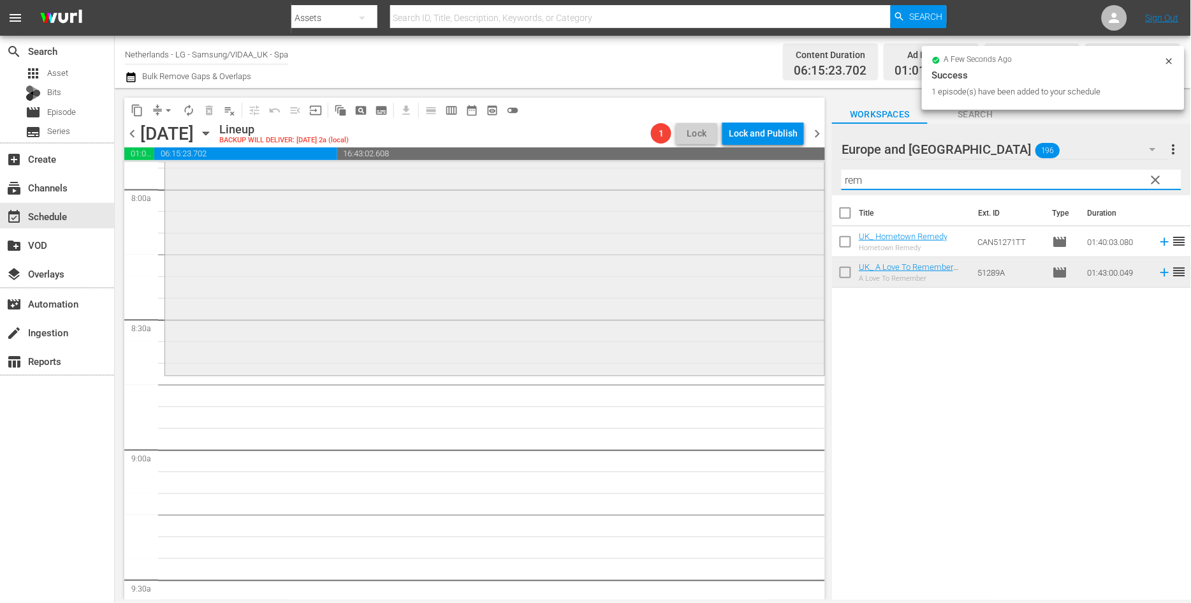
drag, startPoint x: 872, startPoint y: 177, endPoint x: 791, endPoint y: 179, distance: 81.0
click at [791, 179] on div "content_copy compress arrow_drop_down autorenew_outlined delete_forever_outline…" at bounding box center [653, 343] width 1076 height 511
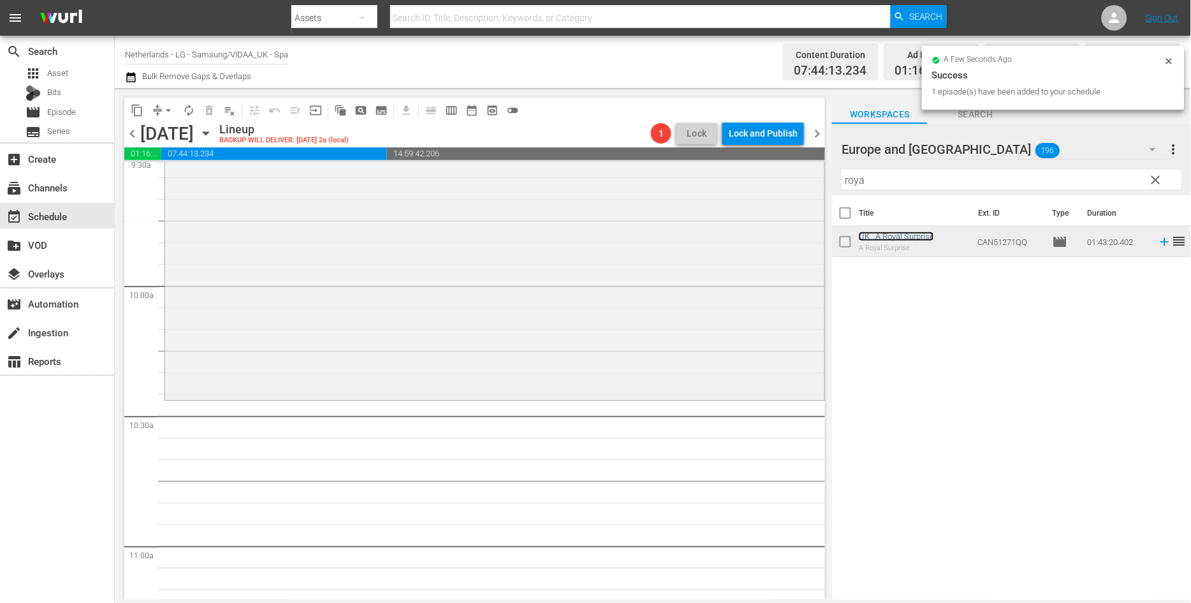
scroll to position [2479, 0]
drag, startPoint x: 880, startPoint y: 180, endPoint x: 778, endPoint y: 179, distance: 101.4
click at [778, 179] on div "content_copy compress arrow_drop_down autorenew_outlined delete_forever_outline…" at bounding box center [653, 343] width 1076 height 511
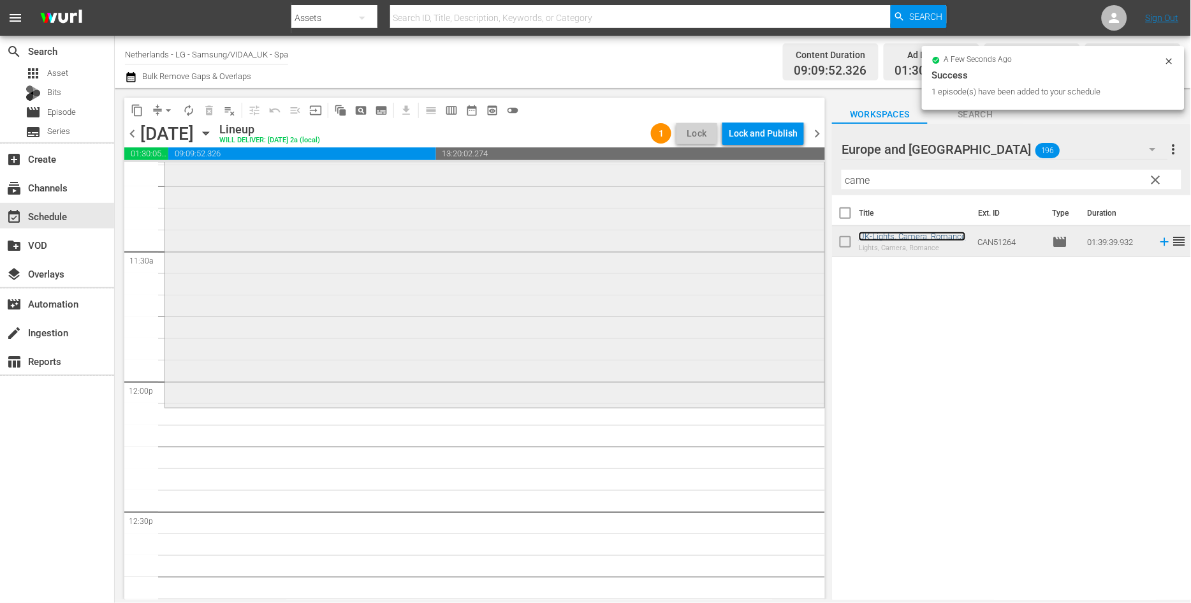
scroll to position [2904, 0]
drag, startPoint x: 877, startPoint y: 179, endPoint x: 751, endPoint y: 180, distance: 126.3
click at [752, 180] on div "content_copy compress arrow_drop_down autorenew_outlined delete_forever_outline…" at bounding box center [653, 343] width 1076 height 511
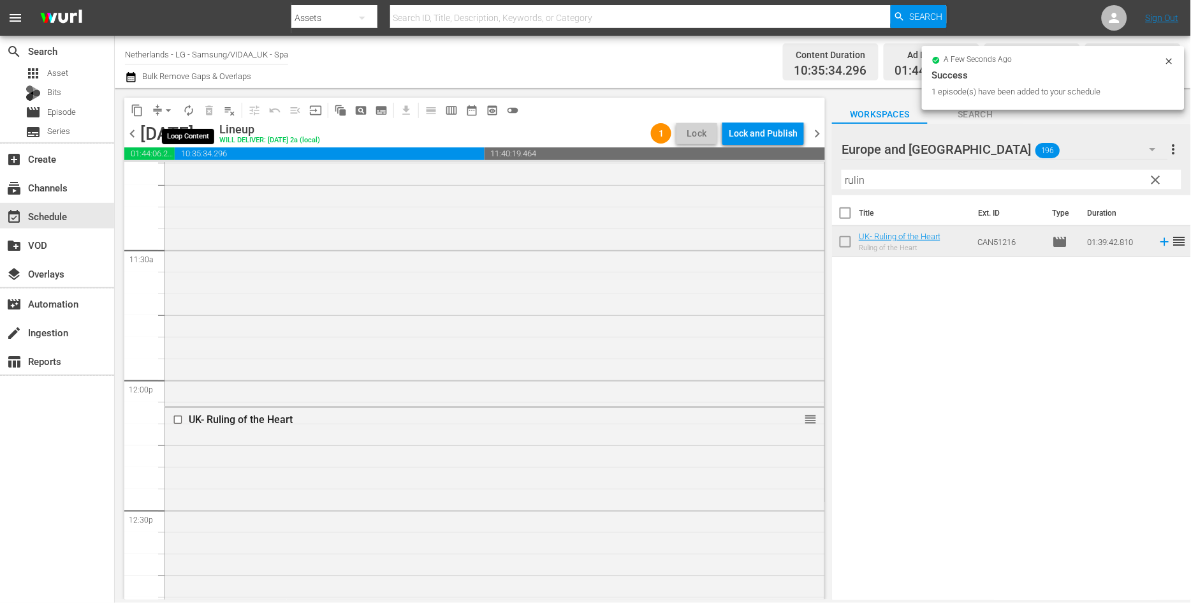
click at [196, 111] on button "autorenew_outlined" at bounding box center [189, 110] width 20 height 20
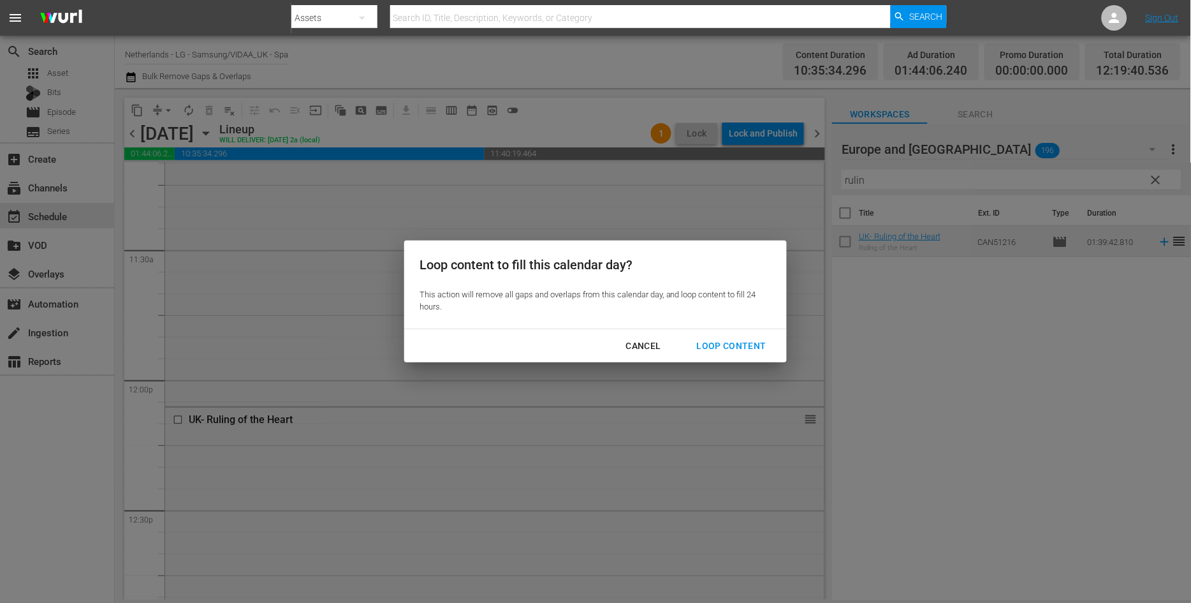
click at [726, 339] on div "Loop Content" at bounding box center [732, 346] width 90 height 16
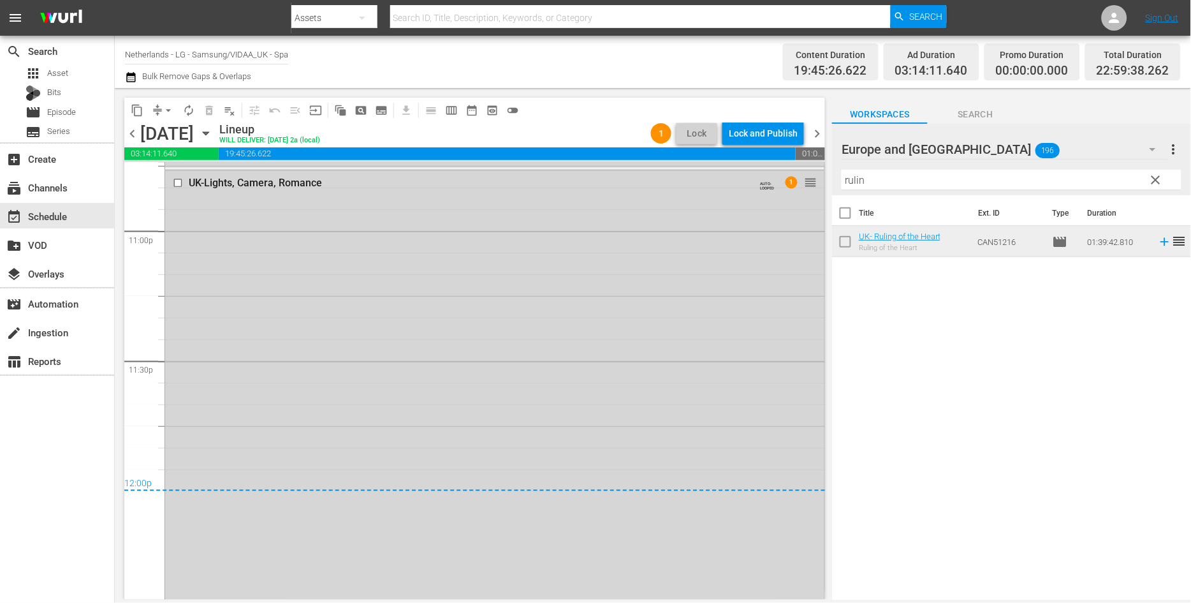
scroll to position [5918, 0]
click at [168, 110] on span "arrow_drop_down" at bounding box center [168, 110] width 13 height 13
click at [183, 172] on li "Align to End of Previous Day" at bounding box center [169, 177] width 134 height 21
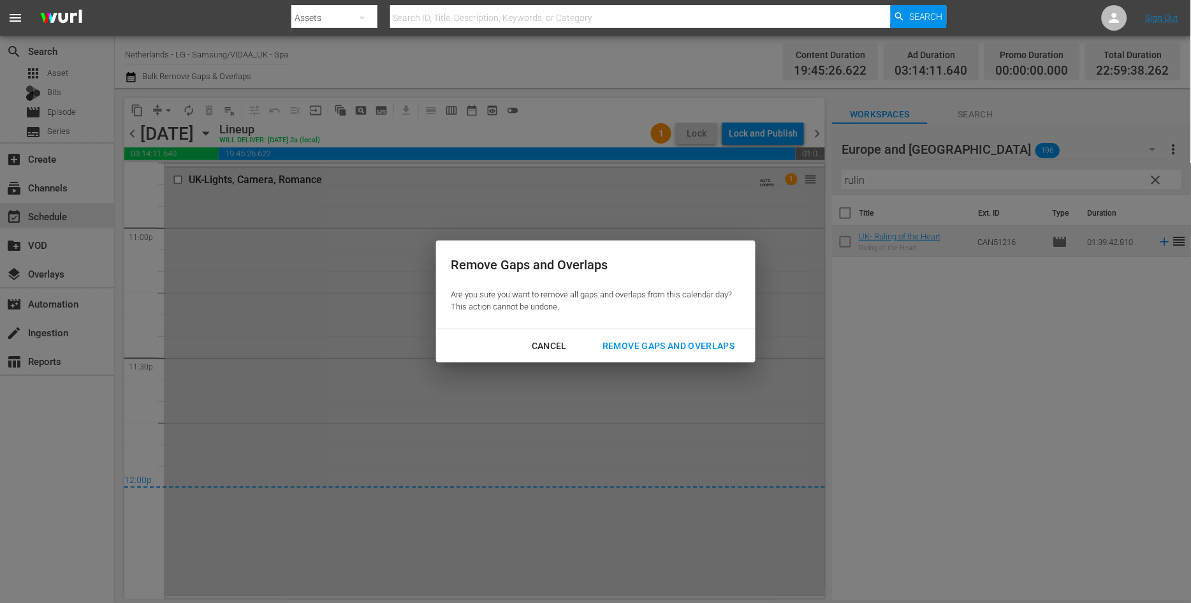
click at [674, 342] on div "Remove Gaps and Overlaps" at bounding box center [668, 346] width 152 height 16
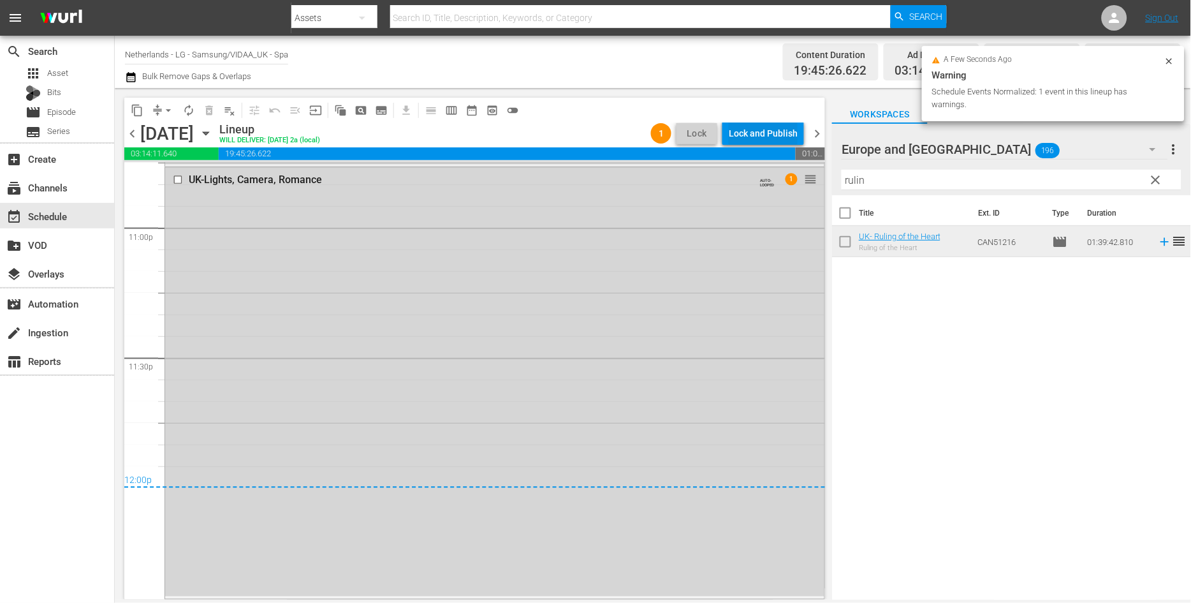
click at [756, 129] on div "Lock and Publish" at bounding box center [763, 133] width 69 height 23
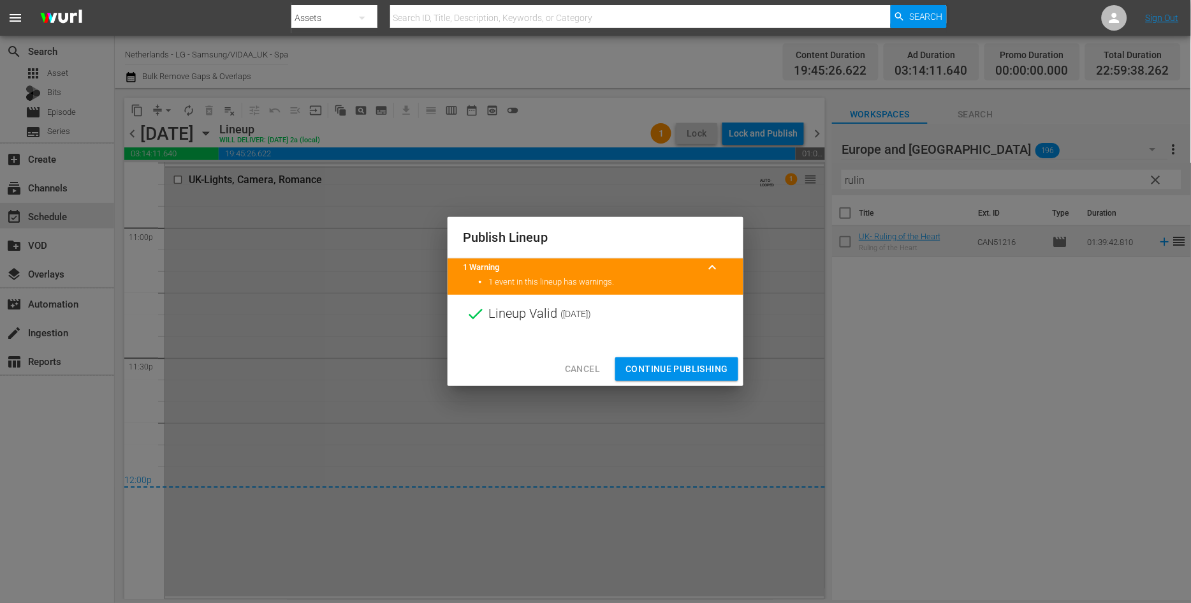
click at [681, 364] on span "Continue Publishing" at bounding box center [676, 369] width 103 height 16
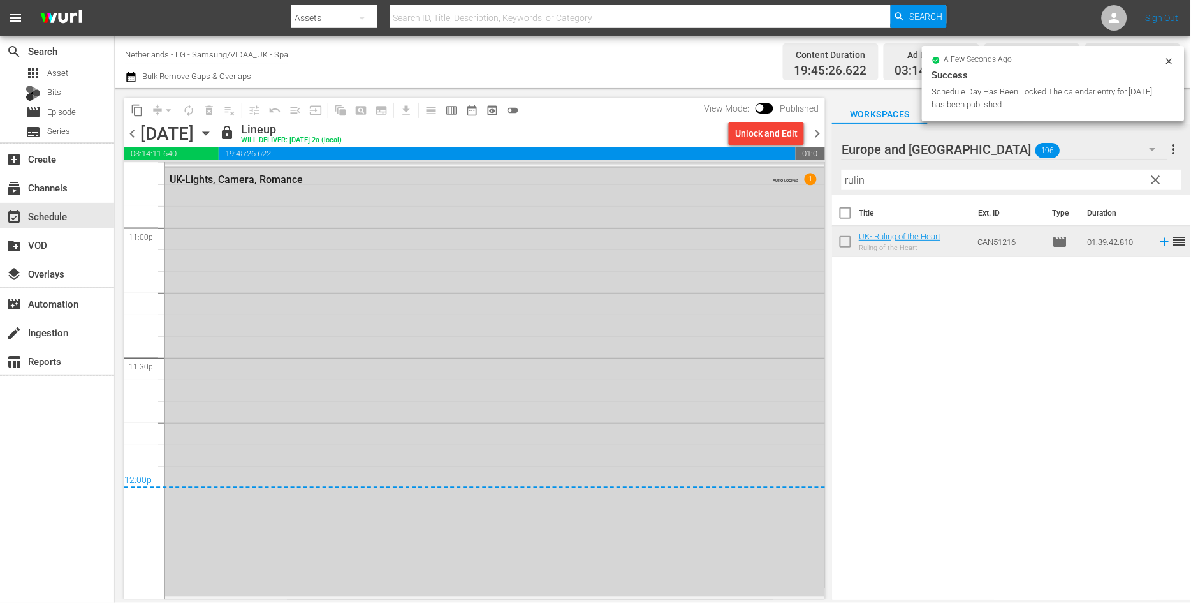
click at [213, 134] on icon "button" at bounding box center [206, 133] width 14 height 14
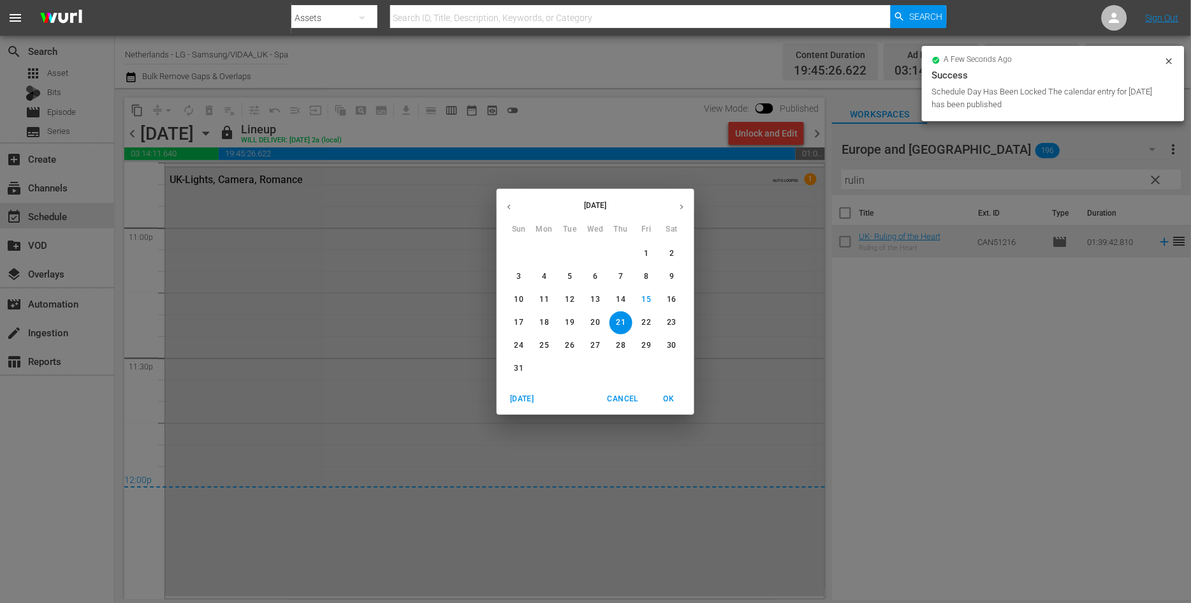
click at [646, 323] on p "22" at bounding box center [646, 322] width 9 height 11
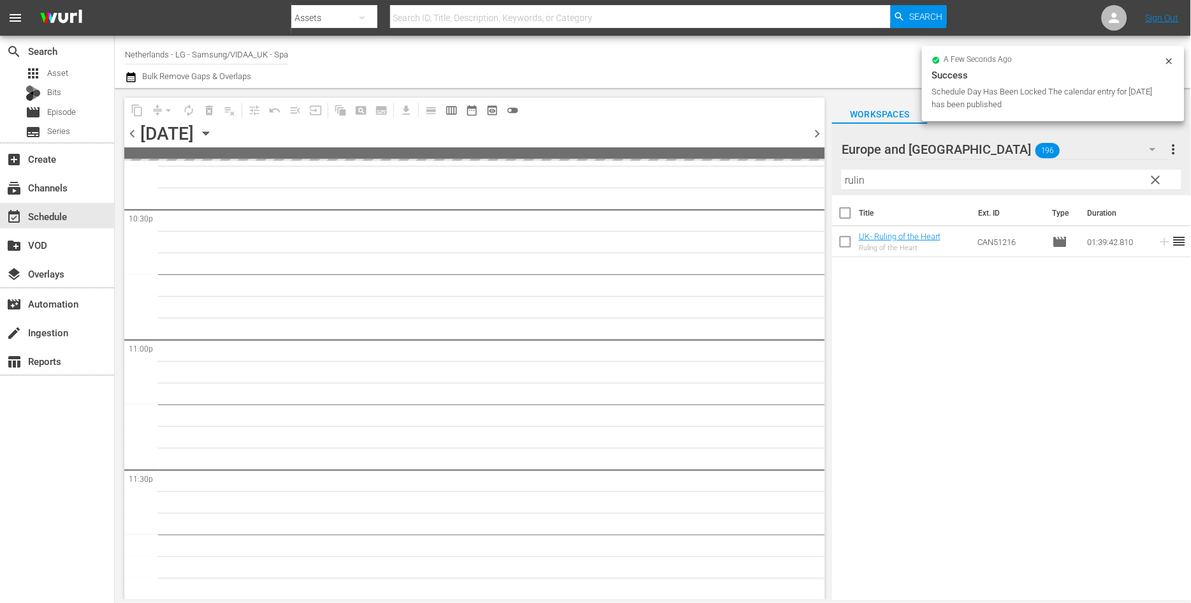
scroll to position [5804, 0]
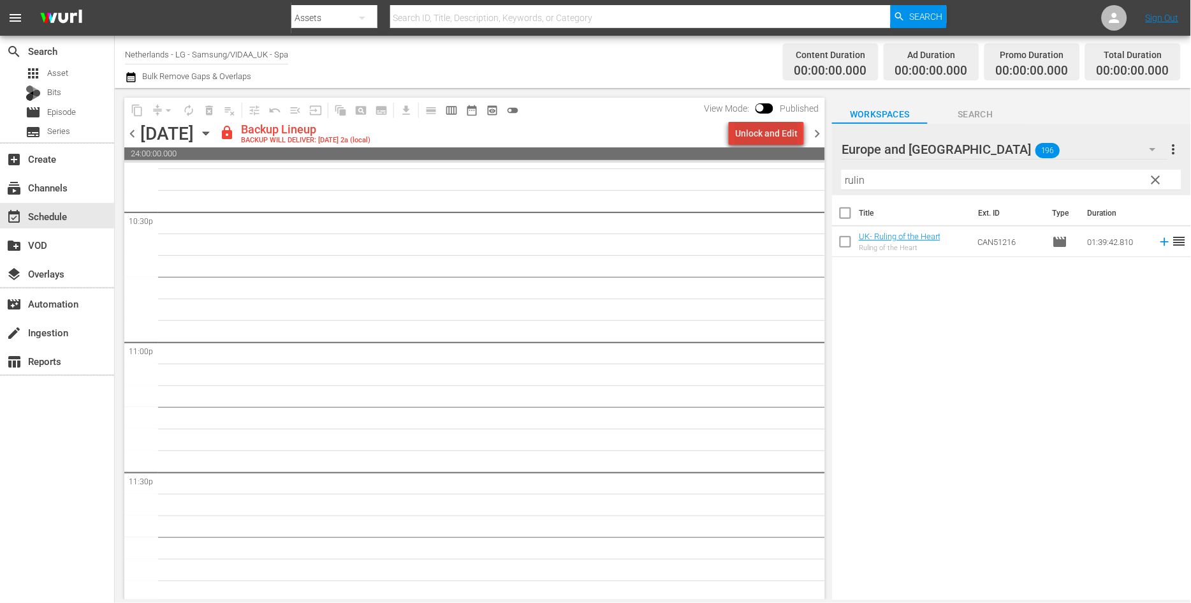
click at [772, 134] on div "Unlock and Edit" at bounding box center [766, 133] width 62 height 23
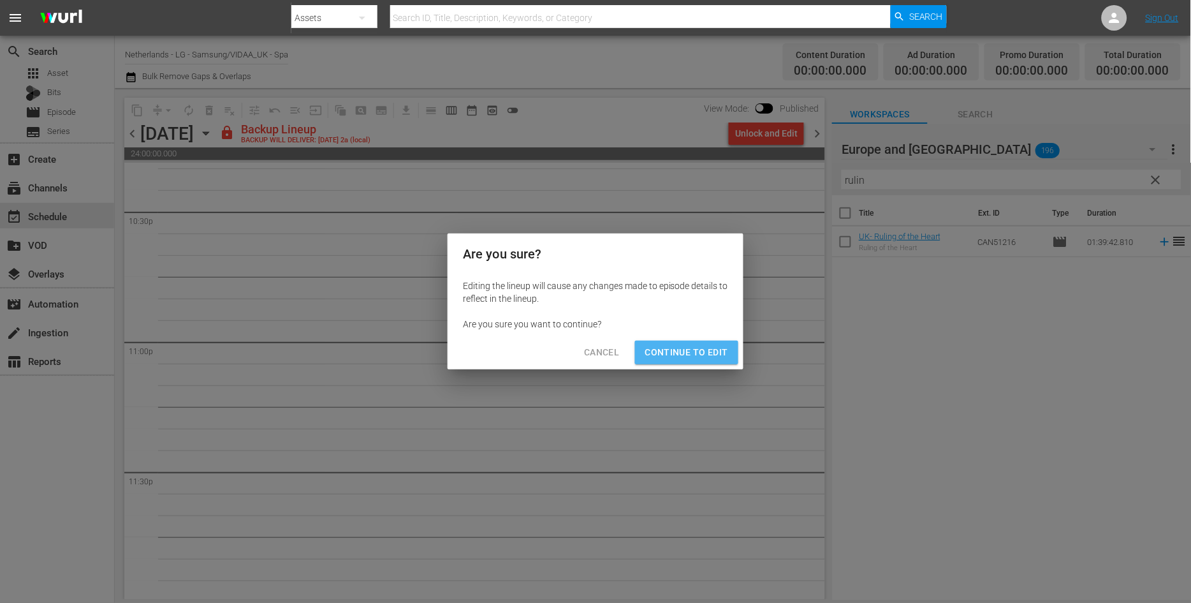
click at [699, 352] on span "Continue to Edit" at bounding box center [686, 352] width 83 height 16
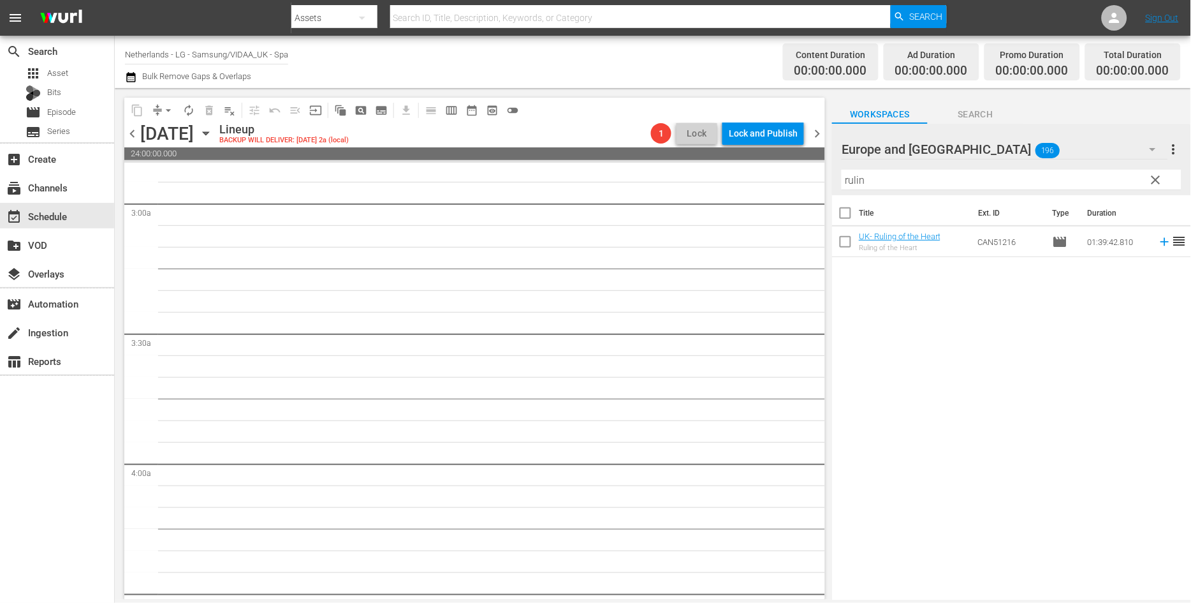
scroll to position [0, 0]
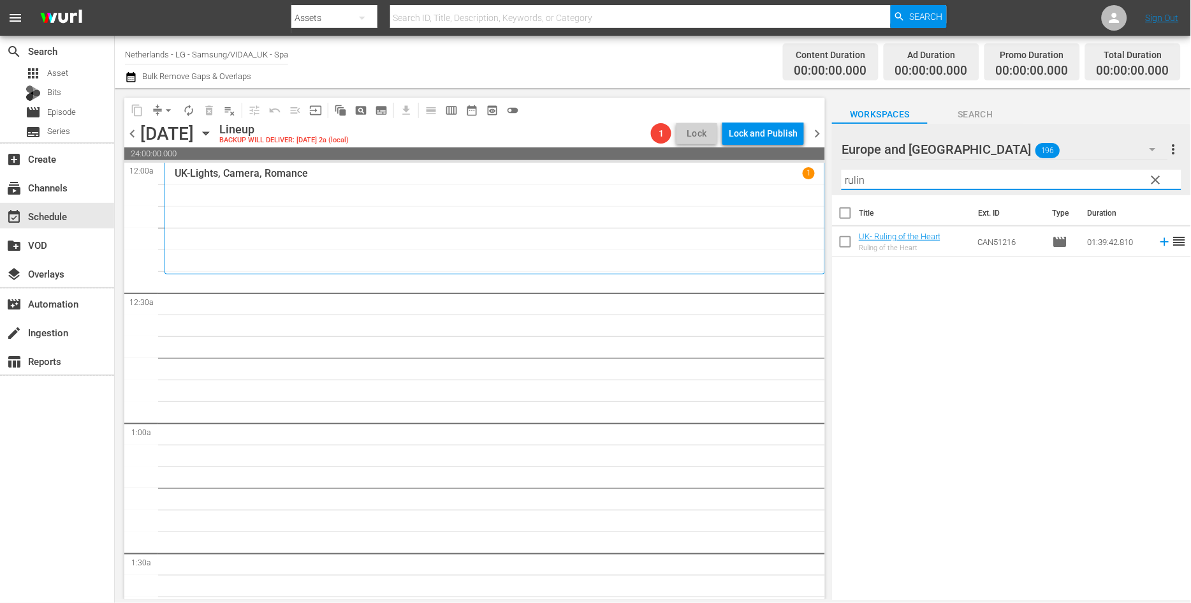
drag, startPoint x: 887, startPoint y: 179, endPoint x: 786, endPoint y: 173, distance: 100.9
click at [787, 173] on div "content_copy compress arrow_drop_down autorenew_outlined delete_forever_outline…" at bounding box center [653, 343] width 1076 height 511
click at [926, 341] on div "Title Ext. ID Type Duration UK_ Letters From The Heart Letters From the Heart C…" at bounding box center [1011, 398] width 359 height 406
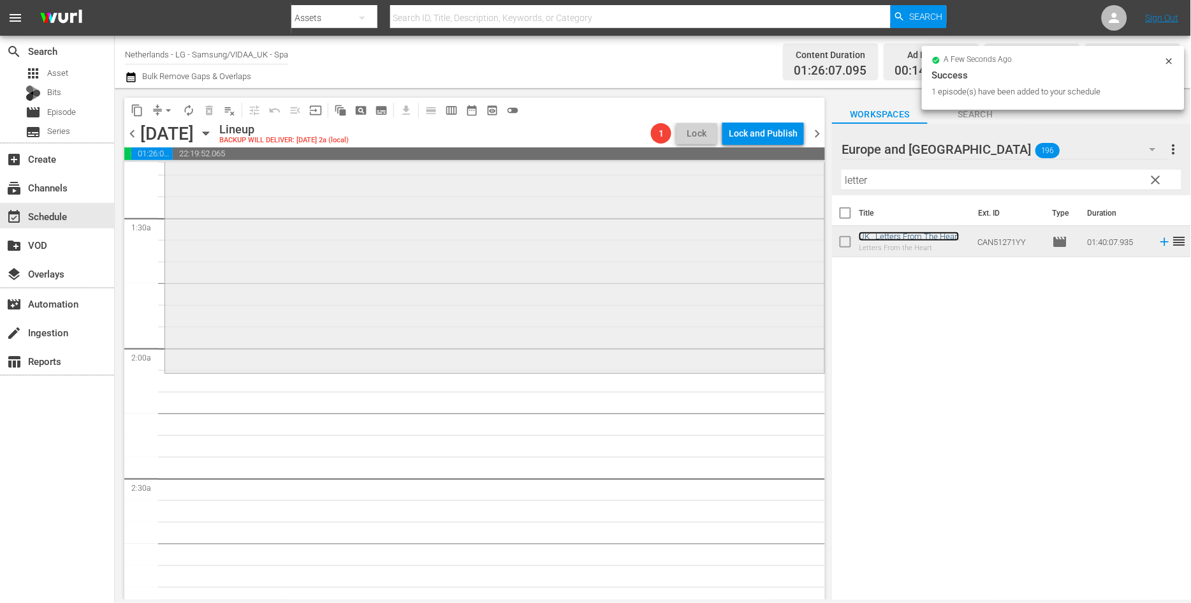
scroll to position [354, 0]
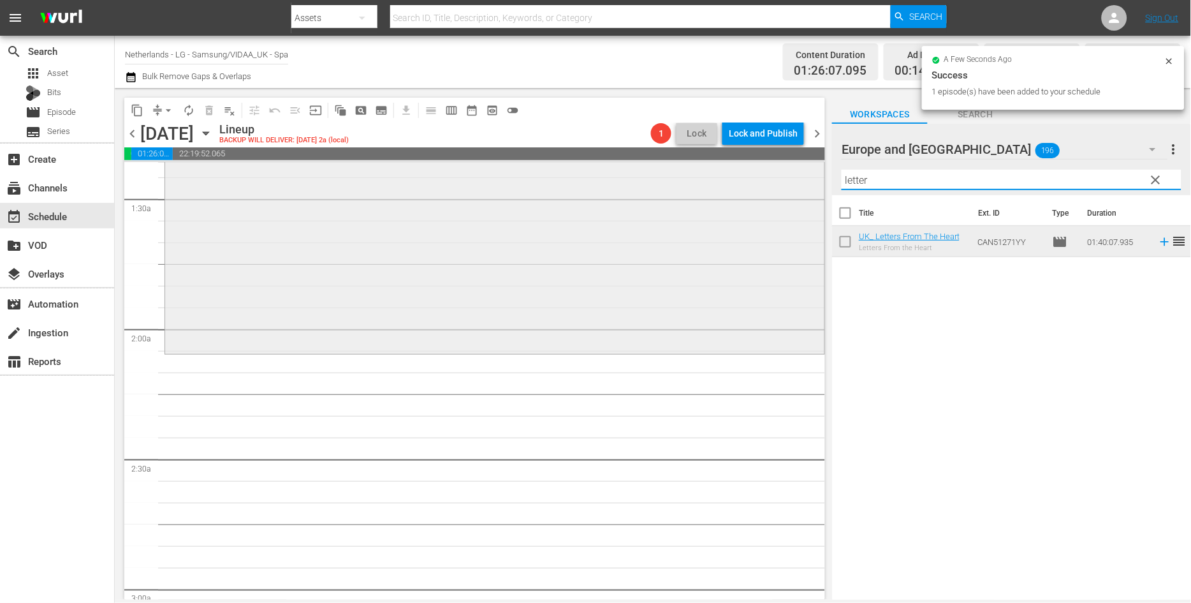
drag, startPoint x: 886, startPoint y: 182, endPoint x: 743, endPoint y: 182, distance: 142.8
click at [746, 182] on div "content_copy compress arrow_drop_down autorenew_outlined delete_forever_outline…" at bounding box center [653, 343] width 1076 height 511
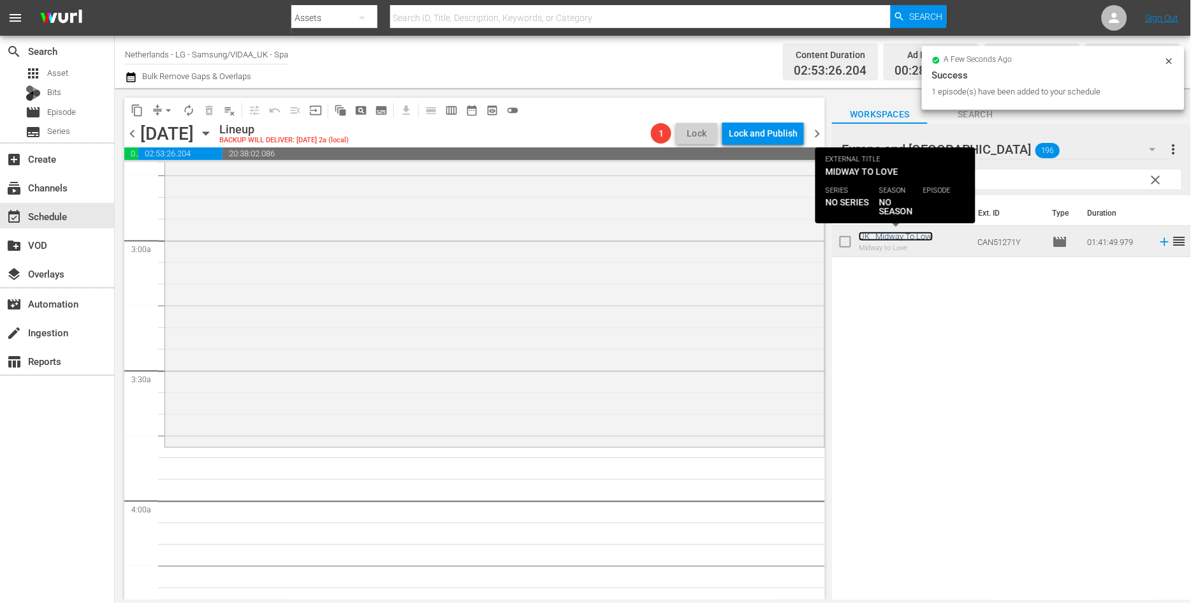
scroll to position [708, 0]
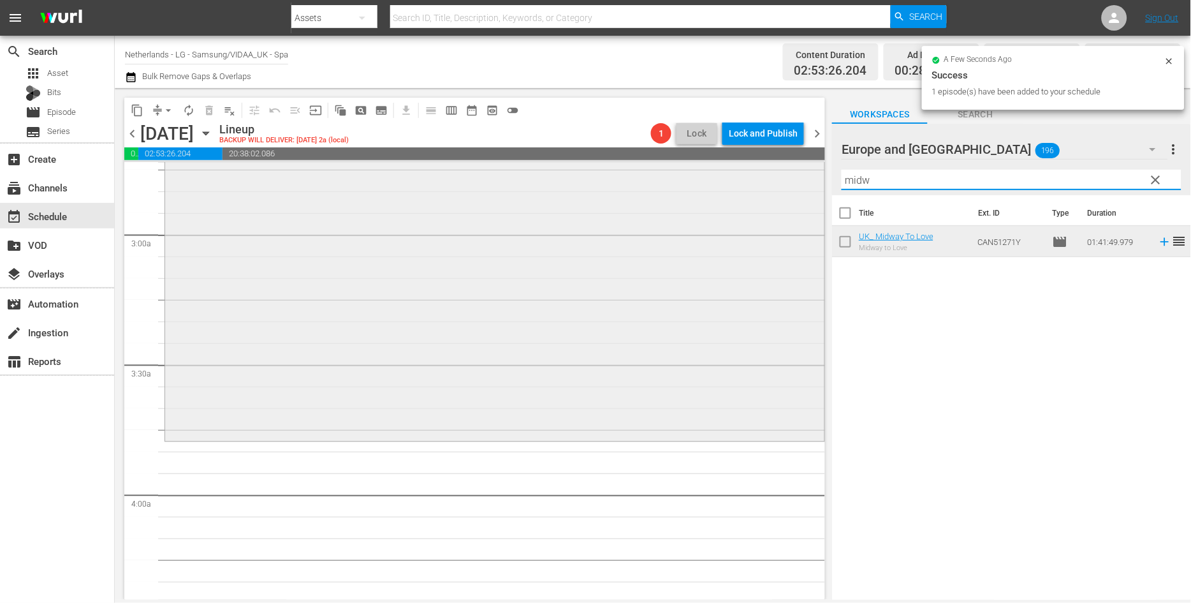
drag, startPoint x: 901, startPoint y: 184, endPoint x: 724, endPoint y: 183, distance: 177.2
click at [724, 183] on div "content_copy compress arrow_drop_down autorenew_outlined delete_forever_outline…" at bounding box center [653, 343] width 1076 height 511
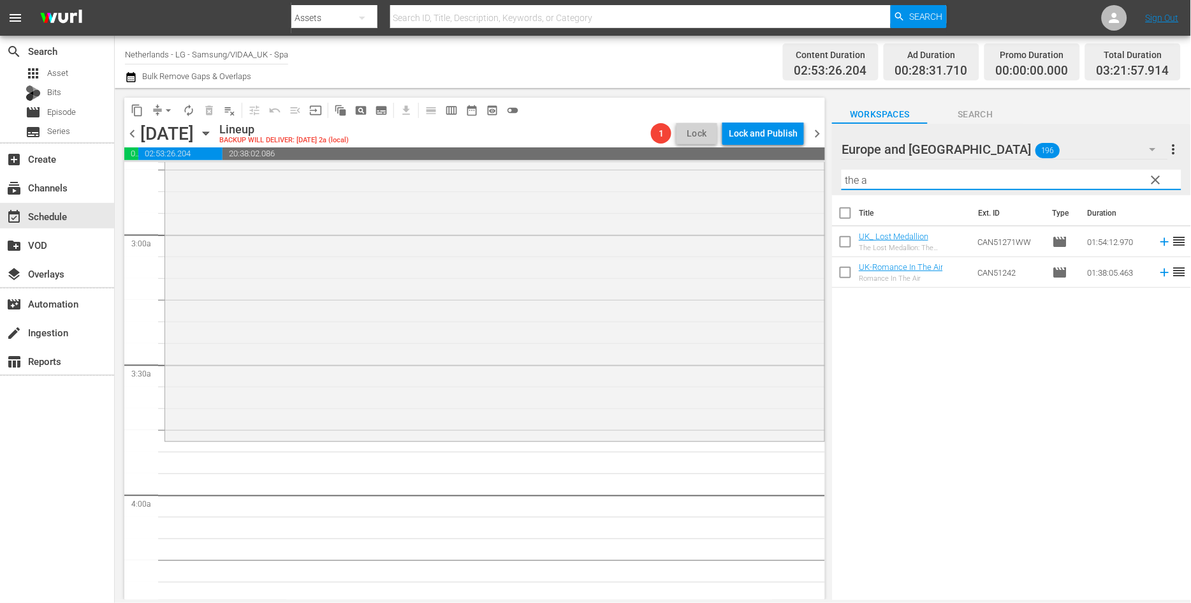
drag, startPoint x: 895, startPoint y: 410, endPoint x: 889, endPoint y: 379, distance: 31.1
click at [895, 410] on div "Title Ext. ID Type Duration UK_ Lost Medallion The Lost Medallion: The Adventur…" at bounding box center [1011, 398] width 359 height 406
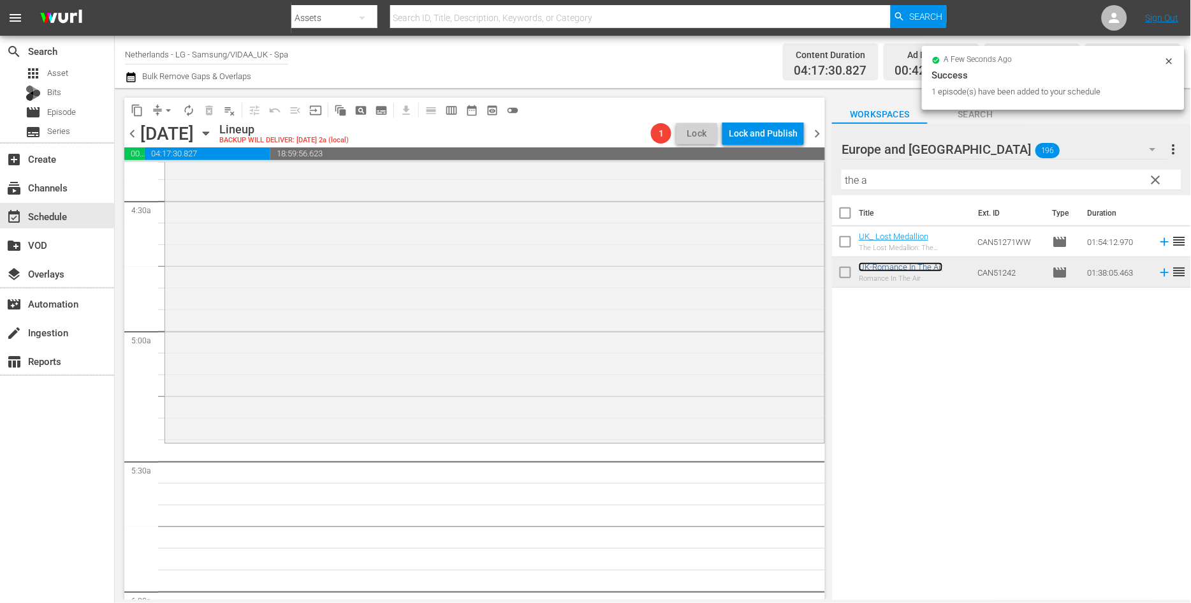
scroll to position [1133, 0]
click at [761, 182] on div "content_copy compress arrow_drop_down autorenew_outlined delete_forever_outline…" at bounding box center [653, 343] width 1076 height 511
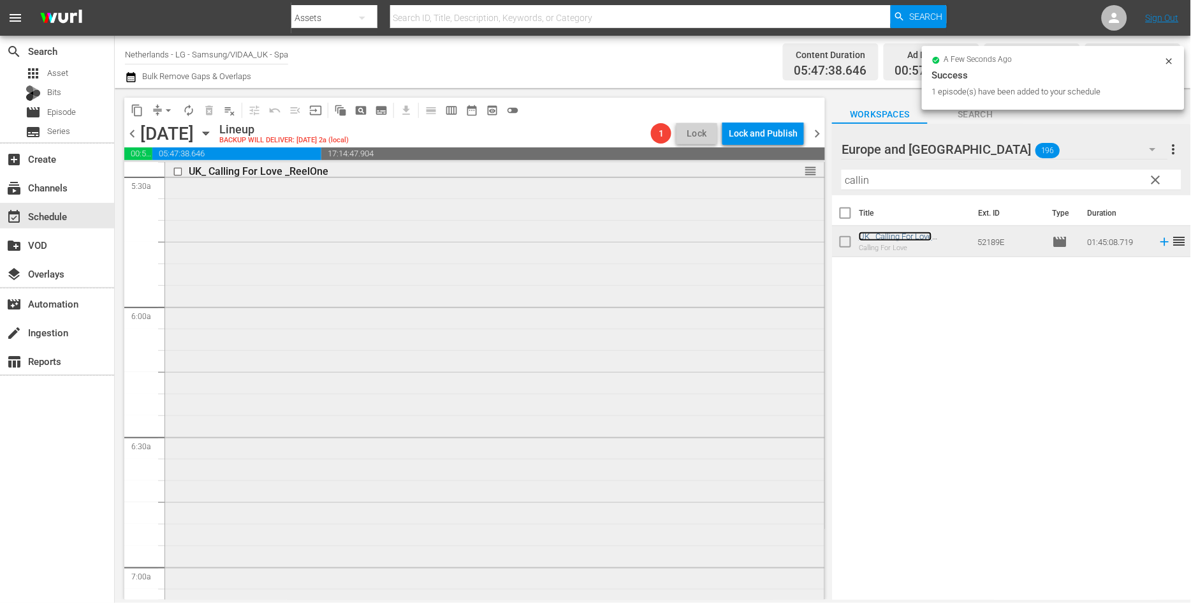
scroll to position [1629, 0]
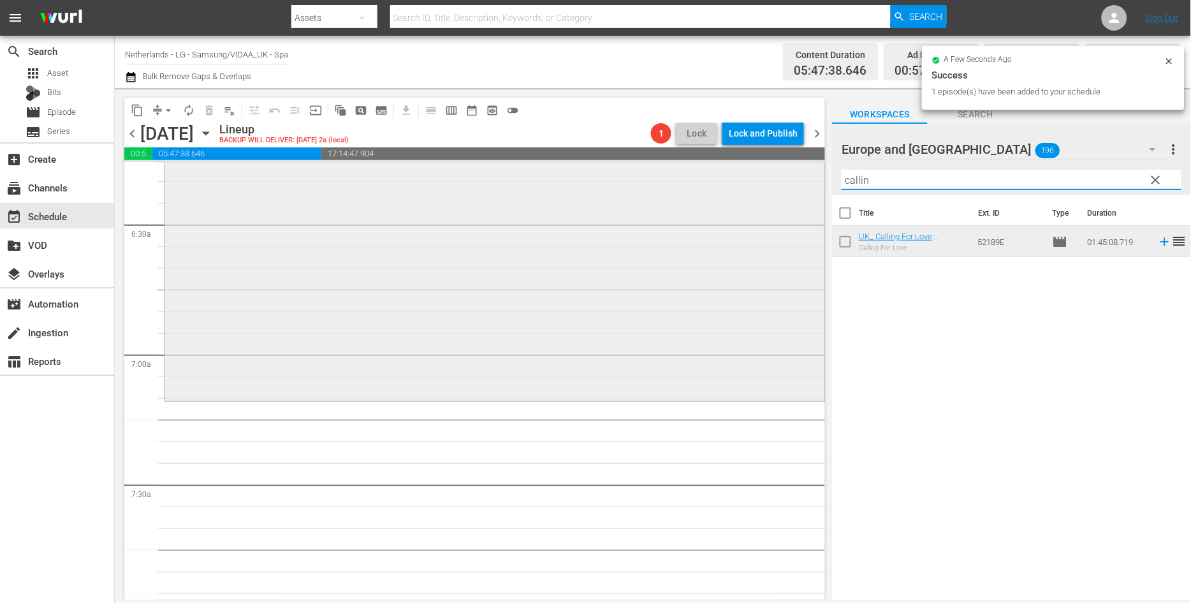
drag, startPoint x: 917, startPoint y: 182, endPoint x: 690, endPoint y: 179, distance: 227.0
click at [690, 179] on div "content_copy compress arrow_drop_down autorenew_outlined delete_forever_outline…" at bounding box center [653, 343] width 1076 height 511
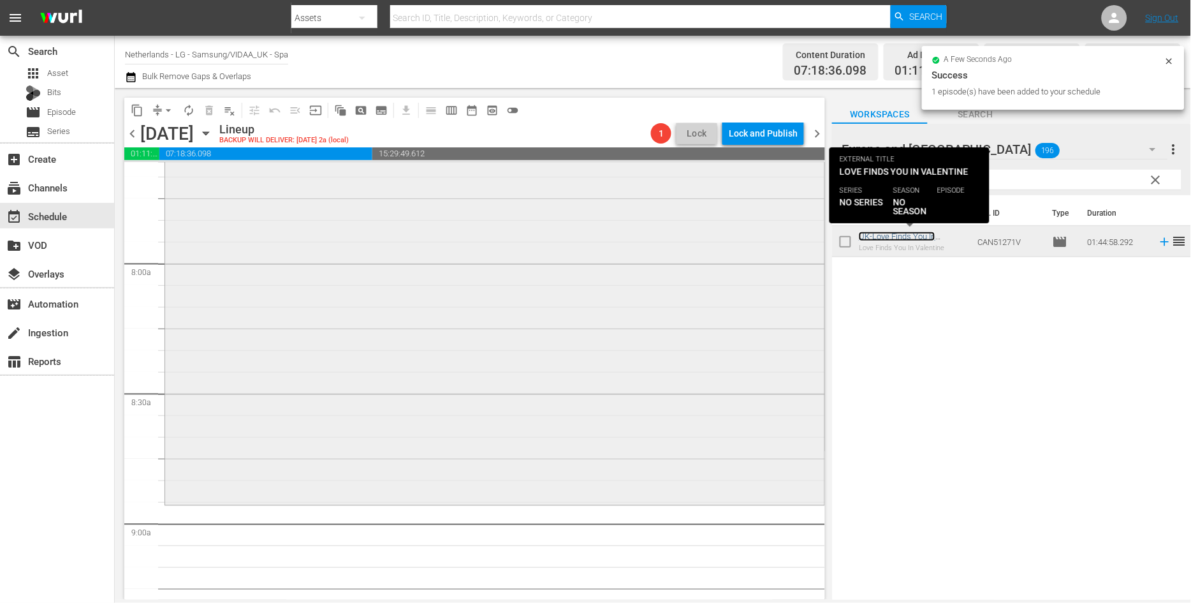
scroll to position [1983, 0]
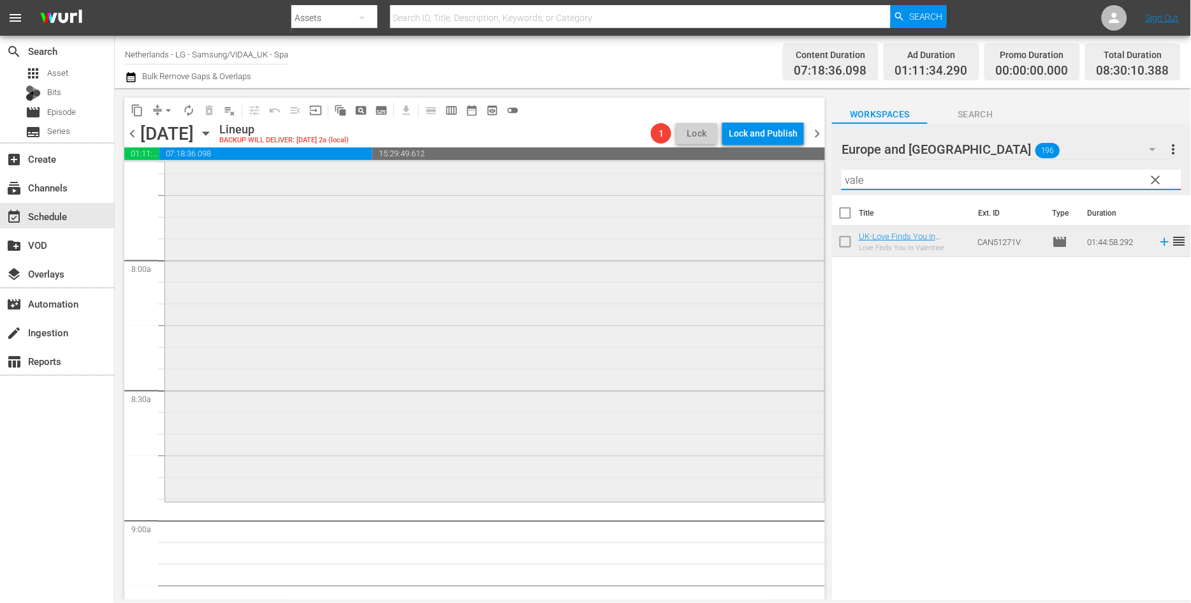
drag, startPoint x: 872, startPoint y: 177, endPoint x: 793, endPoint y: 182, distance: 78.6
click at [794, 173] on div "content_copy compress arrow_drop_down autorenew_outlined delete_forever_outline…" at bounding box center [653, 343] width 1076 height 511
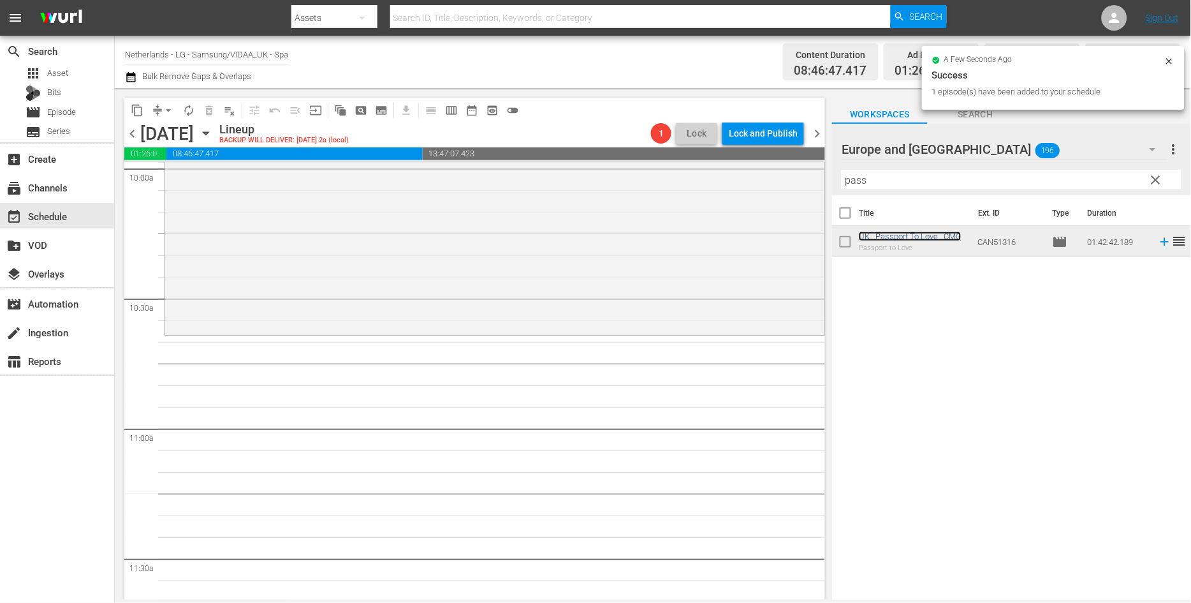
scroll to position [2621, 0]
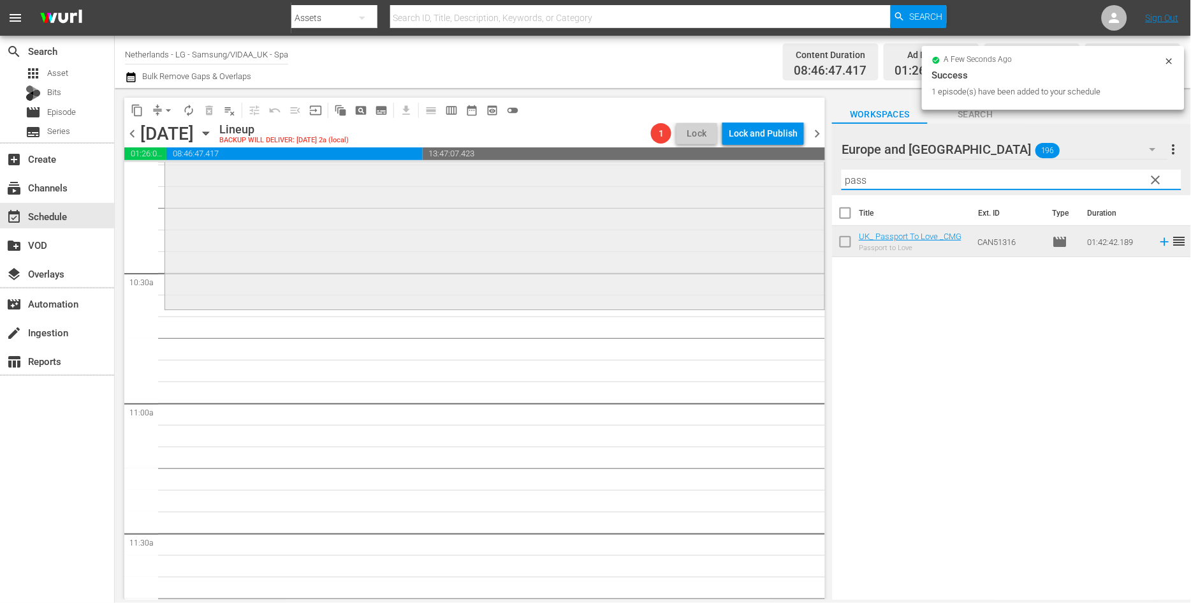
drag, startPoint x: 880, startPoint y: 179, endPoint x: 678, endPoint y: 177, distance: 201.5
click at [690, 179] on div "content_copy compress arrow_drop_down autorenew_outlined delete_forever_outline…" at bounding box center [653, 343] width 1076 height 511
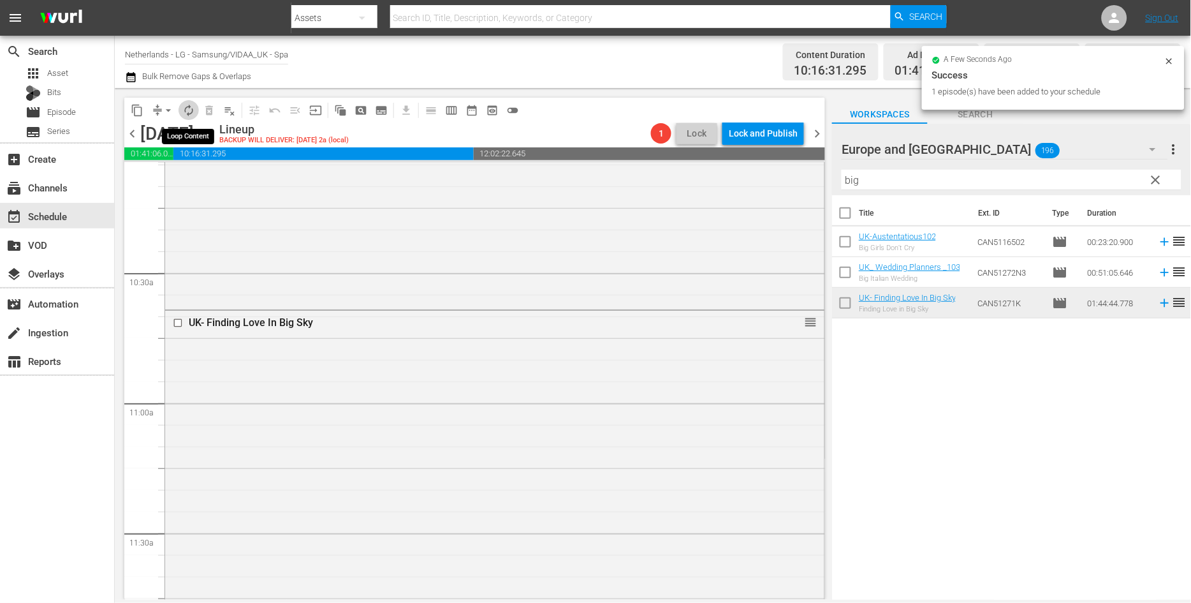
click at [190, 108] on span "autorenew_outlined" at bounding box center [188, 110] width 13 height 13
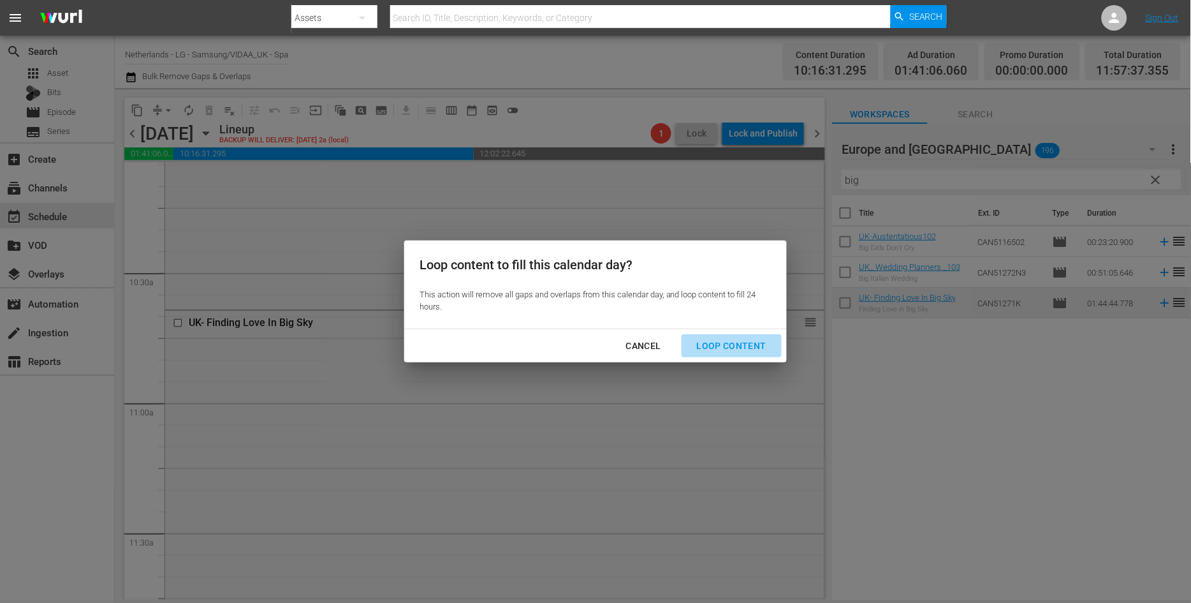
click at [735, 341] on div "Loop Content" at bounding box center [732, 346] width 90 height 16
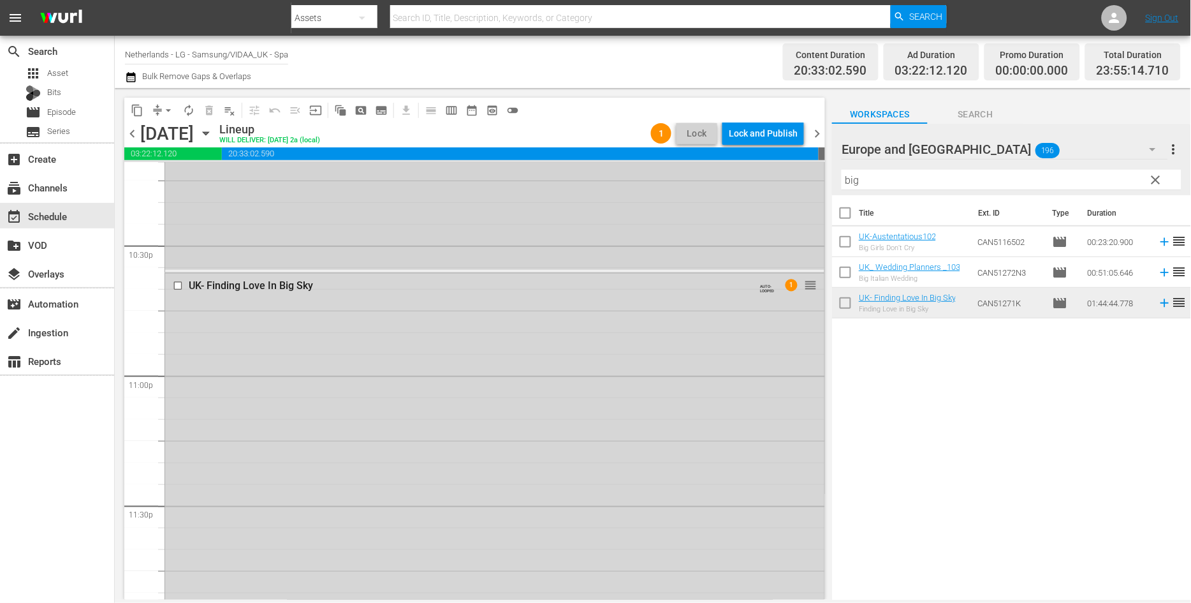
scroll to position [5896, 0]
click at [166, 113] on span "arrow_drop_down" at bounding box center [168, 110] width 13 height 13
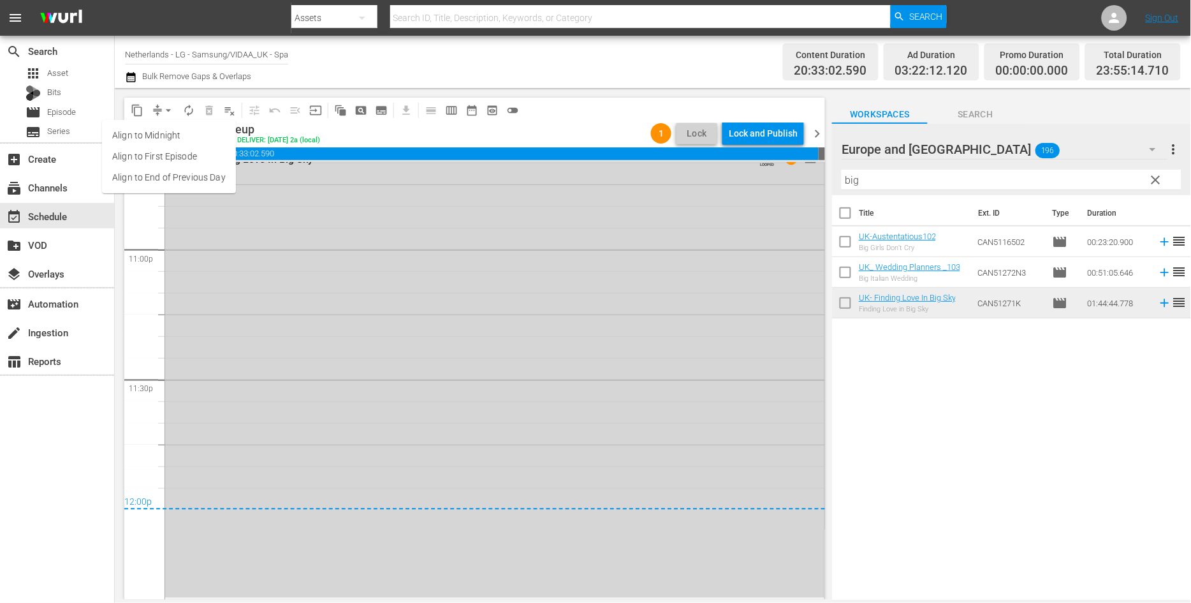
drag, startPoint x: 180, startPoint y: 174, endPoint x: 187, endPoint y: 177, distance: 6.9
click at [187, 177] on li "Align to End of Previous Day" at bounding box center [169, 177] width 134 height 21
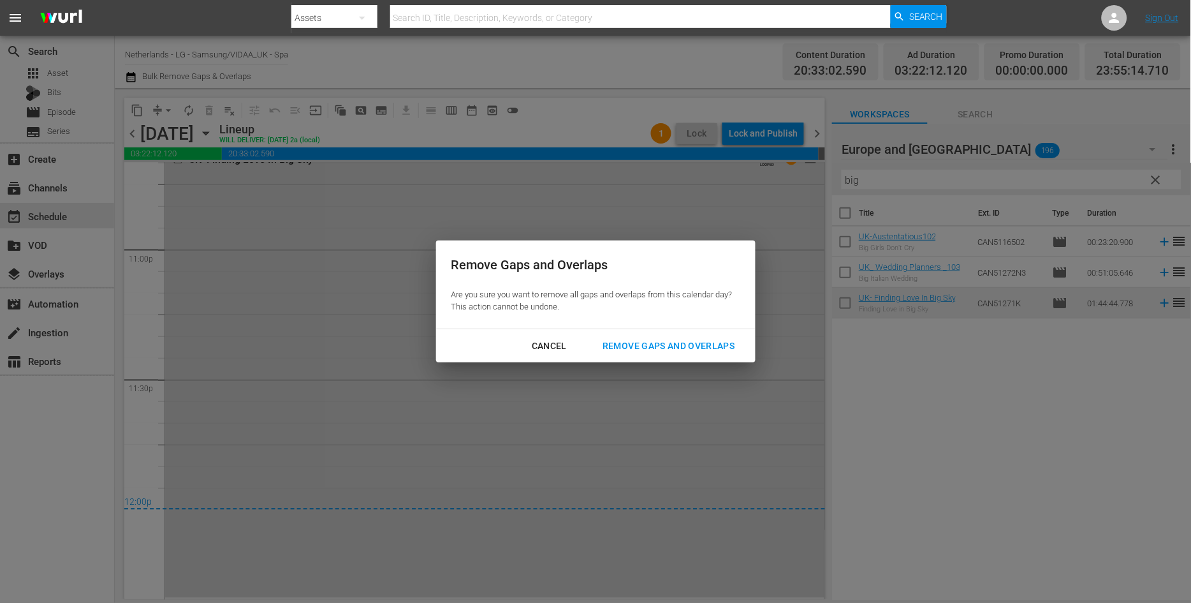
click at [733, 346] on div "Remove Gaps and Overlaps" at bounding box center [668, 346] width 152 height 16
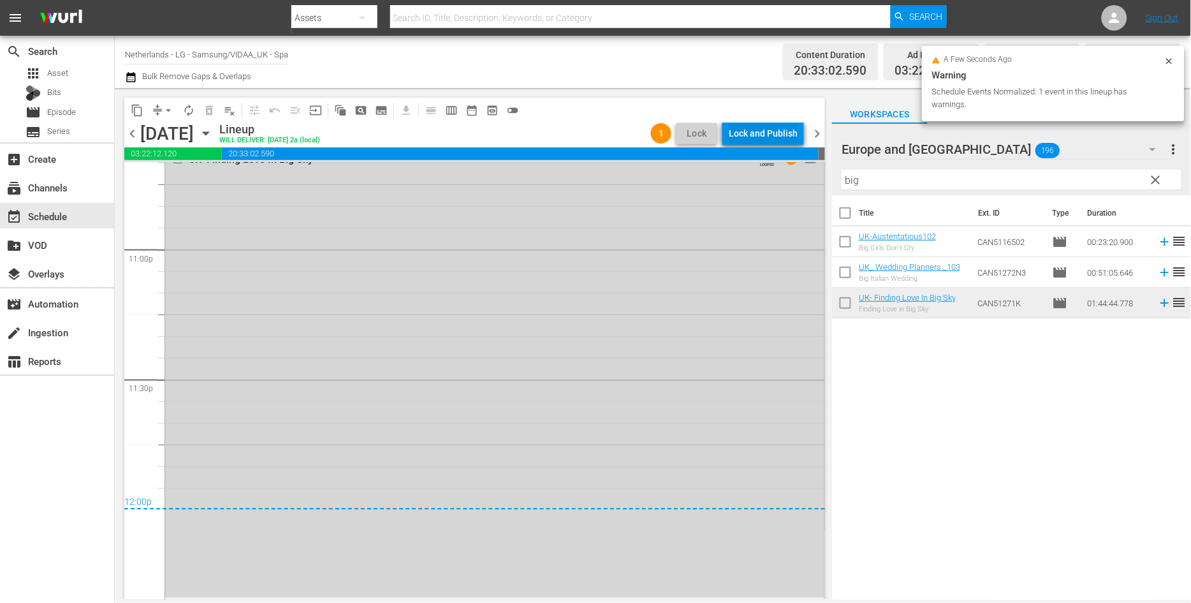
click at [754, 132] on div "Lock and Publish" at bounding box center [763, 133] width 69 height 23
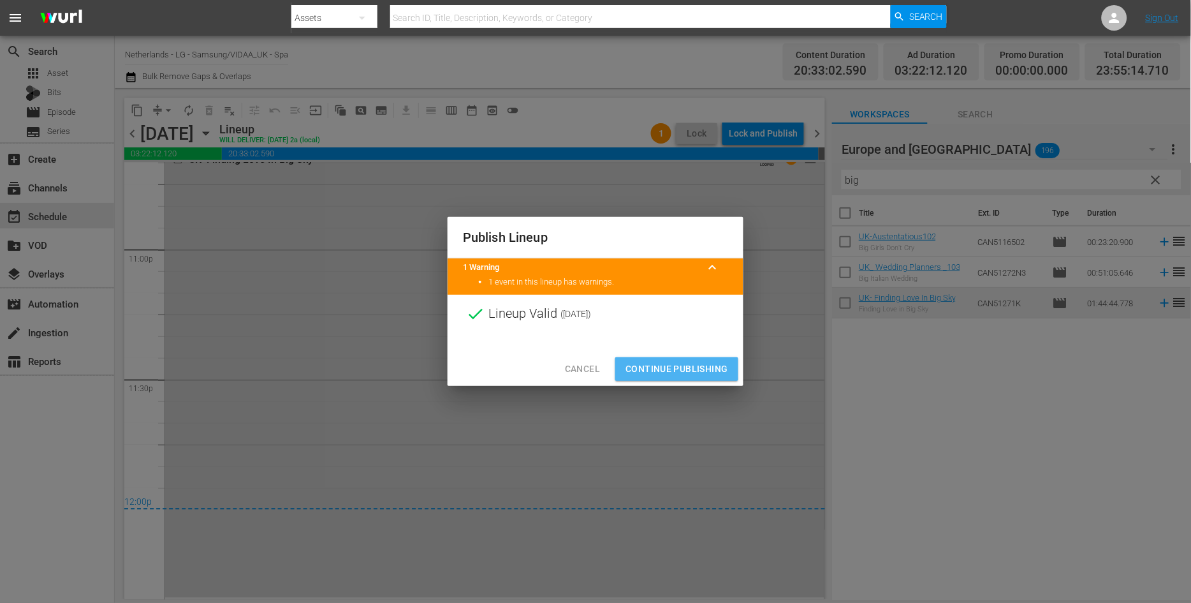
click at [658, 365] on span "Continue Publishing" at bounding box center [676, 369] width 103 height 16
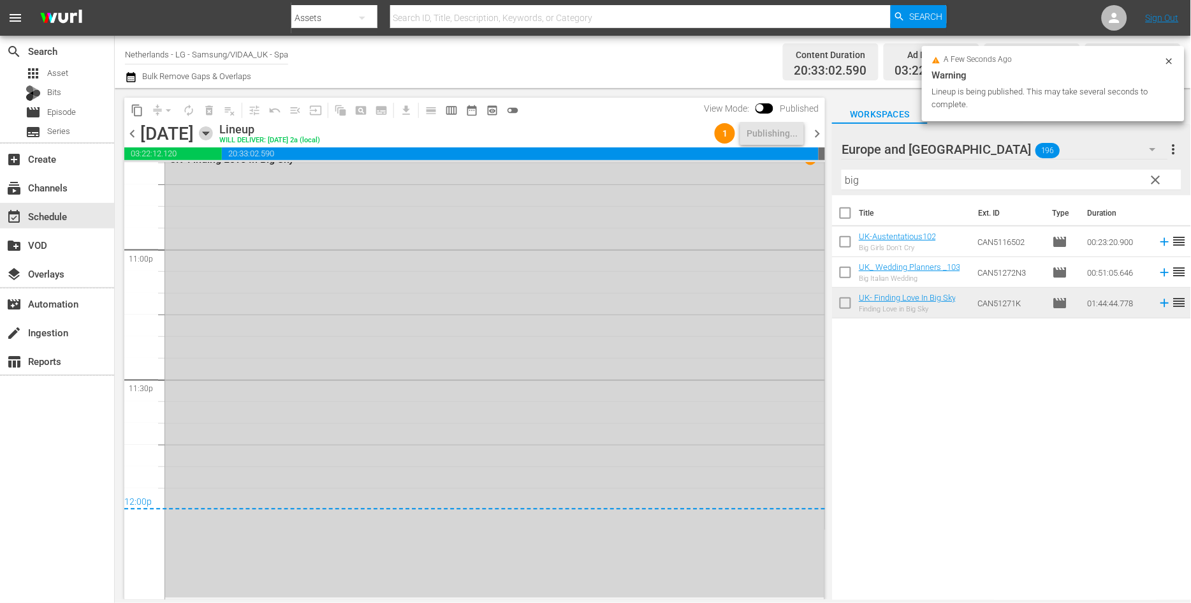
click at [213, 130] on icon "button" at bounding box center [206, 133] width 14 height 14
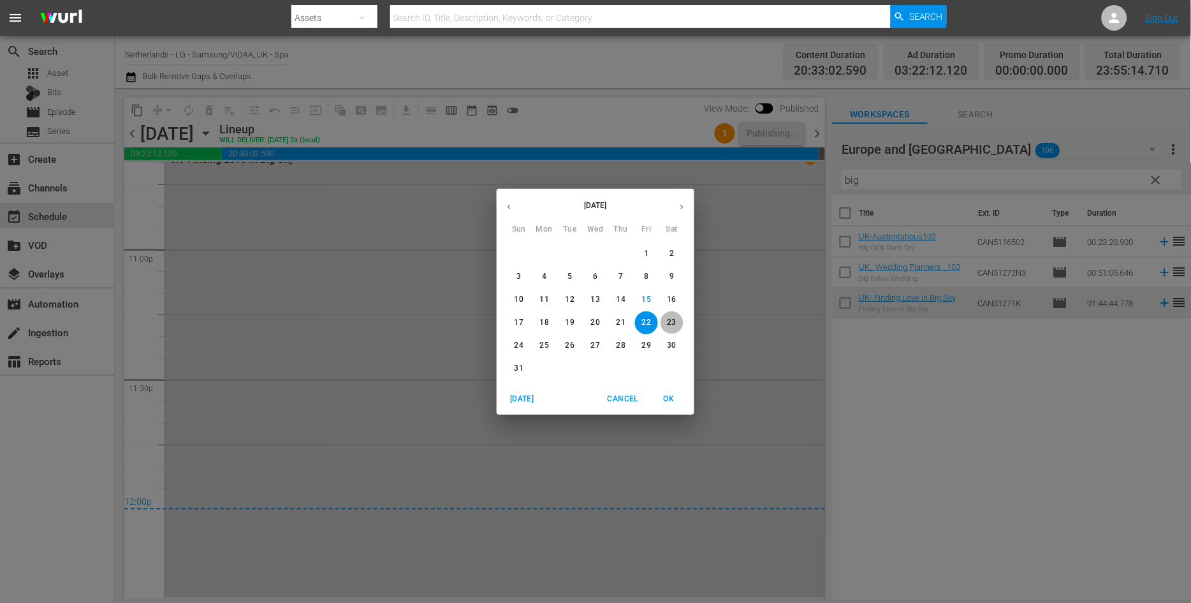
click at [673, 321] on p "23" at bounding box center [672, 322] width 9 height 11
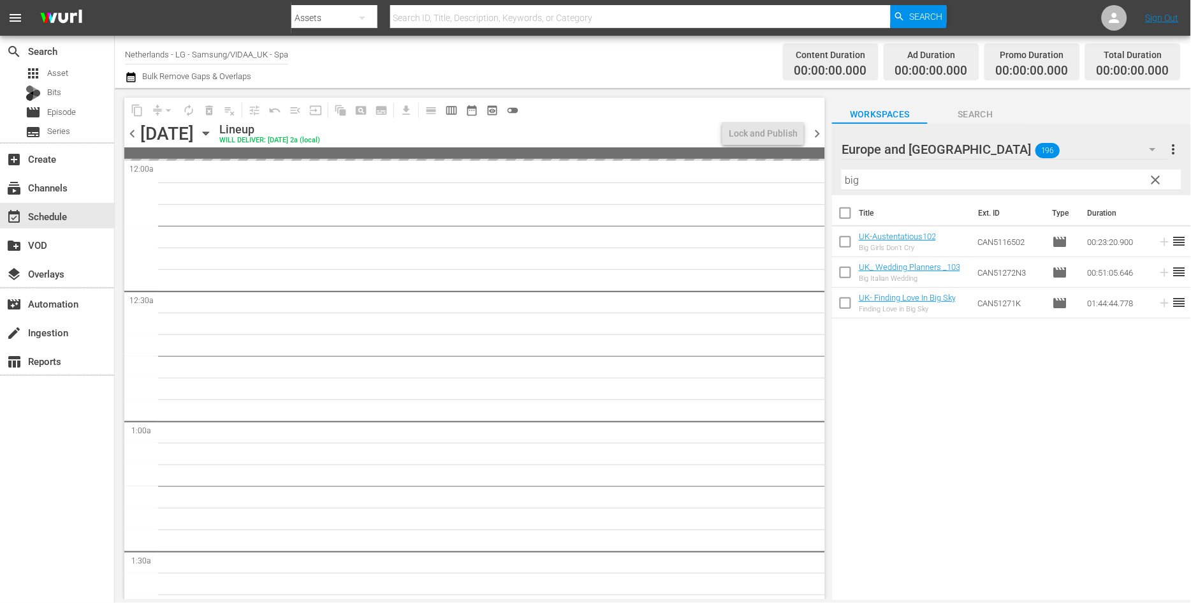
click at [208, 132] on icon "button" at bounding box center [206, 133] width 6 height 3
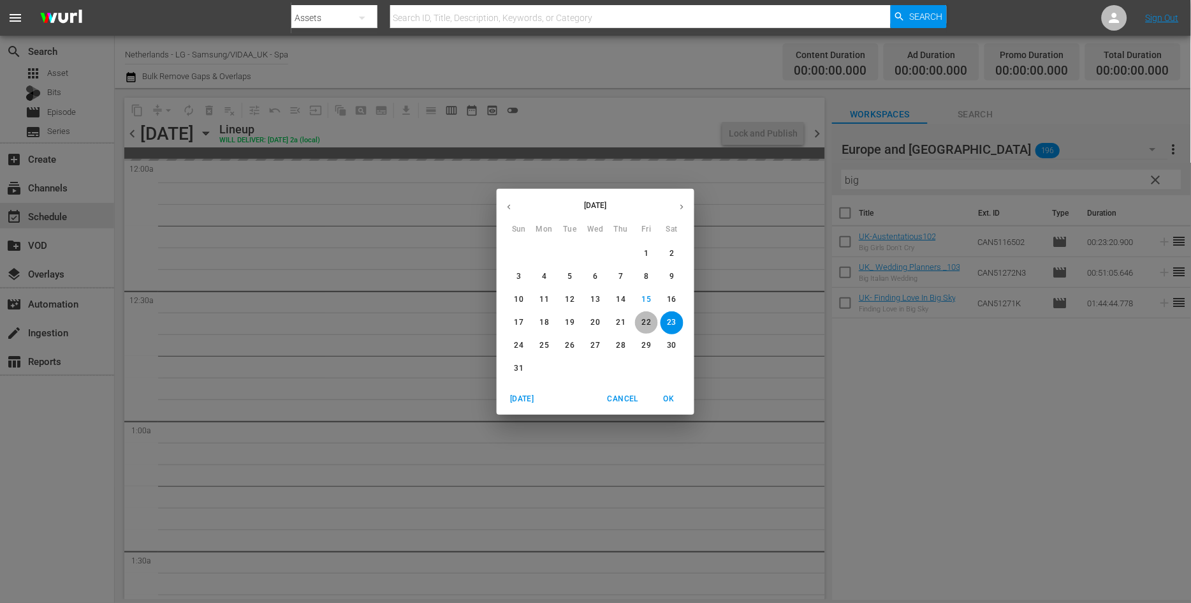
click at [645, 321] on p "22" at bounding box center [646, 322] width 9 height 11
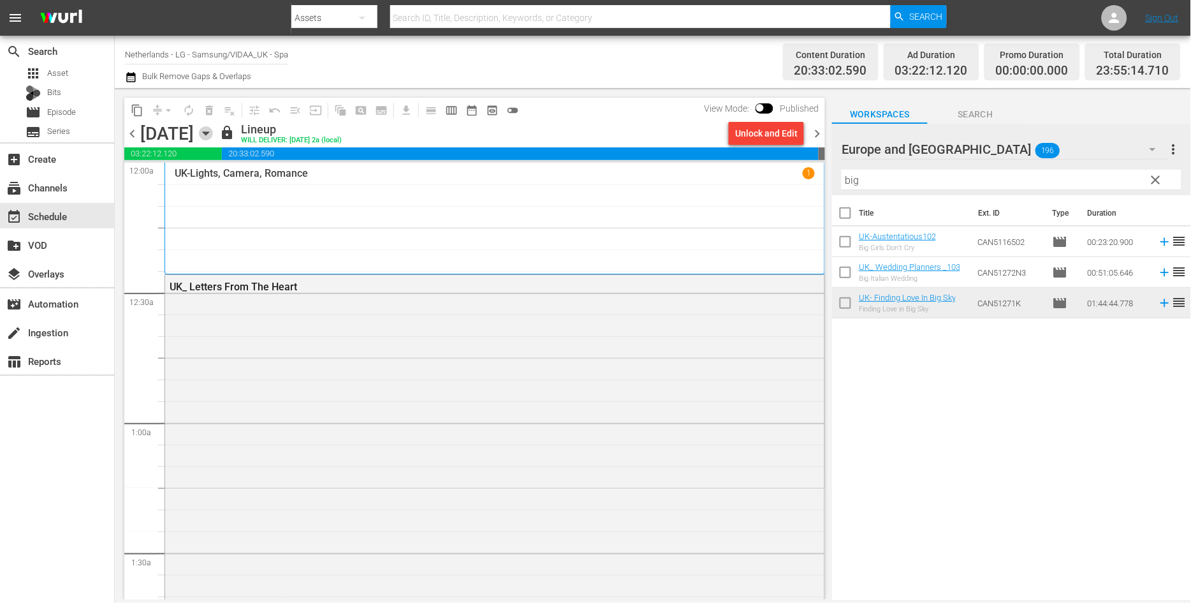
click at [213, 133] on icon "button" at bounding box center [206, 133] width 14 height 14
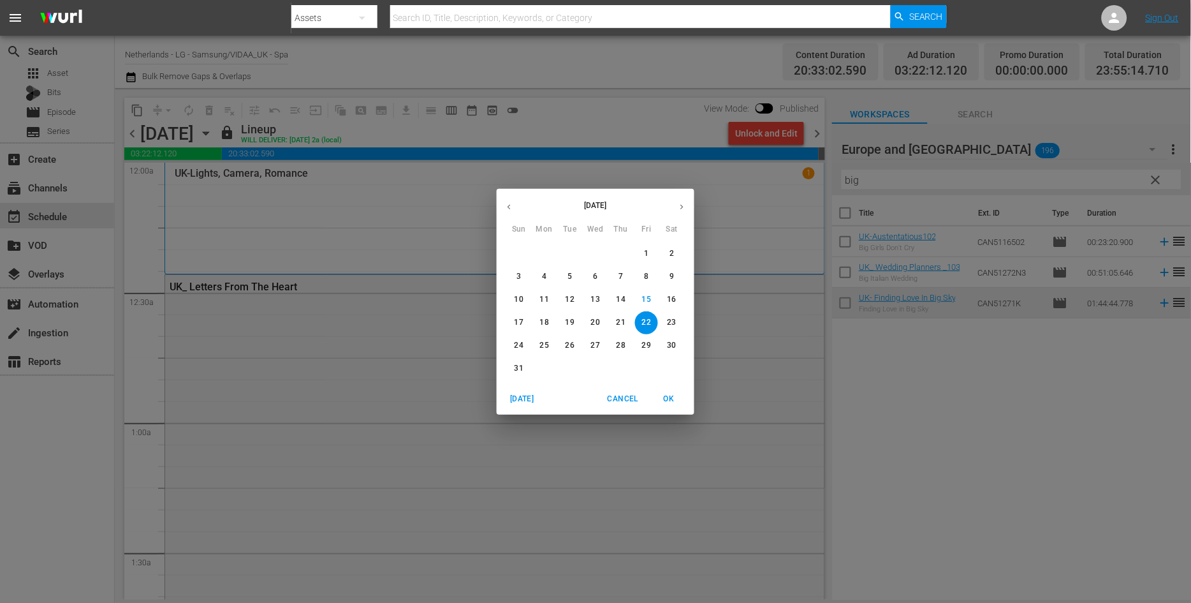
click at [672, 322] on p "23" at bounding box center [672, 322] width 9 height 11
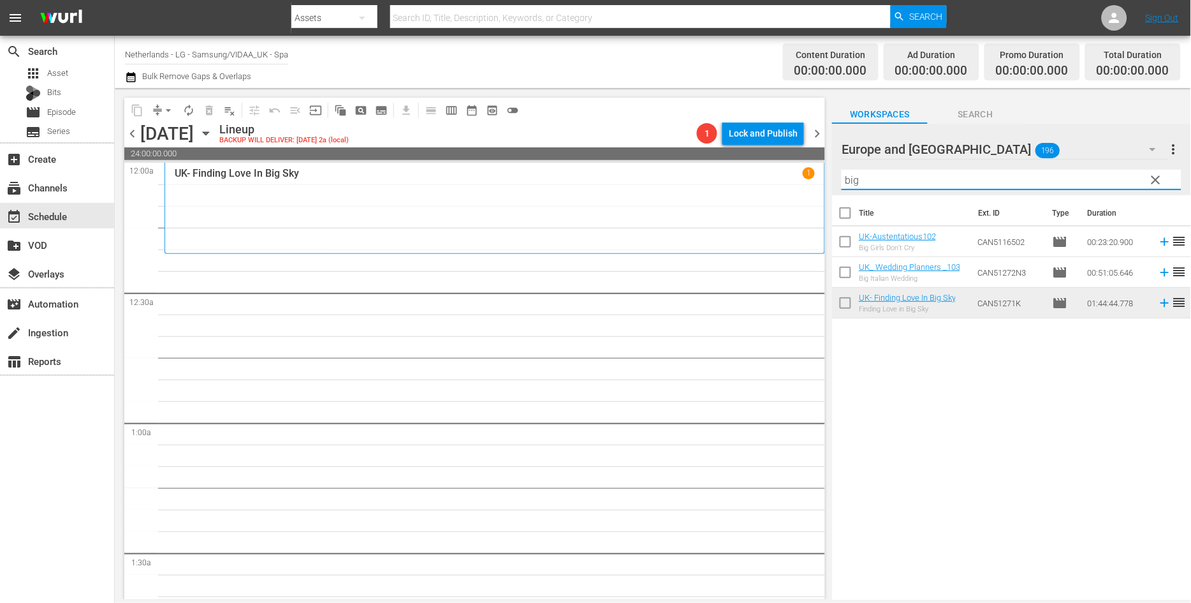
drag, startPoint x: 897, startPoint y: 177, endPoint x: 717, endPoint y: 157, distance: 181.5
click at [717, 157] on div "content_copy compress arrow_drop_down autorenew_outlined delete_forever_outline…" at bounding box center [653, 343] width 1076 height 511
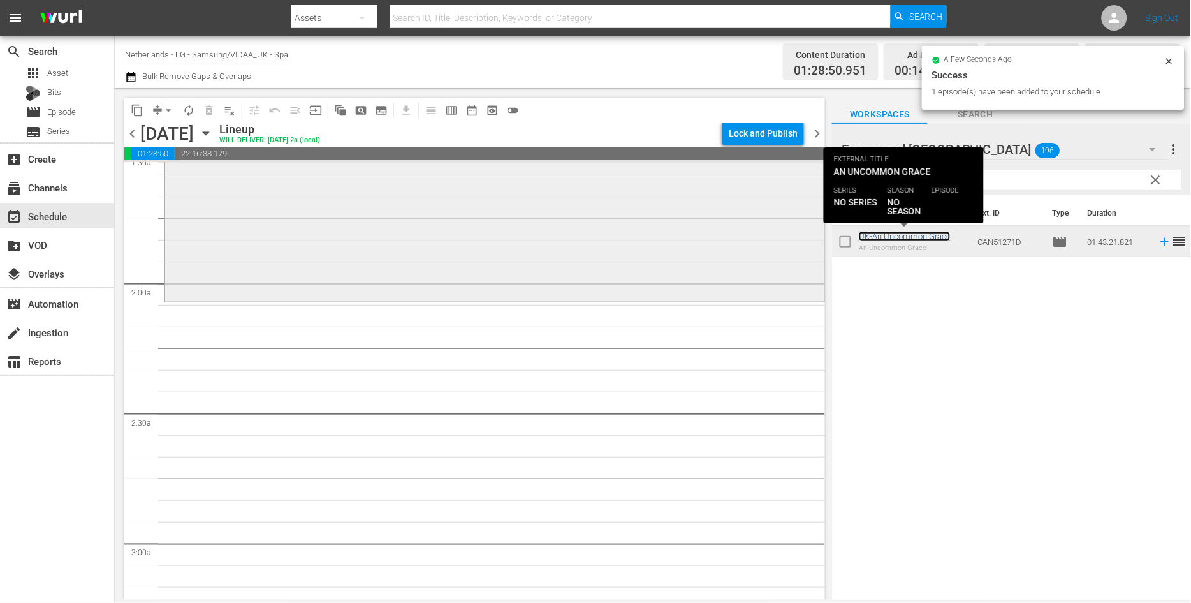
scroll to position [425, 0]
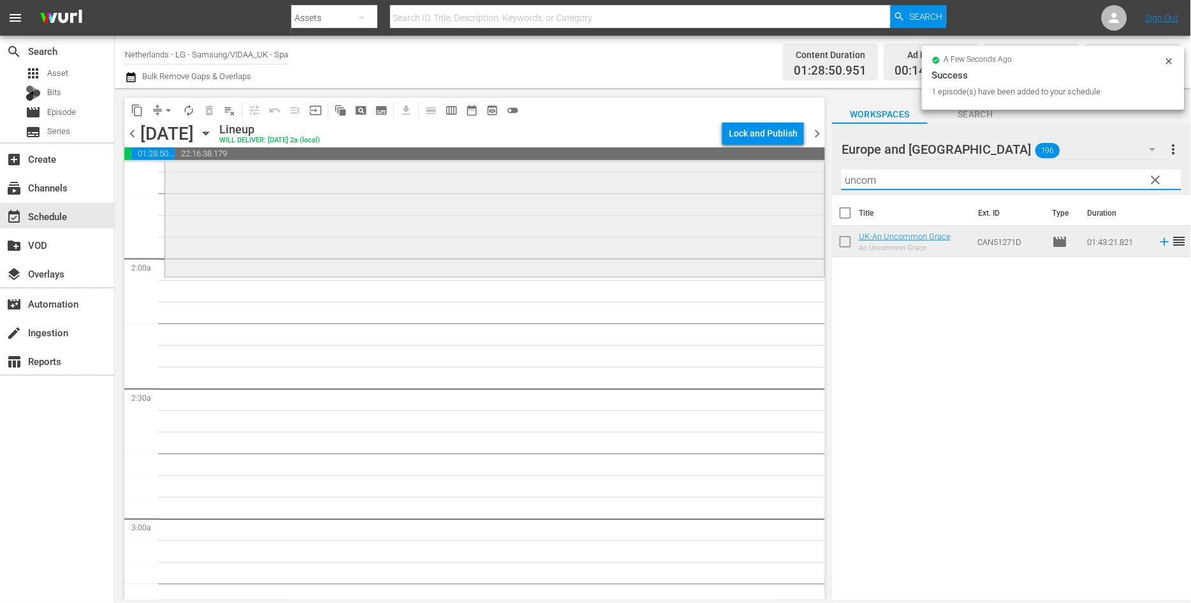
drag, startPoint x: 887, startPoint y: 182, endPoint x: 708, endPoint y: 177, distance: 178.6
click at [708, 177] on div "content_copy compress arrow_drop_down autorenew_outlined delete_forever_outline…" at bounding box center [653, 343] width 1076 height 511
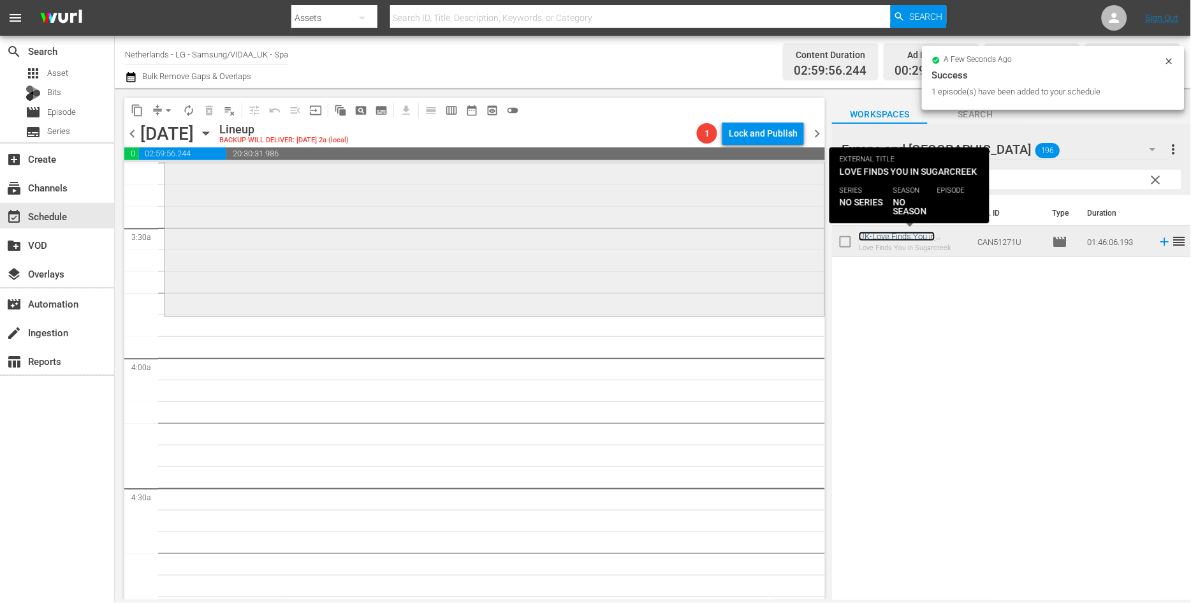
scroll to position [850, 0]
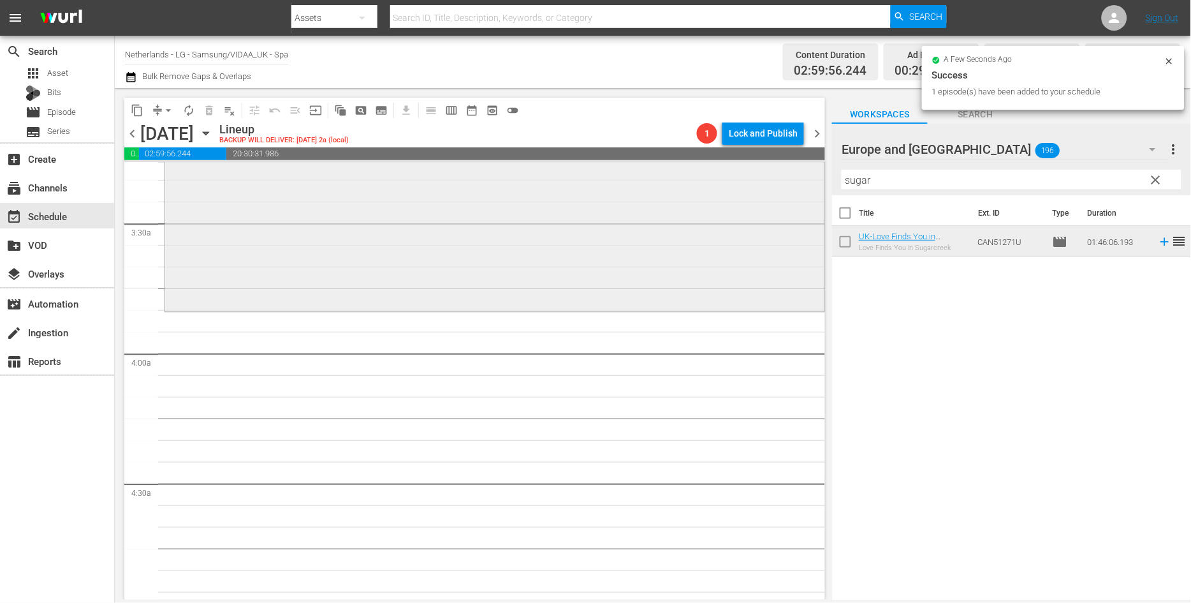
drag, startPoint x: 880, startPoint y: 185, endPoint x: 743, endPoint y: 180, distance: 137.8
click at [743, 180] on div "content_copy compress arrow_drop_down autorenew_outlined delete_forever_outline…" at bounding box center [653, 343] width 1076 height 511
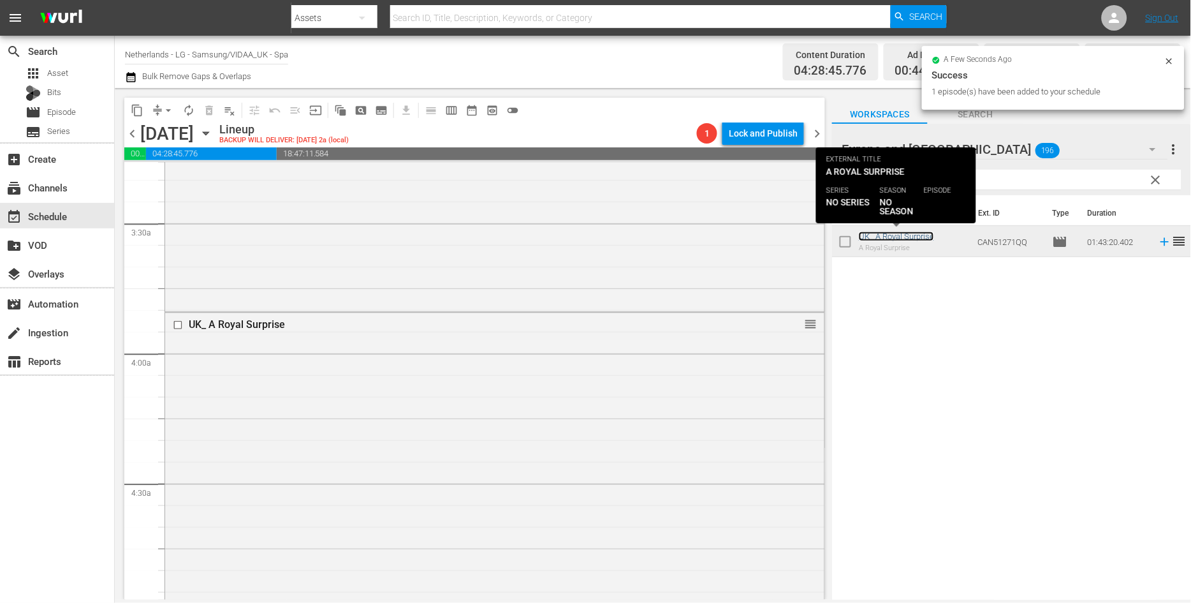
scroll to position [1133, 0]
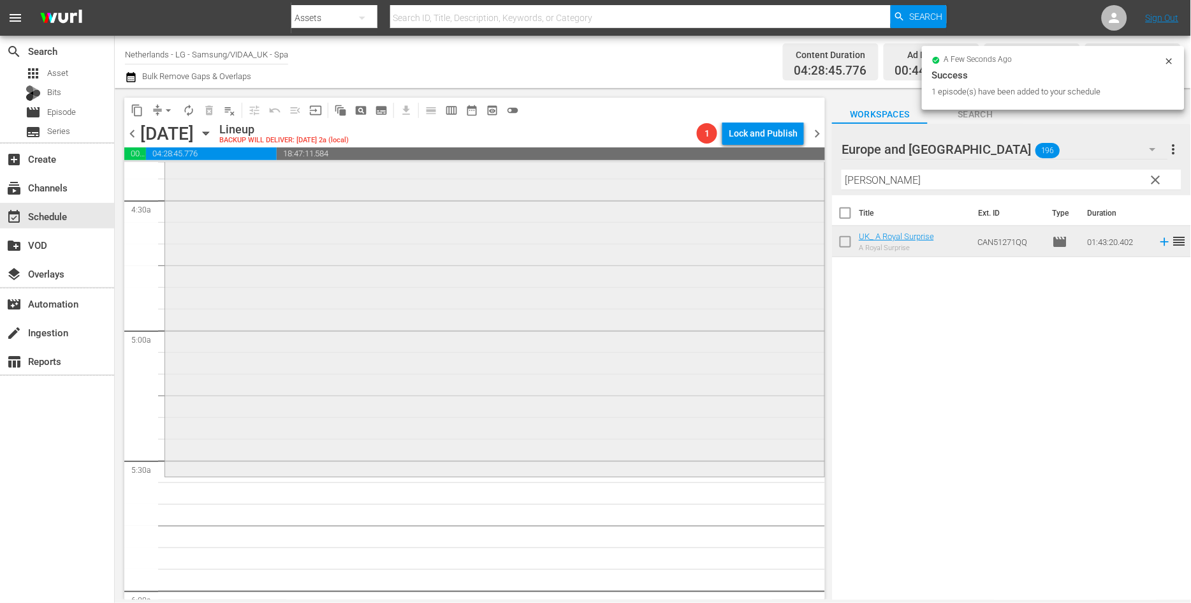
drag, startPoint x: 833, startPoint y: 180, endPoint x: 791, endPoint y: 180, distance: 41.4
click at [791, 180] on div "content_copy compress arrow_drop_down autorenew_outlined delete_forever_outline…" at bounding box center [653, 343] width 1076 height 511
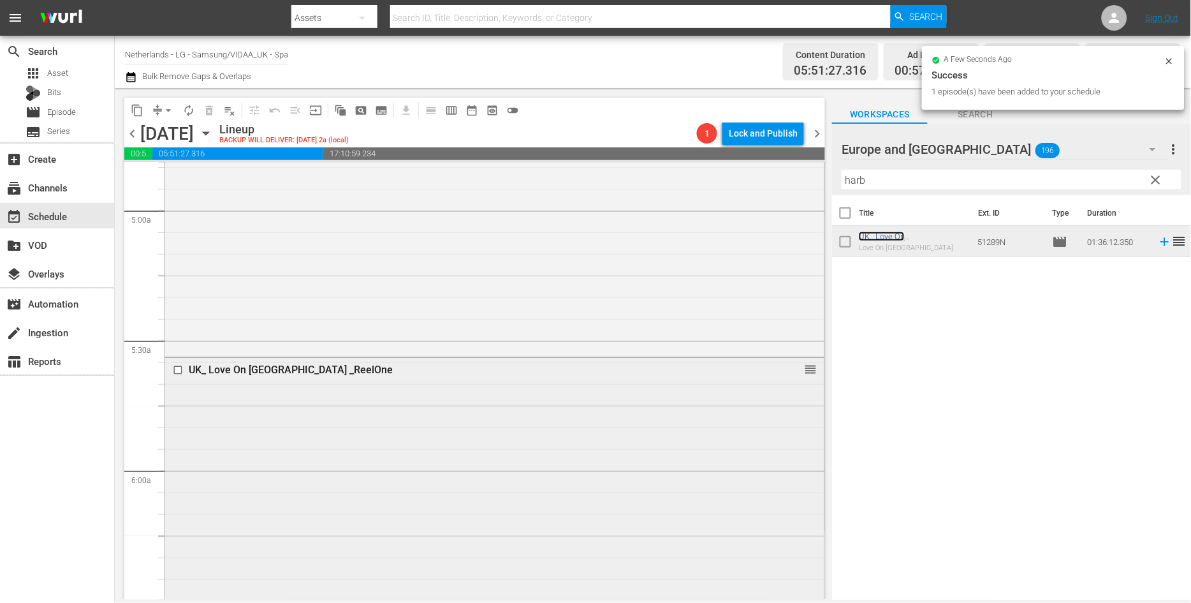
scroll to position [1558, 0]
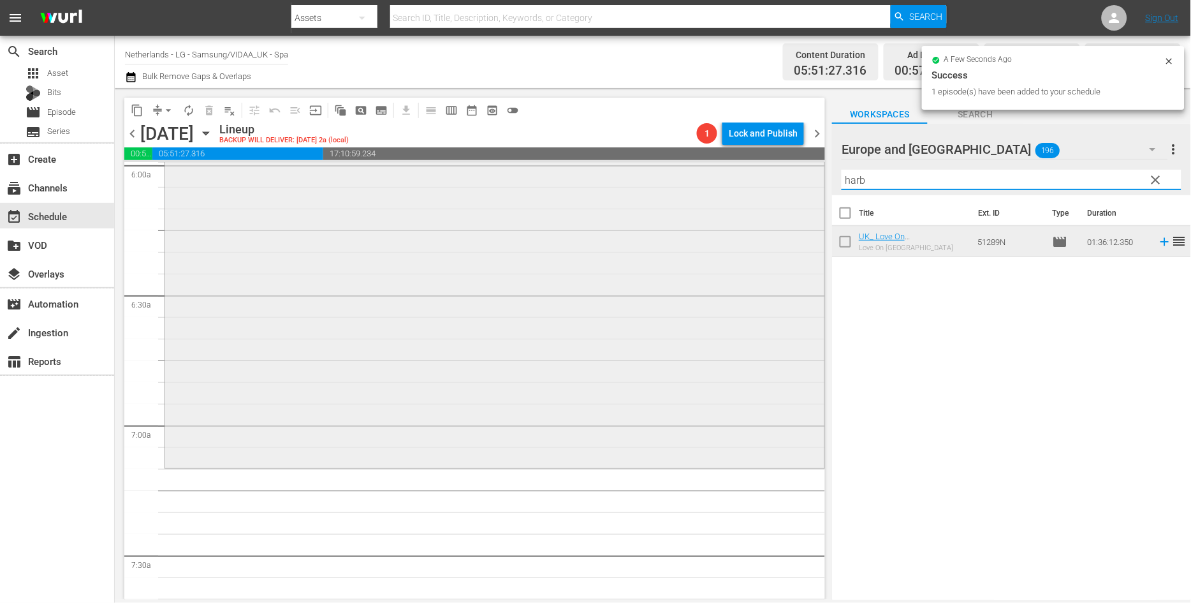
drag, startPoint x: 886, startPoint y: 181, endPoint x: 710, endPoint y: 186, distance: 176.7
click at [712, 186] on div "content_copy compress arrow_drop_down autorenew_outlined delete_forever_outline…" at bounding box center [653, 343] width 1076 height 511
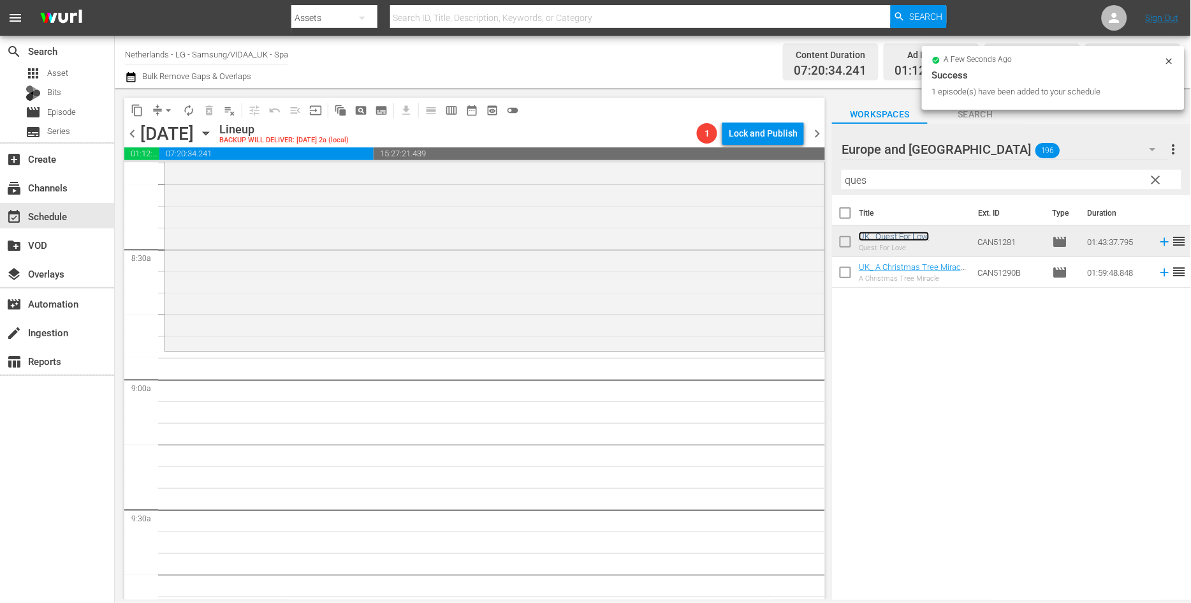
scroll to position [2125, 0]
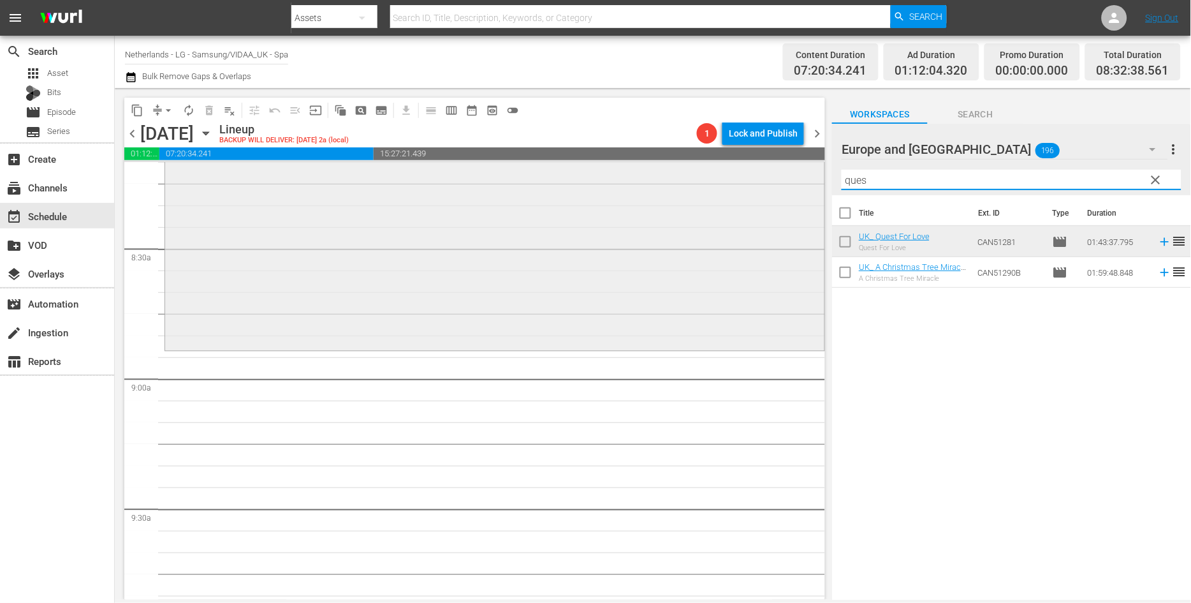
drag, startPoint x: 883, startPoint y: 184, endPoint x: 805, endPoint y: 179, distance: 78.6
click at [806, 179] on div "content_copy compress arrow_drop_down autorenew_outlined delete_forever_outline…" at bounding box center [653, 343] width 1076 height 511
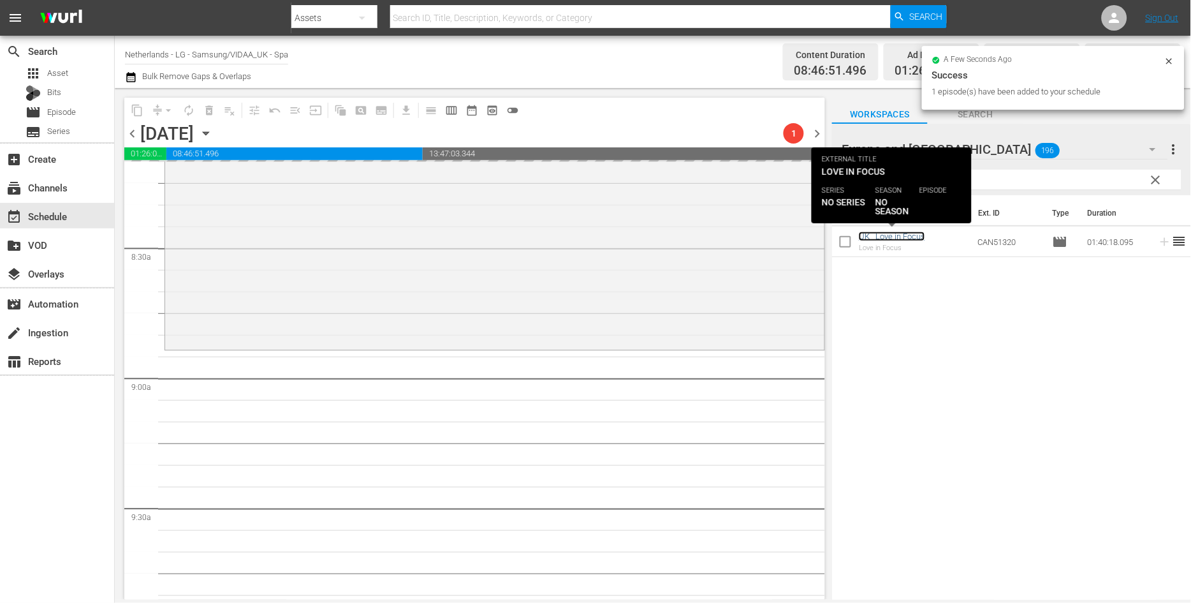
scroll to position [2408, 0]
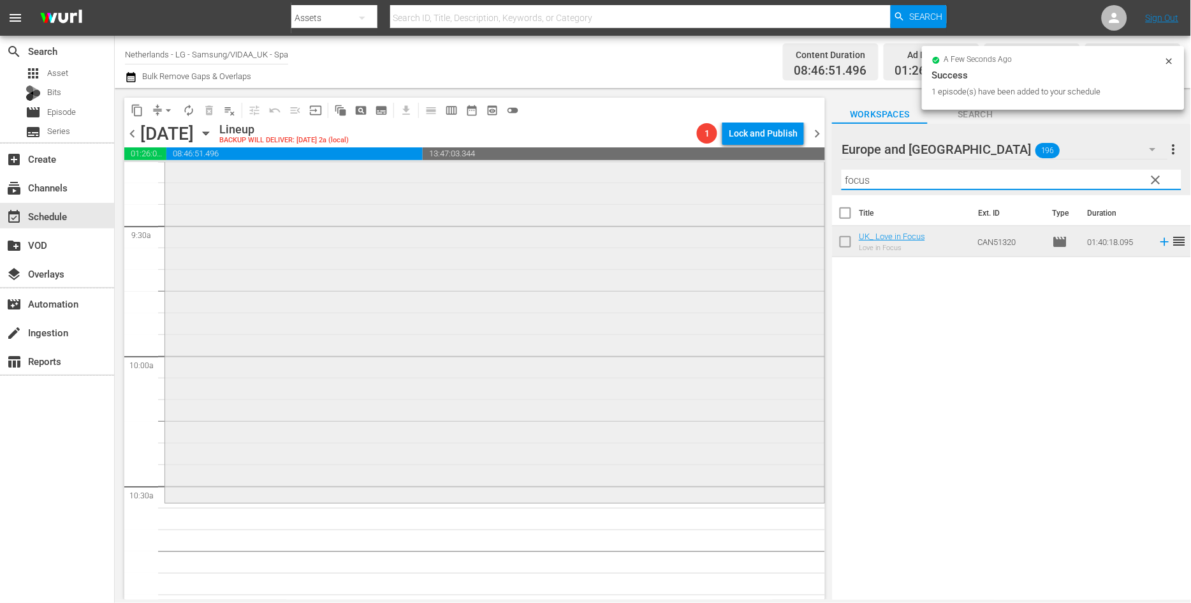
drag, startPoint x: 879, startPoint y: 177, endPoint x: 740, endPoint y: 177, distance: 138.4
click at [738, 175] on div "content_copy compress arrow_drop_down autorenew_outlined delete_forever_outline…" at bounding box center [653, 343] width 1076 height 511
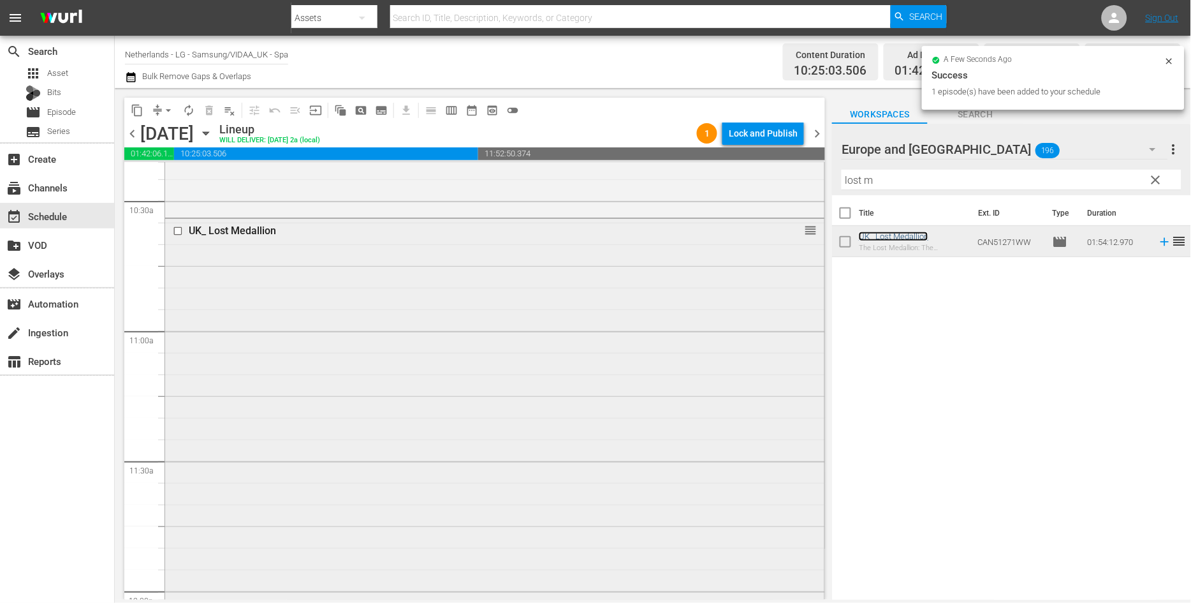
scroll to position [2904, 0]
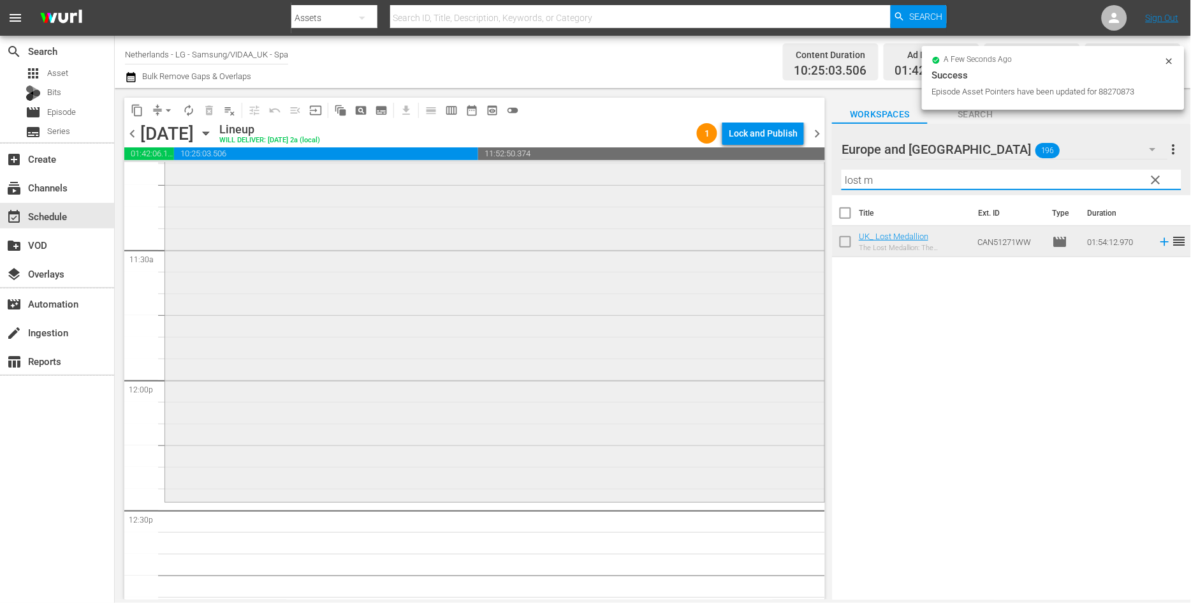
drag, startPoint x: 893, startPoint y: 179, endPoint x: 810, endPoint y: 180, distance: 82.9
click at [811, 180] on div "content_copy compress arrow_drop_down autorenew_outlined delete_forever_outline…" at bounding box center [653, 343] width 1076 height 511
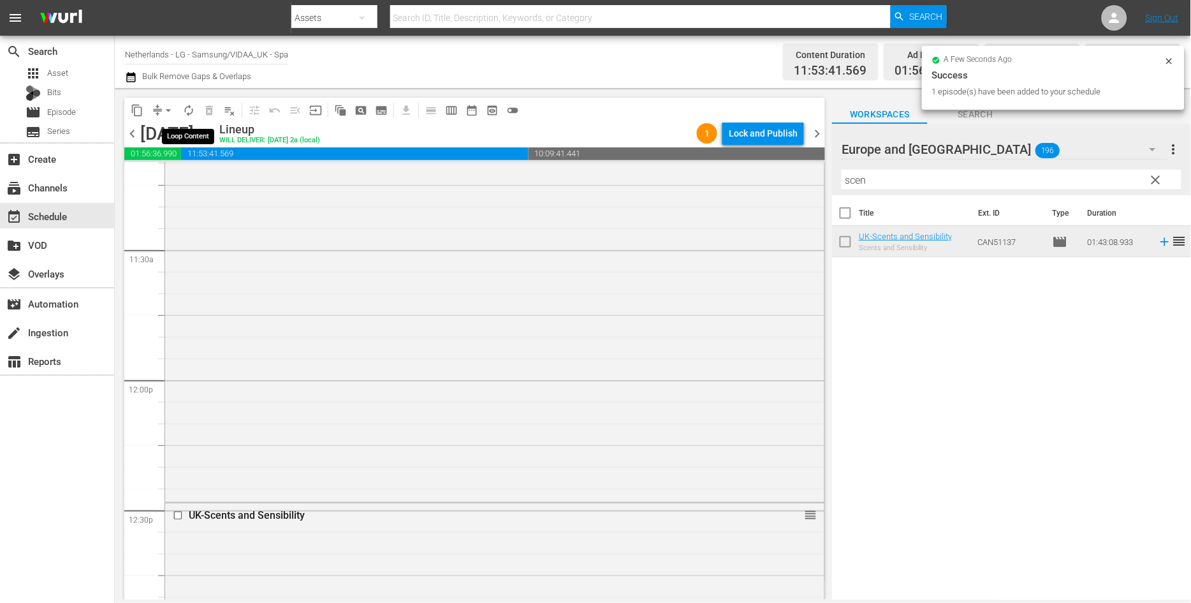
click at [188, 112] on span "autorenew_outlined" at bounding box center [188, 110] width 13 height 13
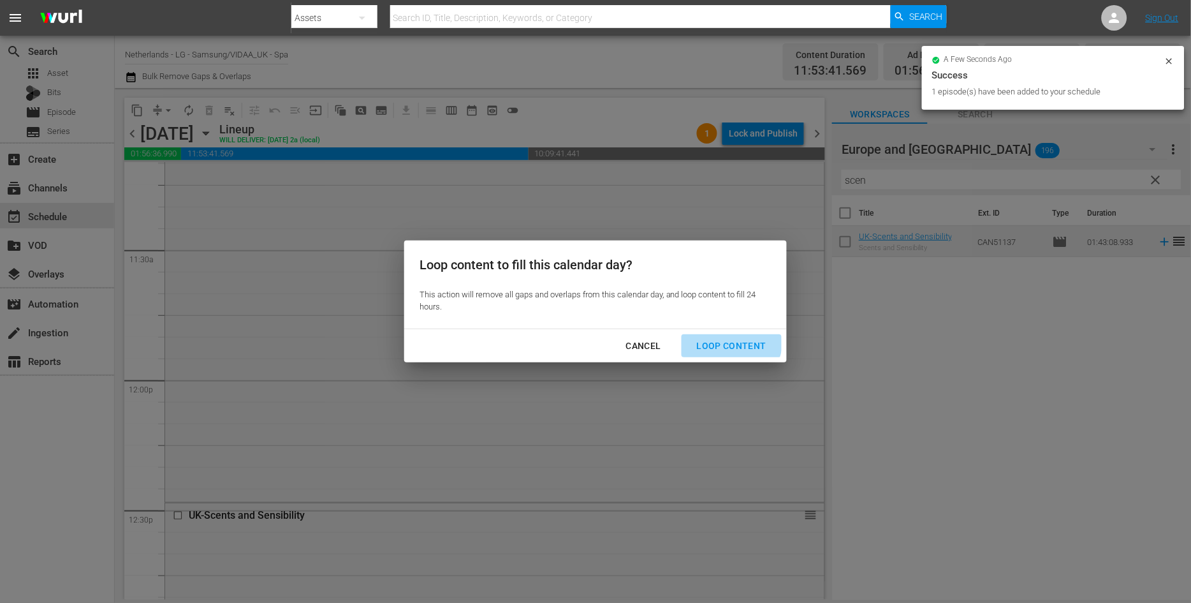
click at [727, 340] on div "Loop Content" at bounding box center [732, 346] width 90 height 16
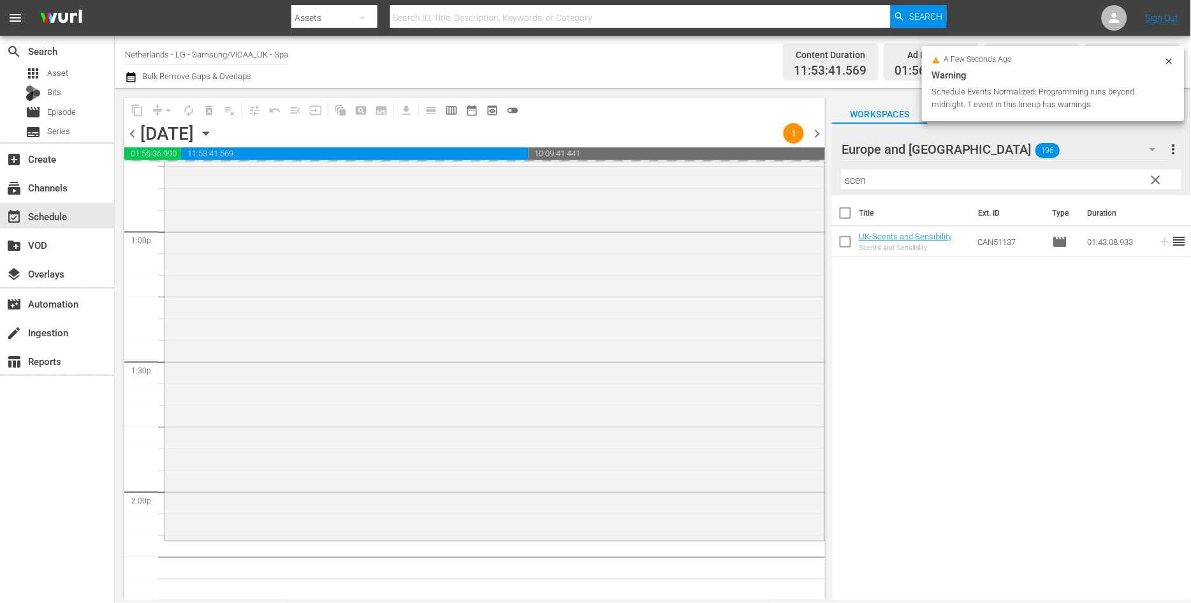
scroll to position [3471, 0]
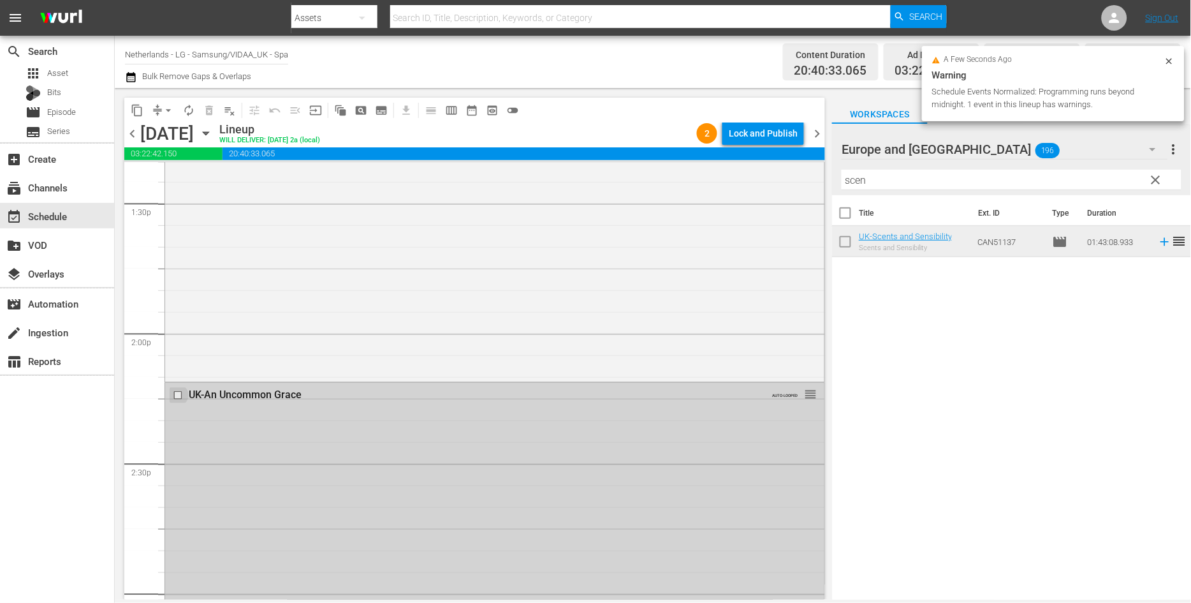
click at [176, 394] on input "checkbox" at bounding box center [179, 395] width 13 height 11
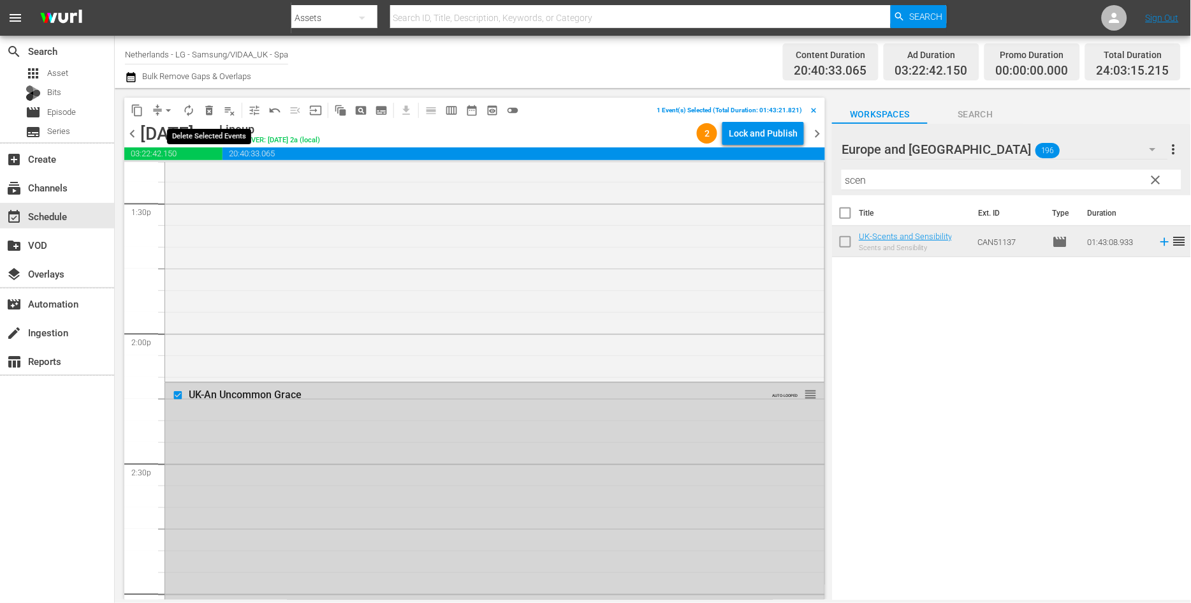
click at [207, 108] on span "delete_forever_outlined" at bounding box center [209, 110] width 13 height 13
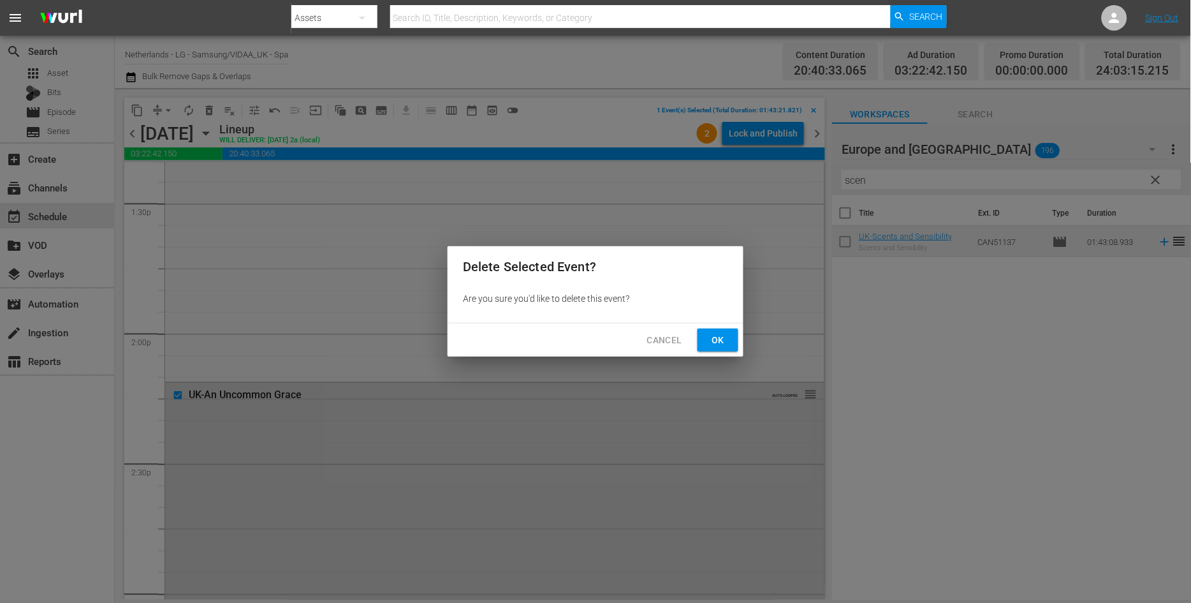
click at [717, 344] on span "Ok" at bounding box center [718, 340] width 20 height 16
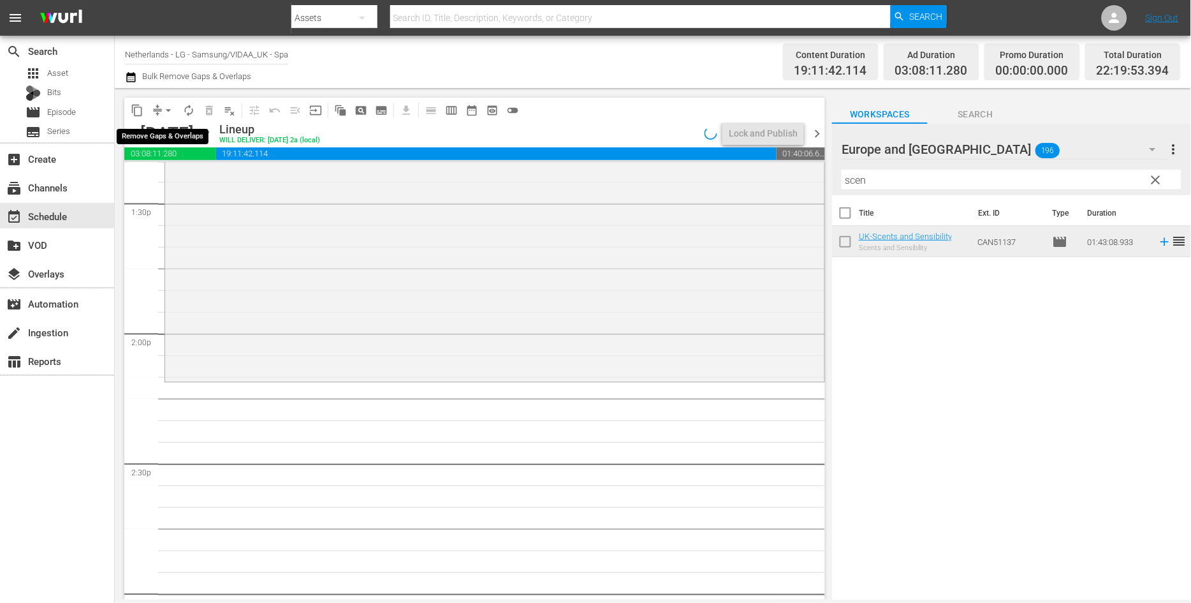
click at [168, 112] on span "arrow_drop_down" at bounding box center [168, 110] width 13 height 13
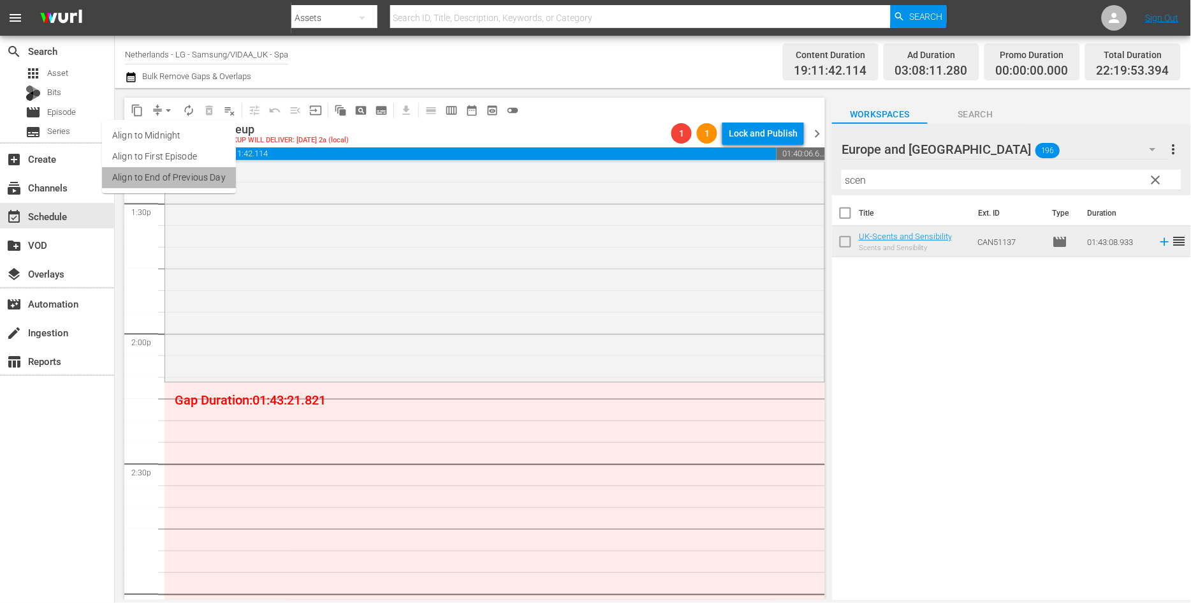
click at [180, 171] on li "Align to End of Previous Day" at bounding box center [169, 177] width 134 height 21
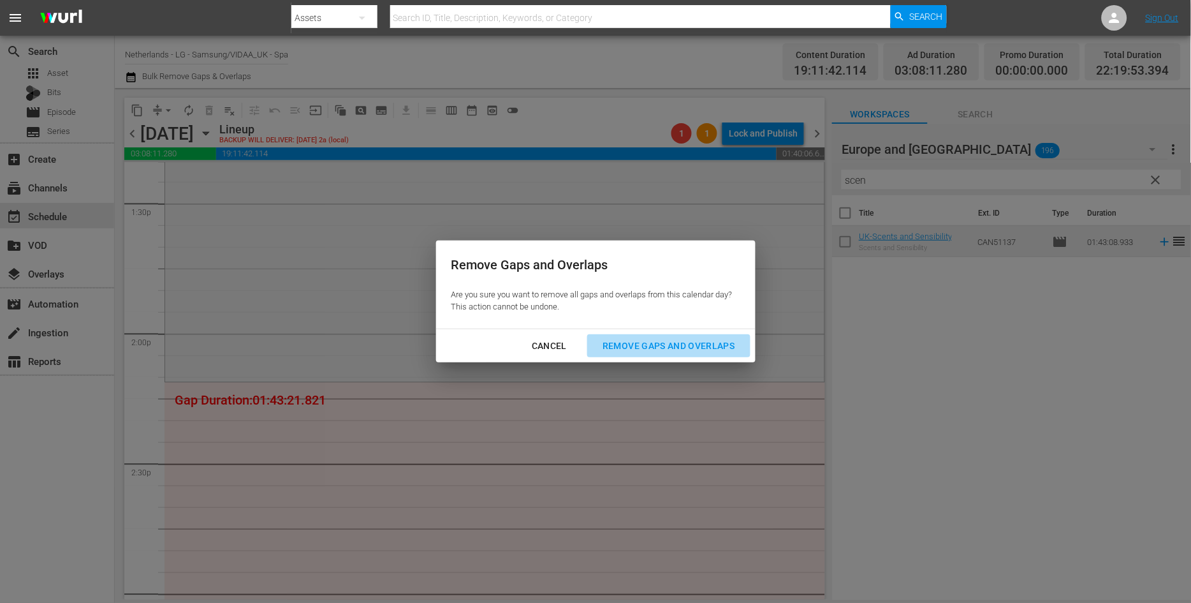
click at [646, 340] on div "Remove Gaps and Overlaps" at bounding box center [668, 346] width 152 height 16
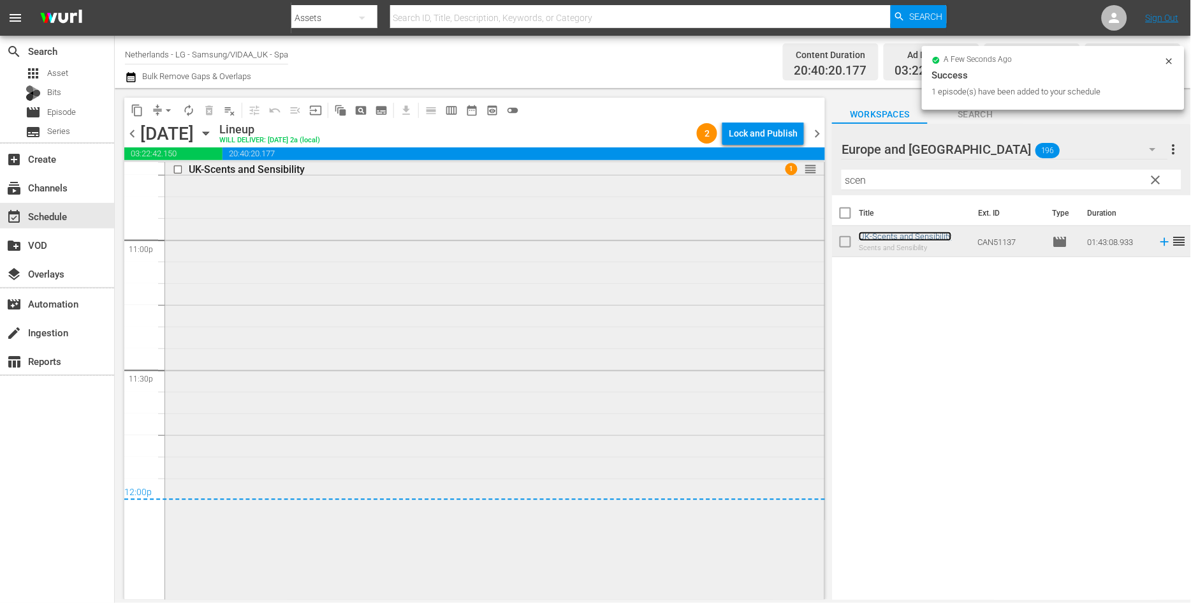
scroll to position [5910, 0]
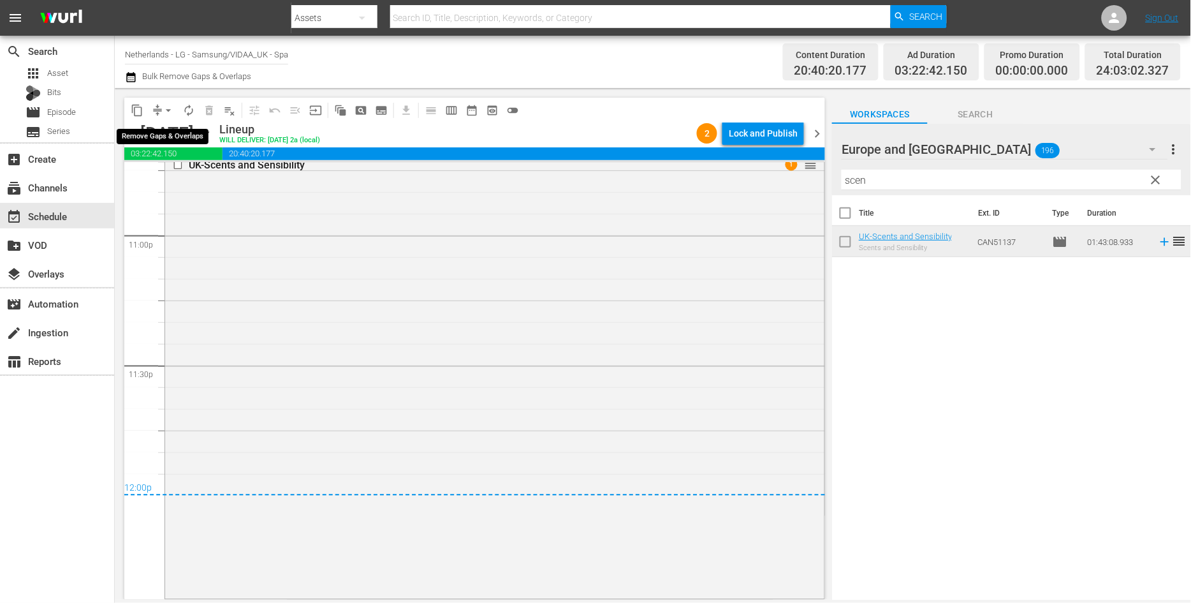
click at [172, 110] on span "arrow_drop_down" at bounding box center [168, 110] width 13 height 13
click at [187, 179] on li "Align to End of Previous Day" at bounding box center [169, 177] width 134 height 21
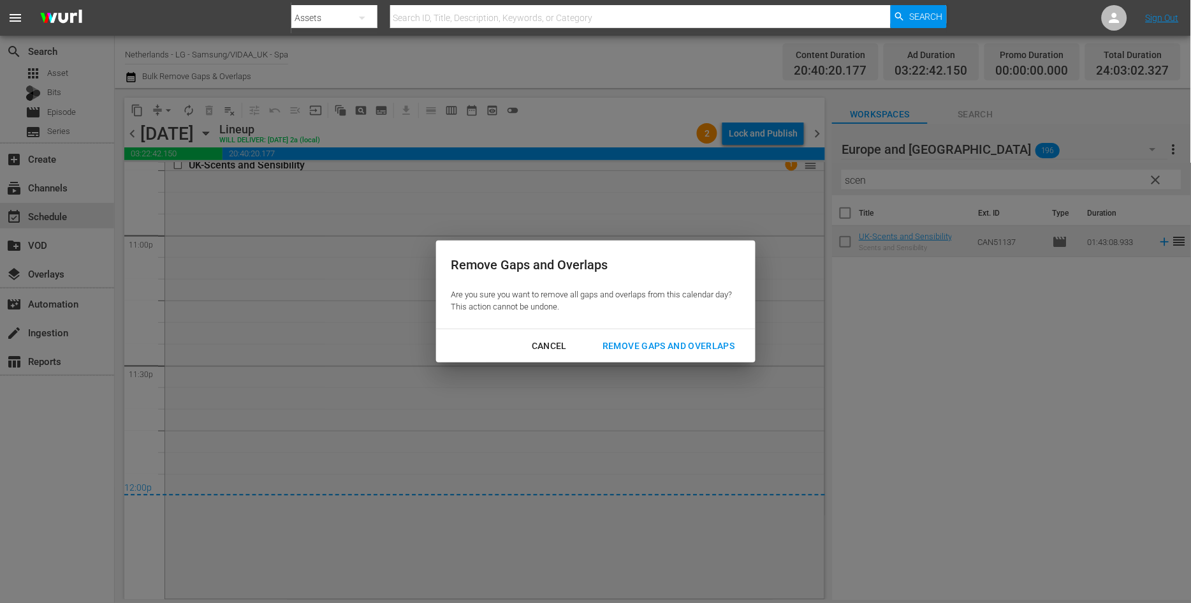
click at [664, 347] on div "Remove Gaps and Overlaps" at bounding box center [668, 346] width 152 height 16
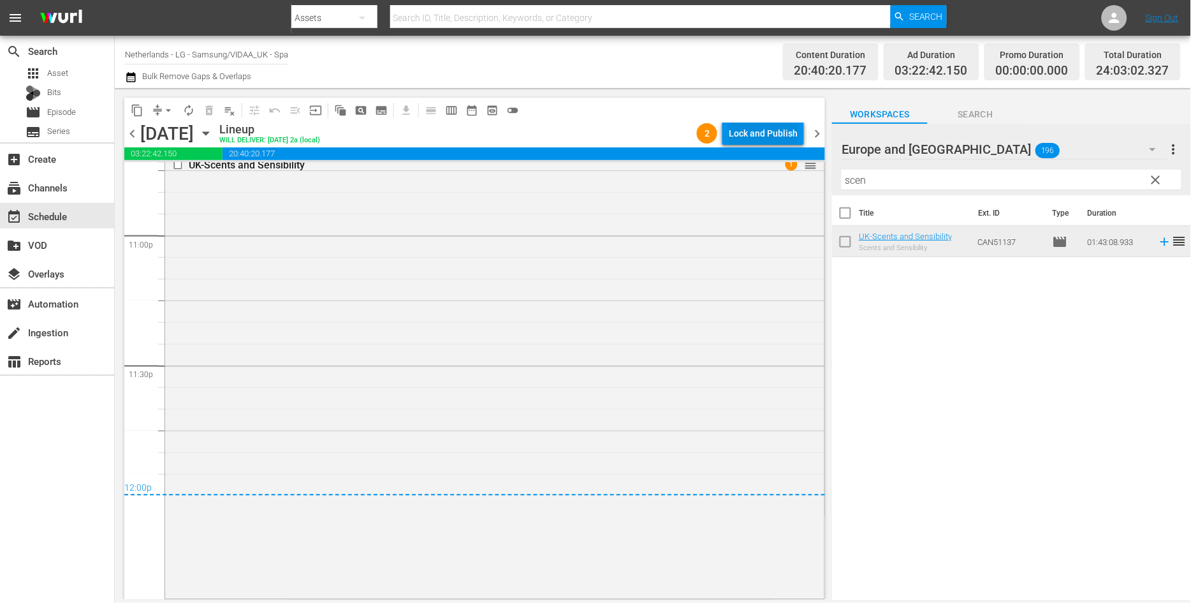
click at [754, 132] on div "Lock and Publish" at bounding box center [763, 133] width 69 height 23
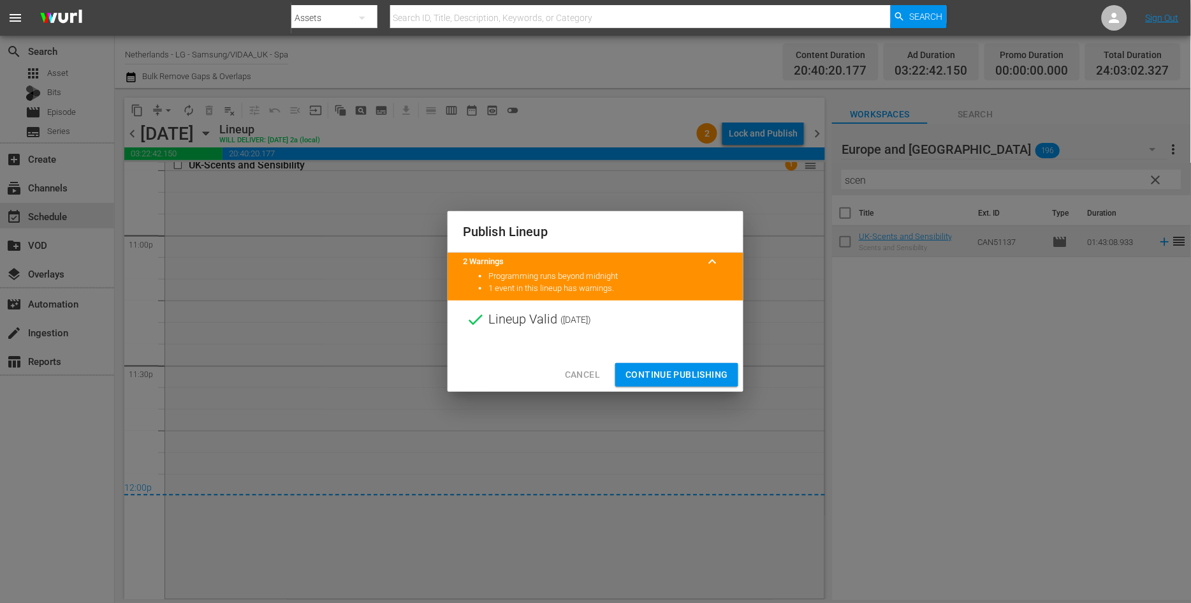
click at [680, 370] on span "Continue Publishing" at bounding box center [676, 375] width 103 height 16
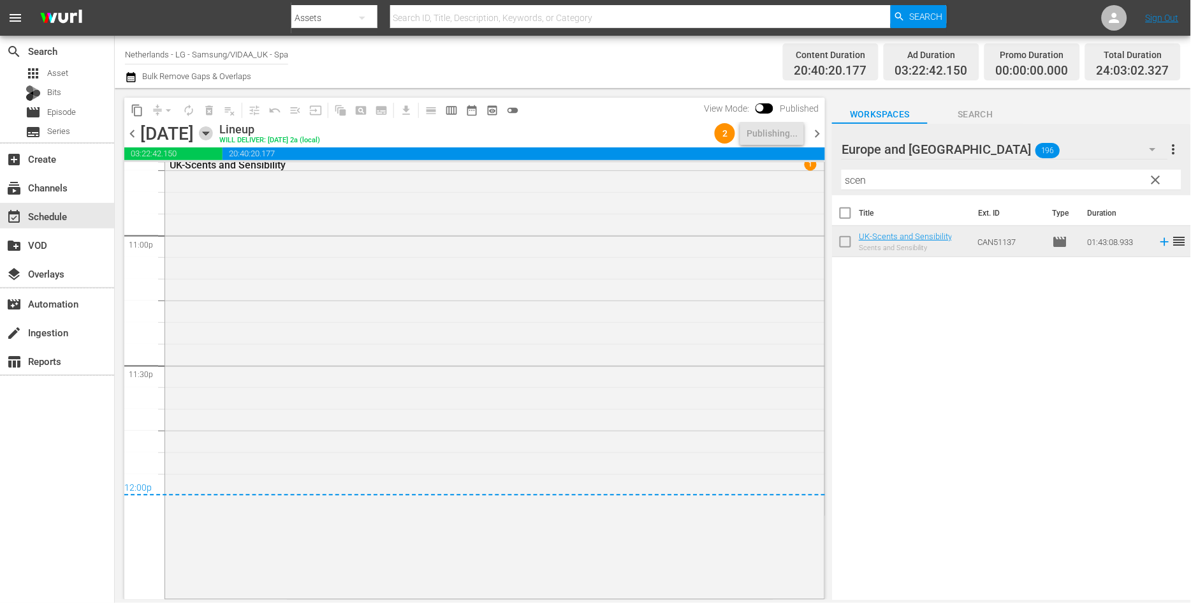
click at [208, 135] on icon "button" at bounding box center [206, 133] width 6 height 3
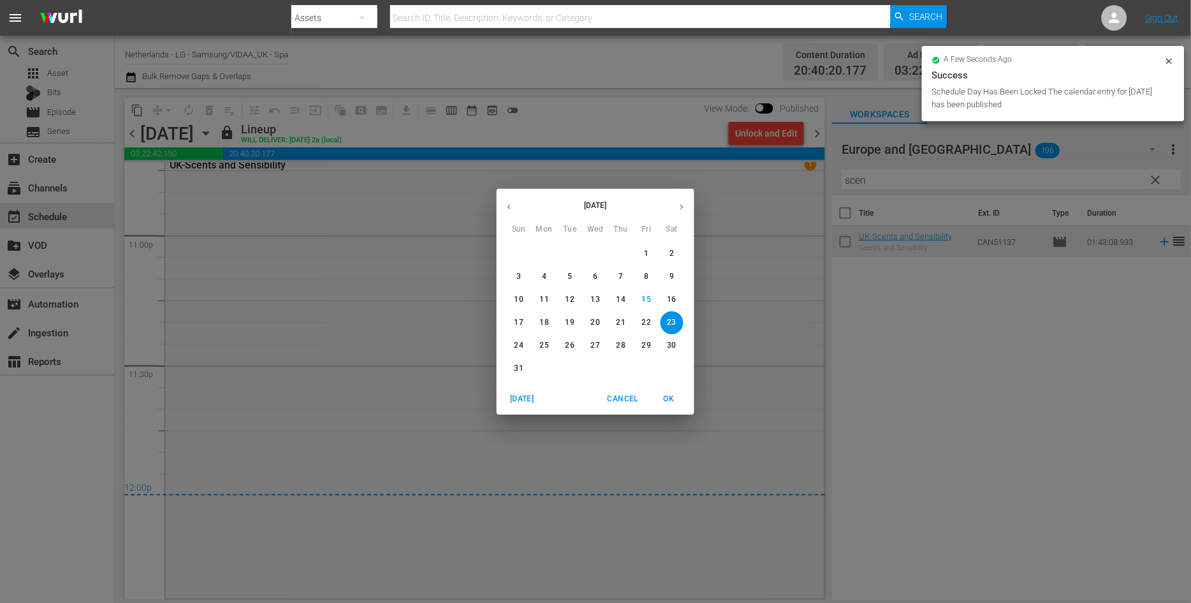
click at [518, 346] on p "24" at bounding box center [519, 345] width 9 height 11
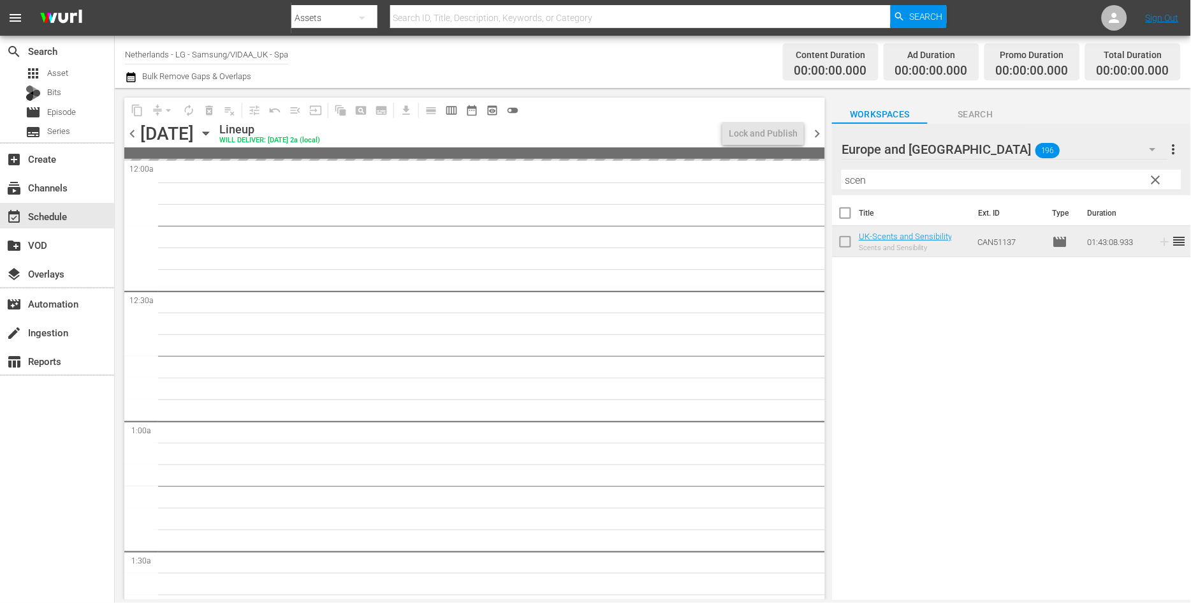
click at [213, 135] on icon "button" at bounding box center [206, 133] width 14 height 14
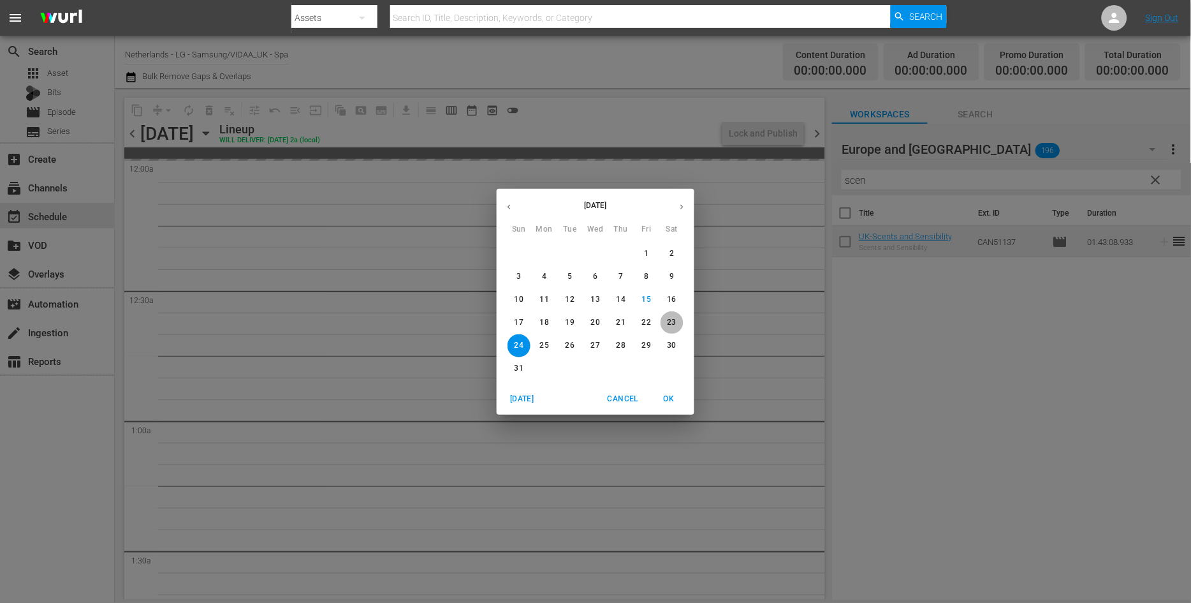
click at [673, 319] on p "23" at bounding box center [672, 322] width 9 height 11
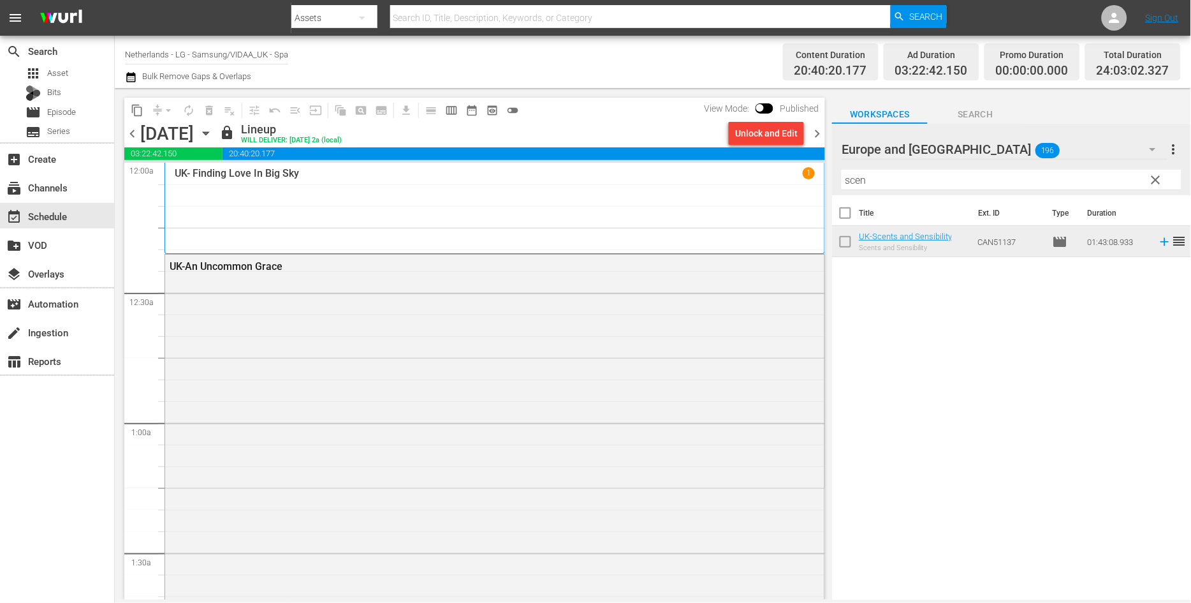
click at [208, 132] on icon "button" at bounding box center [206, 133] width 6 height 3
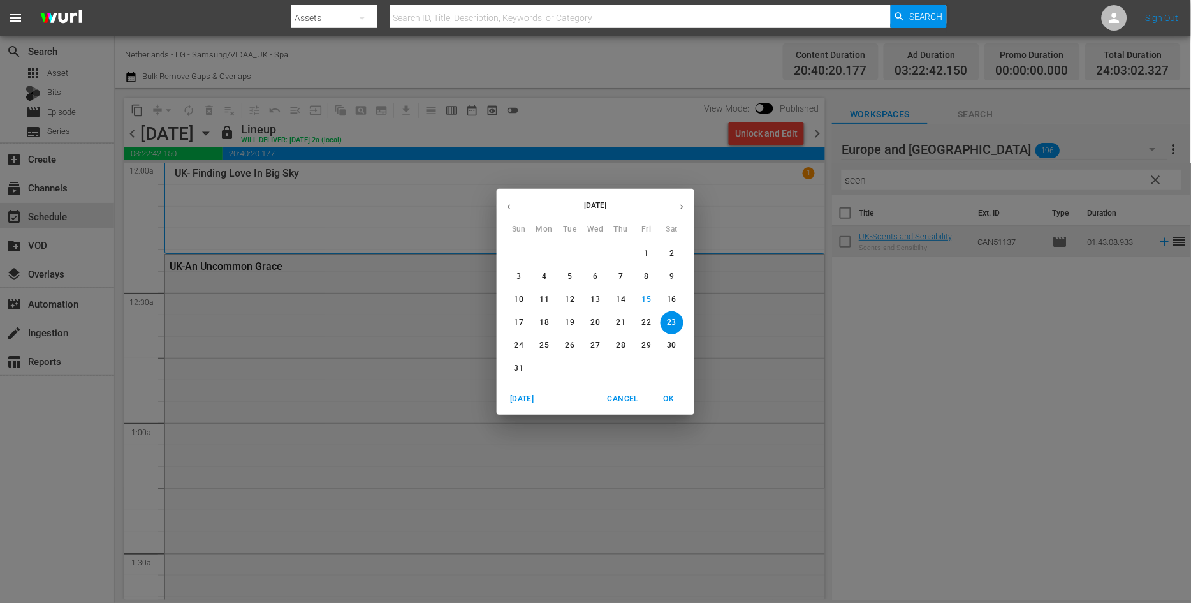
click at [525, 346] on span "24" at bounding box center [519, 345] width 23 height 11
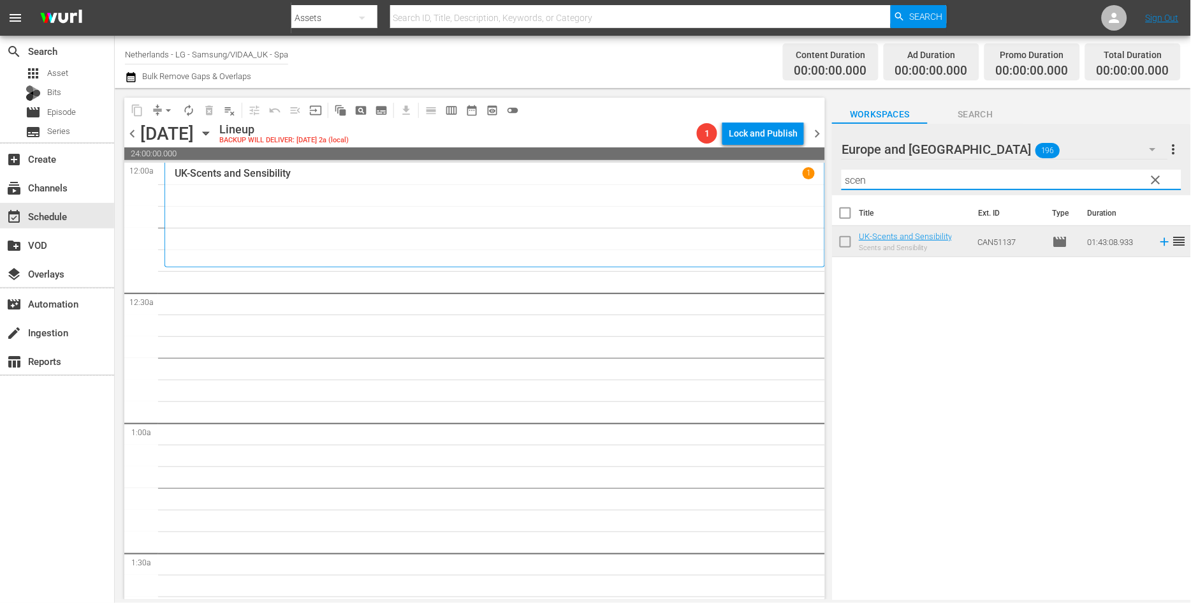
drag, startPoint x: 896, startPoint y: 182, endPoint x: 765, endPoint y: 182, distance: 131.3
click at [766, 182] on div "content_copy compress arrow_drop_down autorenew_outlined delete_forever_outline…" at bounding box center [653, 343] width 1076 height 511
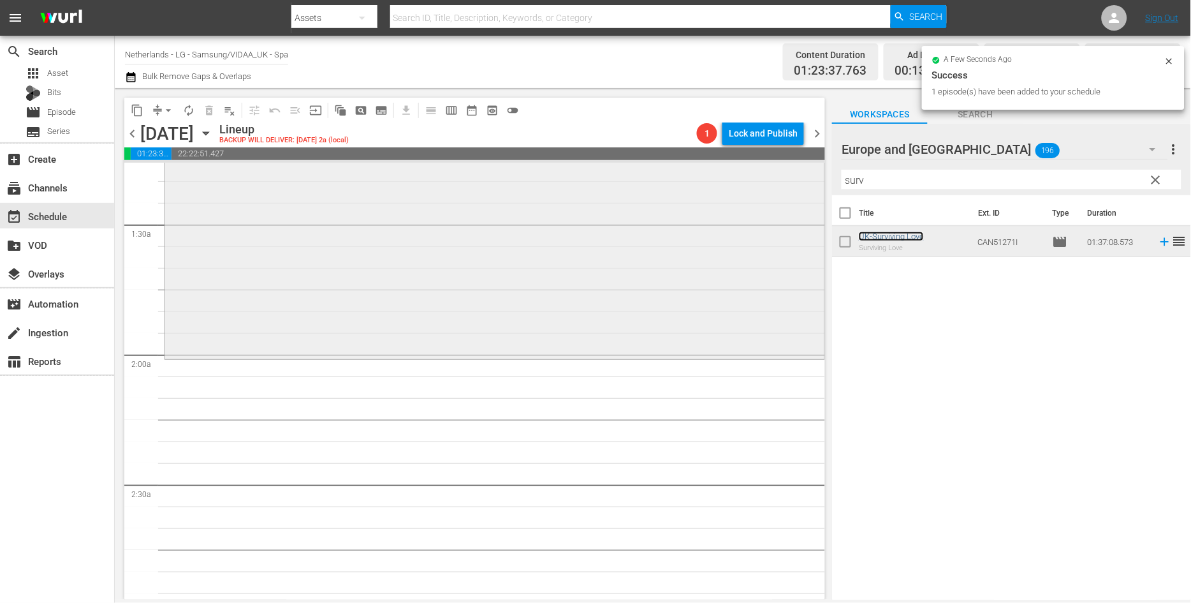
scroll to position [354, 0]
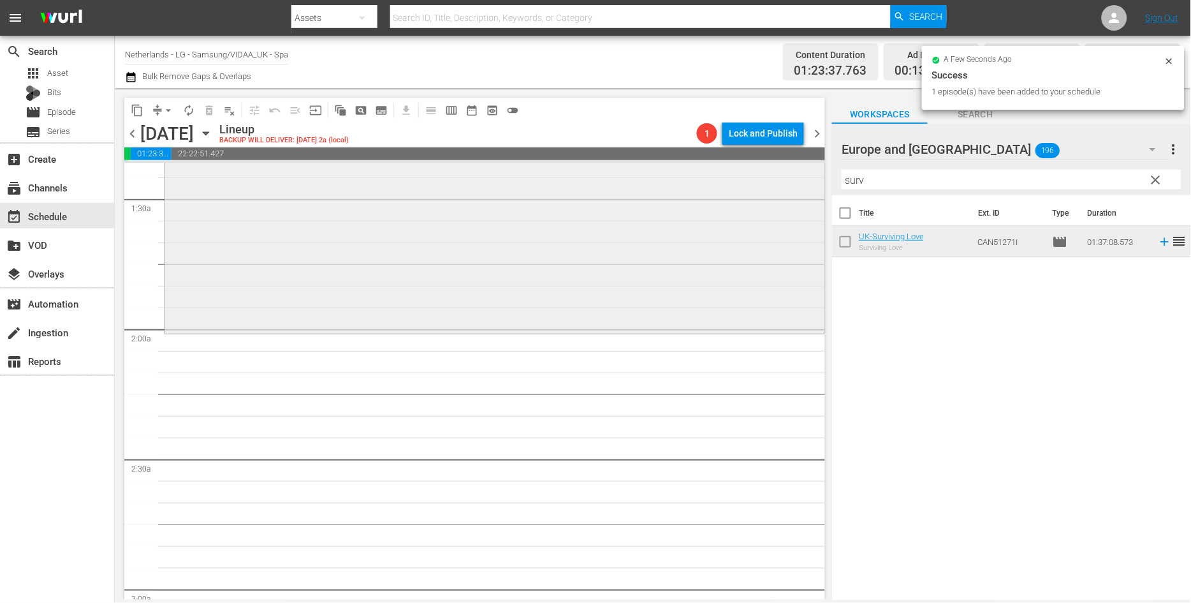
drag, startPoint x: 889, startPoint y: 182, endPoint x: 760, endPoint y: 182, distance: 128.8
click at [760, 182] on div "content_copy compress arrow_drop_down autorenew_outlined delete_forever_outline…" at bounding box center [653, 343] width 1076 height 511
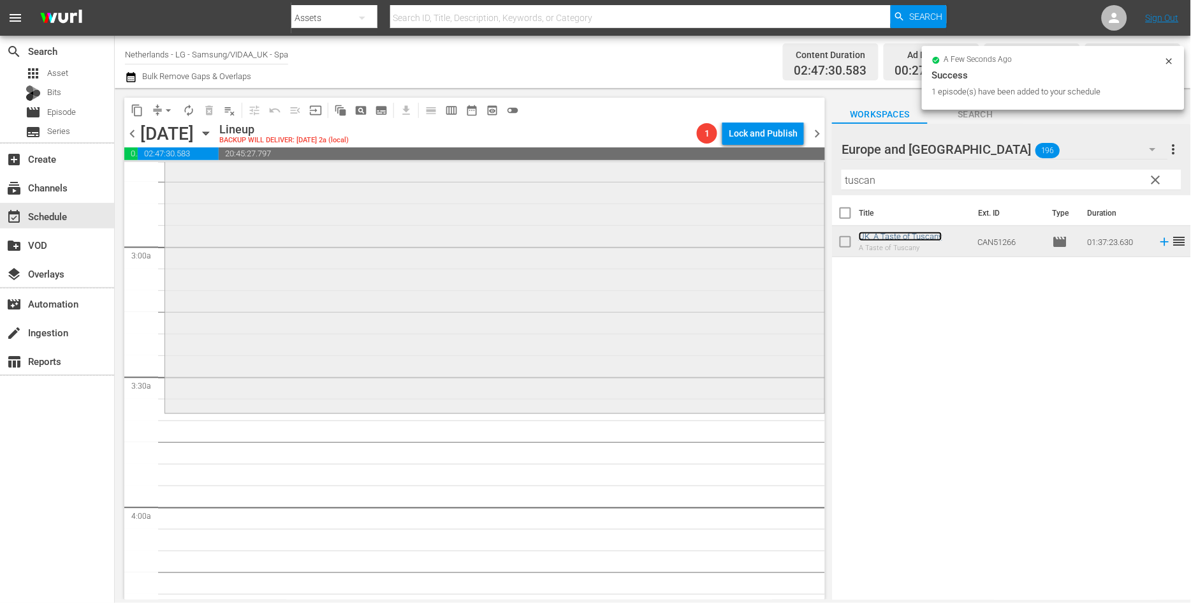
scroll to position [708, 0]
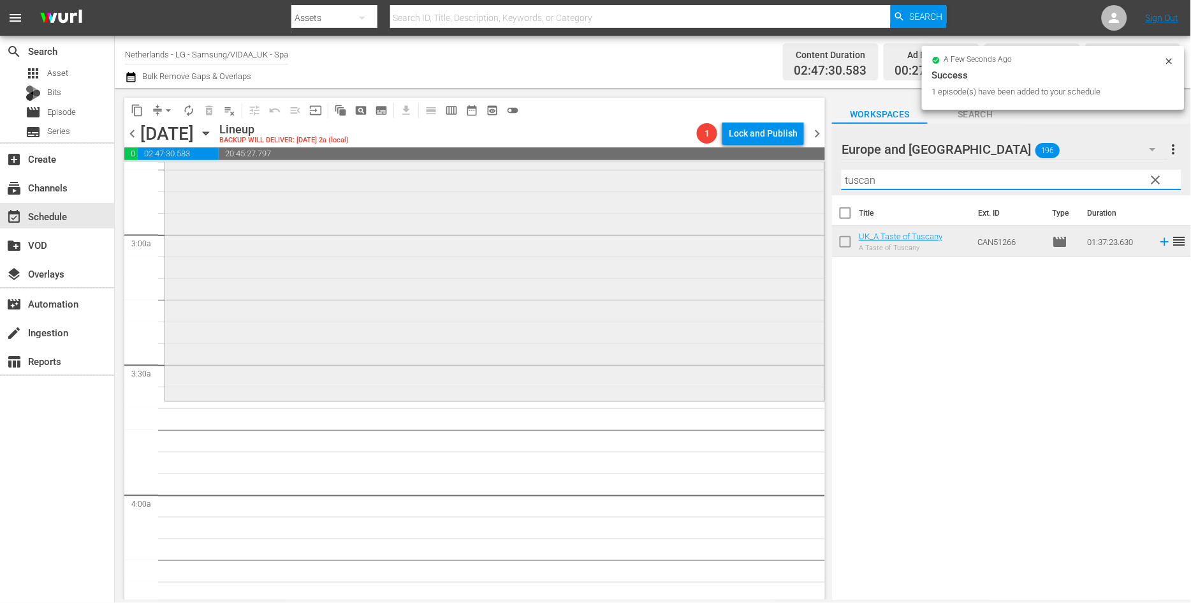
drag, startPoint x: 895, startPoint y: 183, endPoint x: 703, endPoint y: 180, distance: 192.6
click at [703, 180] on div "content_copy compress arrow_drop_down autorenew_outlined delete_forever_outline…" at bounding box center [653, 343] width 1076 height 511
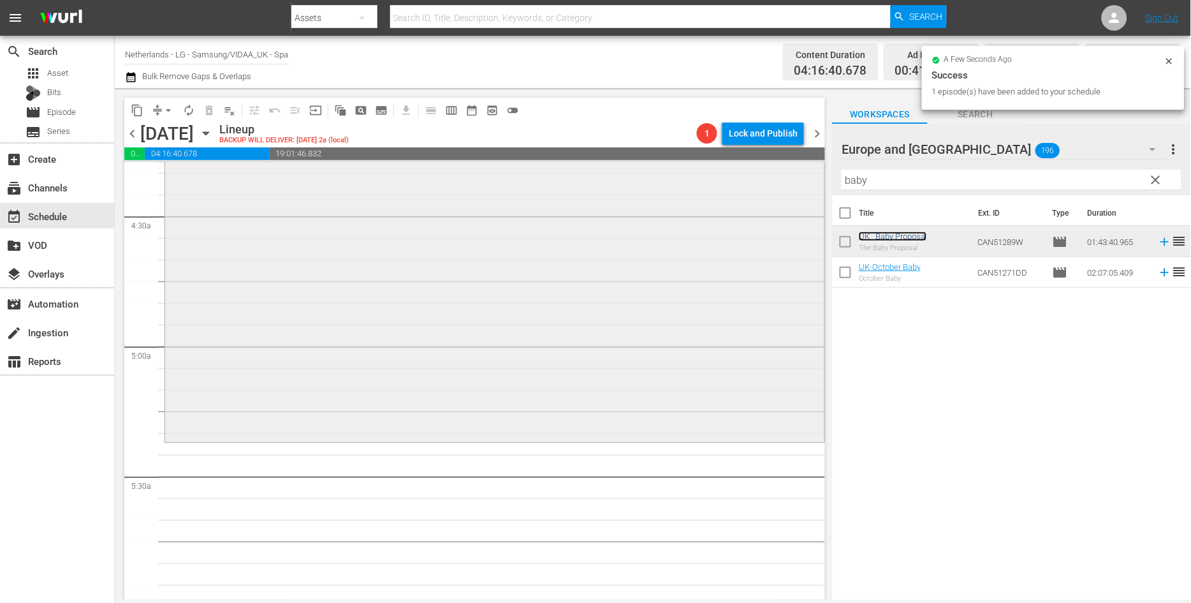
scroll to position [1133, 0]
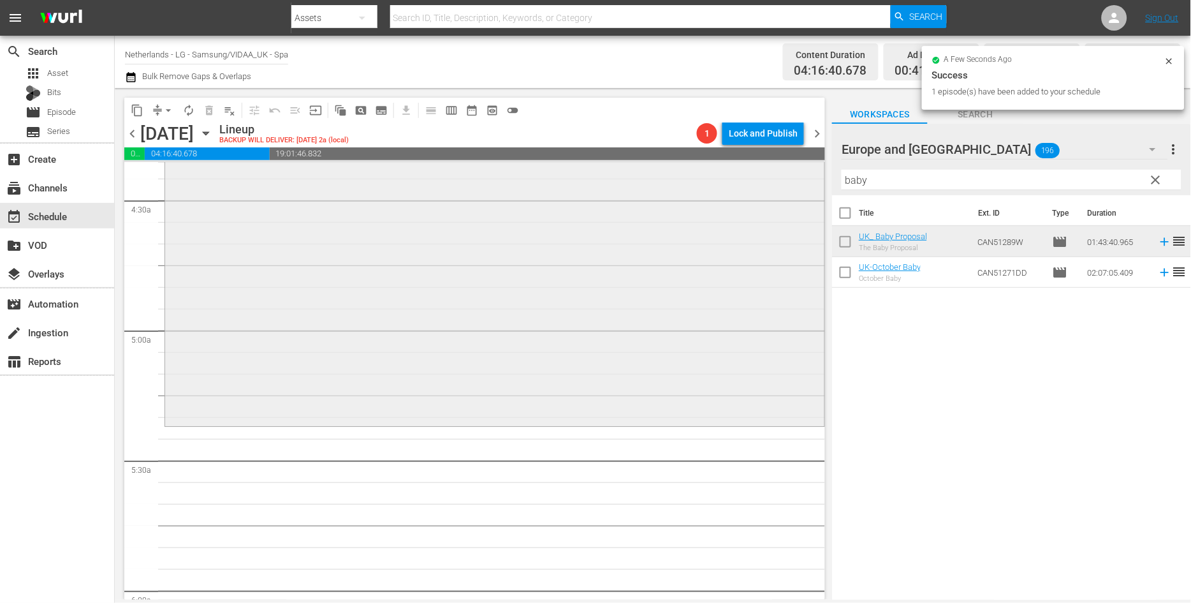
drag, startPoint x: 880, startPoint y: 180, endPoint x: 708, endPoint y: 177, distance: 172.2
click at [725, 179] on div "content_copy compress arrow_drop_down autorenew_outlined delete_forever_outline…" at bounding box center [653, 343] width 1076 height 511
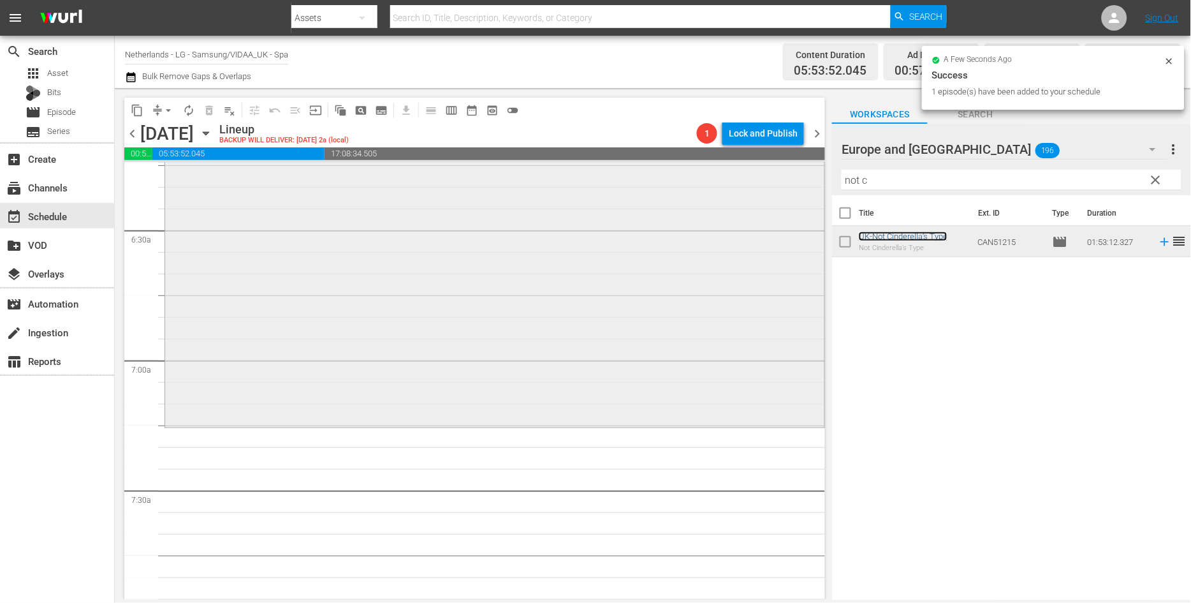
scroll to position [1629, 0]
drag, startPoint x: 715, startPoint y: 180, endPoint x: 648, endPoint y: 179, distance: 67.0
click at [649, 179] on div "content_copy compress arrow_drop_down autorenew_outlined delete_forever_outline…" at bounding box center [653, 343] width 1076 height 511
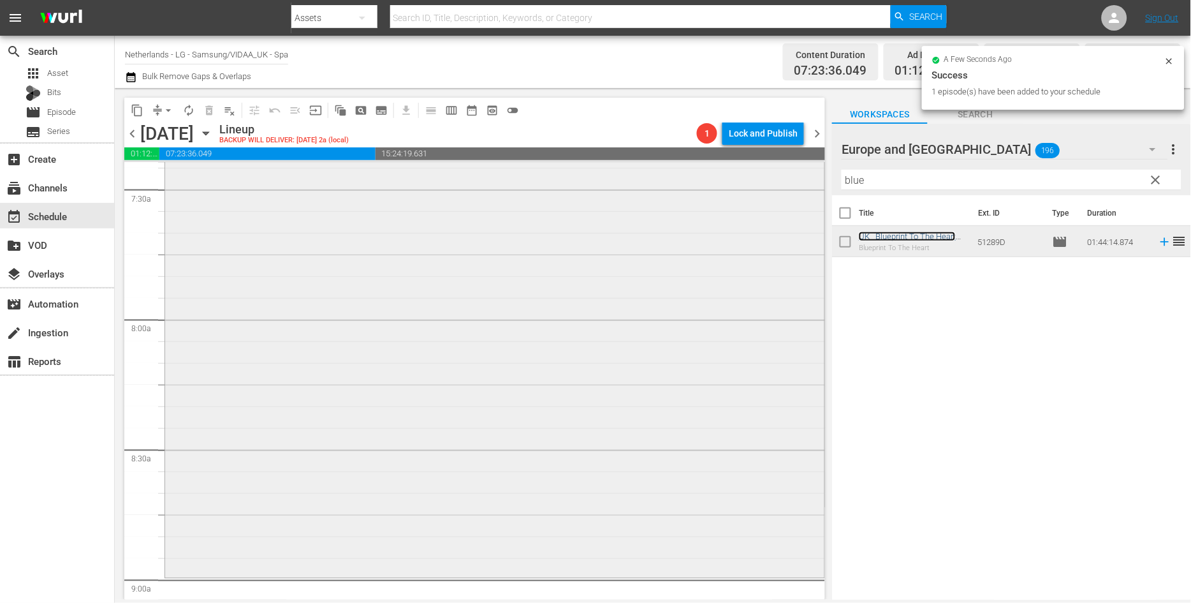
scroll to position [1983, 0]
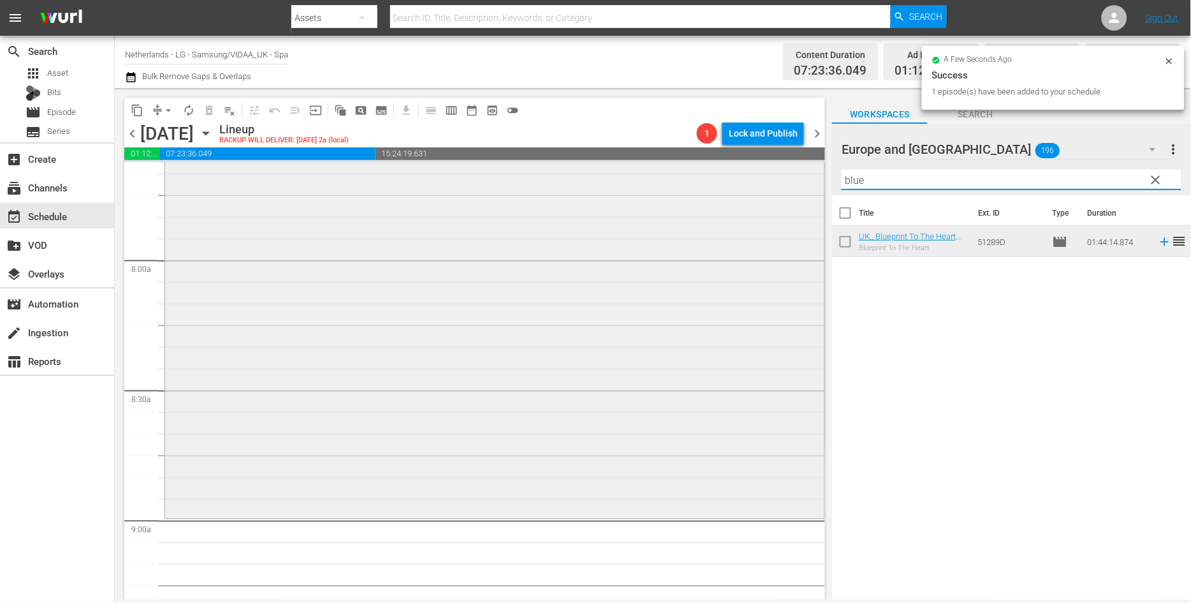
drag, startPoint x: 884, startPoint y: 180, endPoint x: 735, endPoint y: 189, distance: 149.5
click at [735, 189] on div "content_copy compress arrow_drop_down autorenew_outlined delete_forever_outline…" at bounding box center [653, 343] width 1076 height 511
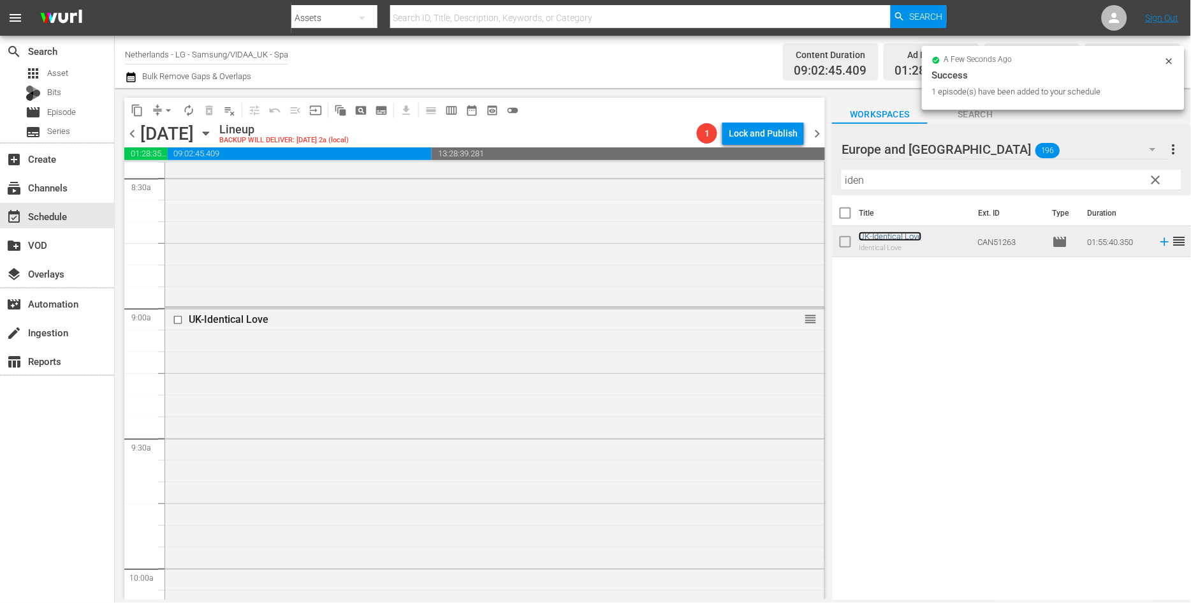
scroll to position [2550, 0]
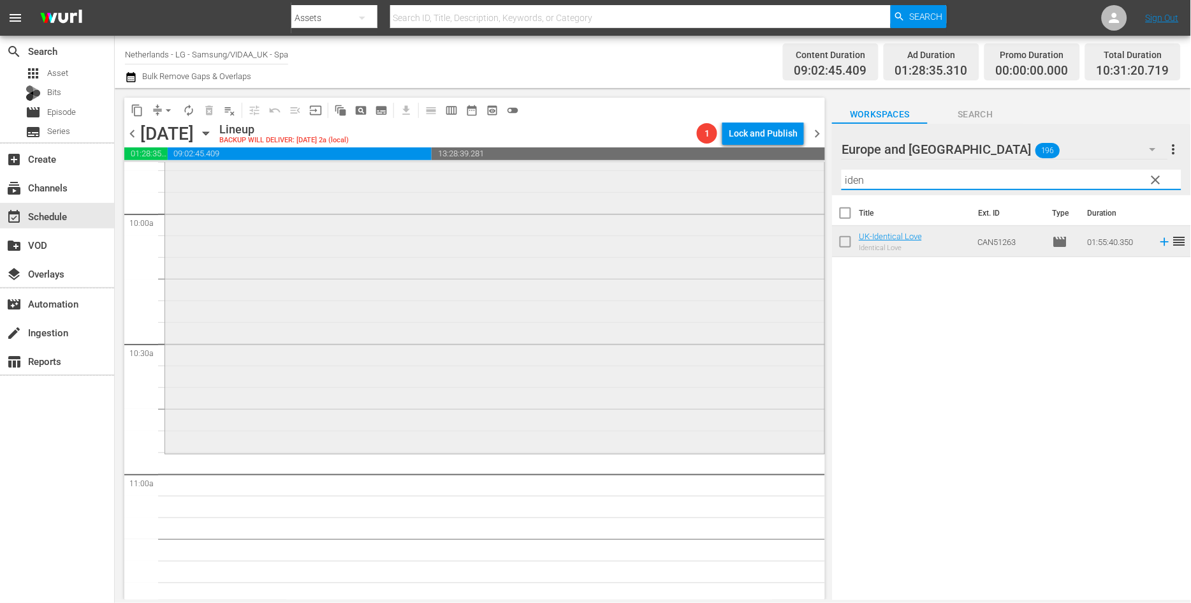
drag, startPoint x: 875, startPoint y: 182, endPoint x: 814, endPoint y: 177, distance: 62.0
click at [814, 177] on div "content_copy compress arrow_drop_down autorenew_outlined delete_forever_outline…" at bounding box center [653, 343] width 1076 height 511
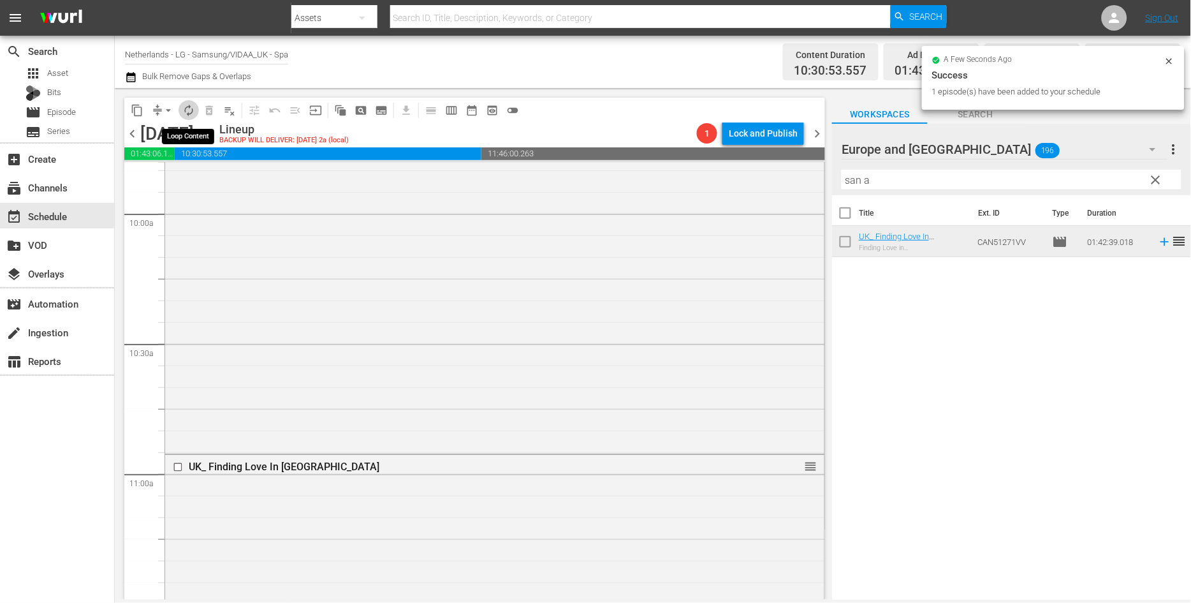
click at [187, 110] on span "autorenew_outlined" at bounding box center [188, 110] width 13 height 13
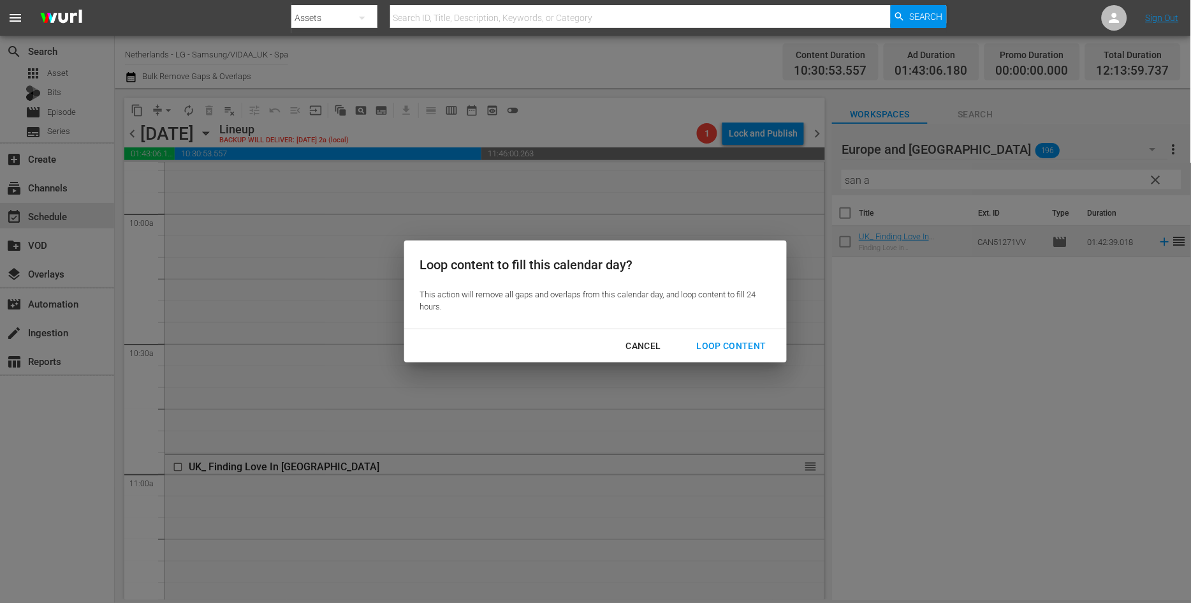
click at [738, 349] on div "Loop Content" at bounding box center [732, 346] width 90 height 16
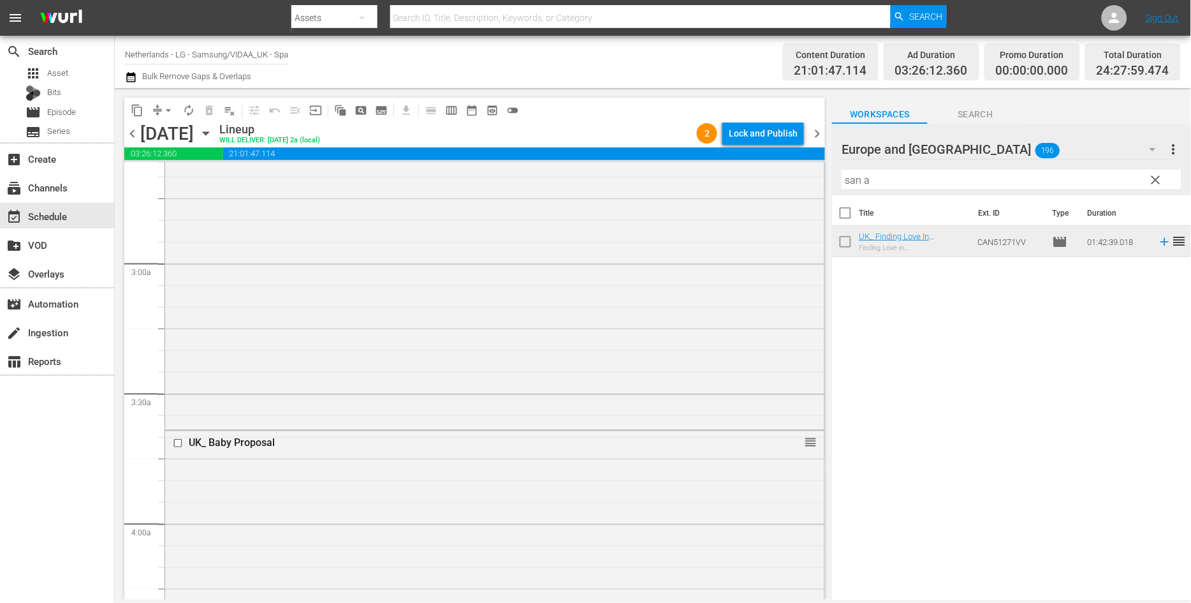
scroll to position [708, 0]
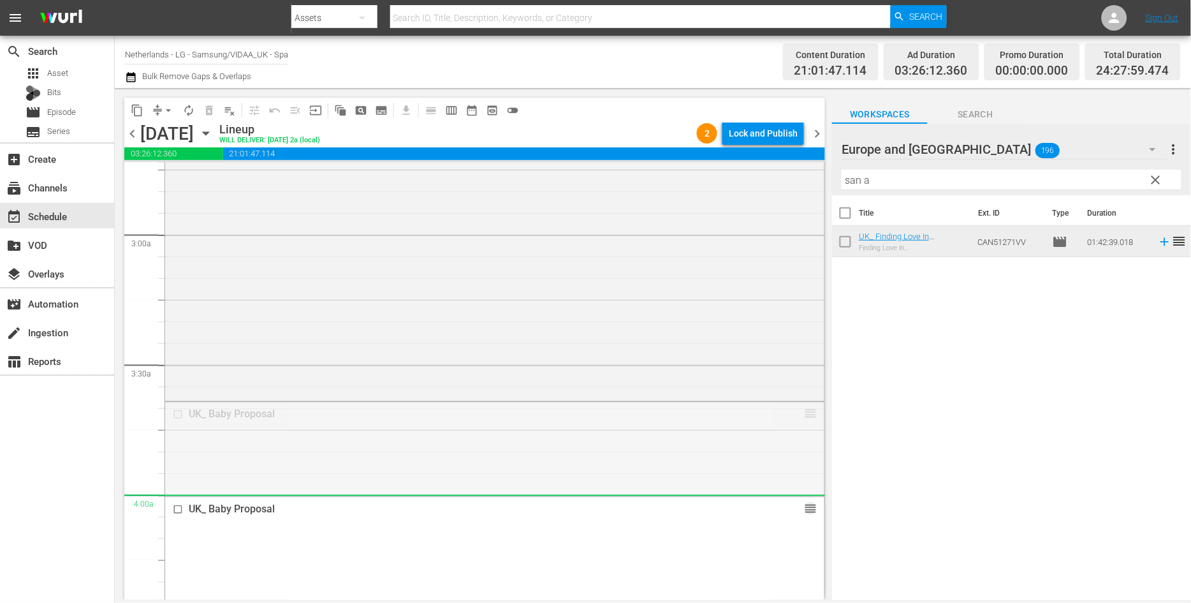
drag, startPoint x: 800, startPoint y: 414, endPoint x: 803, endPoint y: 496, distance: 81.7
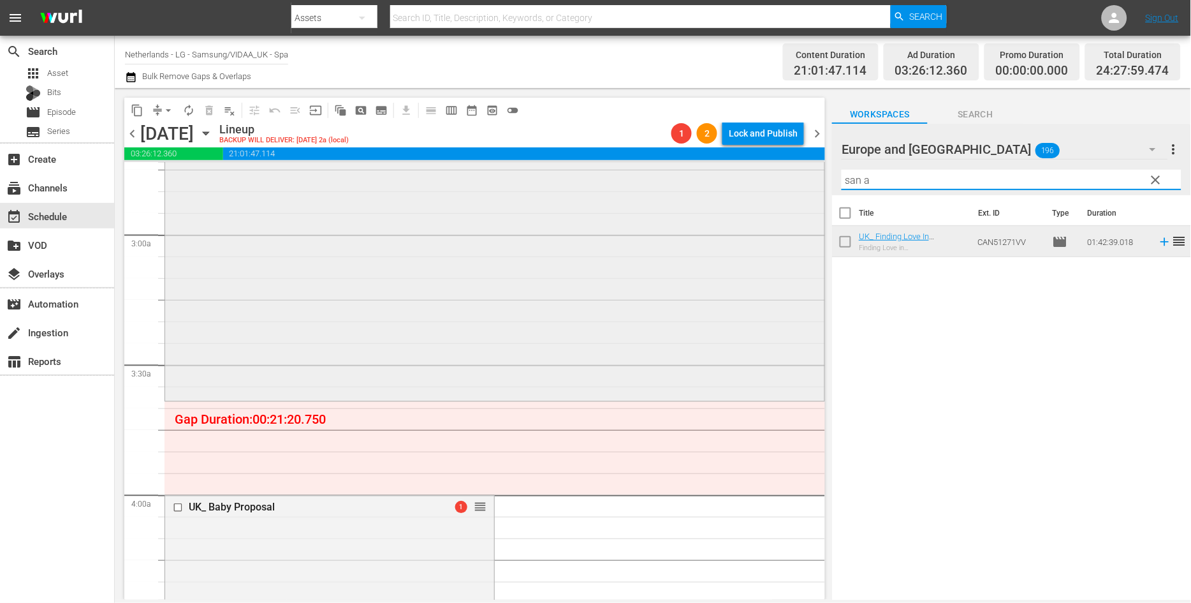
drag, startPoint x: 874, startPoint y: 179, endPoint x: 725, endPoint y: 179, distance: 149.2
click at [725, 179] on div "content_copy compress arrow_drop_down autorenew_outlined delete_forever_outline…" at bounding box center [653, 343] width 1076 height 511
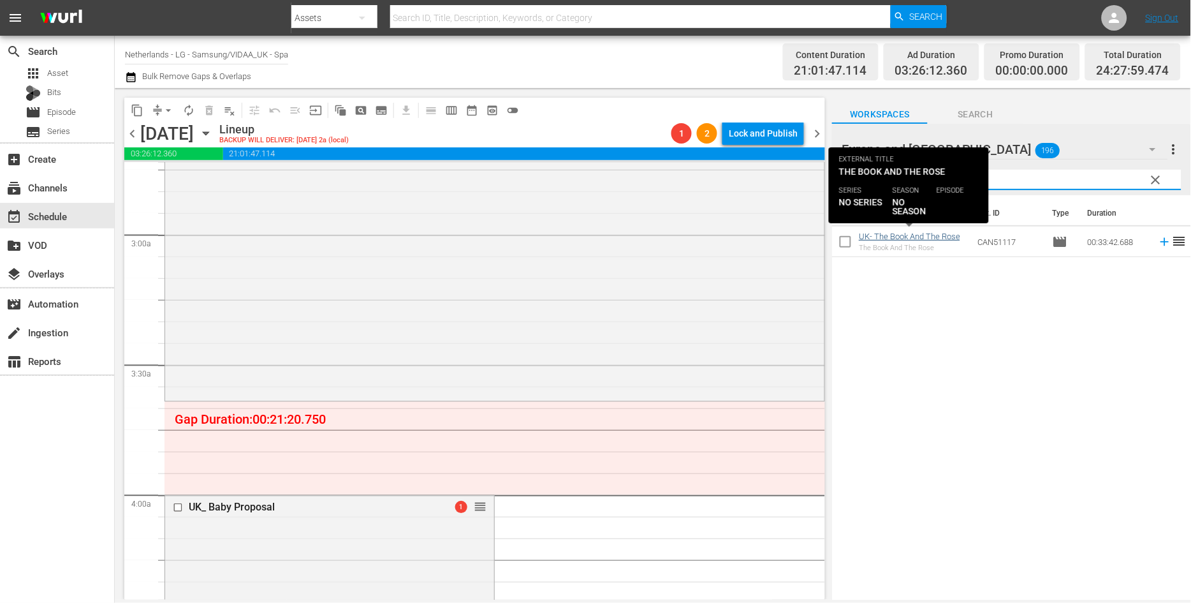
type input "book"
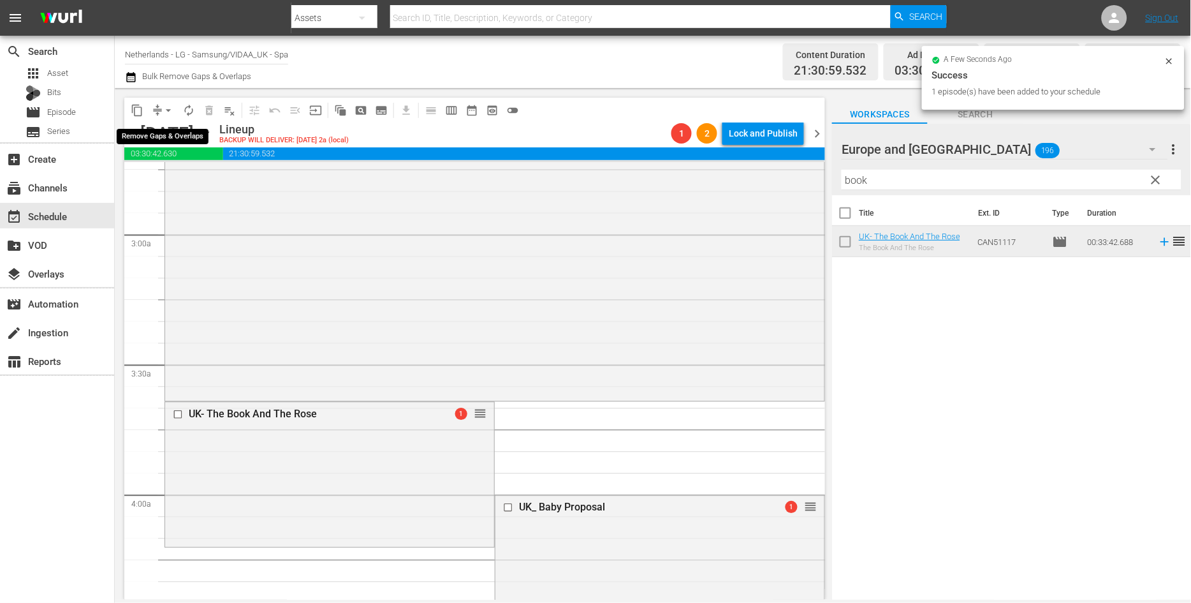
click at [166, 108] on span "arrow_drop_down" at bounding box center [168, 110] width 13 height 13
click at [181, 174] on li "Align to End of Previous Day" at bounding box center [169, 177] width 134 height 21
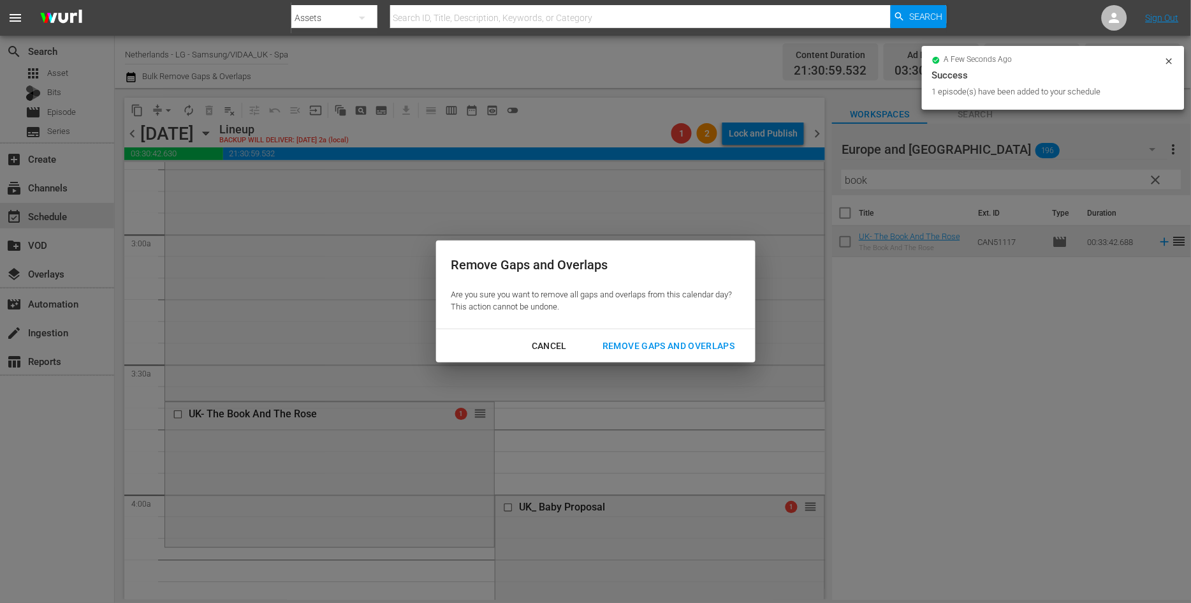
click at [695, 346] on div "Remove Gaps and Overlaps" at bounding box center [668, 346] width 152 height 16
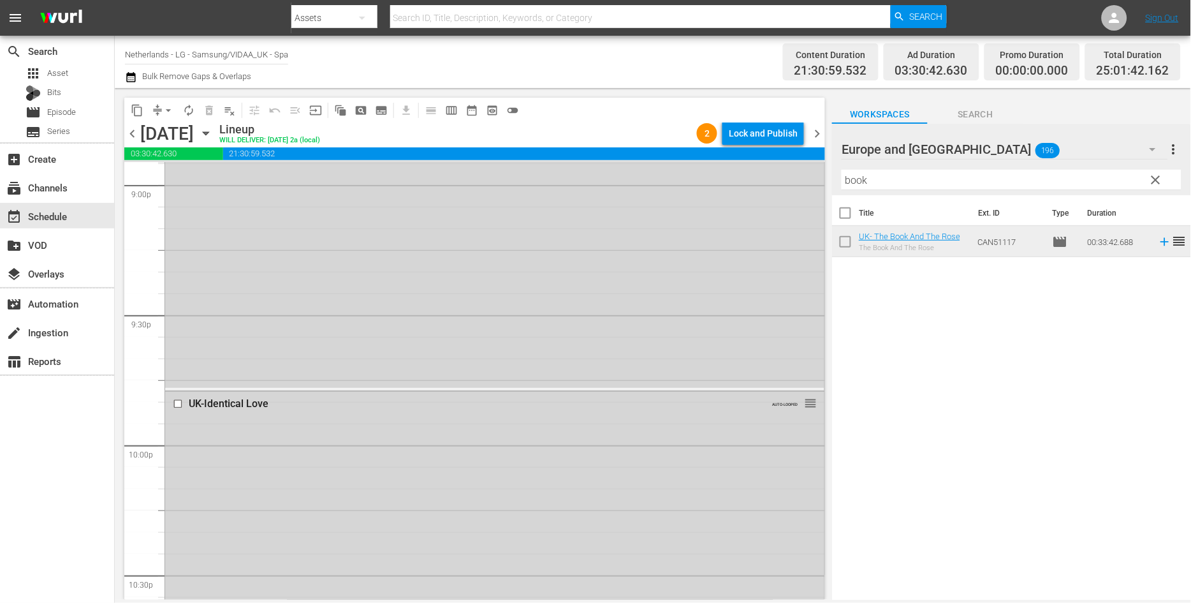
scroll to position [5880, 0]
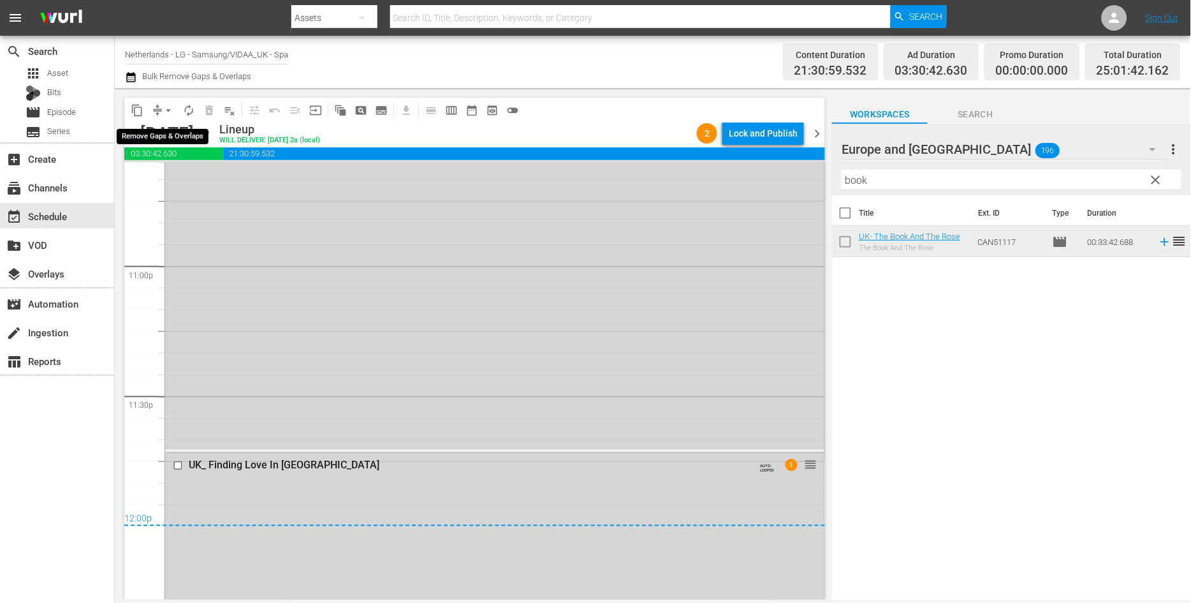
click at [164, 108] on span "arrow_drop_down" at bounding box center [168, 110] width 13 height 13
click at [180, 176] on li "Align to End of Previous Day" at bounding box center [169, 177] width 134 height 21
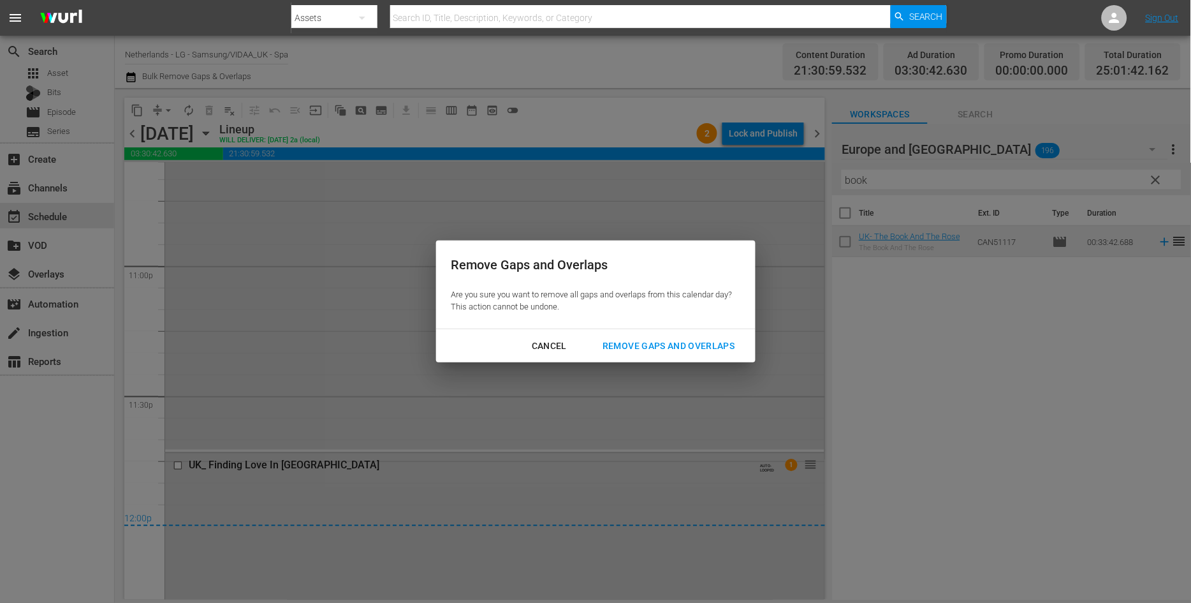
click at [658, 342] on div "Remove Gaps and Overlaps" at bounding box center [668, 346] width 152 height 16
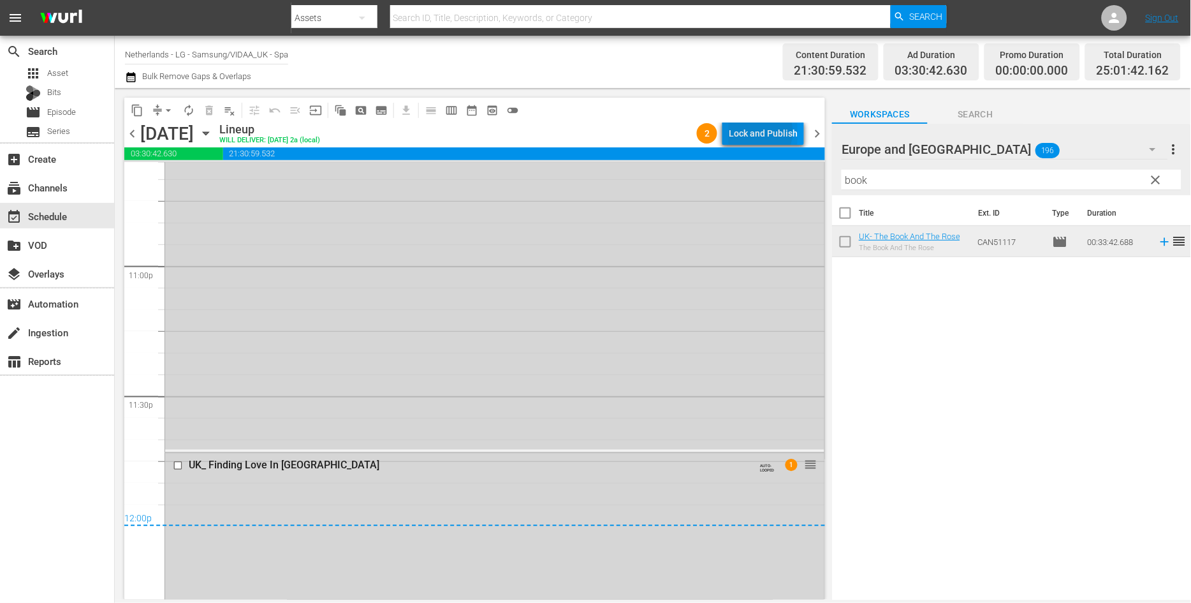
click at [761, 132] on div "Lock and Publish" at bounding box center [763, 133] width 69 height 23
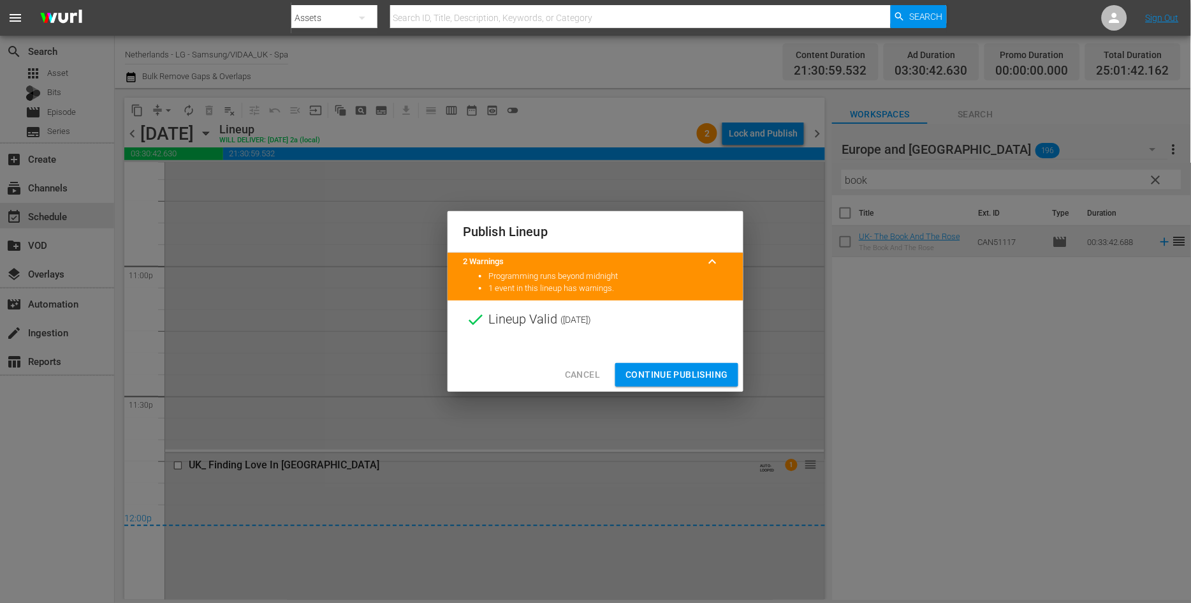
click at [659, 375] on span "Continue Publishing" at bounding box center [676, 375] width 103 height 16
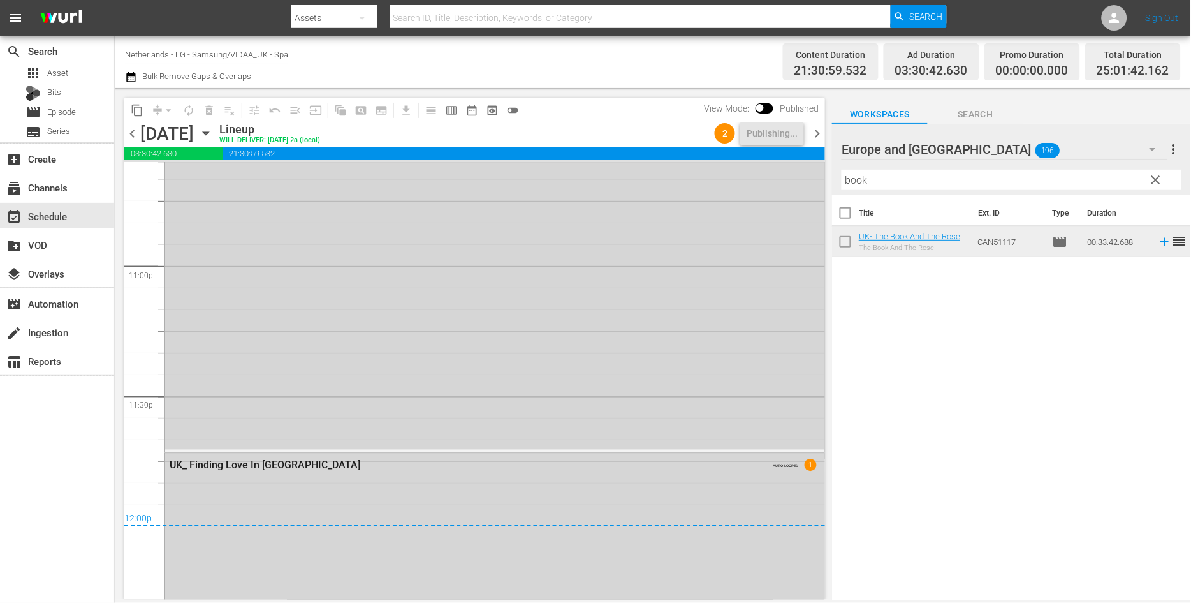
click at [213, 136] on icon "button" at bounding box center [206, 133] width 14 height 14
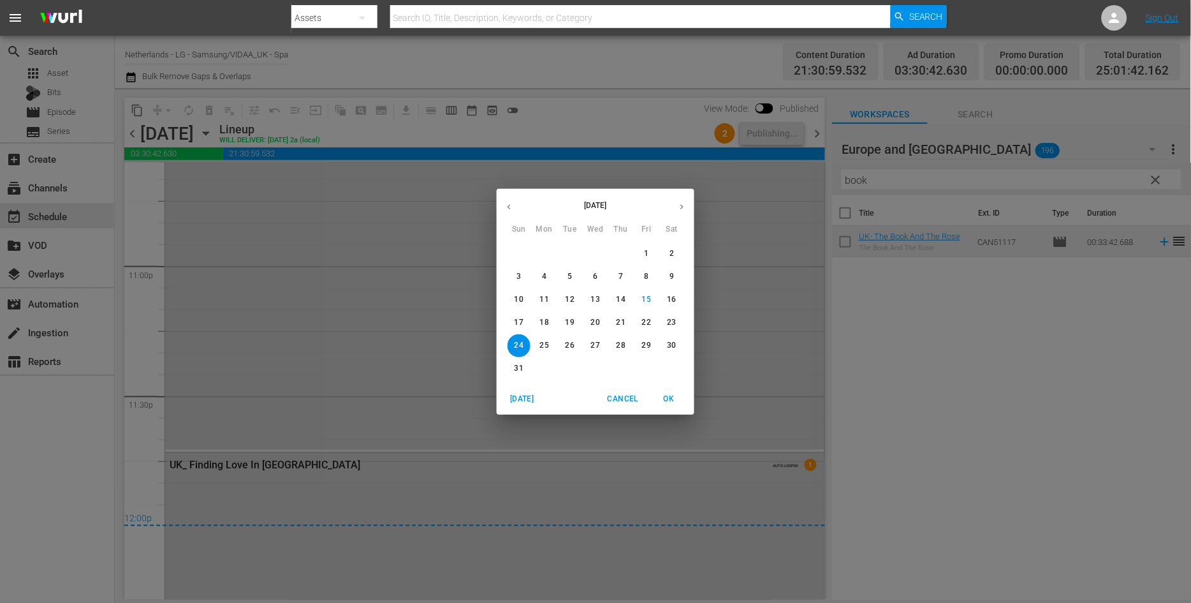
click at [548, 317] on p "18" at bounding box center [544, 322] width 9 height 11
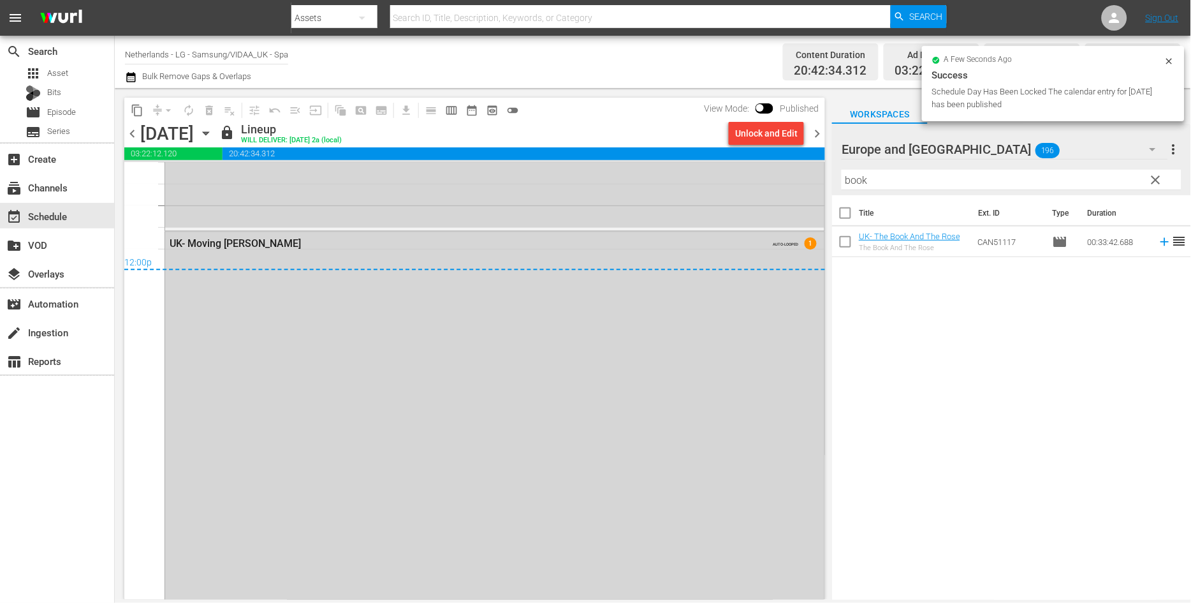
scroll to position [6065, 0]
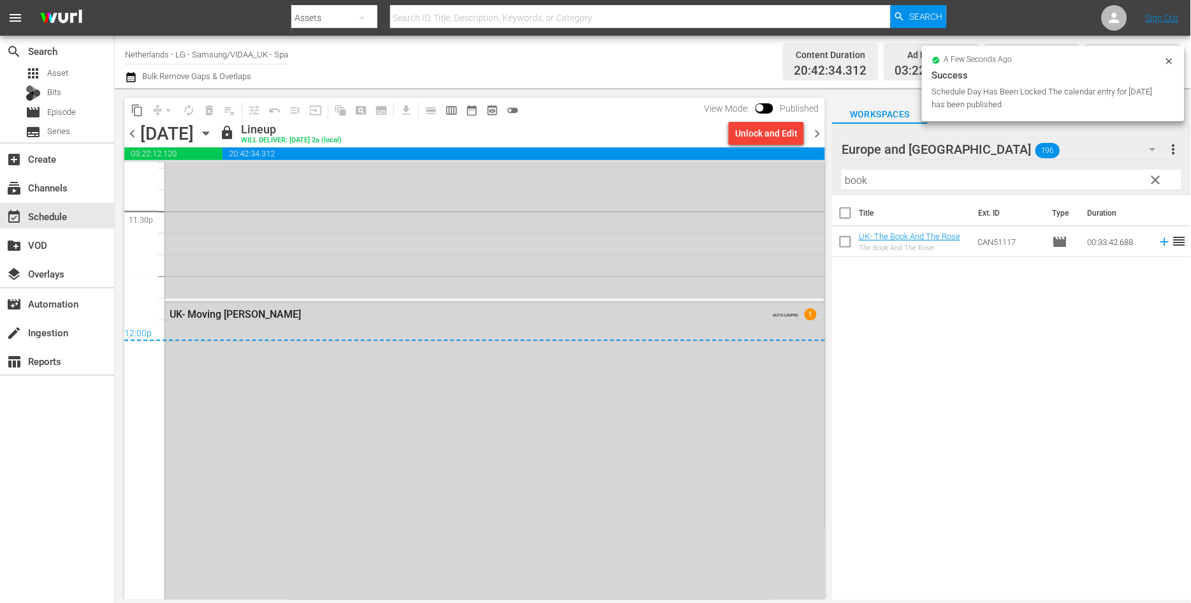
click at [213, 135] on icon "button" at bounding box center [206, 133] width 14 height 14
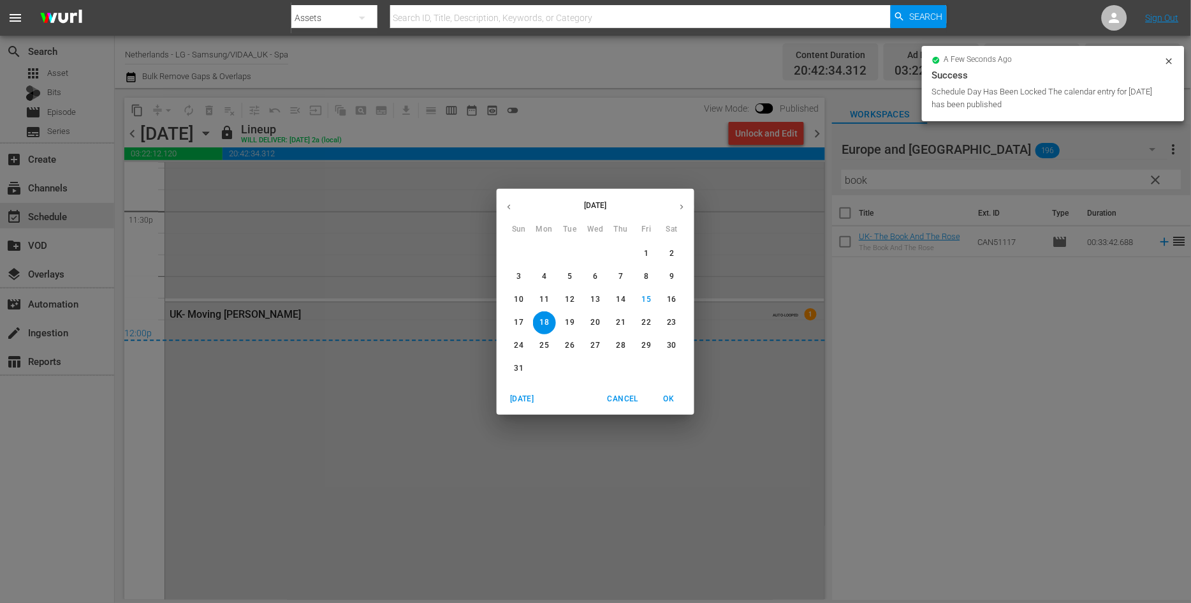
click at [569, 324] on p "19" at bounding box center [570, 322] width 9 height 11
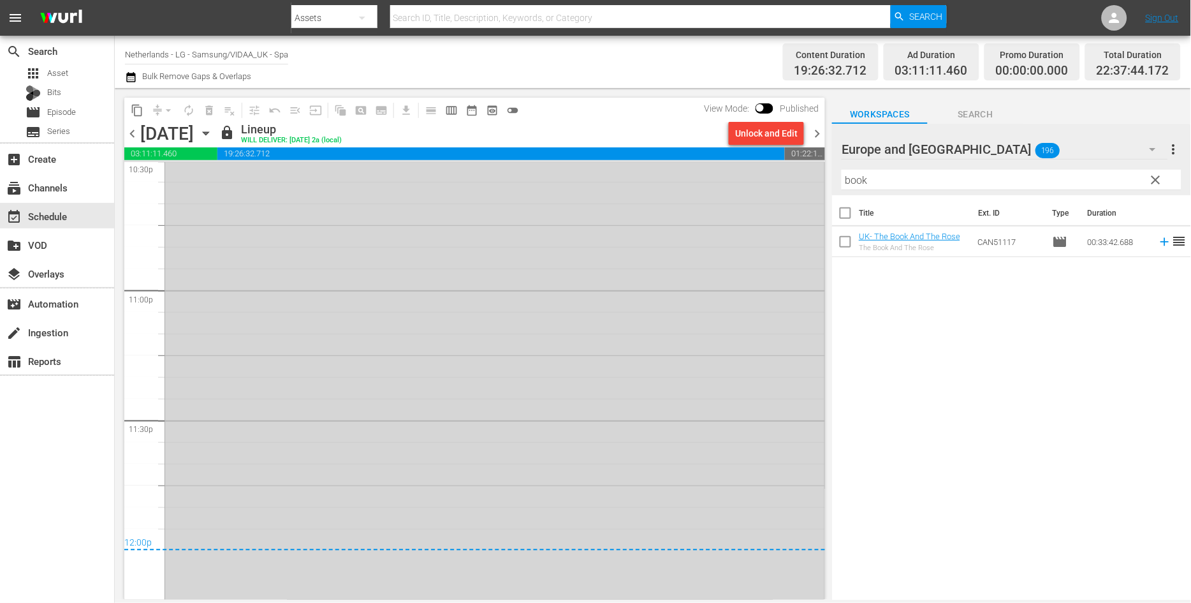
scroll to position [5866, 0]
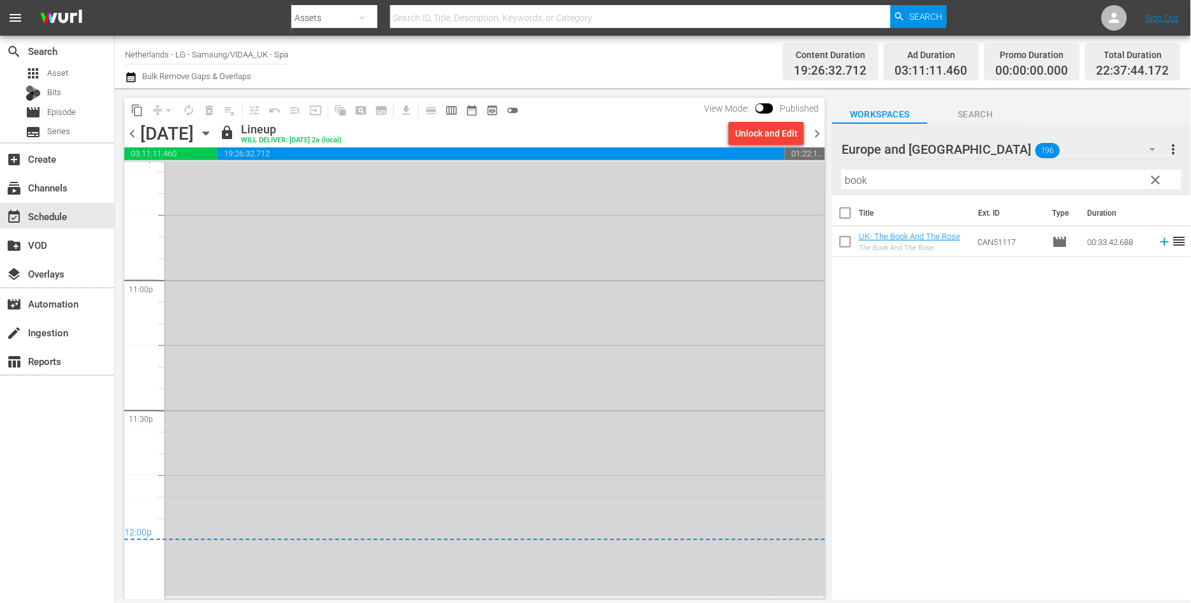
click at [208, 132] on icon "button" at bounding box center [206, 133] width 6 height 3
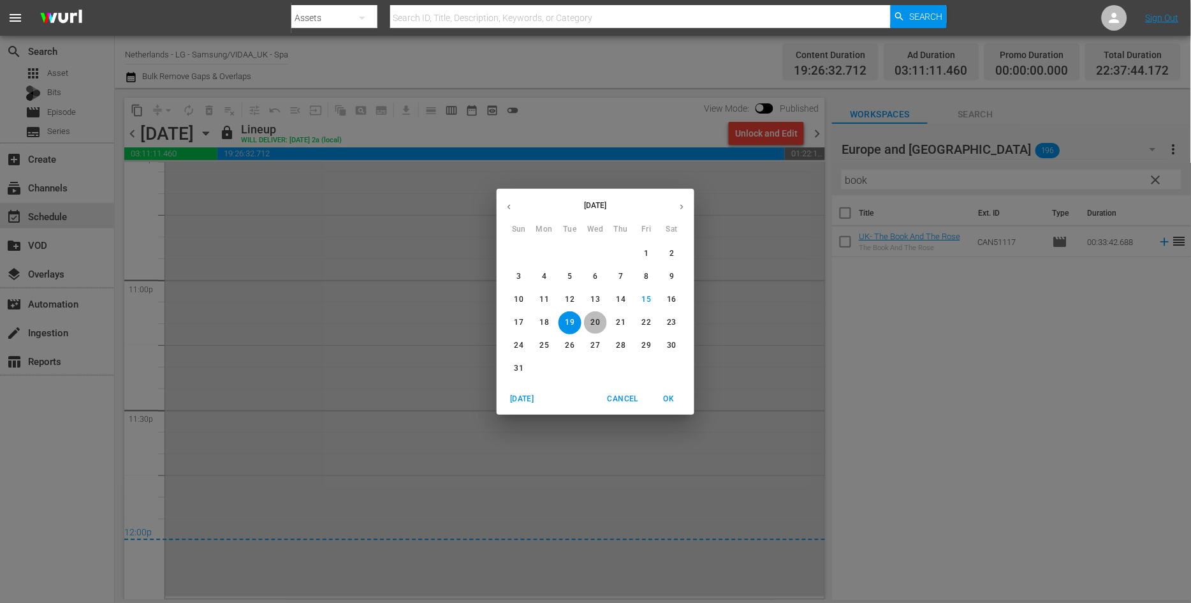
click at [595, 317] on p "20" at bounding box center [595, 322] width 9 height 11
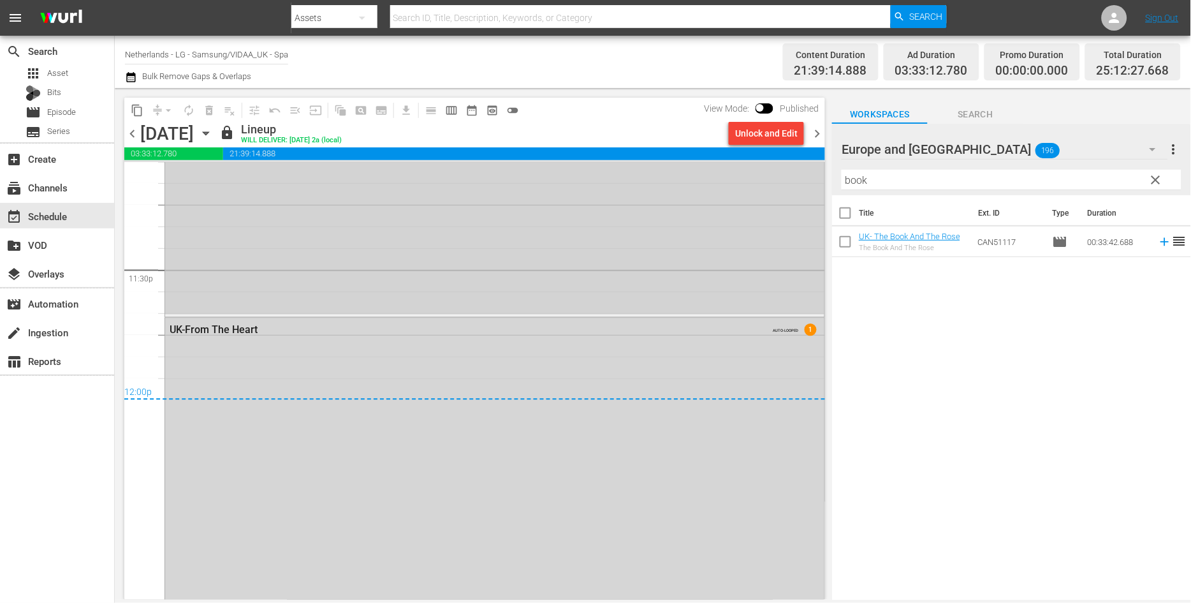
scroll to position [6007, 0]
click at [208, 132] on icon "button" at bounding box center [206, 133] width 6 height 3
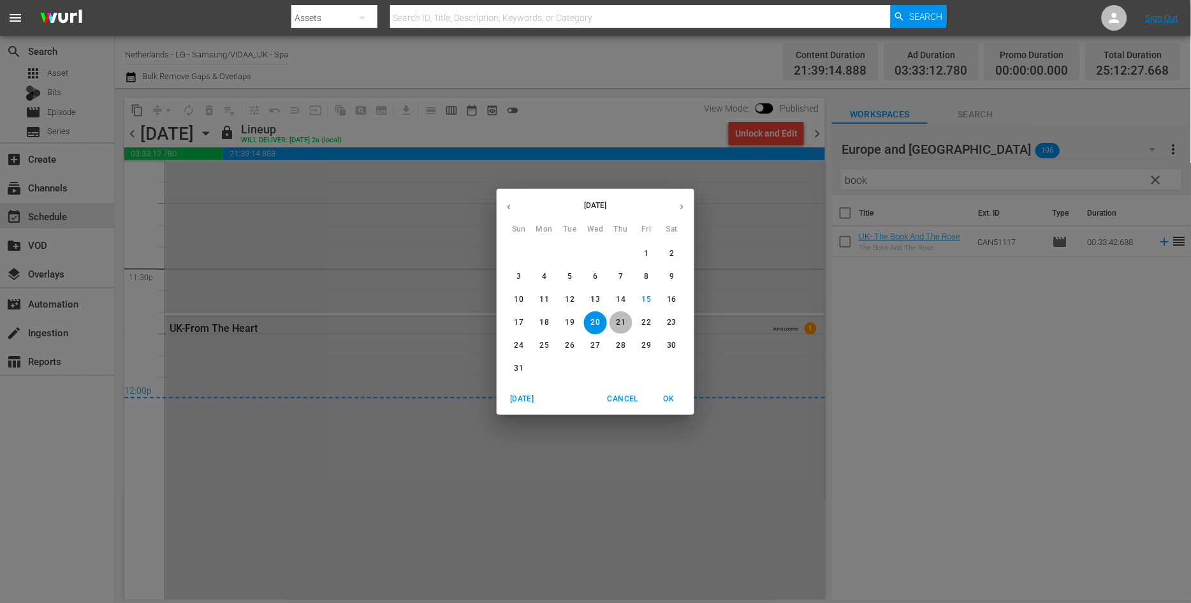
click at [620, 321] on p "21" at bounding box center [621, 322] width 9 height 11
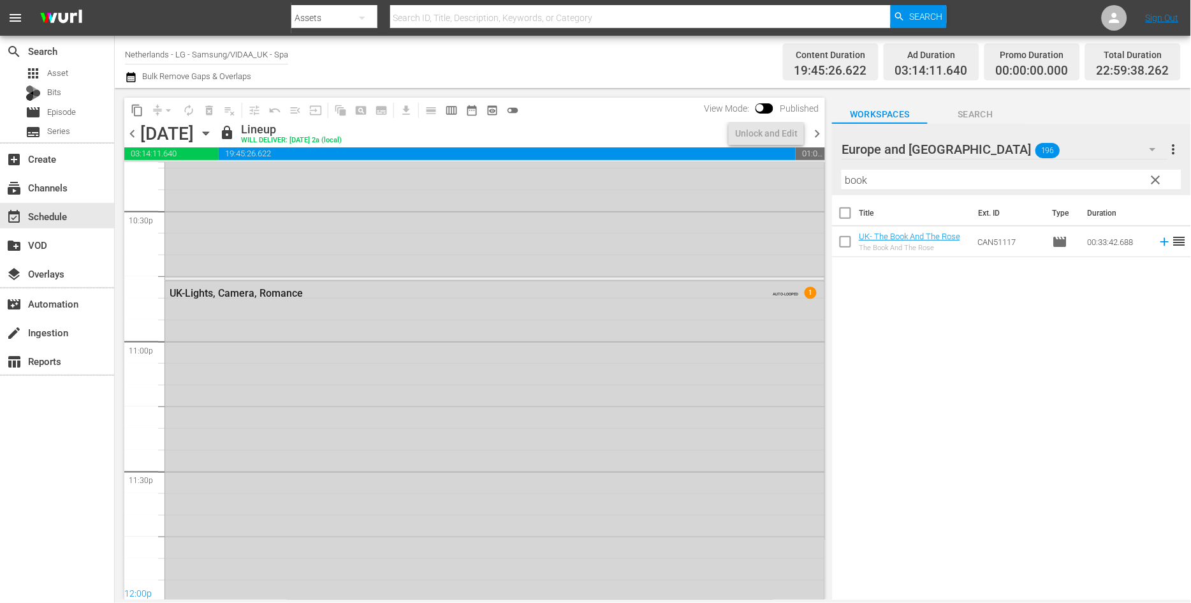
scroll to position [5918, 0]
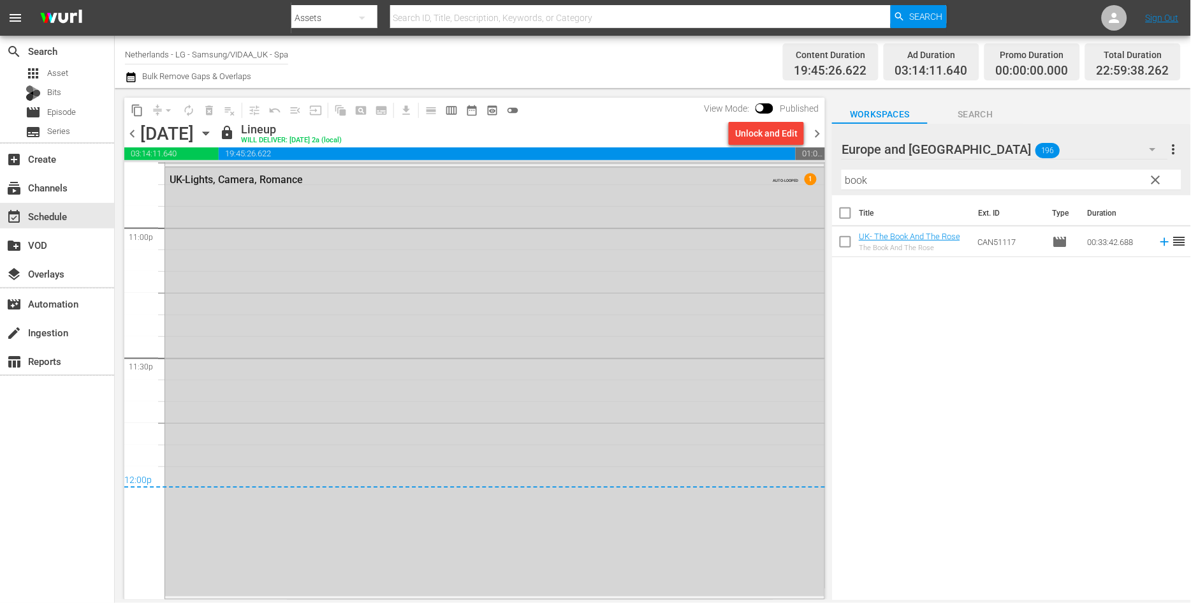
click at [208, 135] on icon "button" at bounding box center [206, 133] width 6 height 3
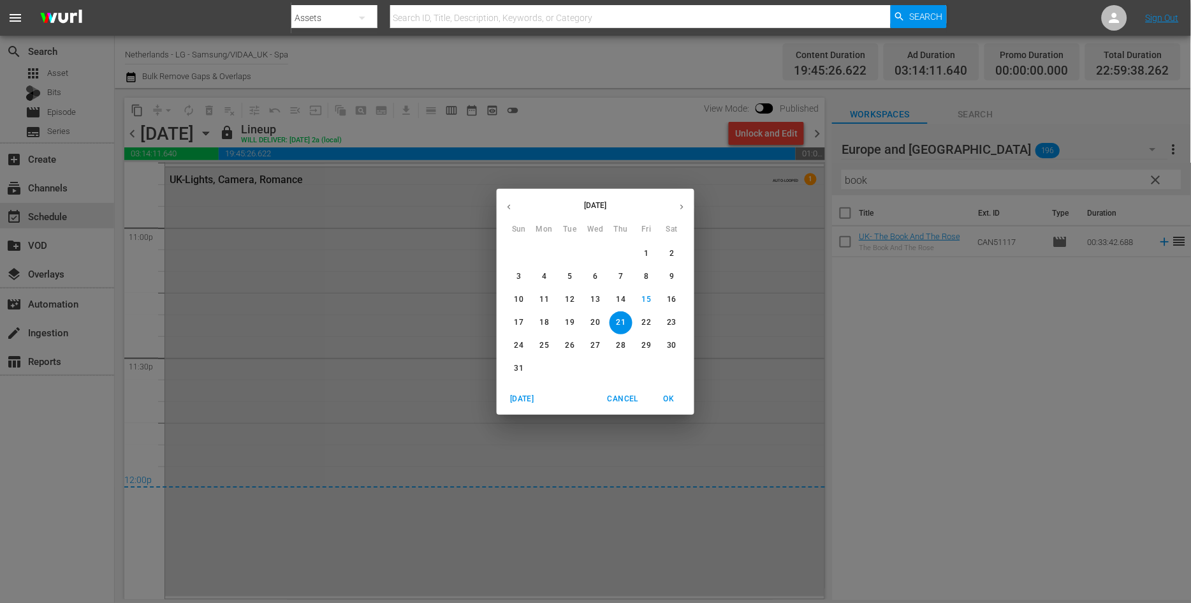
click at [651, 318] on p "22" at bounding box center [646, 322] width 9 height 11
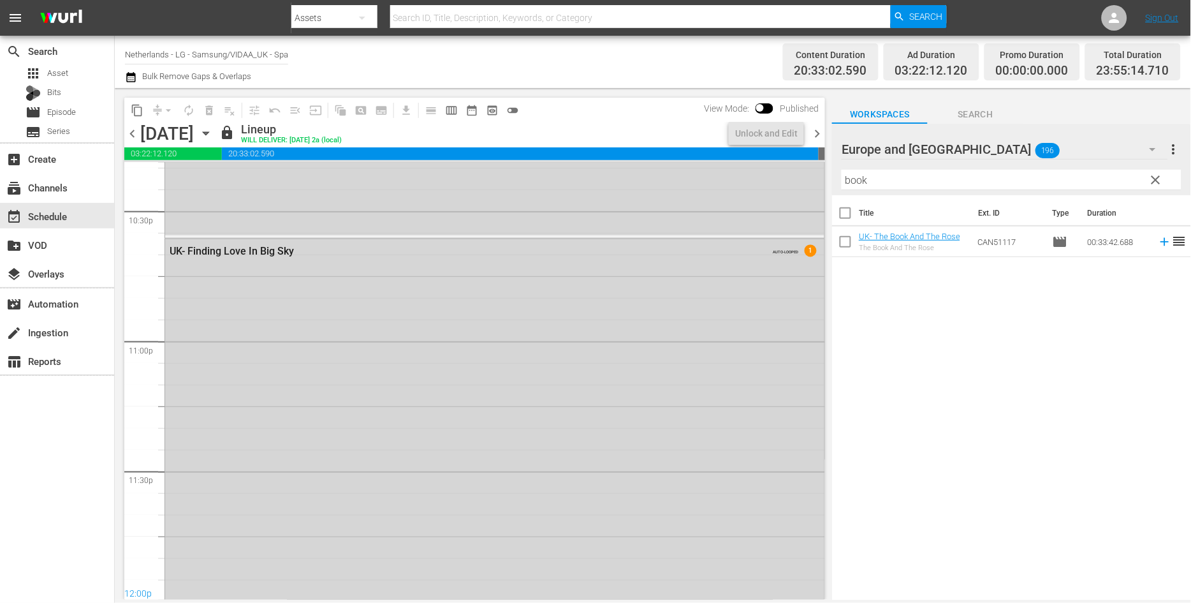
scroll to position [5896, 0]
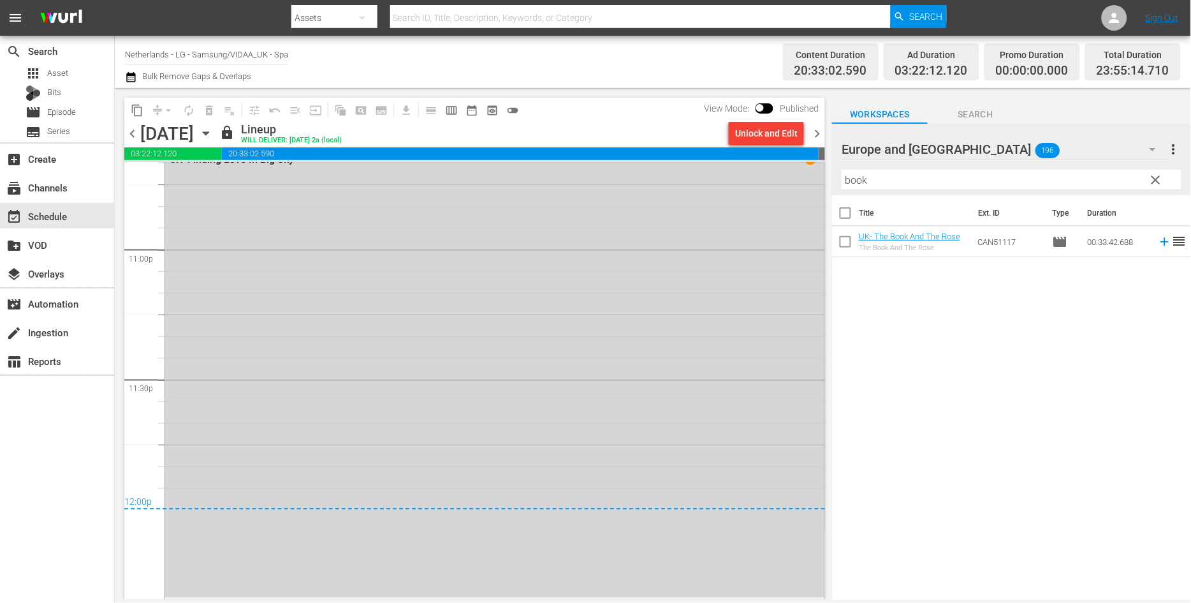
click at [208, 132] on icon "button" at bounding box center [206, 133] width 6 height 3
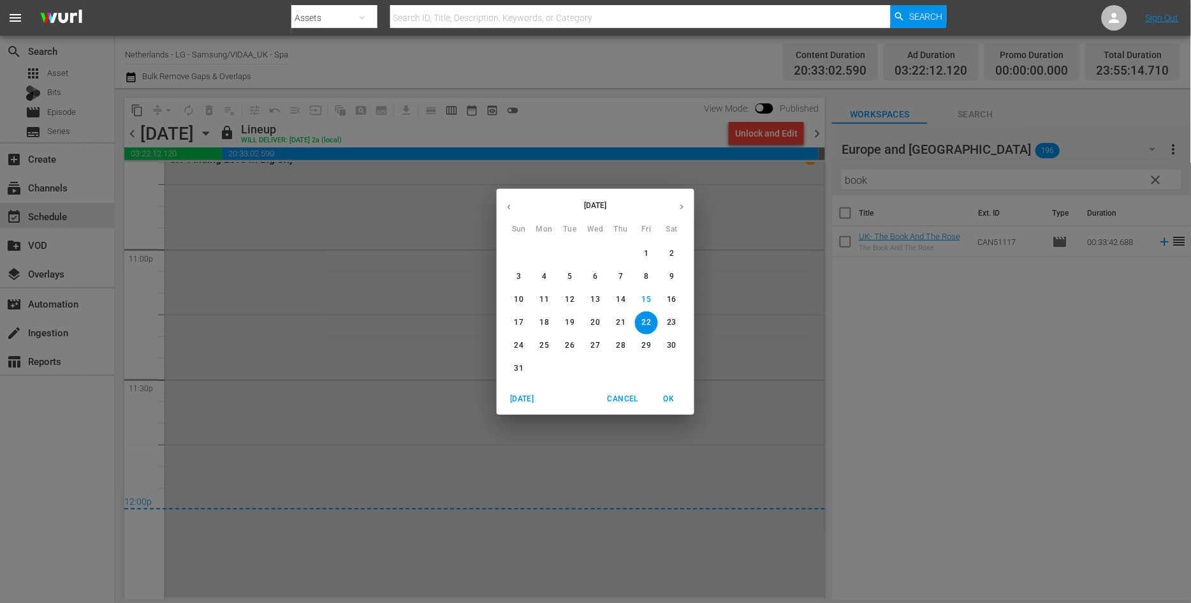
click at [672, 317] on p "23" at bounding box center [672, 322] width 9 height 11
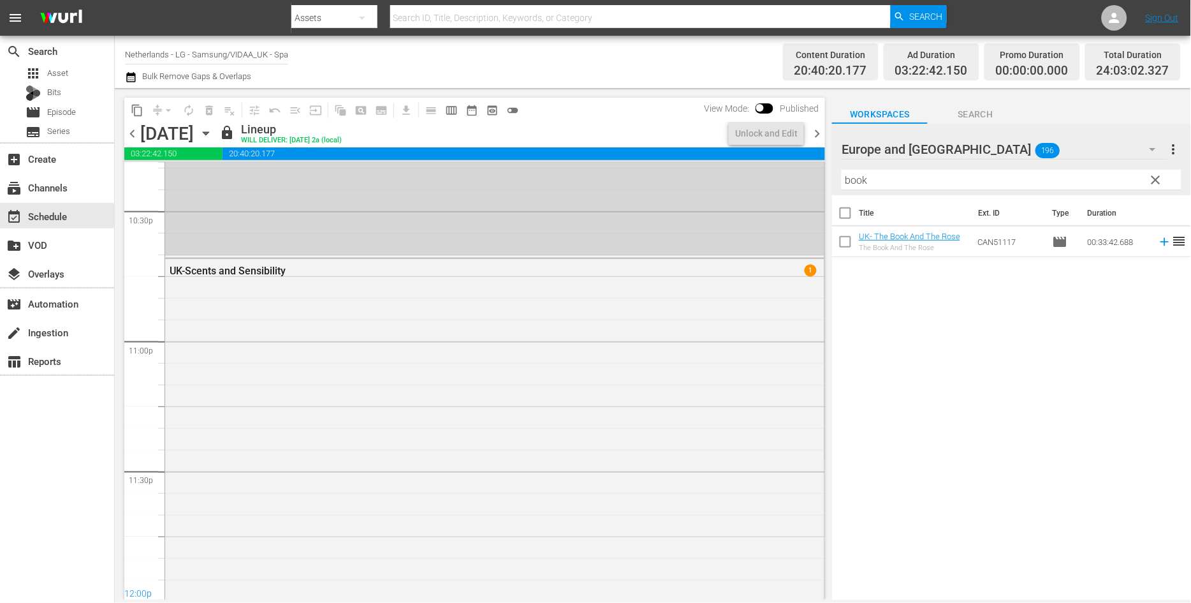
scroll to position [5910, 0]
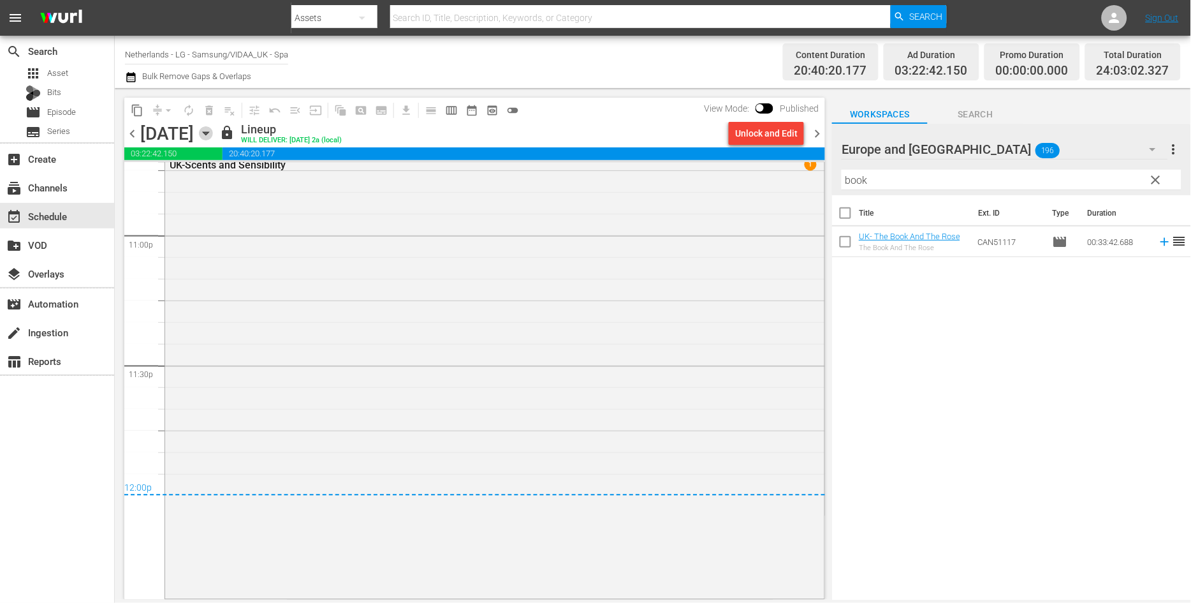
click at [213, 132] on icon "button" at bounding box center [206, 133] width 14 height 14
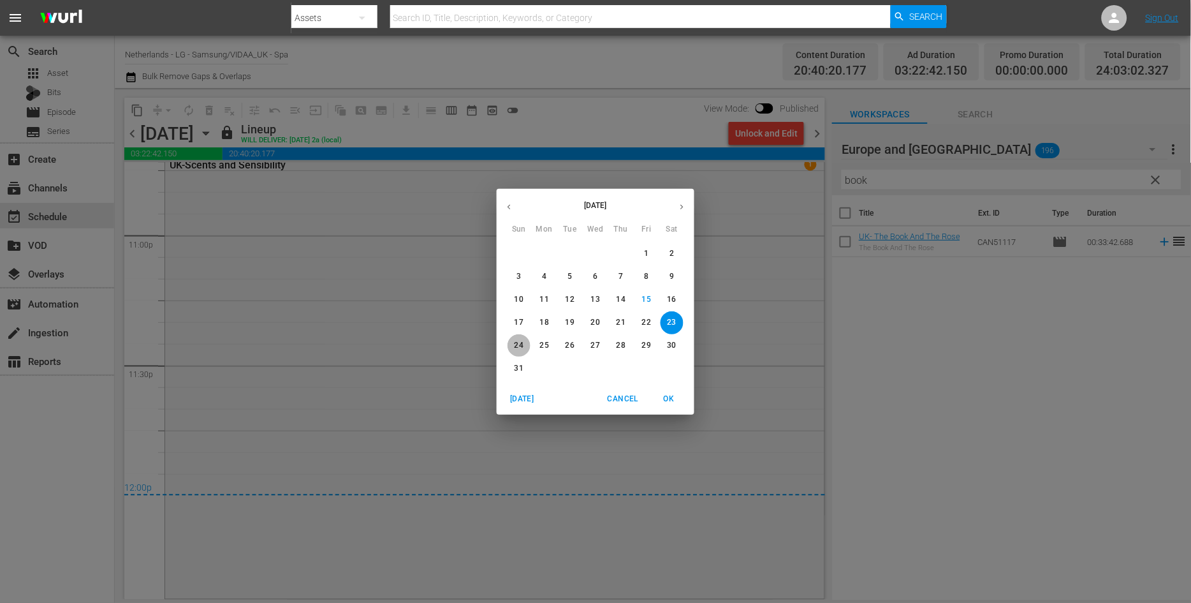
click at [521, 347] on p "24" at bounding box center [519, 345] width 9 height 11
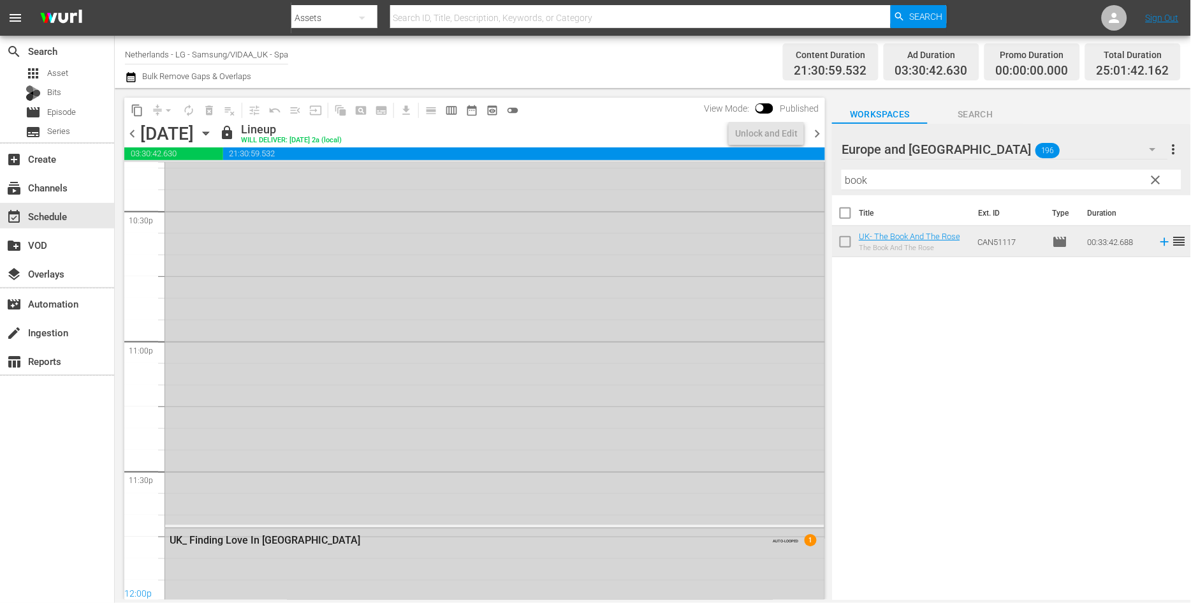
scroll to position [5920, 0]
